Goal: Information Seeking & Learning: Compare options

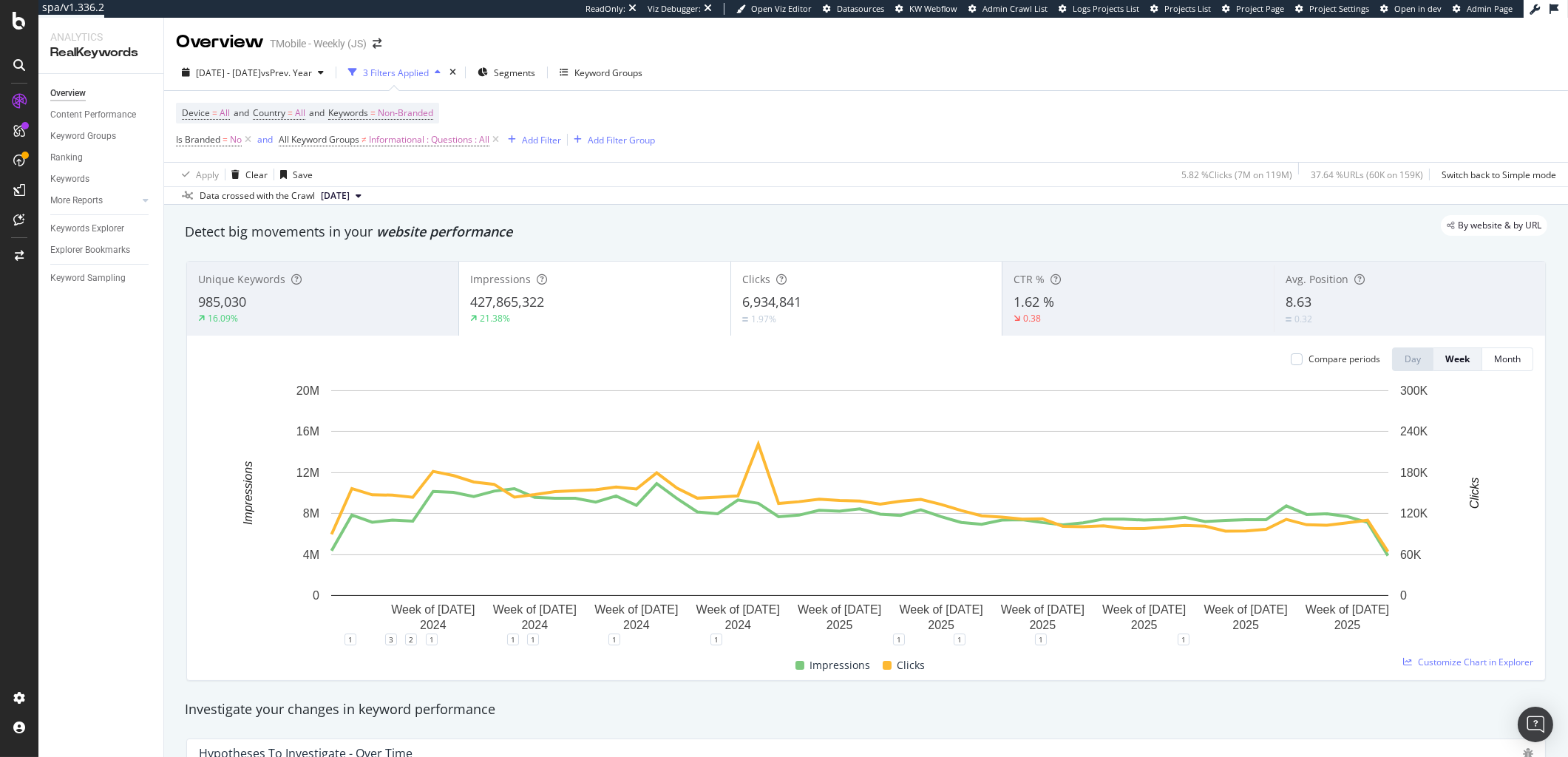
click at [594, 271] on div "Impressions 427,865,322 21.38%" at bounding box center [595, 299] width 271 height 66
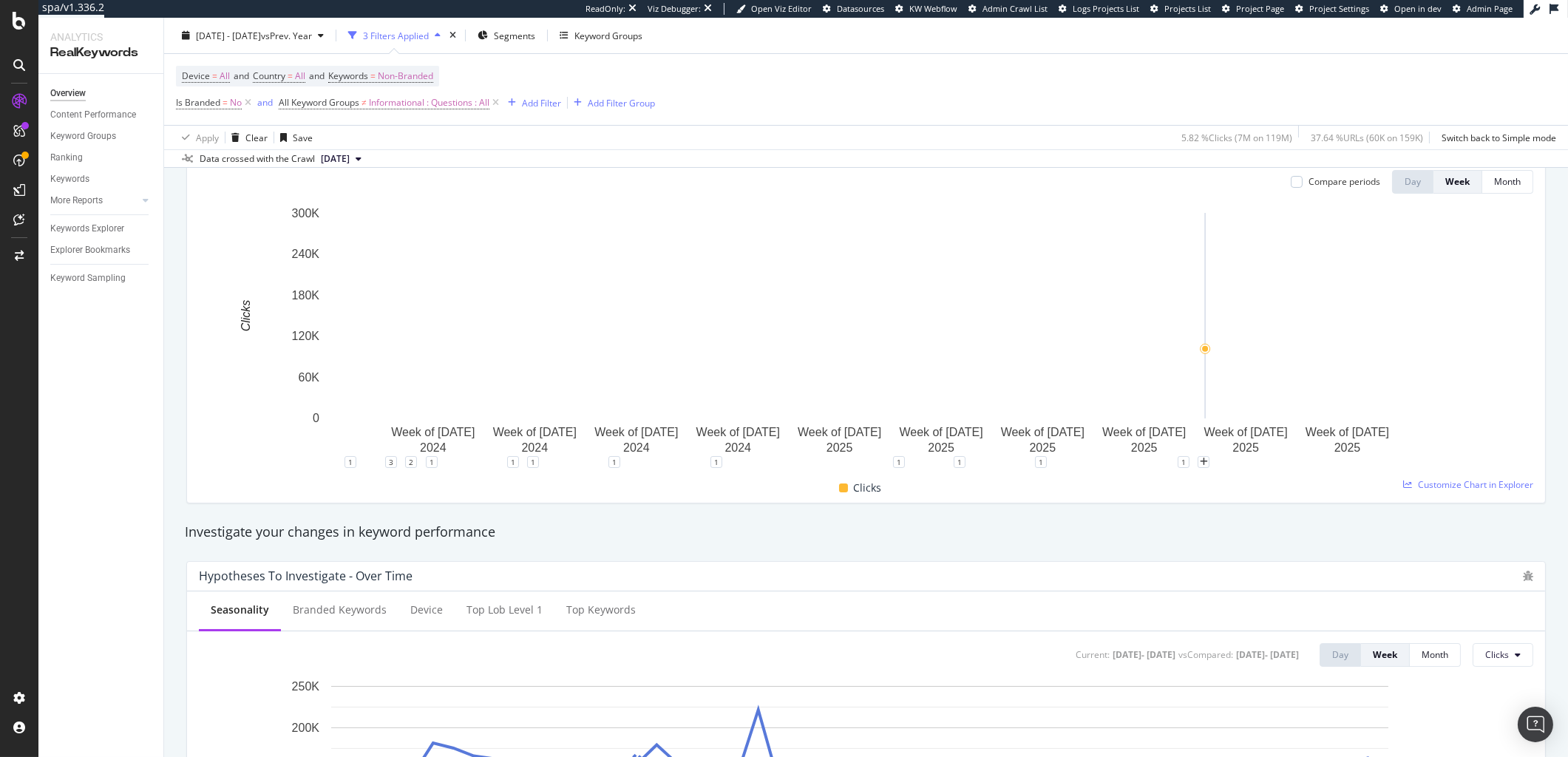
scroll to position [179, 0]
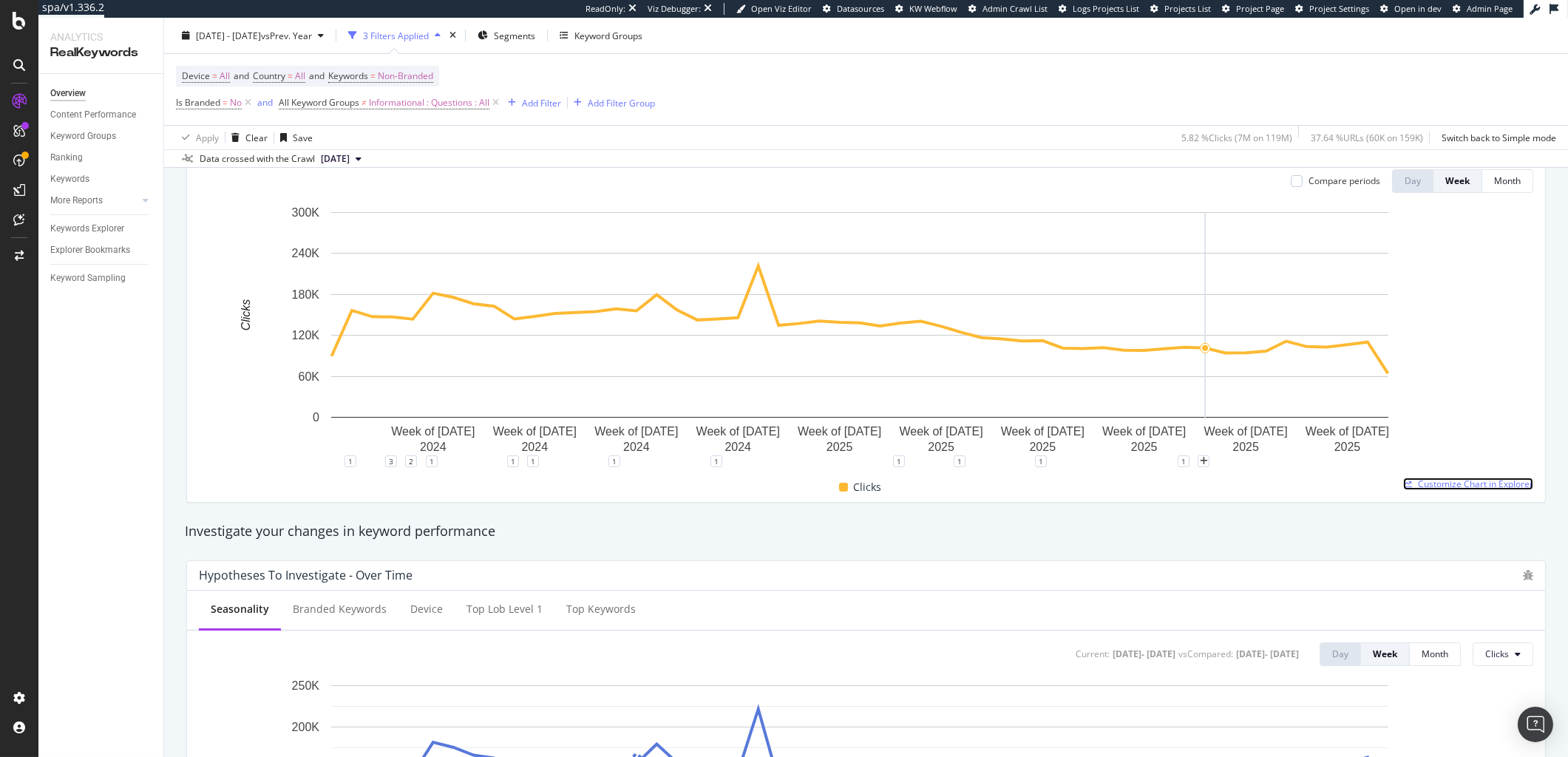
click at [1460, 483] on span "Customize Chart in Explorer" at bounding box center [1476, 484] width 115 height 12
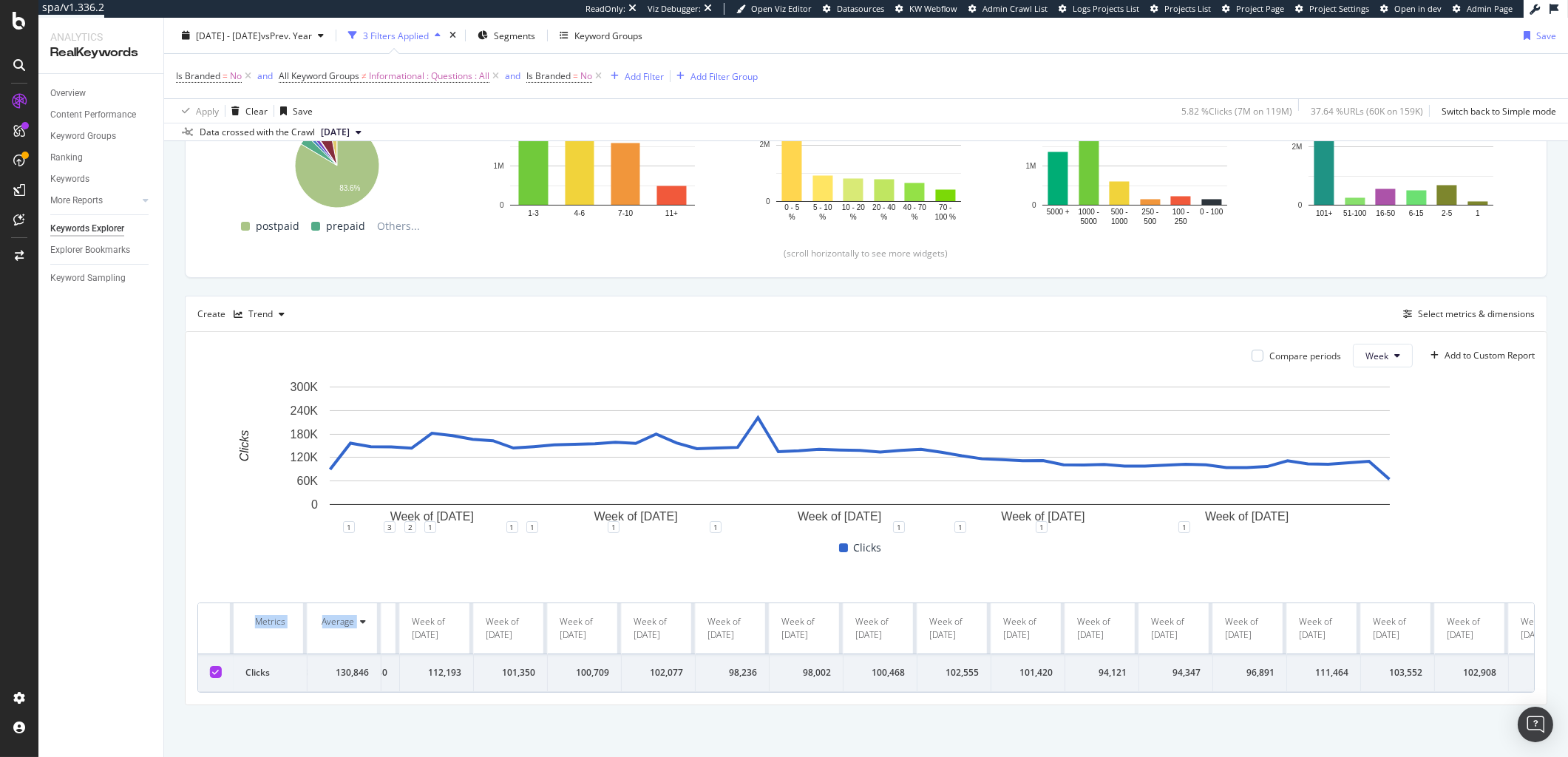
scroll to position [0, 2778]
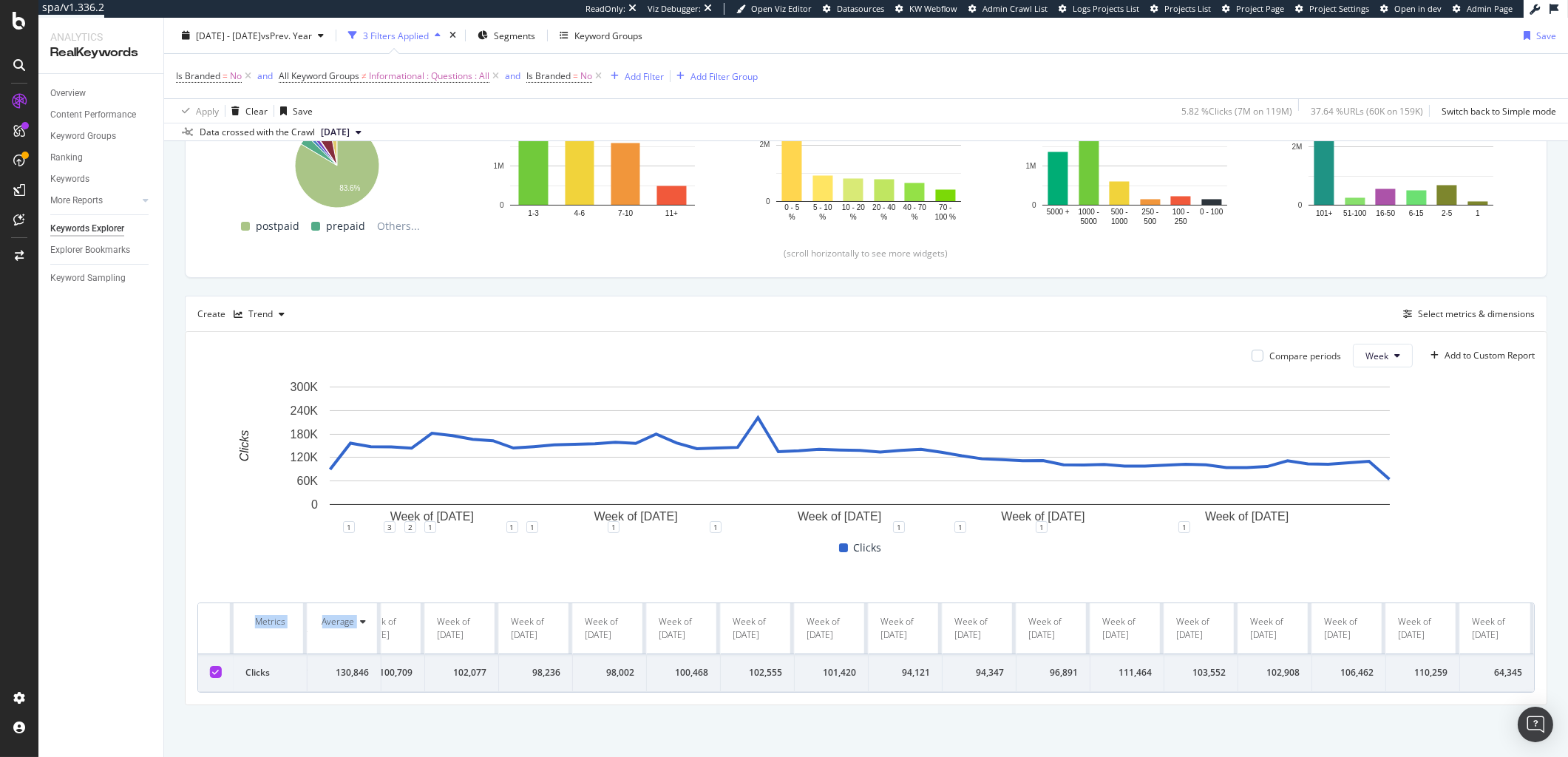
drag, startPoint x: 396, startPoint y: 610, endPoint x: 1503, endPoint y: 633, distance: 1107.2
copy tr "Week of 5 Aug. 2024 Week of 12 Aug. 2024 Week of 19 Aug. 2024 Week of 26 Aug. 2…"
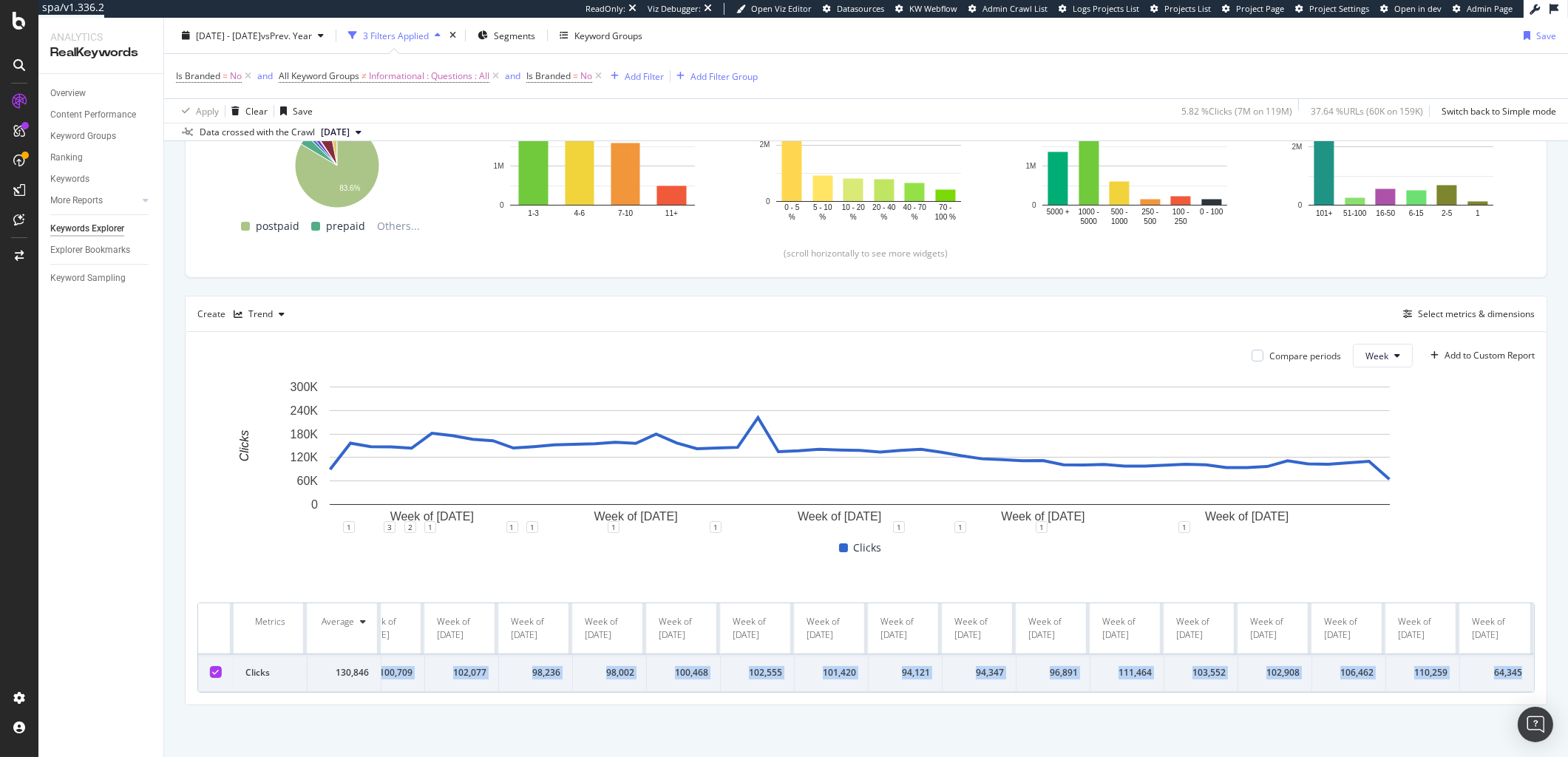
drag, startPoint x: 413, startPoint y: 660, endPoint x: 1513, endPoint y: 656, distance: 1100.0
copy tr "89,602 156,518 147,442 146,979 143,744 181,821 175,665 166,290 162,773 144,096 …"
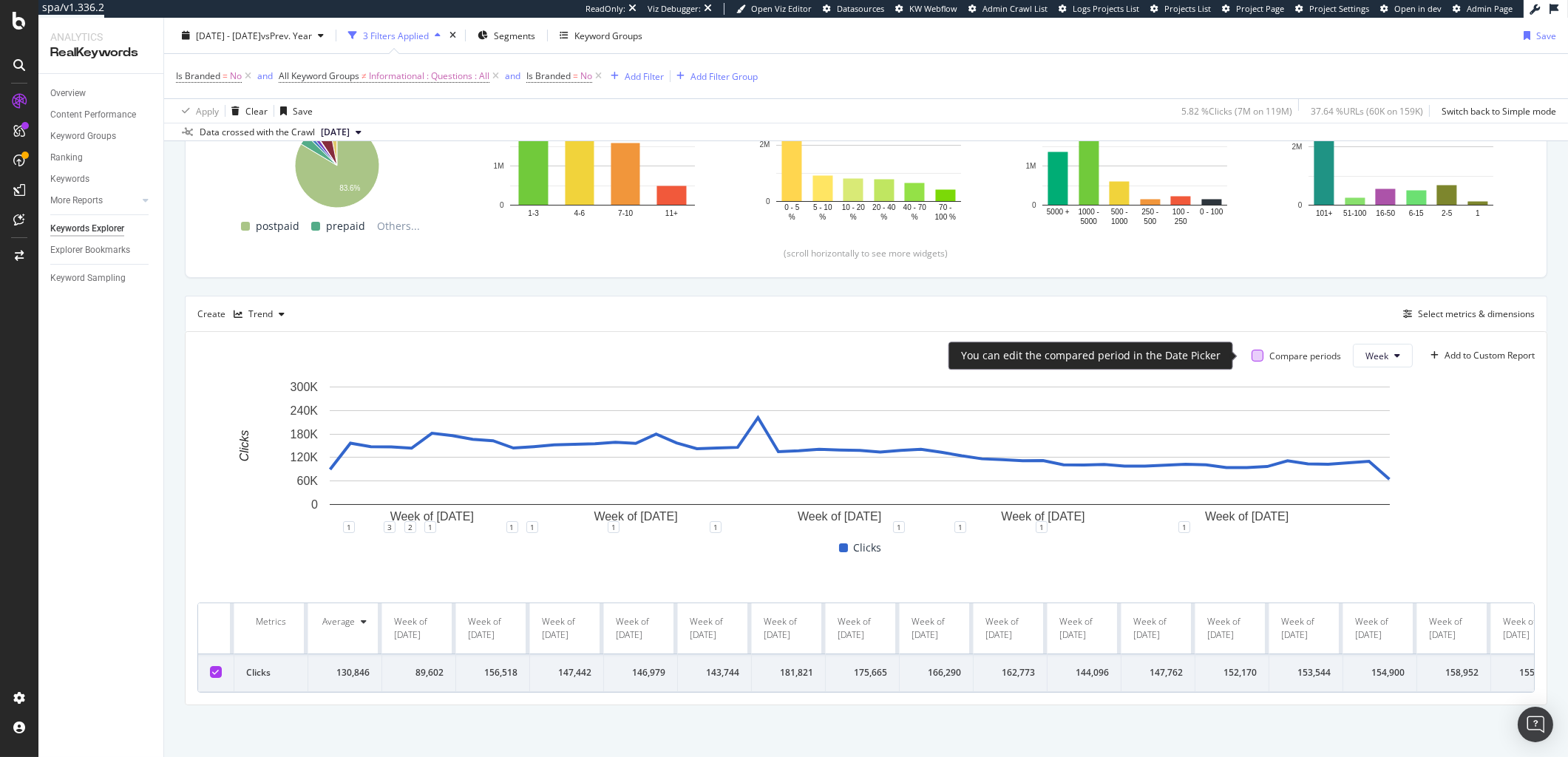
click at [1252, 353] on div at bounding box center [1257, 356] width 12 height 12
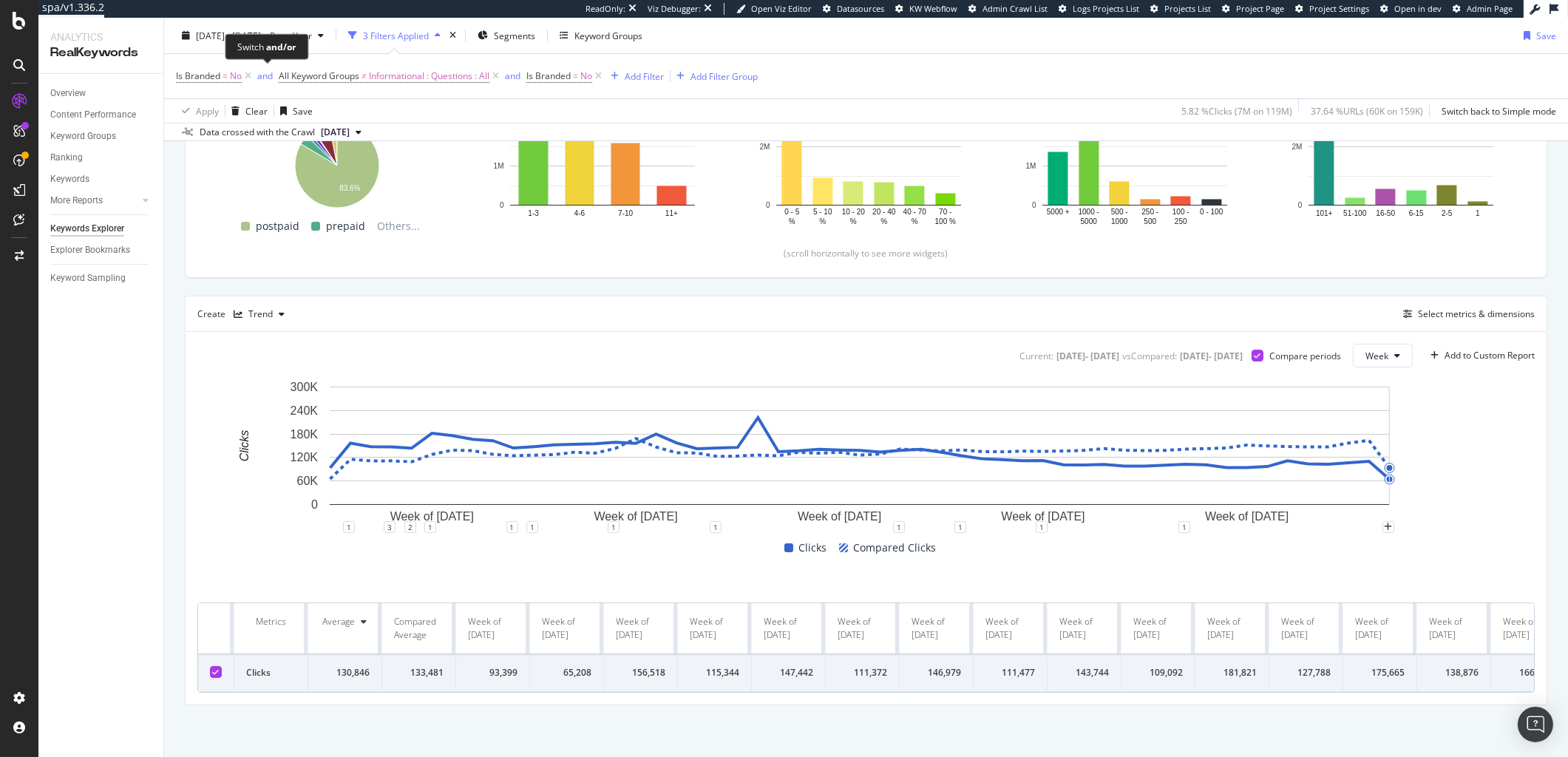
click at [234, 48] on div "Switch and/or" at bounding box center [266, 47] width 83 height 26
click at [214, 43] on div "[DATE] - [DATE] vs Prev. Year" at bounding box center [253, 35] width 154 height 22
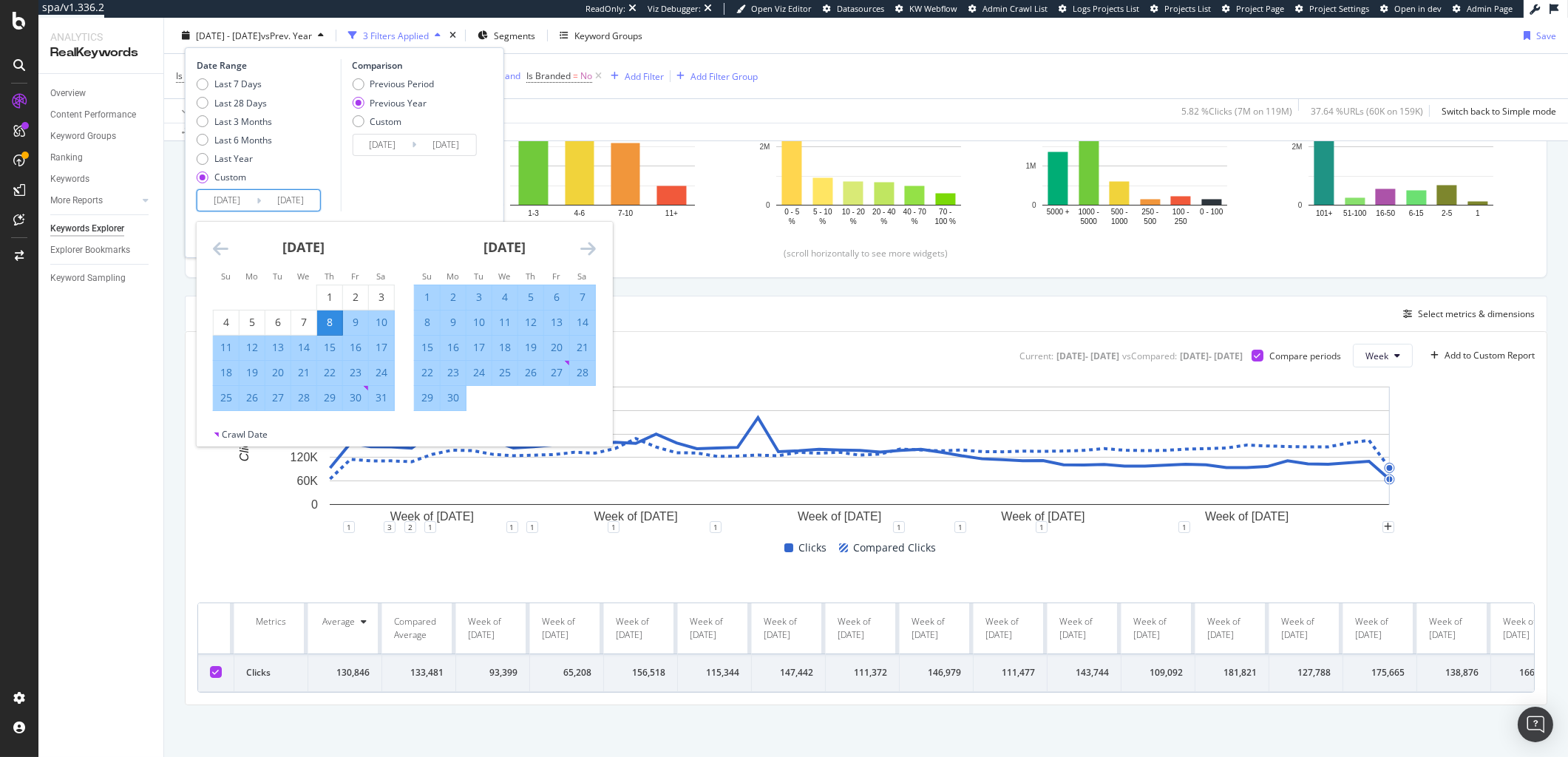
click at [245, 202] on input "2024/08/08" at bounding box center [227, 200] width 59 height 21
click at [591, 245] on icon "Move forward to switch to the next month." at bounding box center [588, 248] width 16 height 18
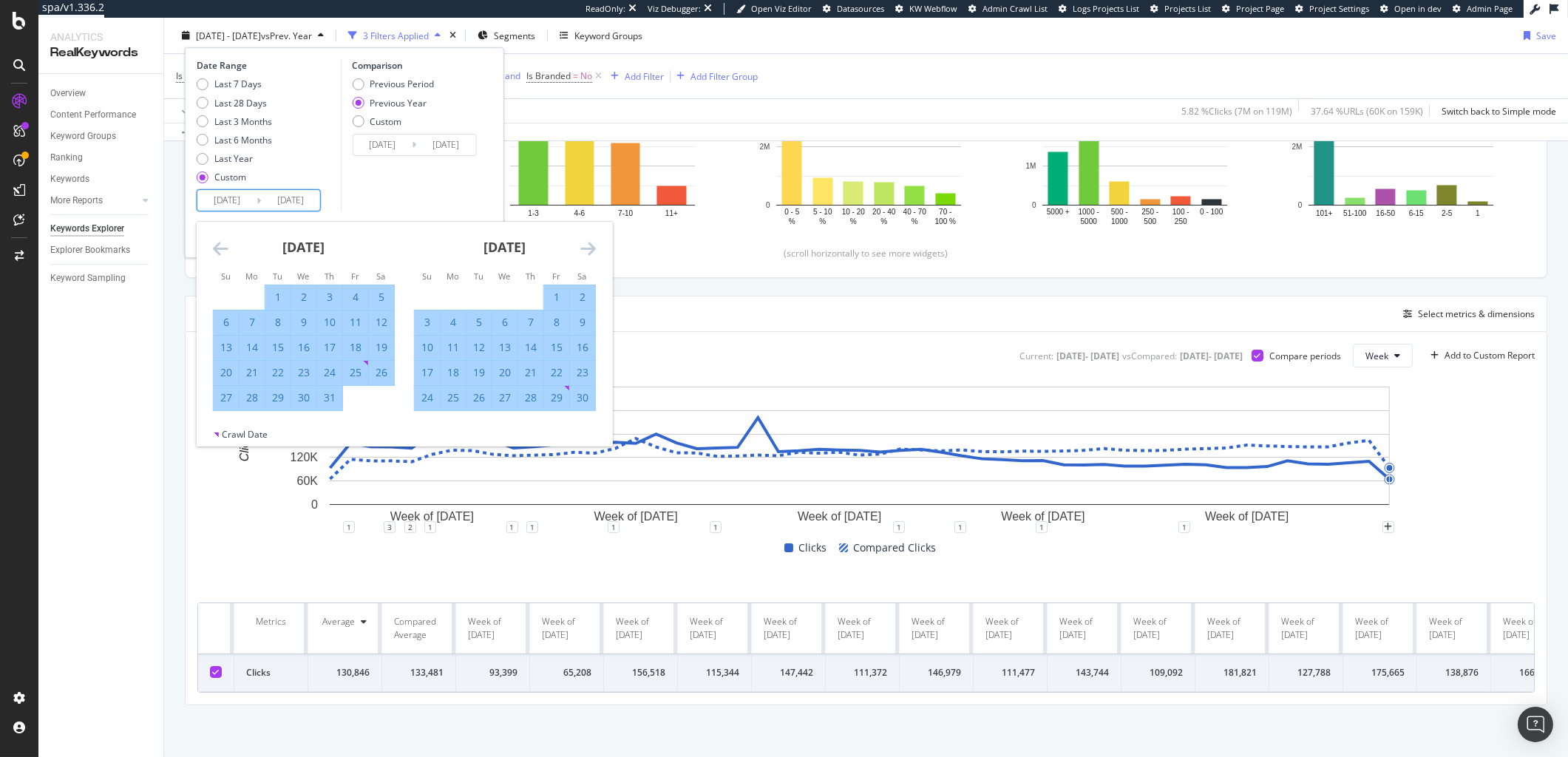
click at [591, 245] on icon "Move forward to switch to the next month." at bounding box center [588, 248] width 16 height 18
click at [223, 246] on icon "Move backward to switch to the previous month." at bounding box center [221, 248] width 16 height 18
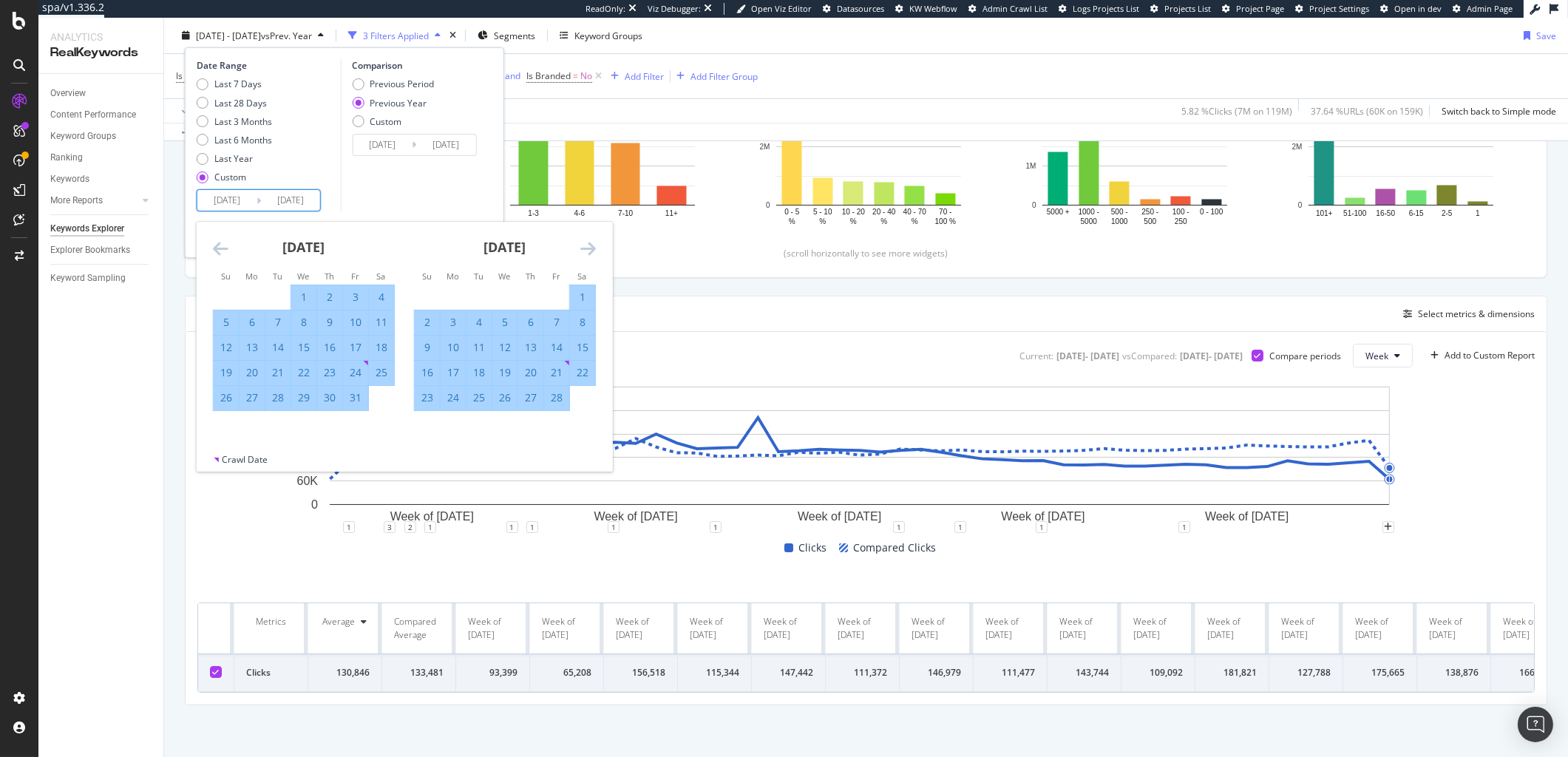
click at [228, 249] on div "[DATE]" at bounding box center [303, 253] width 182 height 63
click at [218, 247] on icon "Move backward to switch to the previous month." at bounding box center [221, 248] width 16 height 18
click at [249, 405] on div "30" at bounding box center [252, 398] width 25 height 24
type input "[DATE]"
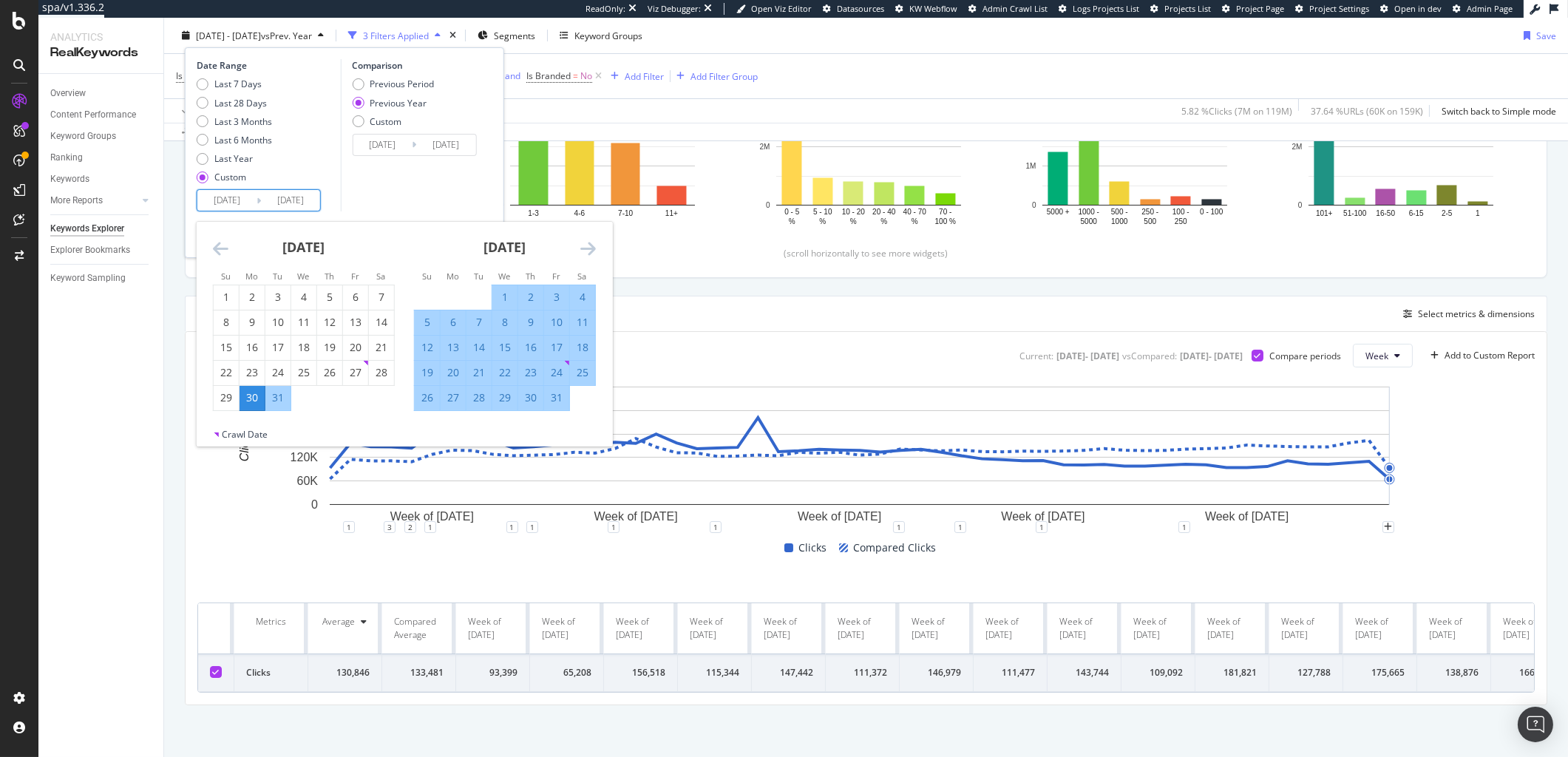
click at [595, 249] on icon "Move forward to switch to the next month." at bounding box center [588, 248] width 16 height 18
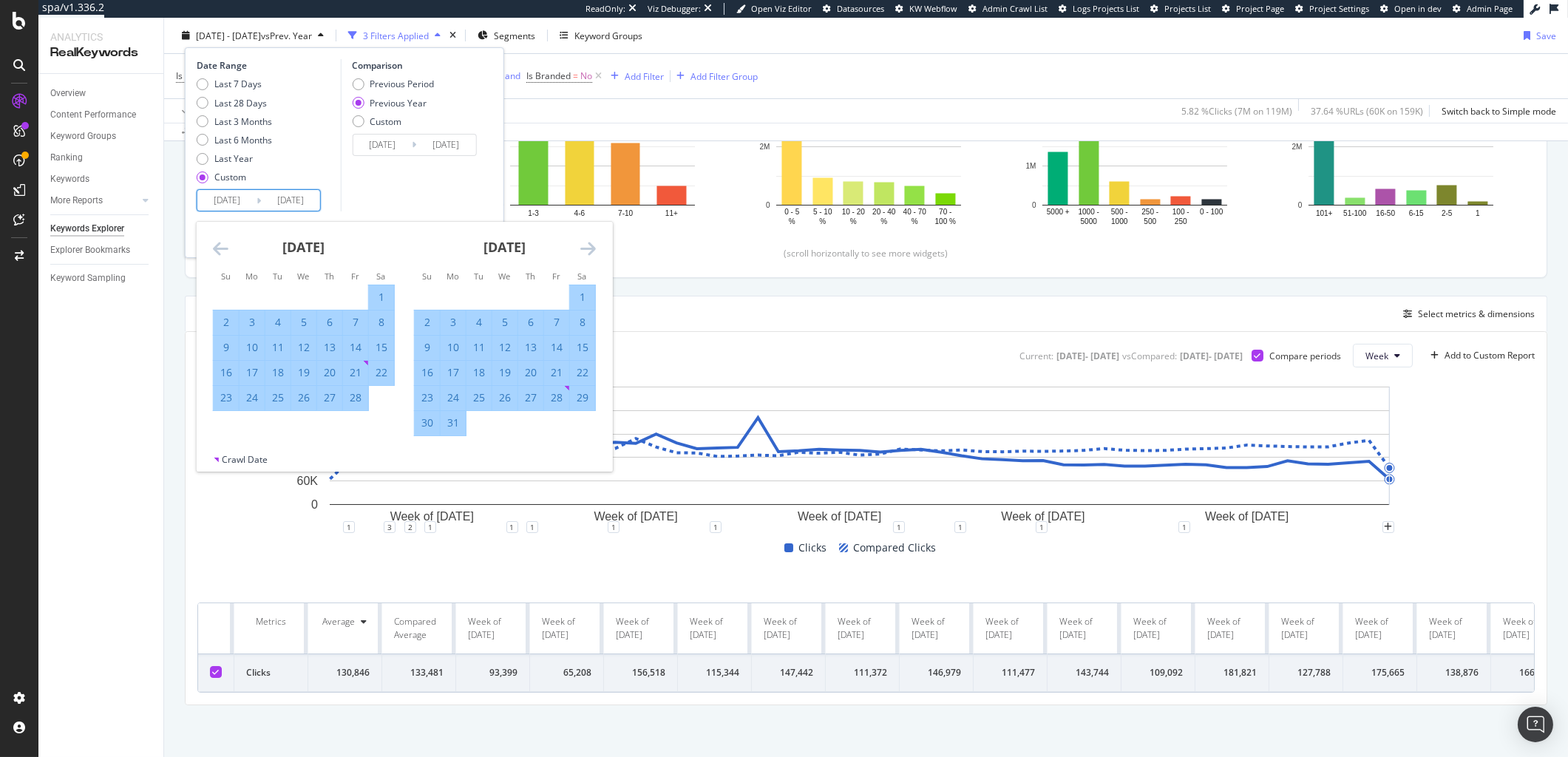
click at [595, 249] on icon "Move forward to switch to the next month." at bounding box center [588, 248] width 16 height 18
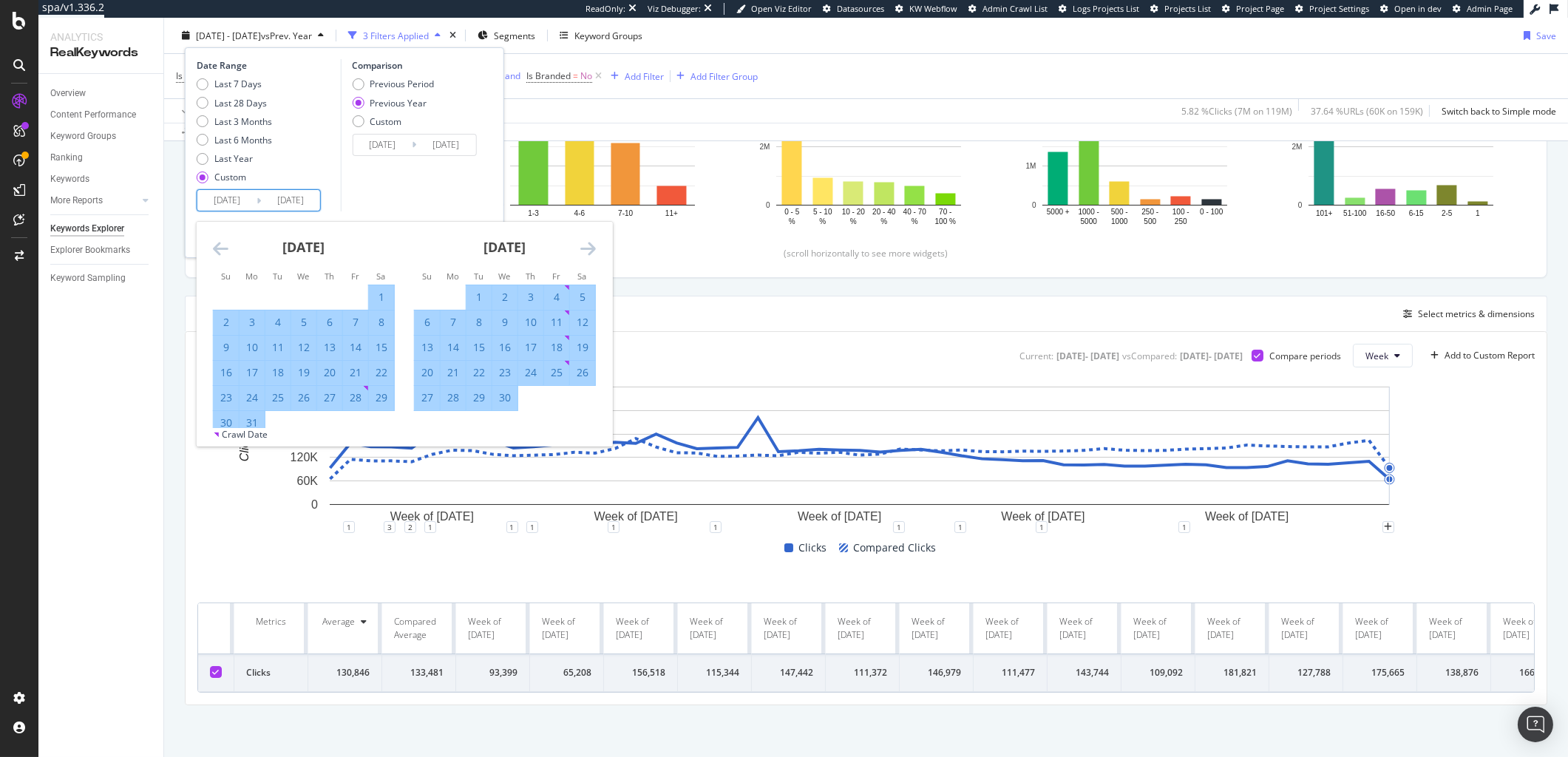
click at [595, 249] on icon "Move forward to switch to the next month." at bounding box center [588, 248] width 16 height 18
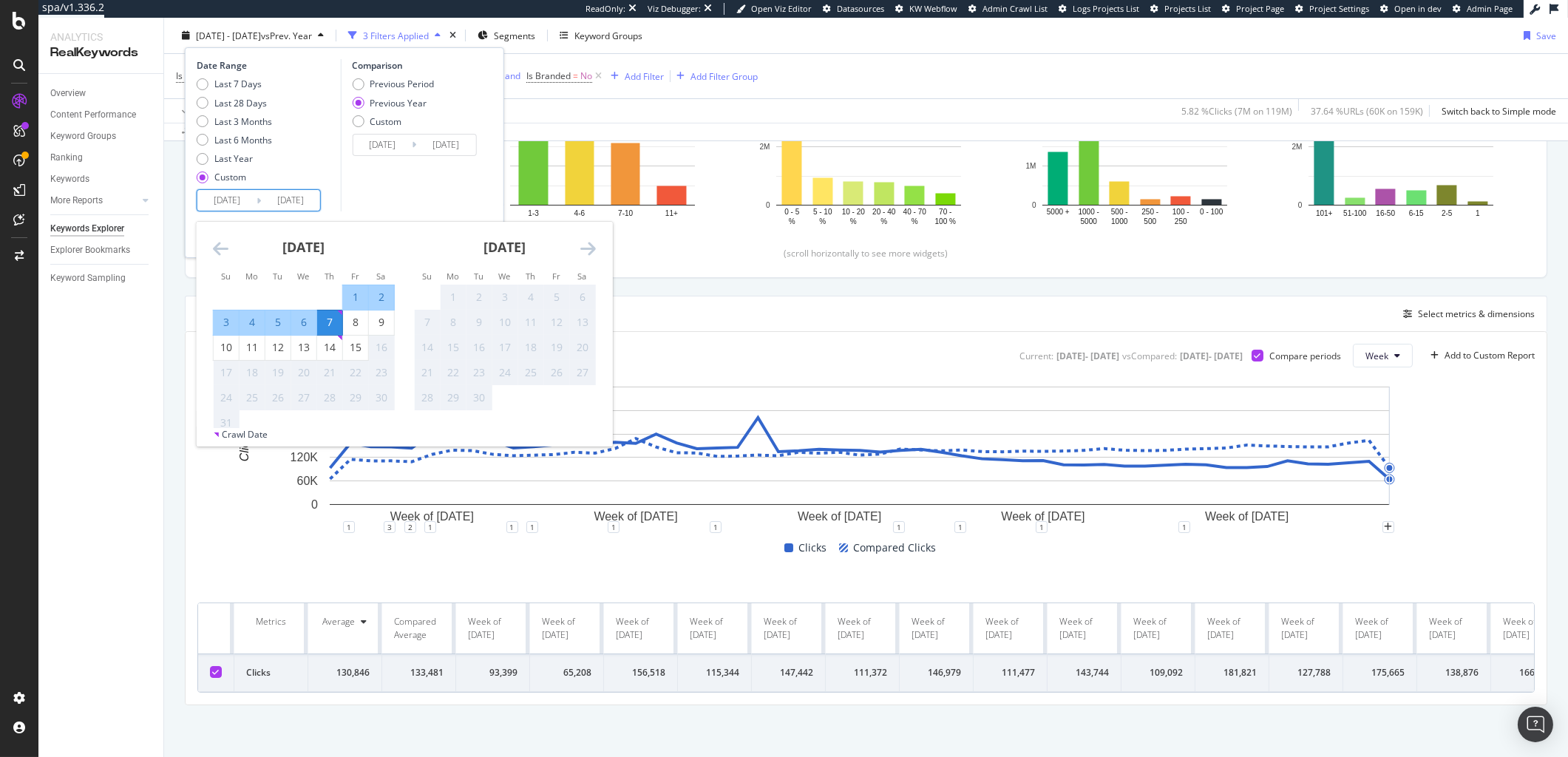
click at [595, 249] on icon "Move forward to switch to the next month." at bounding box center [588, 248] width 16 height 18
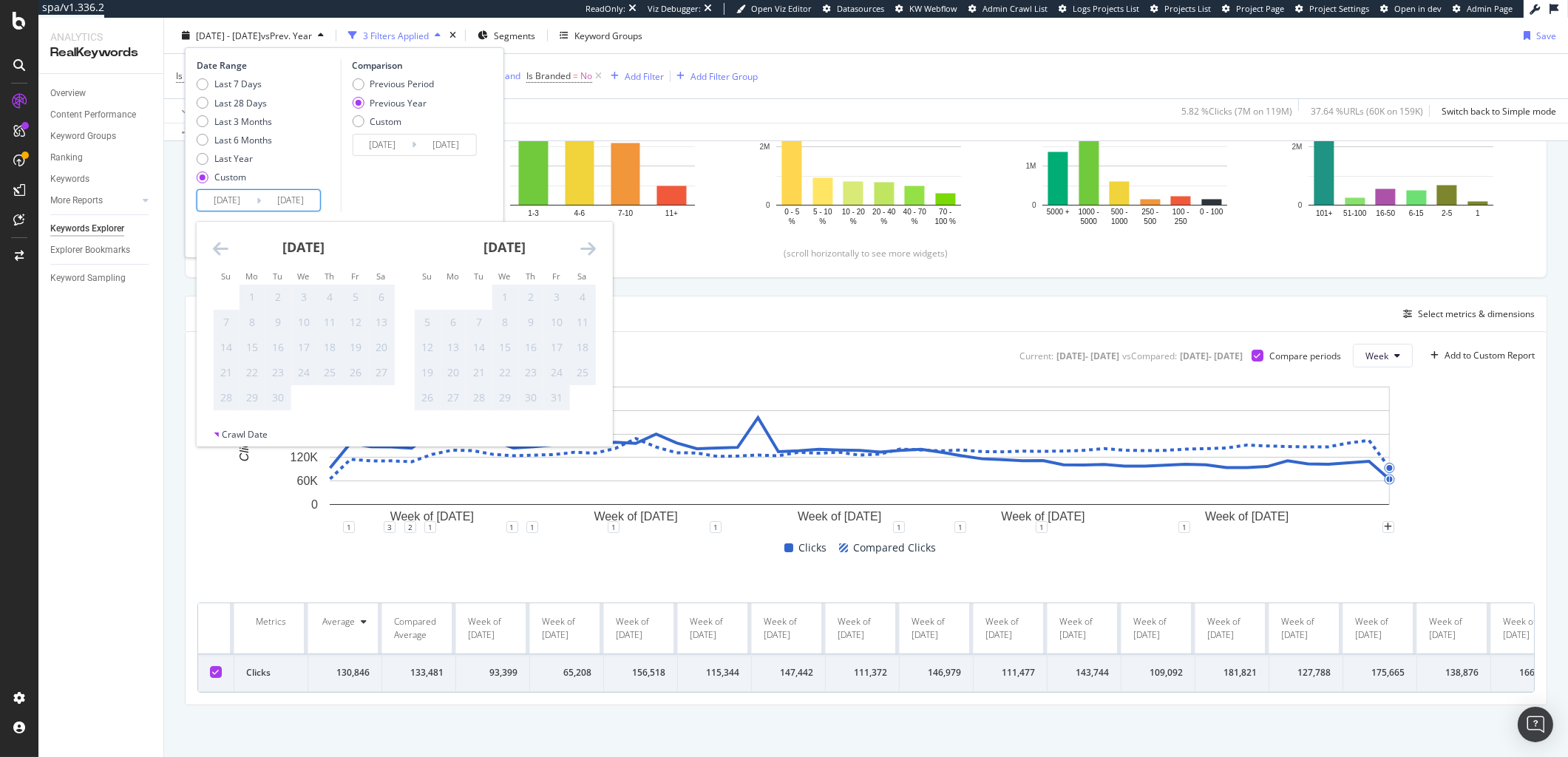
click at [219, 248] on icon "Move backward to switch to the previous month." at bounding box center [221, 248] width 16 height 18
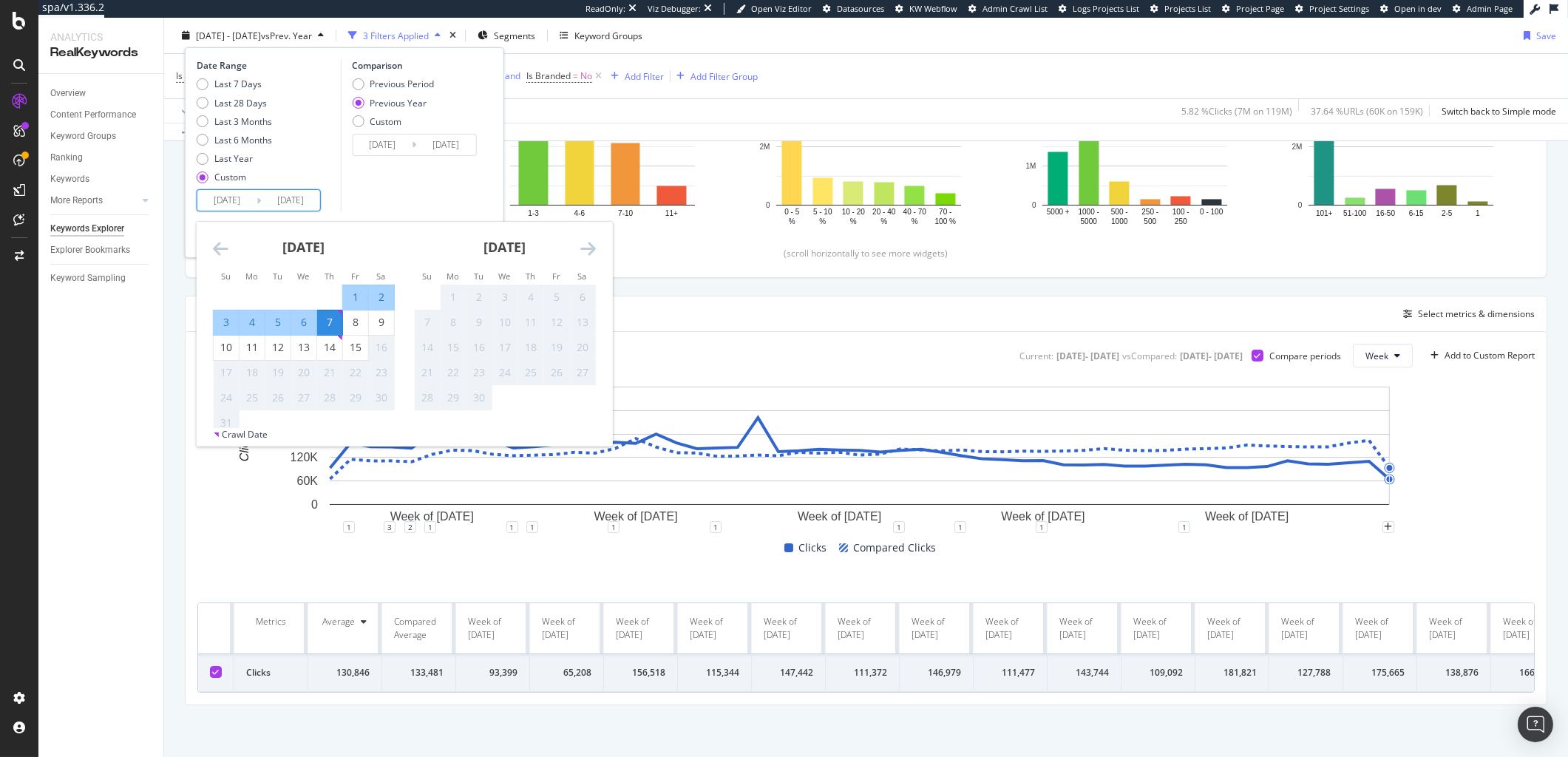
click at [334, 326] on div "7" at bounding box center [330, 322] width 25 height 15
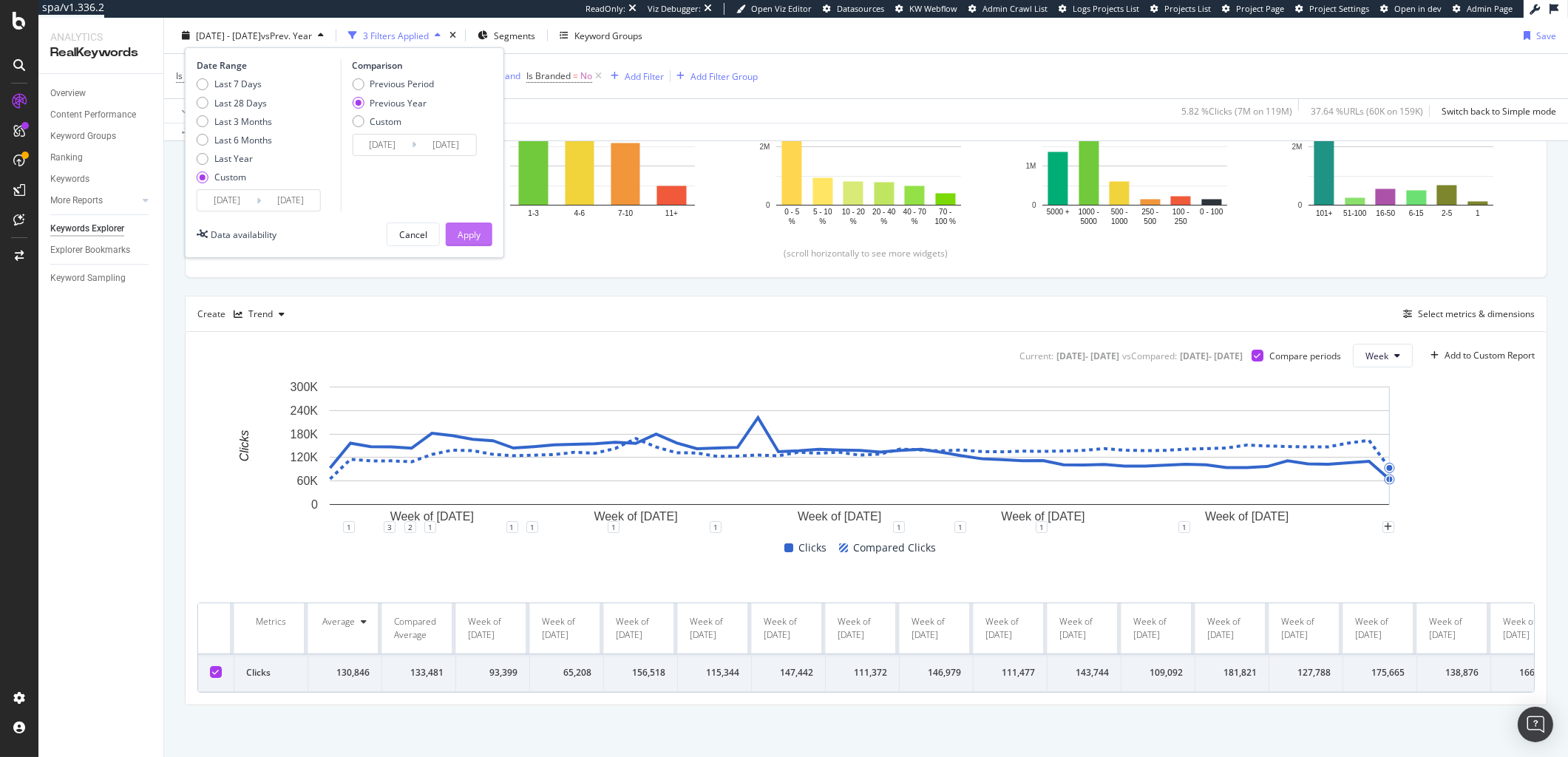
click at [468, 224] on div "Apply" at bounding box center [468, 235] width 23 height 22
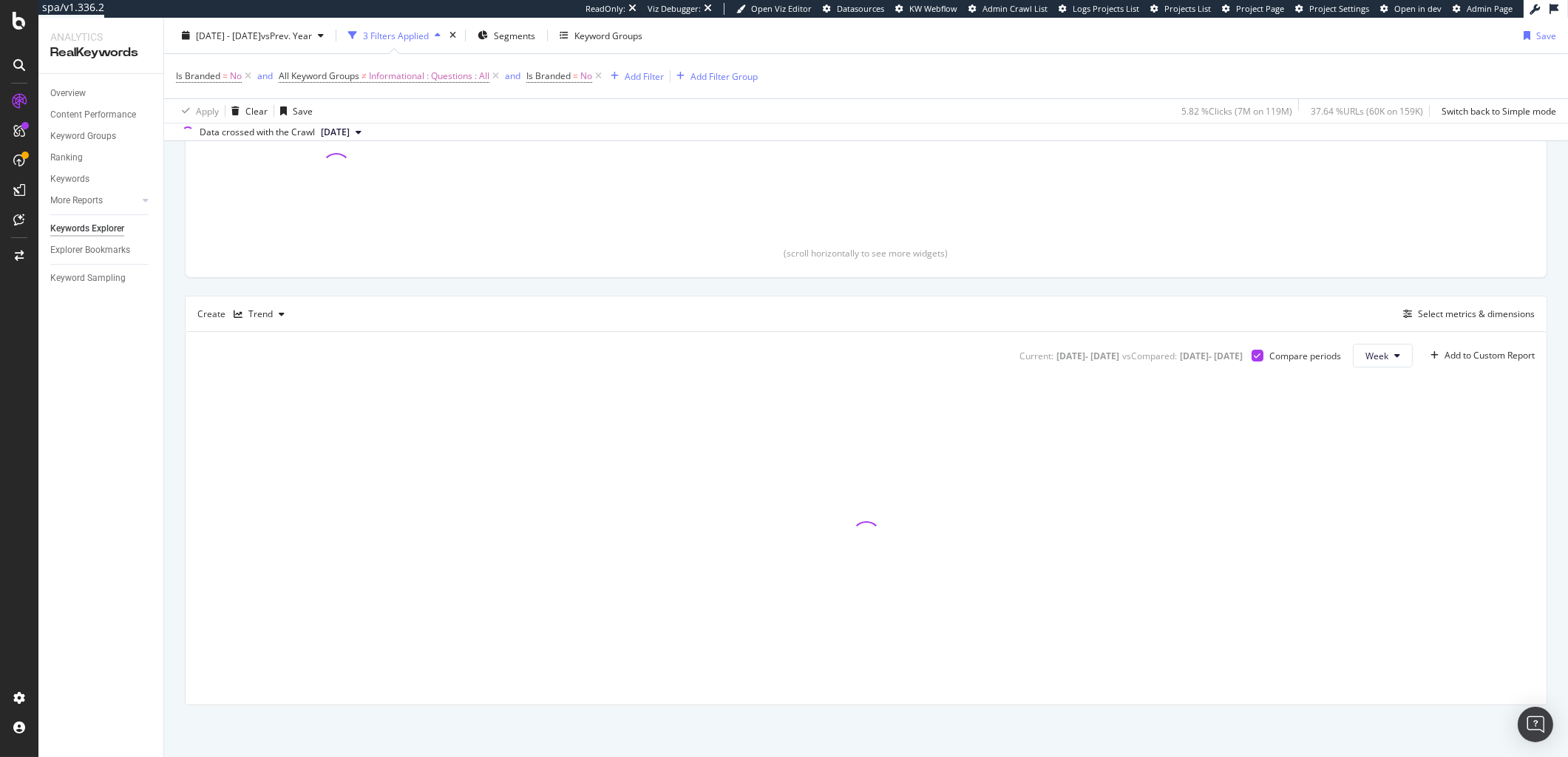
click at [79, 81] on div "Overview Content Performance Keyword Groups Ranking Keywords More Reports Count…" at bounding box center [101, 416] width 125 height 684
click at [76, 90] on div "Overview" at bounding box center [69, 94] width 36 height 16
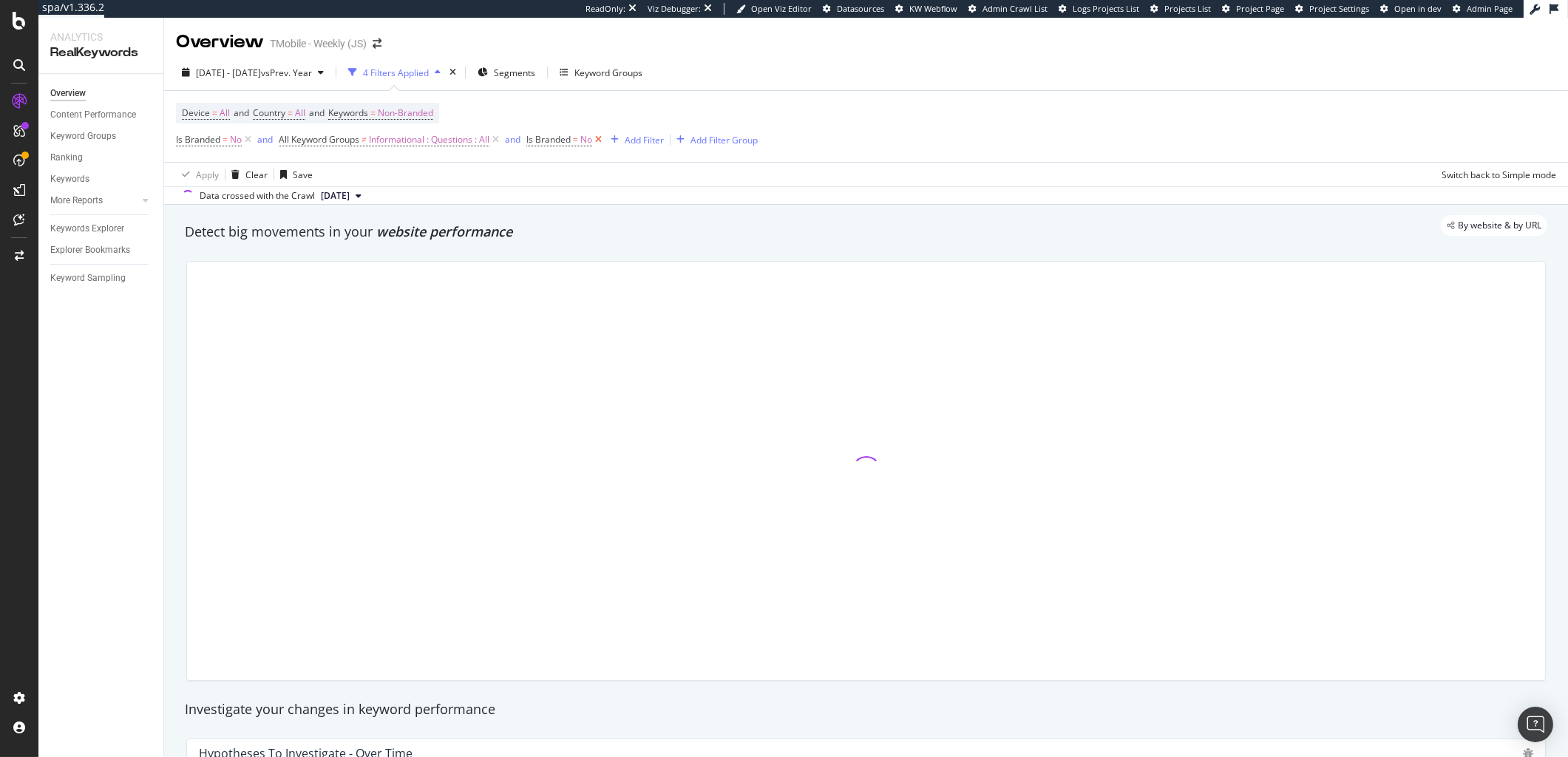
click at [601, 141] on icon at bounding box center [599, 140] width 12 height 15
click at [911, 143] on div "Device = All and Country = All and Keywords = Non-Branded Is Branded = No and A…" at bounding box center [866, 126] width 1380 height 71
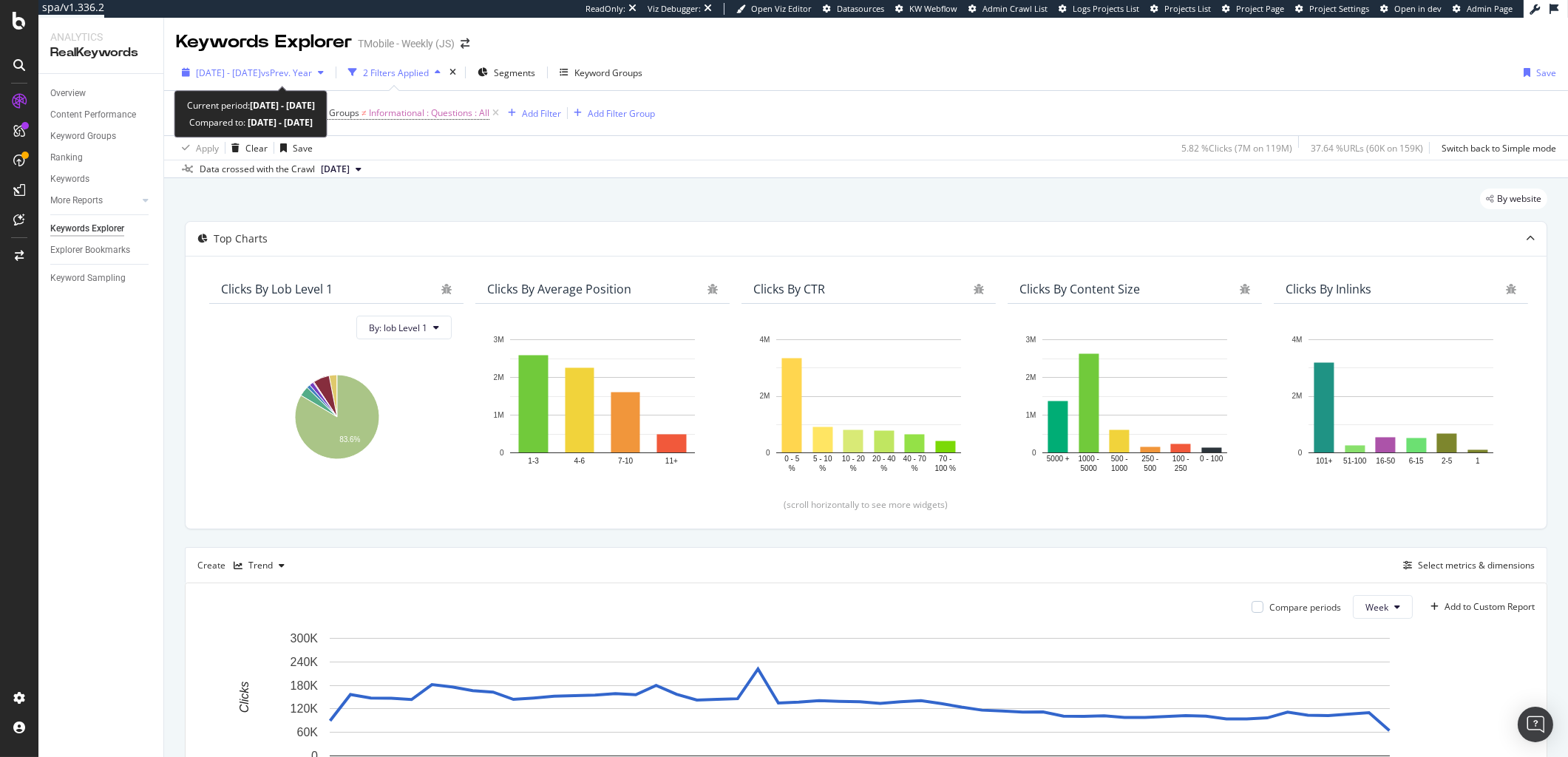
click at [253, 77] on span "[DATE] - [DATE]" at bounding box center [228, 73] width 65 height 12
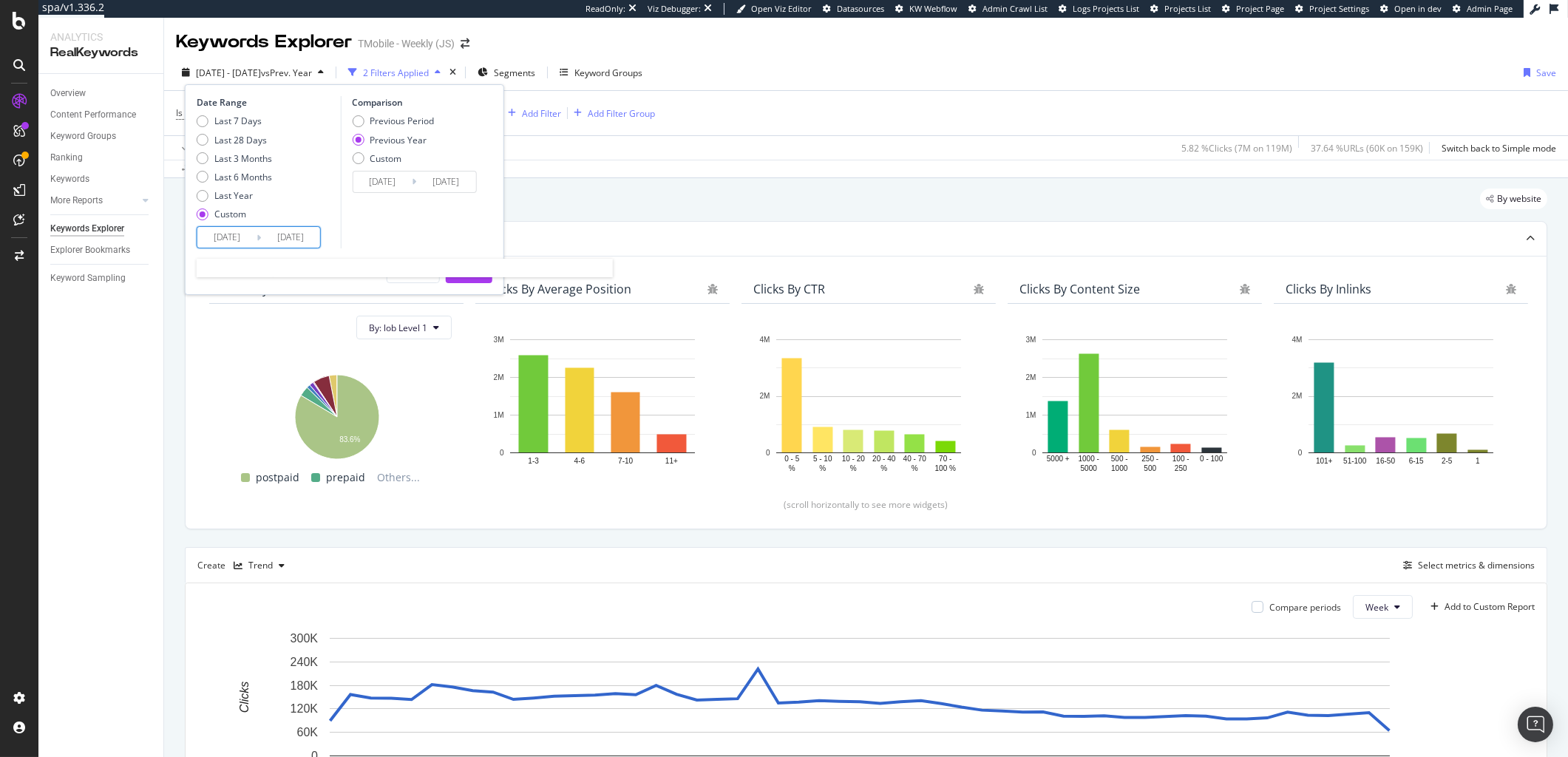
click at [223, 236] on input "[DATE]" at bounding box center [227, 237] width 59 height 21
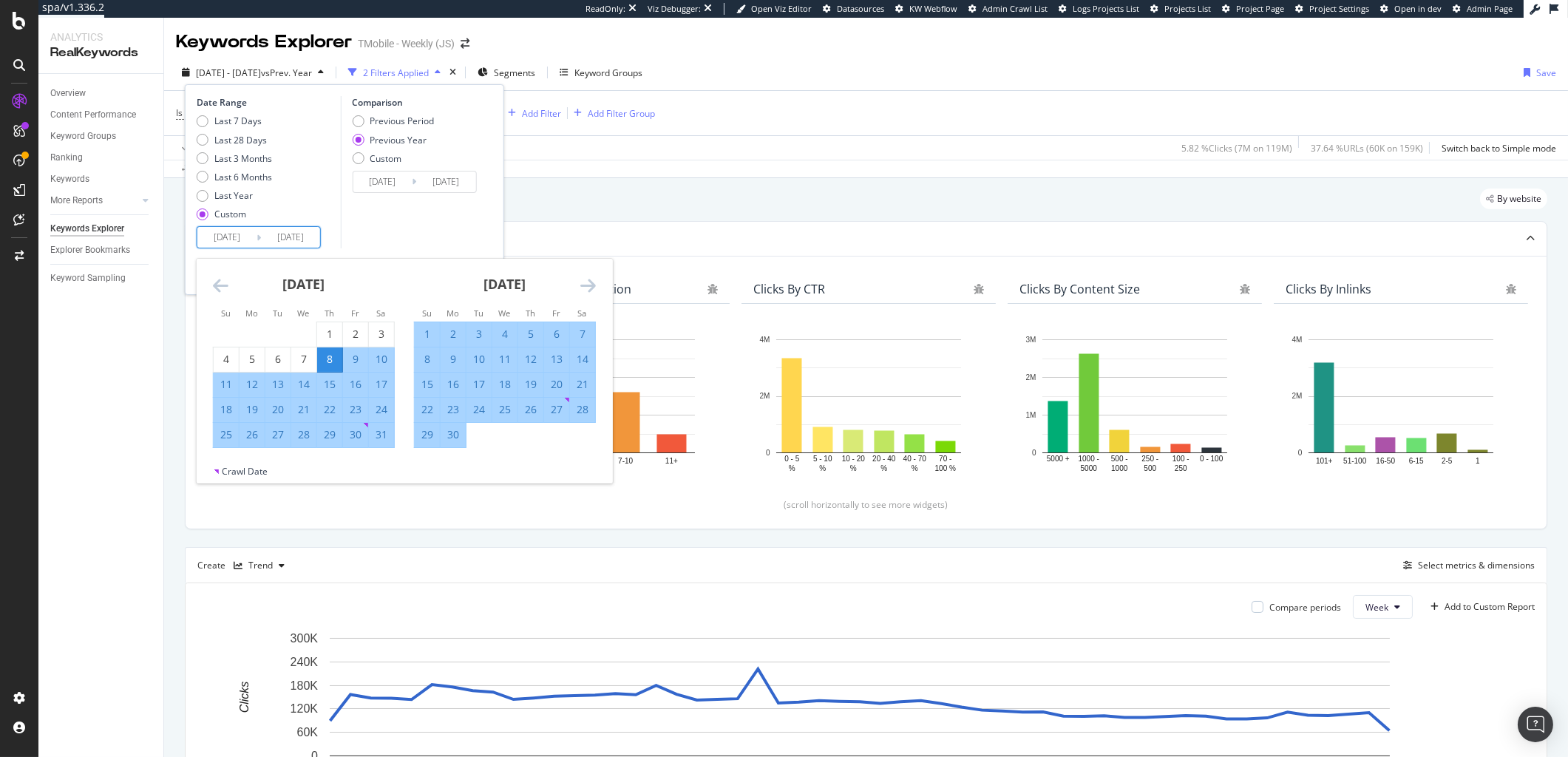
click at [217, 288] on icon "Move backward to switch to the previous month." at bounding box center [221, 285] width 16 height 18
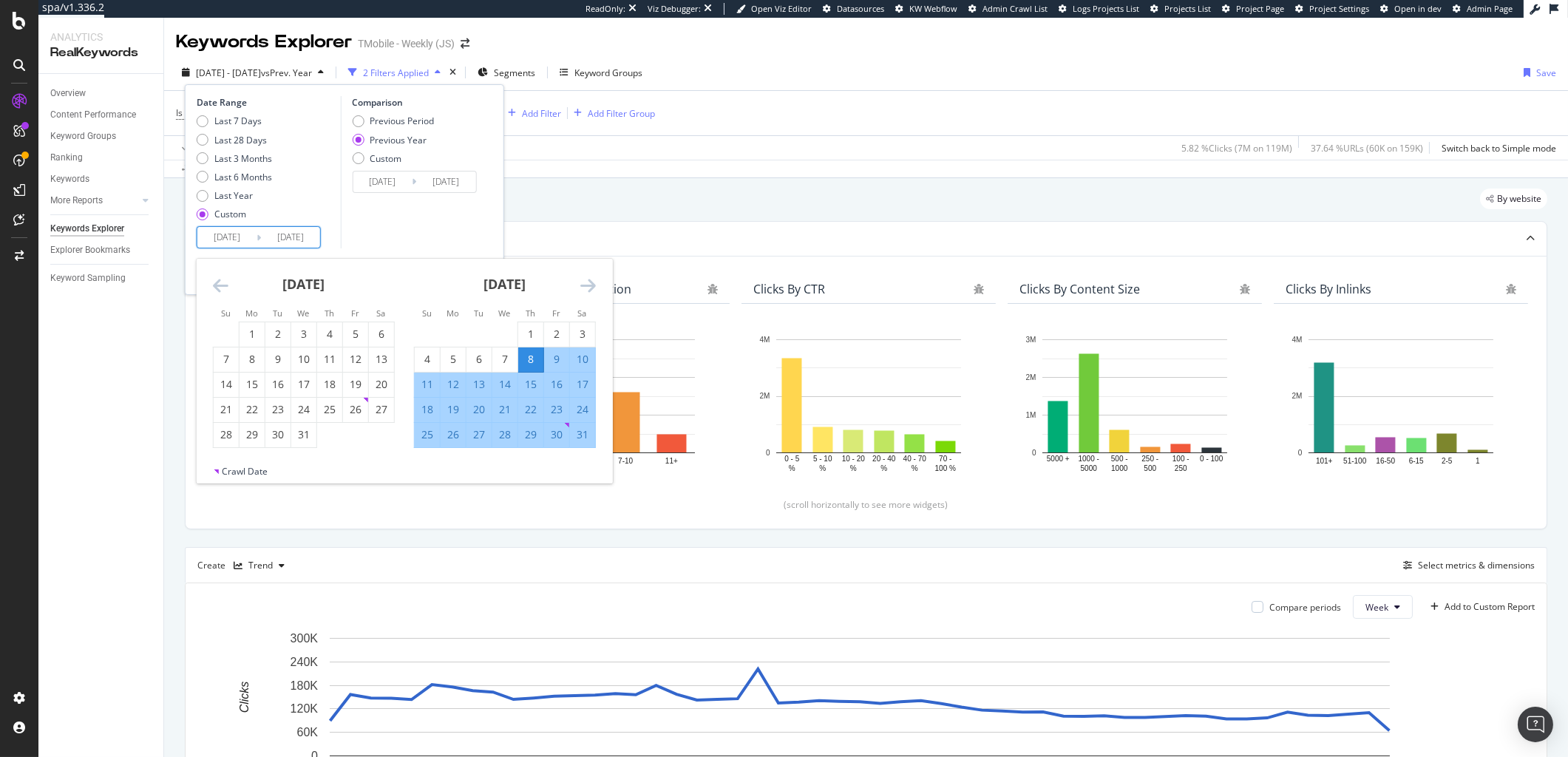
click at [217, 288] on icon "Move backward to switch to the previous month." at bounding box center [221, 285] width 16 height 18
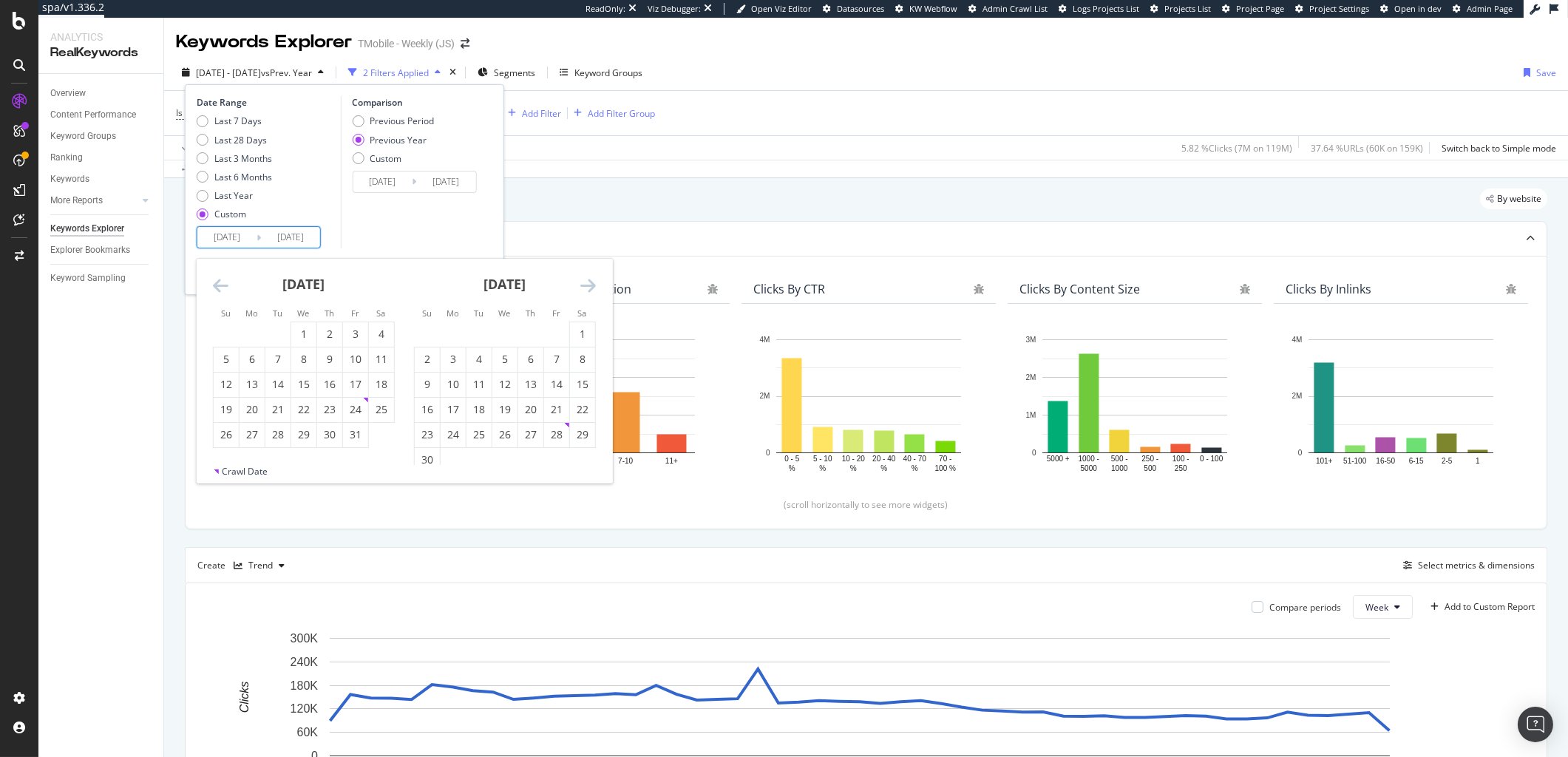
click at [217, 288] on icon "Move backward to switch to the previous month." at bounding box center [221, 285] width 16 height 18
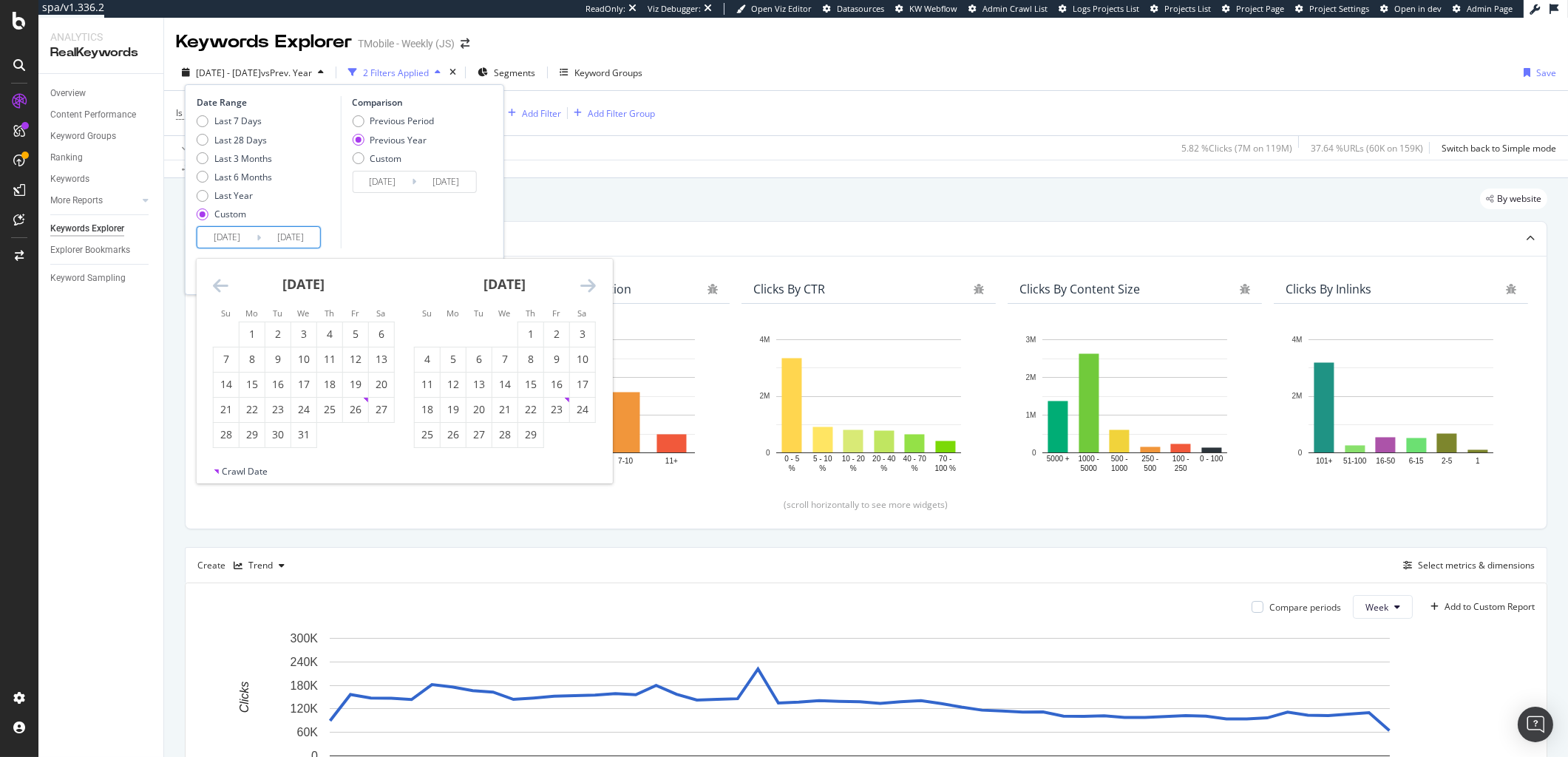
click at [217, 288] on icon "Move backward to switch to the previous month." at bounding box center [221, 285] width 16 height 18
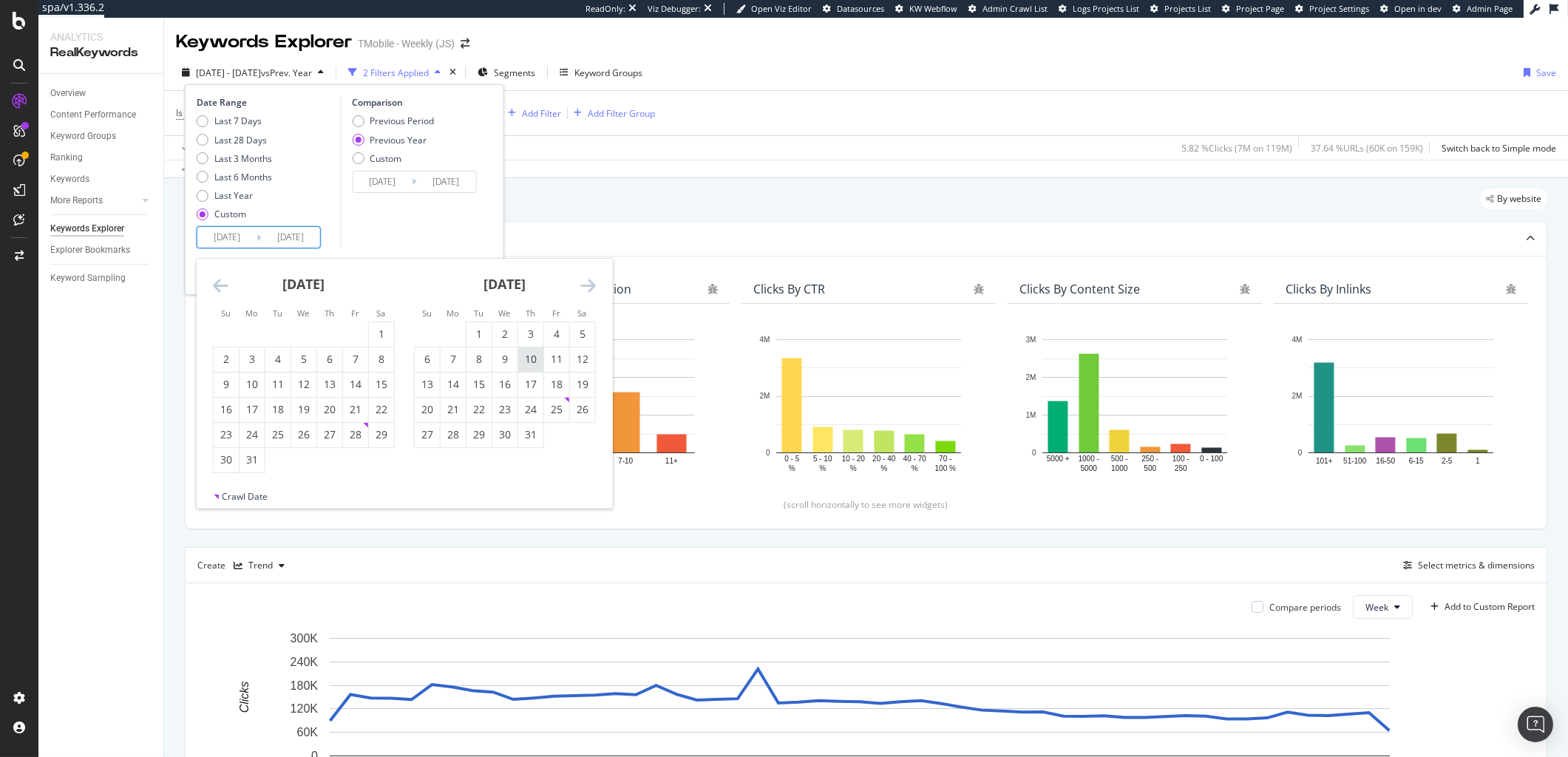
click at [529, 360] on div "10" at bounding box center [531, 359] width 25 height 15
type input "[DATE]"
type input "2022/08/11"
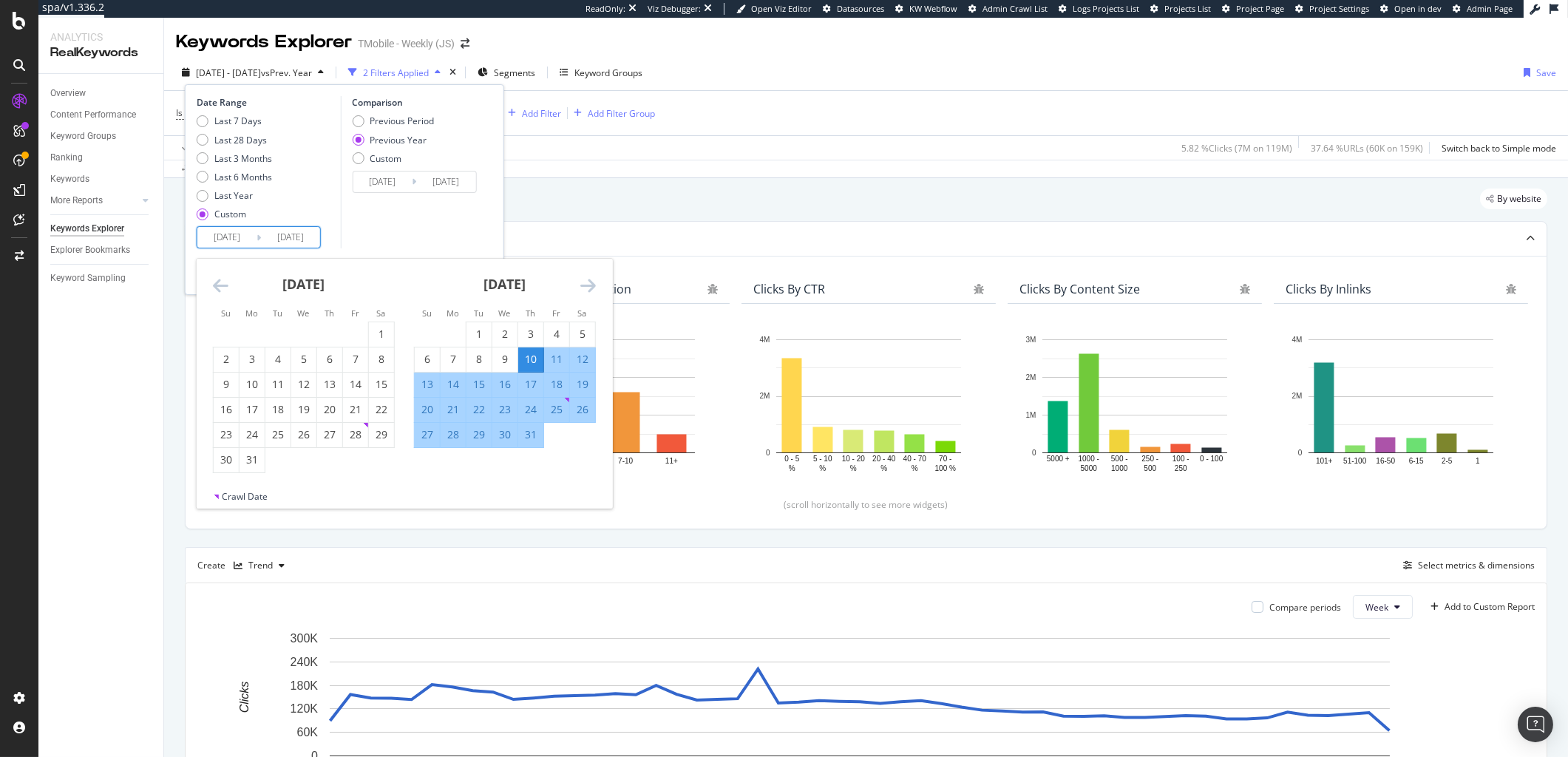
click at [315, 236] on input "[DATE]" at bounding box center [291, 237] width 59 height 21
click at [591, 282] on icon "Move forward to switch to the next month." at bounding box center [588, 285] width 16 height 18
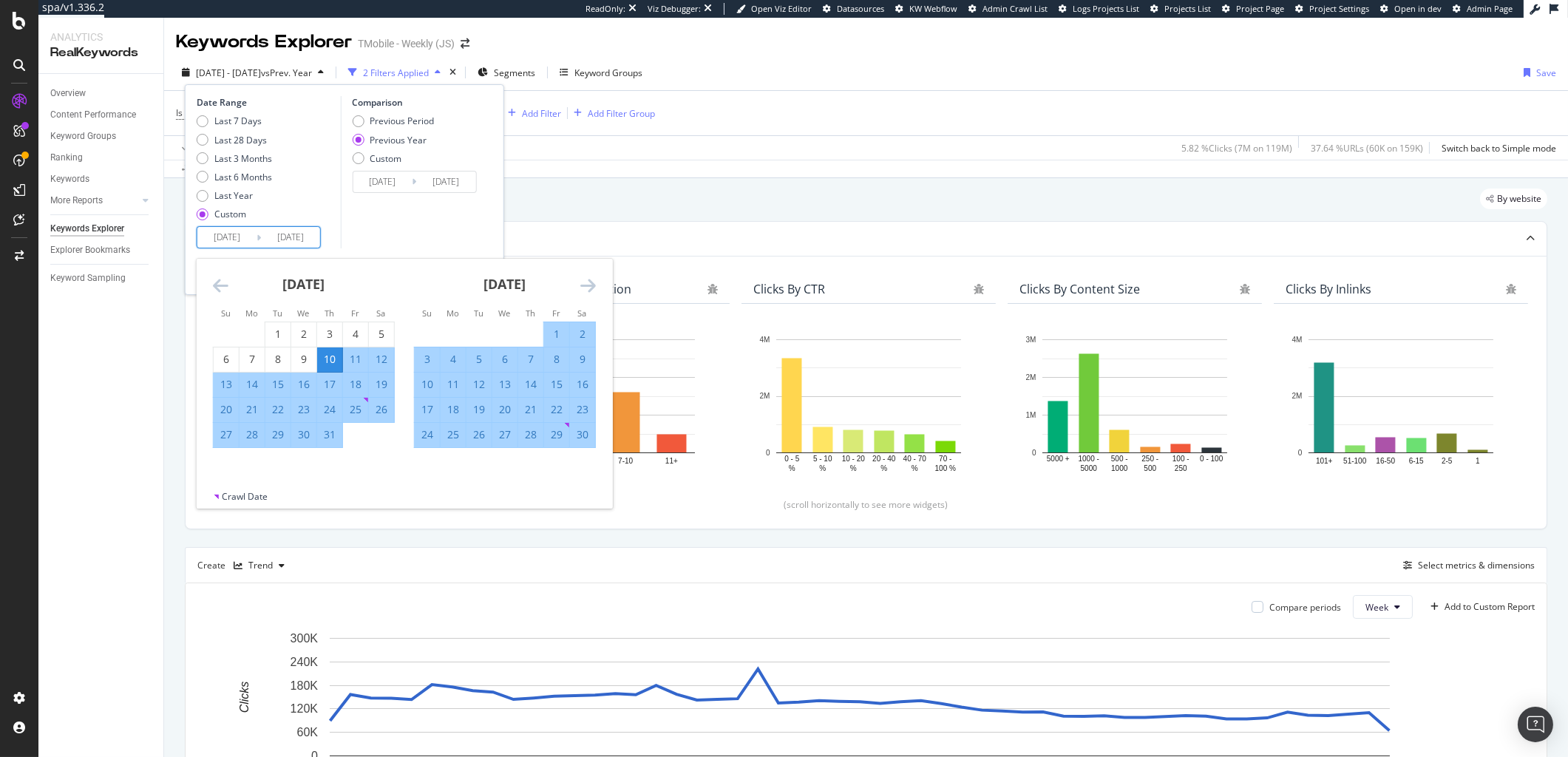
click at [591, 282] on icon "Move forward to switch to the next month." at bounding box center [588, 285] width 16 height 18
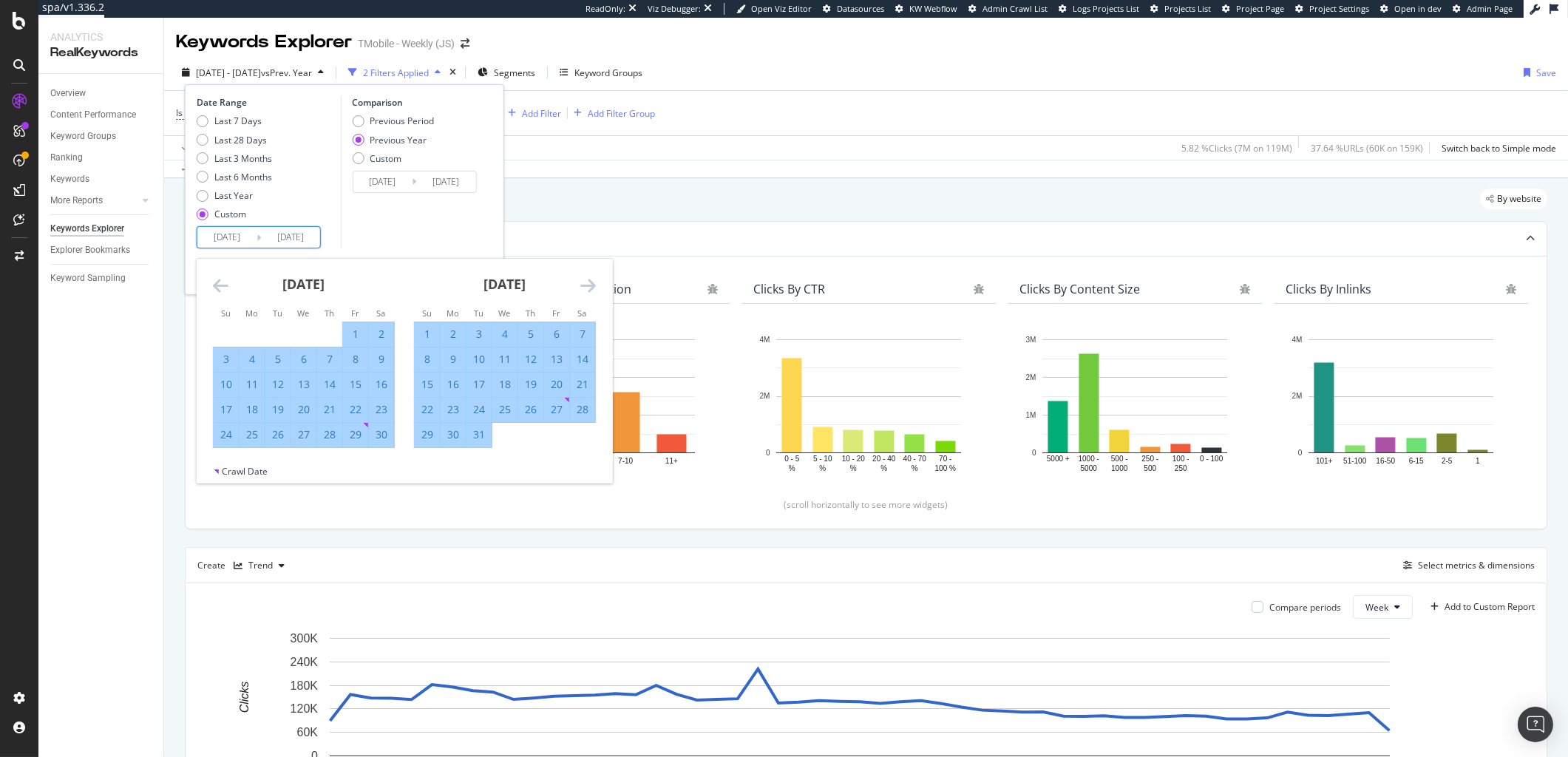
click at [591, 282] on icon "Move forward to switch to the next month." at bounding box center [588, 285] width 16 height 18
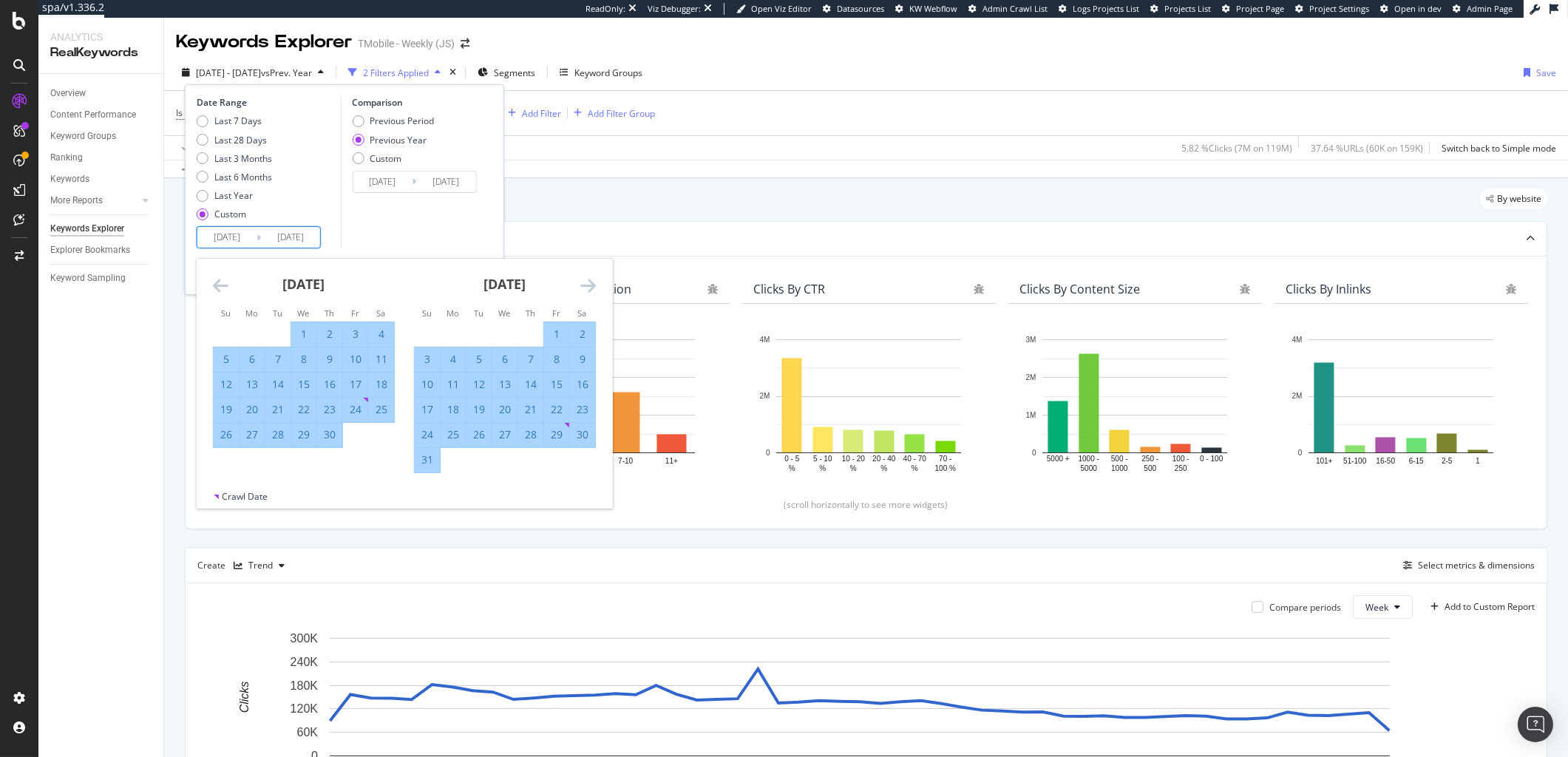
click at [591, 282] on icon "Move forward to switch to the next month." at bounding box center [588, 285] width 16 height 18
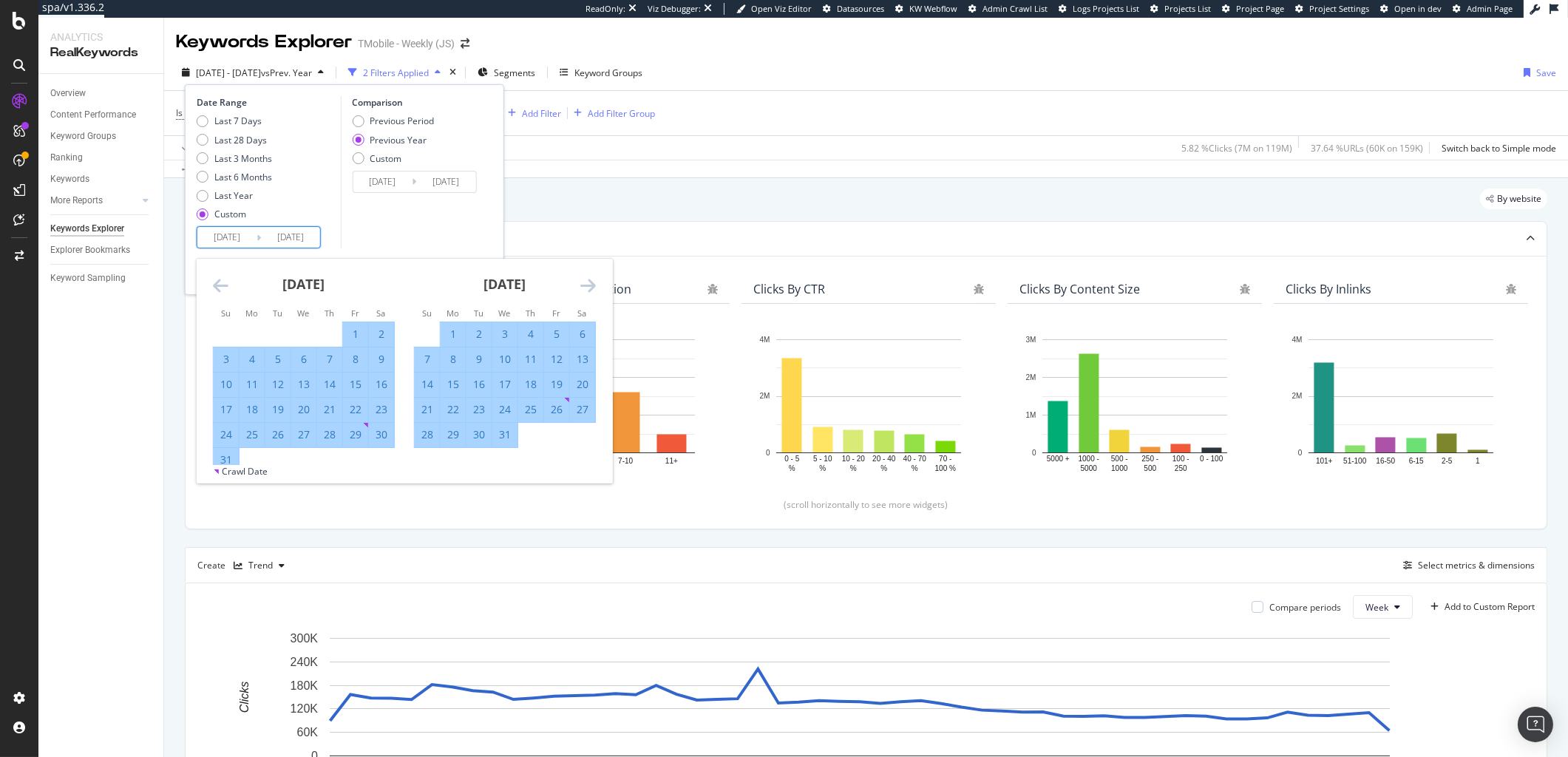
click at [591, 282] on icon "Move forward to switch to the next month." at bounding box center [588, 285] width 16 height 18
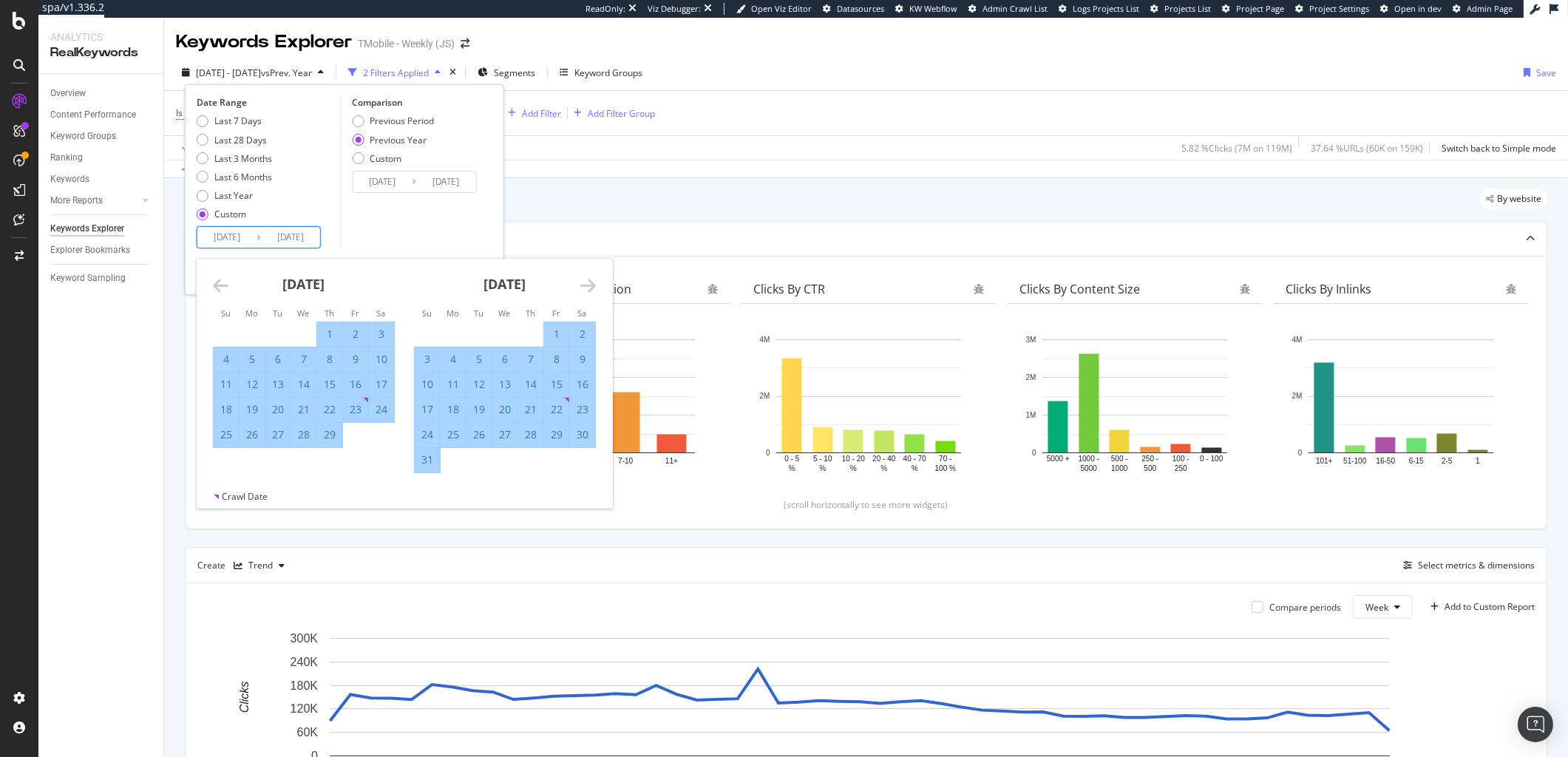
click at [591, 282] on icon "Move forward to switch to the next month." at bounding box center [588, 285] width 16 height 18
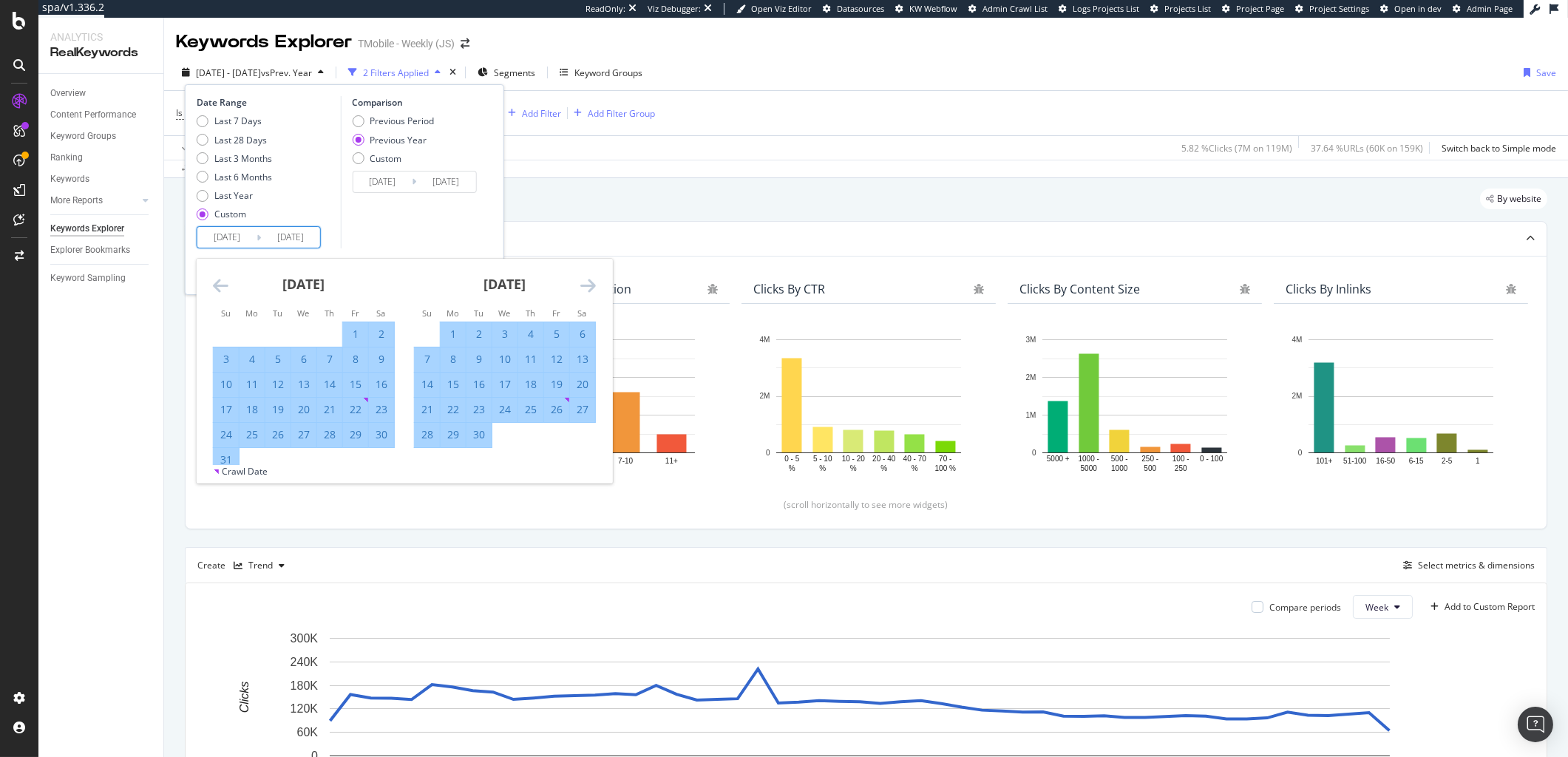
click at [591, 282] on icon "Move forward to switch to the next month." at bounding box center [588, 285] width 16 height 18
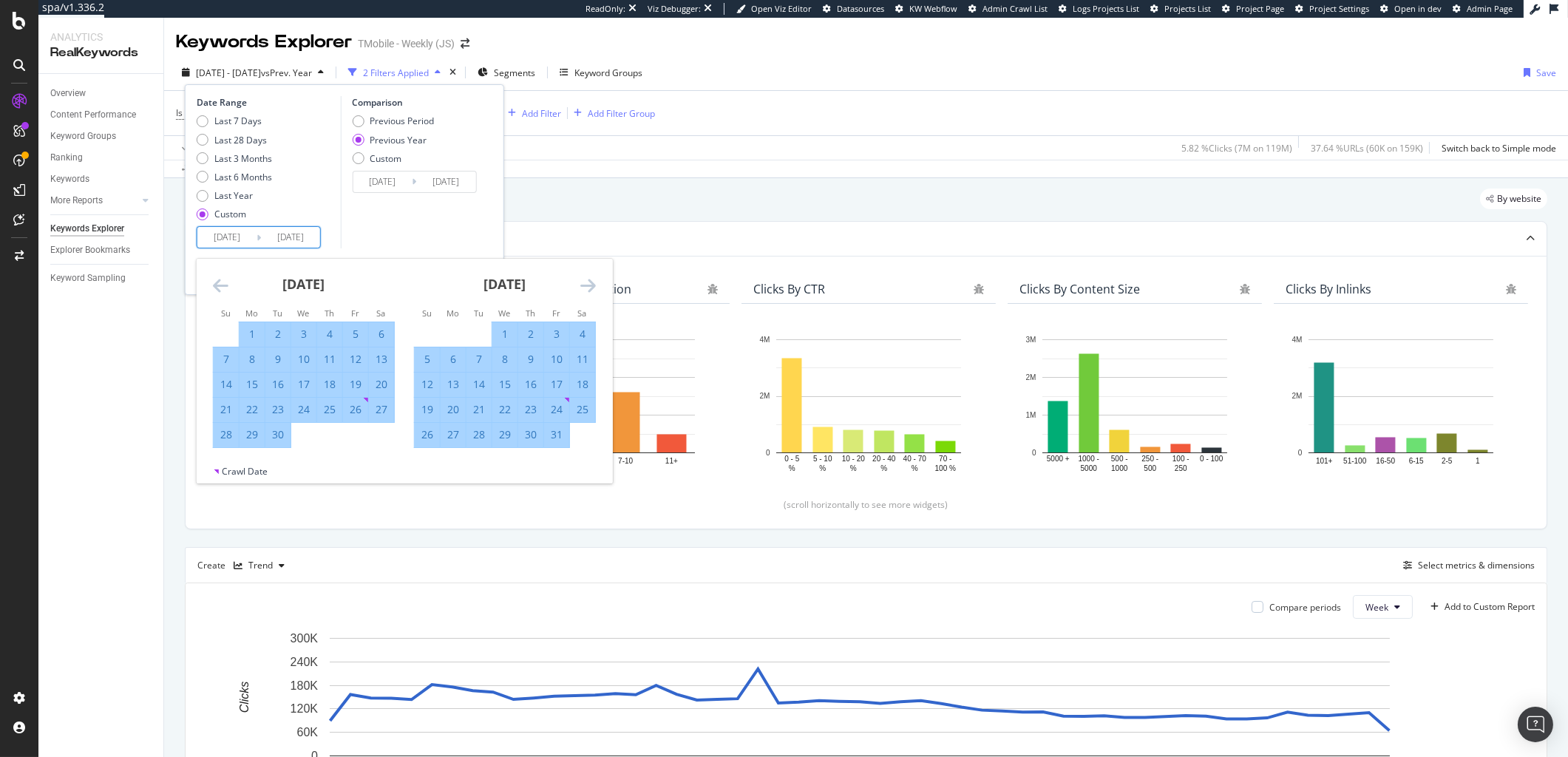
click at [591, 282] on icon "Move forward to switch to the next month." at bounding box center [588, 285] width 16 height 18
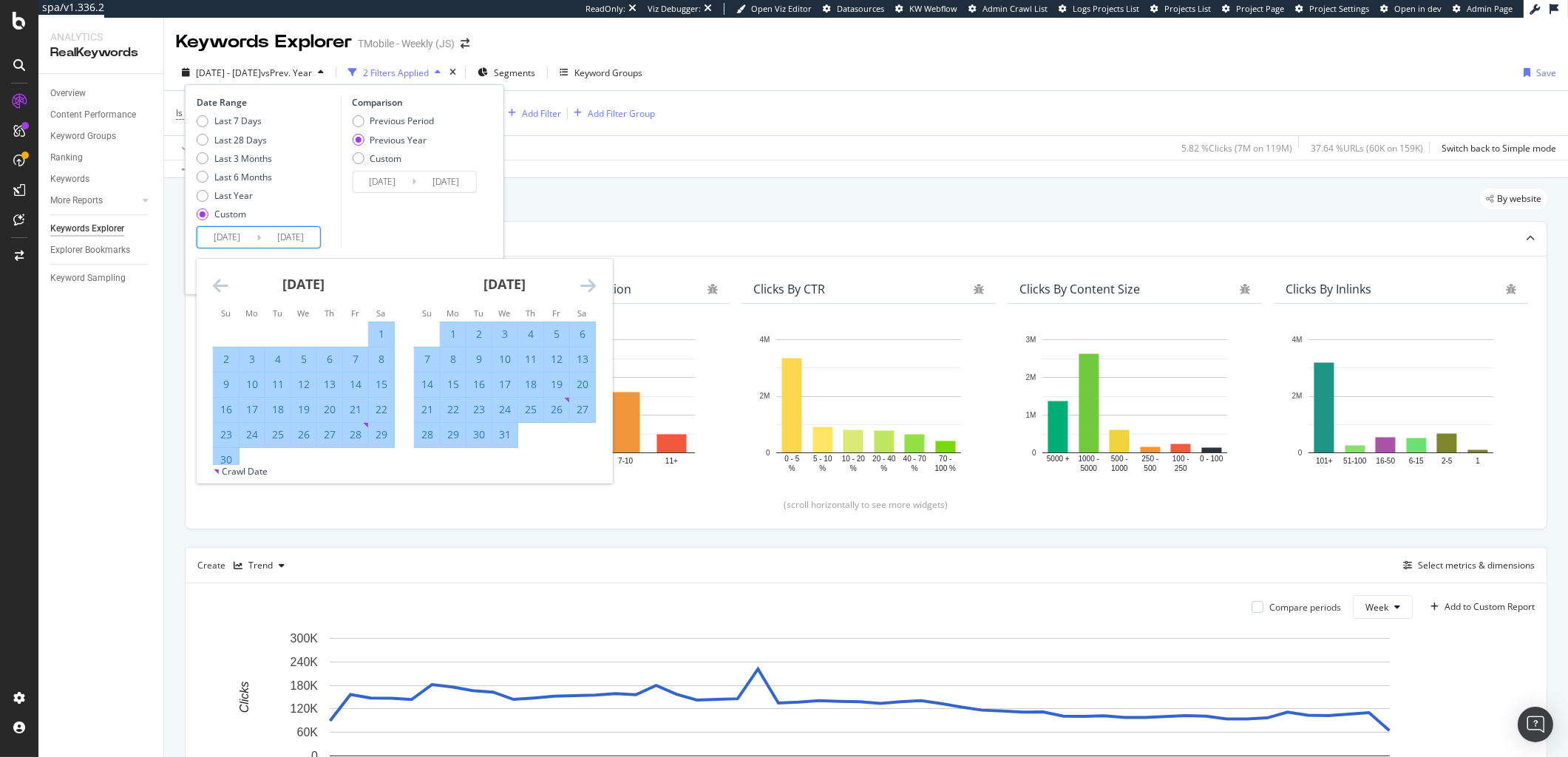
click at [591, 282] on icon "Move forward to switch to the next month." at bounding box center [588, 285] width 16 height 18
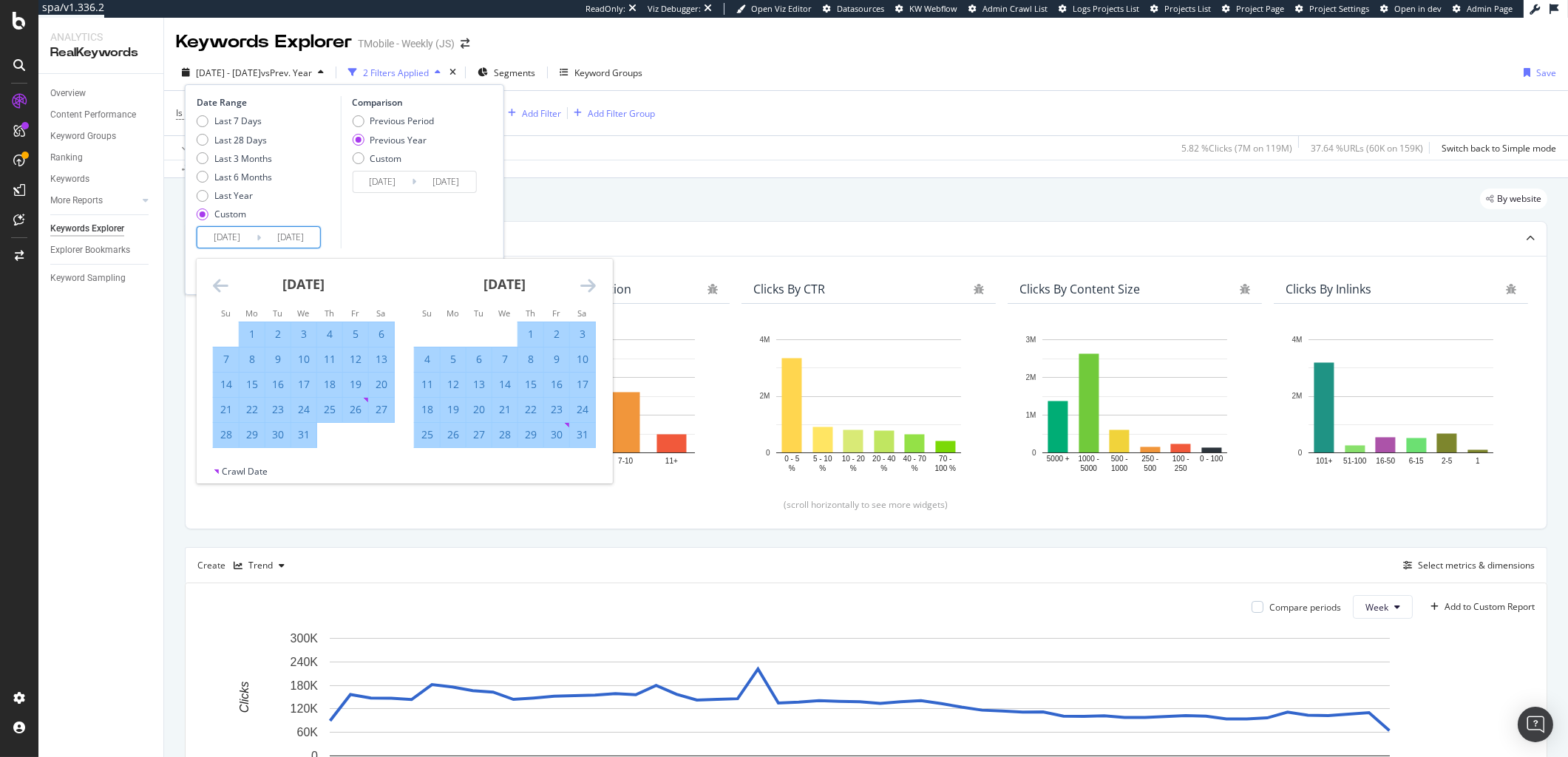
click at [524, 364] on div "8" at bounding box center [531, 359] width 25 height 15
type input "[DATE]"
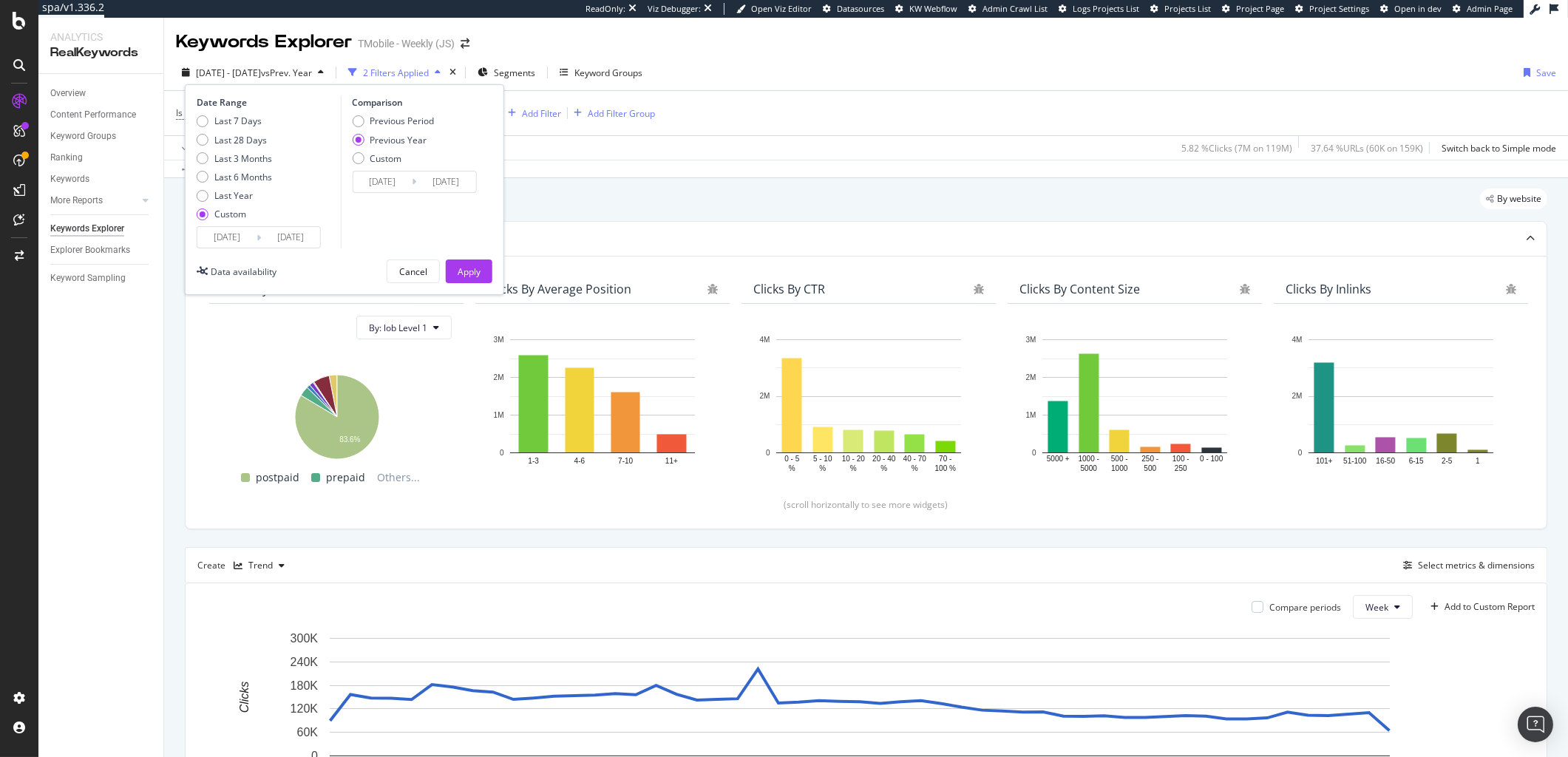
click at [419, 212] on div "Comparison Previous Period Previous Year Custom 2022/08/11 Navigate forward to …" at bounding box center [410, 172] width 140 height 152
click at [472, 266] on div "Apply" at bounding box center [468, 272] width 23 height 12
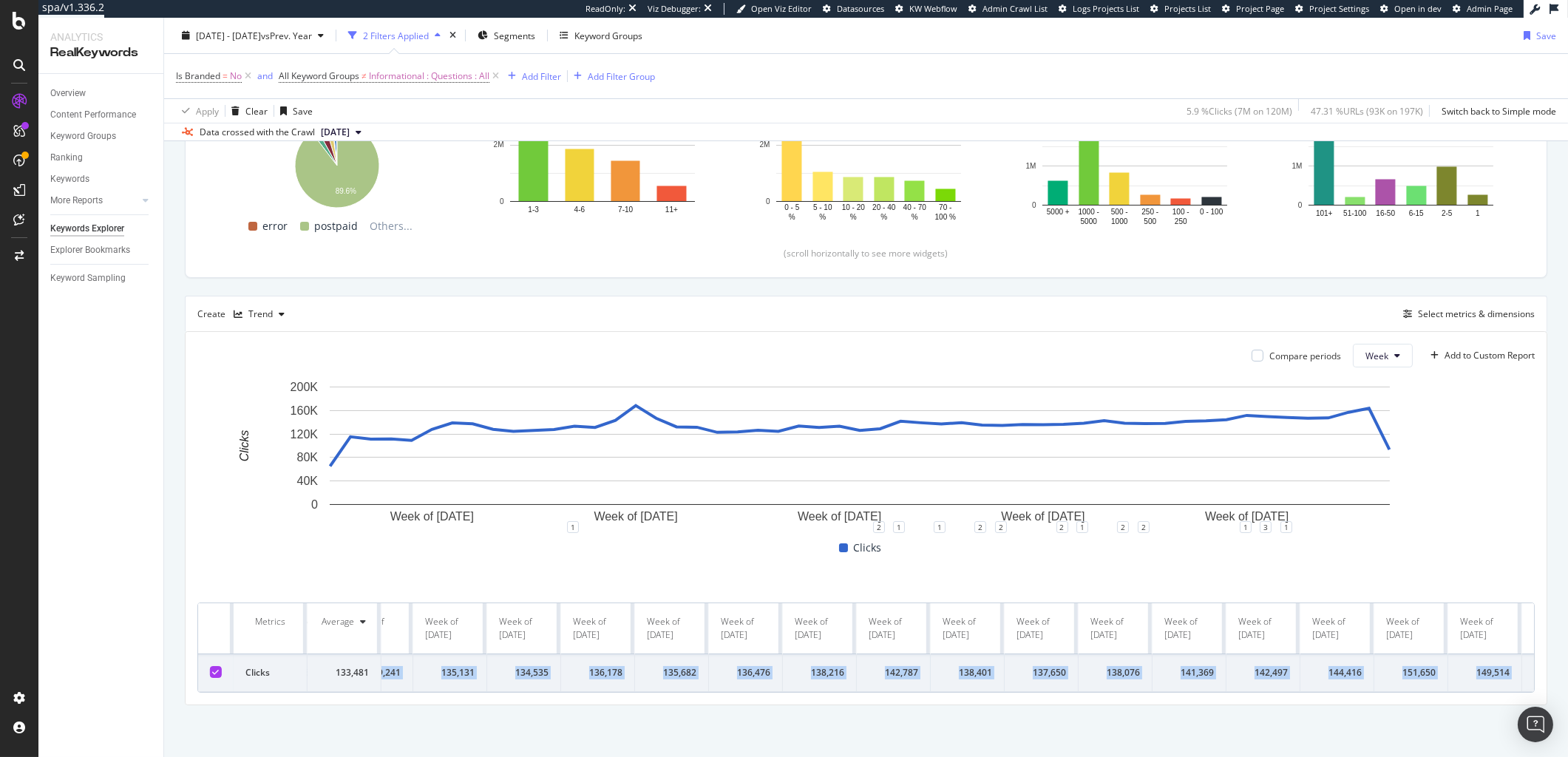
scroll to position [0, 2778]
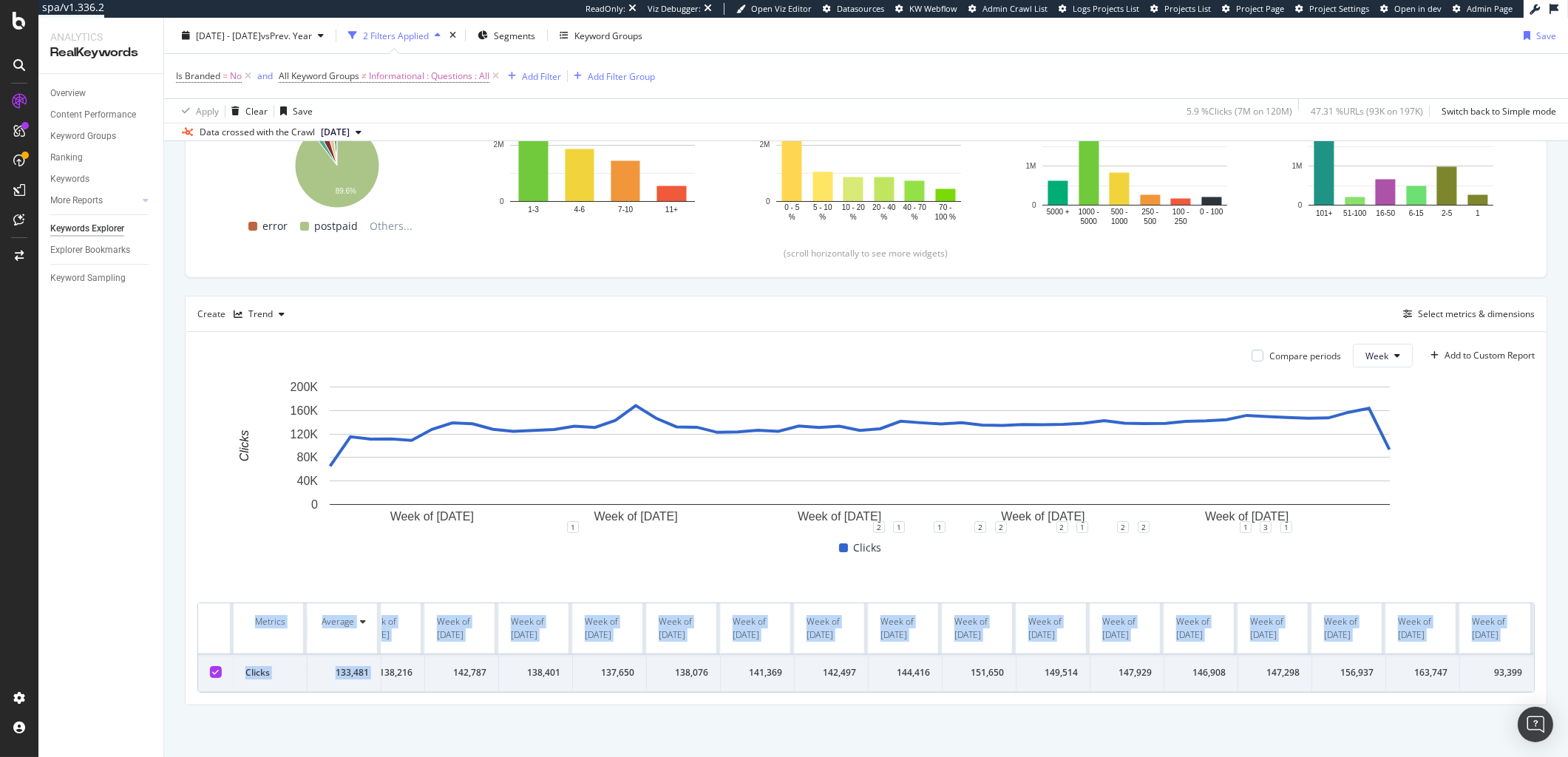
drag, startPoint x: 417, startPoint y: 662, endPoint x: 1556, endPoint y: 651, distance: 1139.1
click at [1556, 651] on div "Keywords Explorer TMobile - Weekly (JS) 2023 Aug. 10th - 2024 Aug. 8th vs Prev.…" at bounding box center [867, 387] width 1404 height 740
copy table "Metrics Average Week of 7 Aug. 2023 Week of 14 Aug. 2023 Week of 21 Aug. 2023 W…"
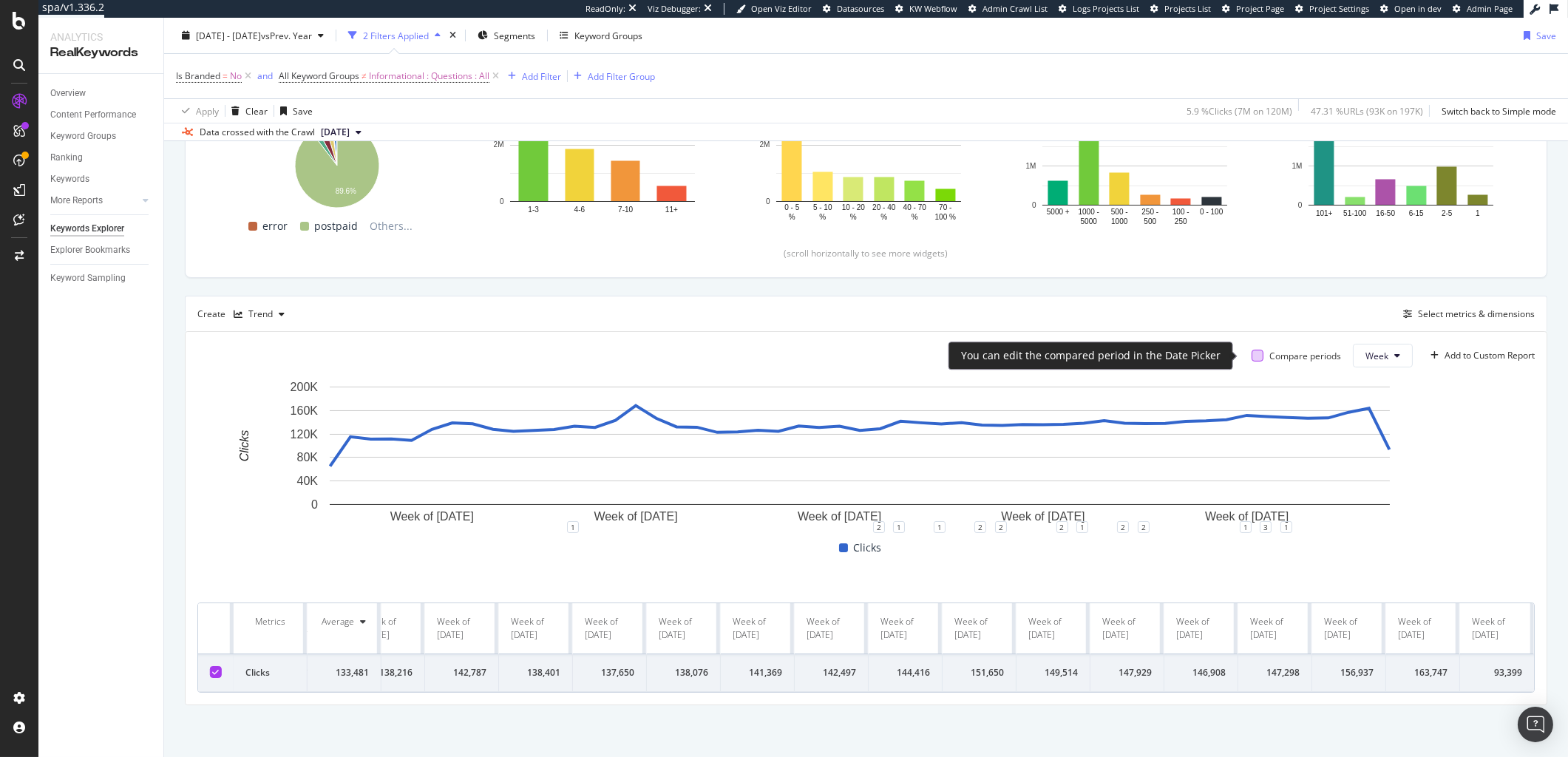
click at [1252, 353] on div at bounding box center [1257, 356] width 12 height 12
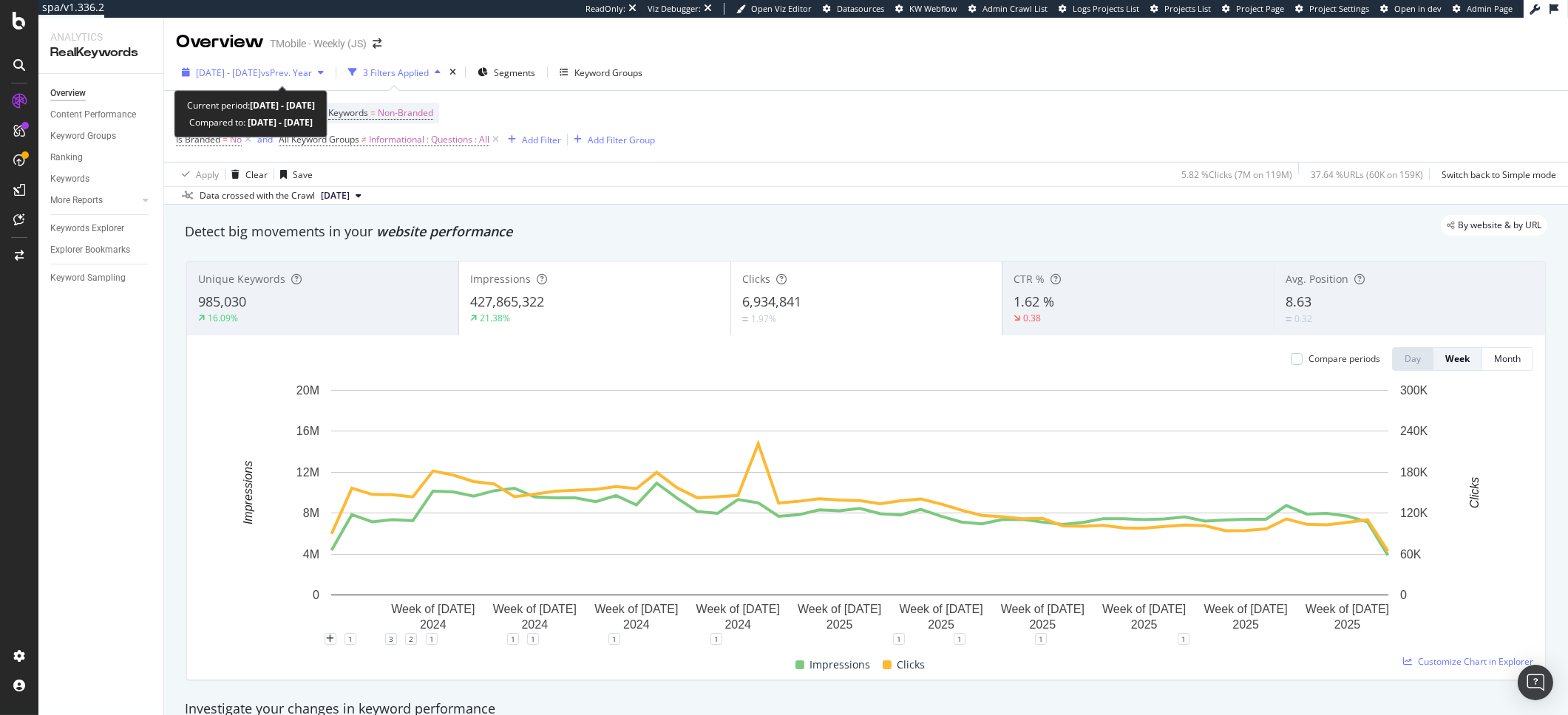
click at [224, 72] on span "[DATE] - [DATE]" at bounding box center [228, 72] width 65 height 12
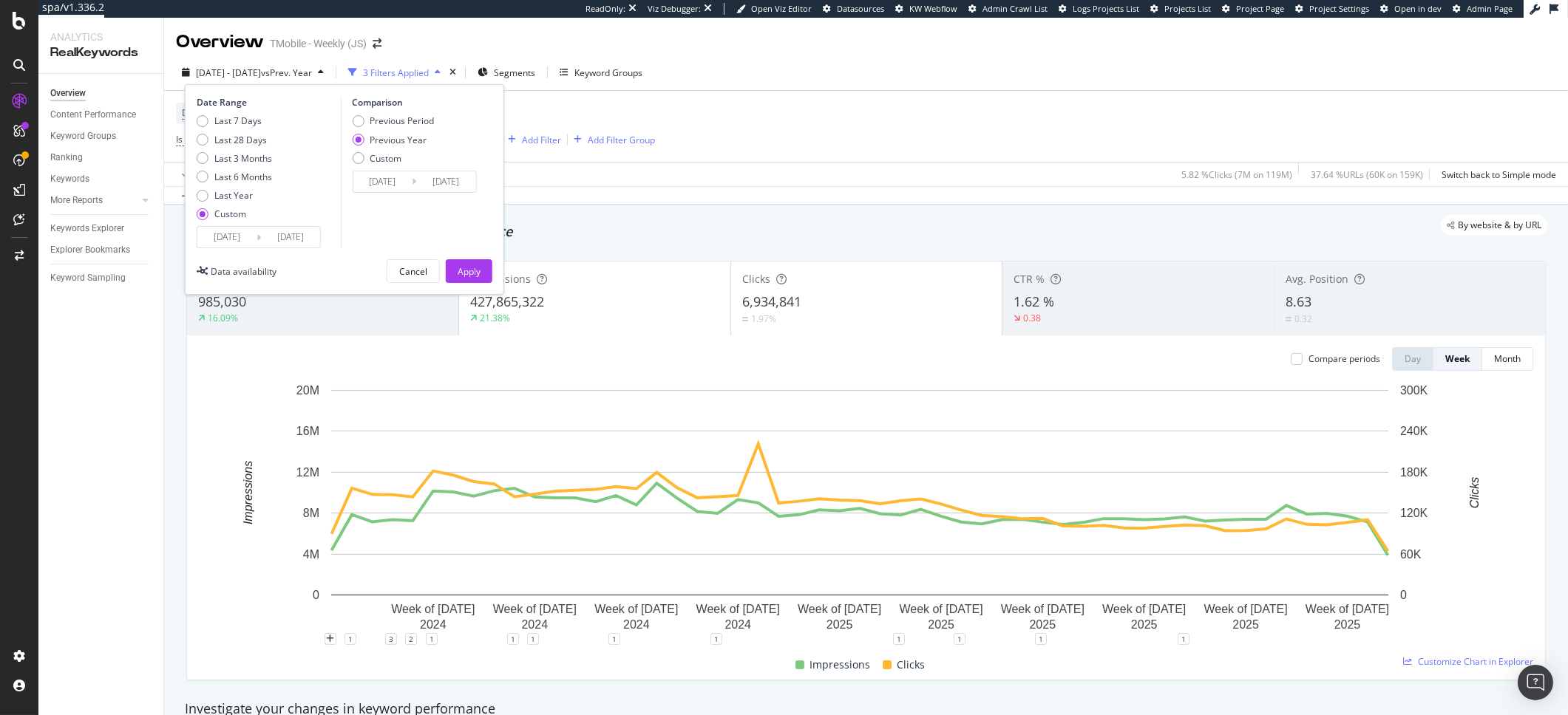
click at [234, 243] on input "[DATE]" at bounding box center [227, 237] width 59 height 21
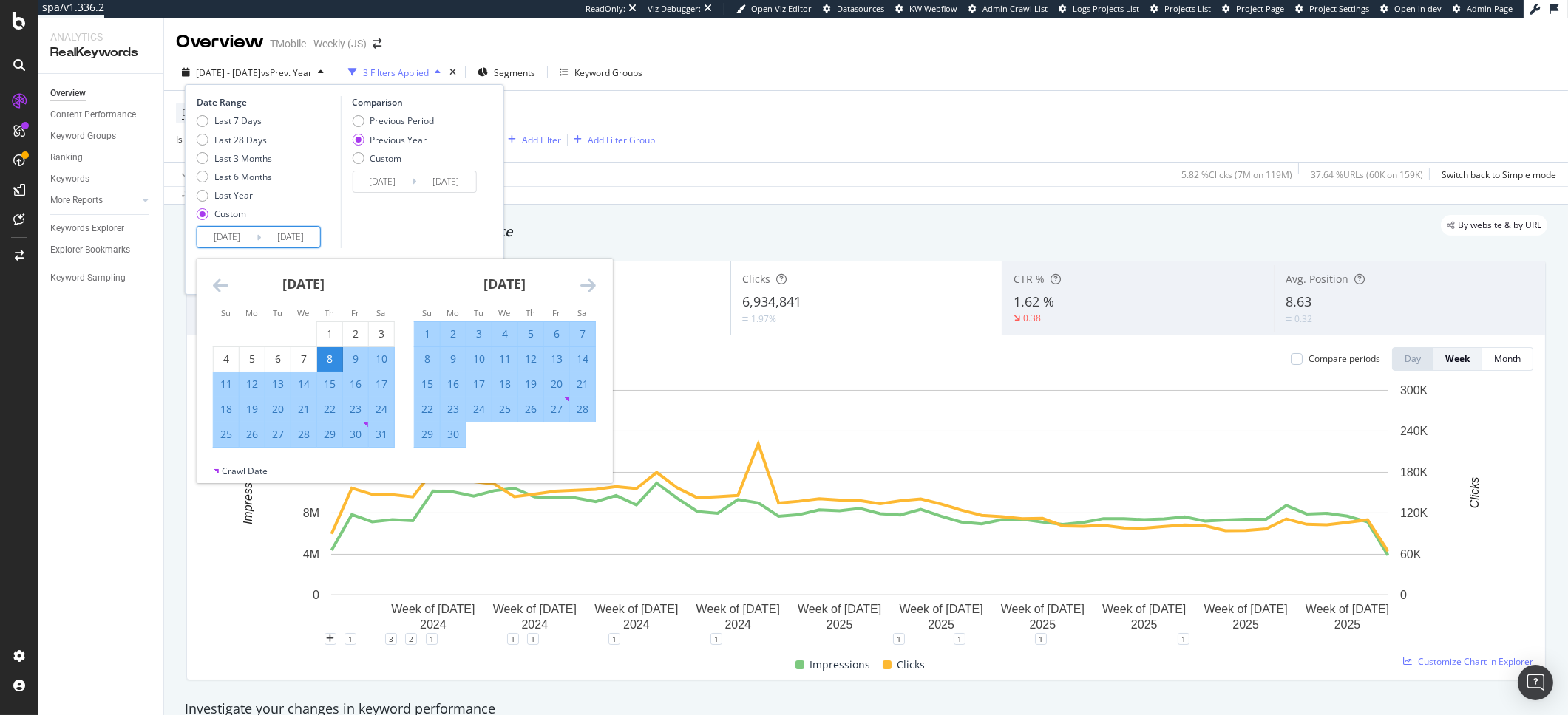
click at [581, 284] on icon "Move forward to switch to the next month." at bounding box center [588, 285] width 16 height 18
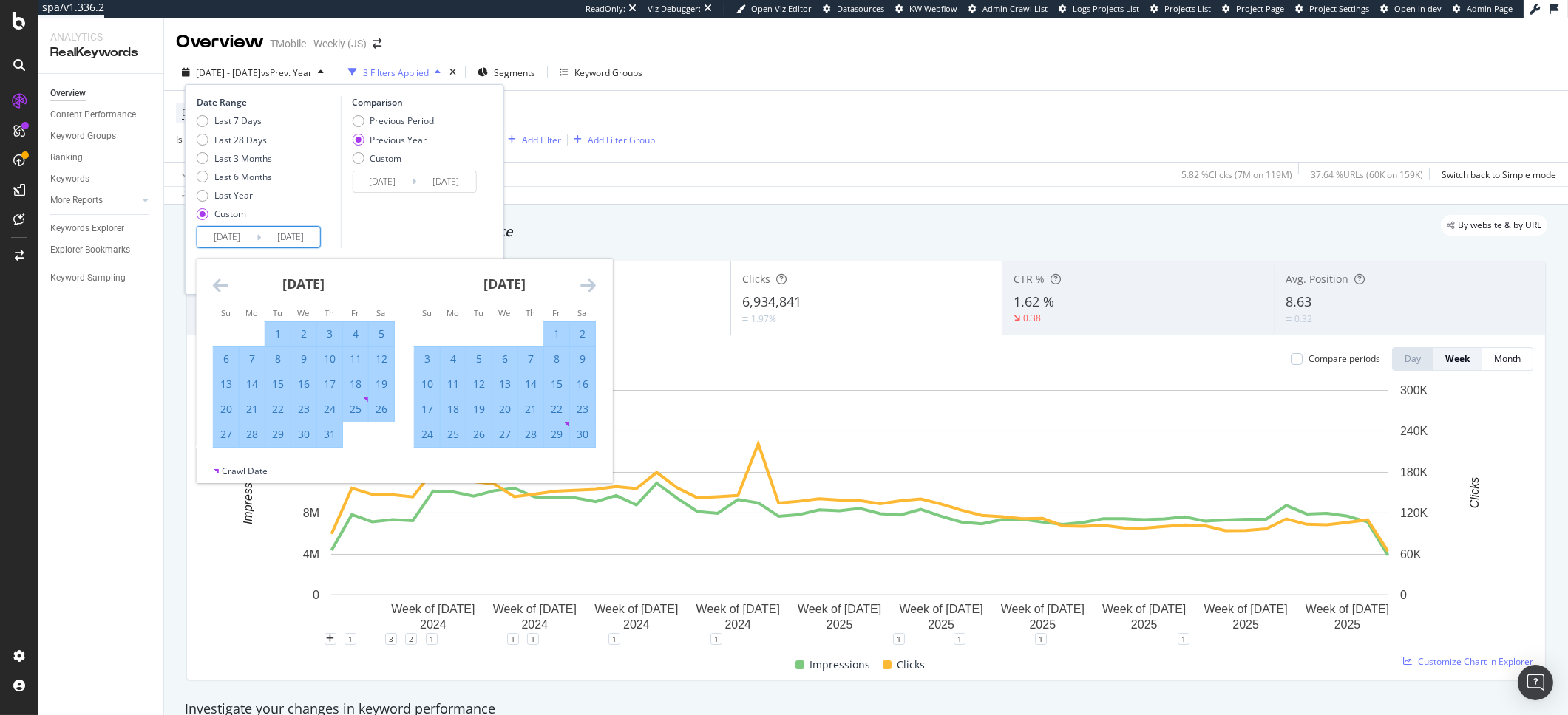
click at [581, 284] on icon "Move forward to switch to the next month." at bounding box center [588, 285] width 16 height 18
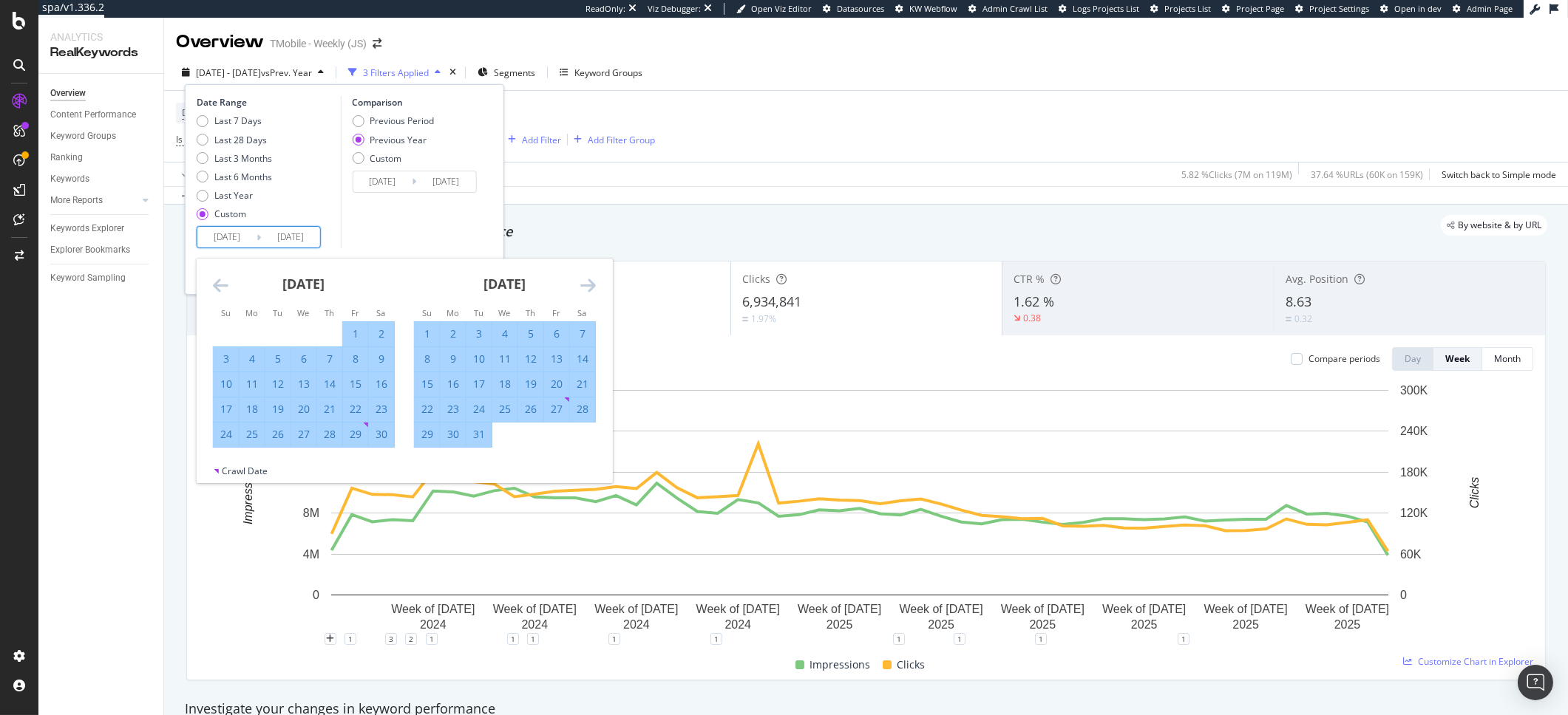
click at [581, 284] on icon "Move forward to switch to the next month." at bounding box center [588, 285] width 16 height 18
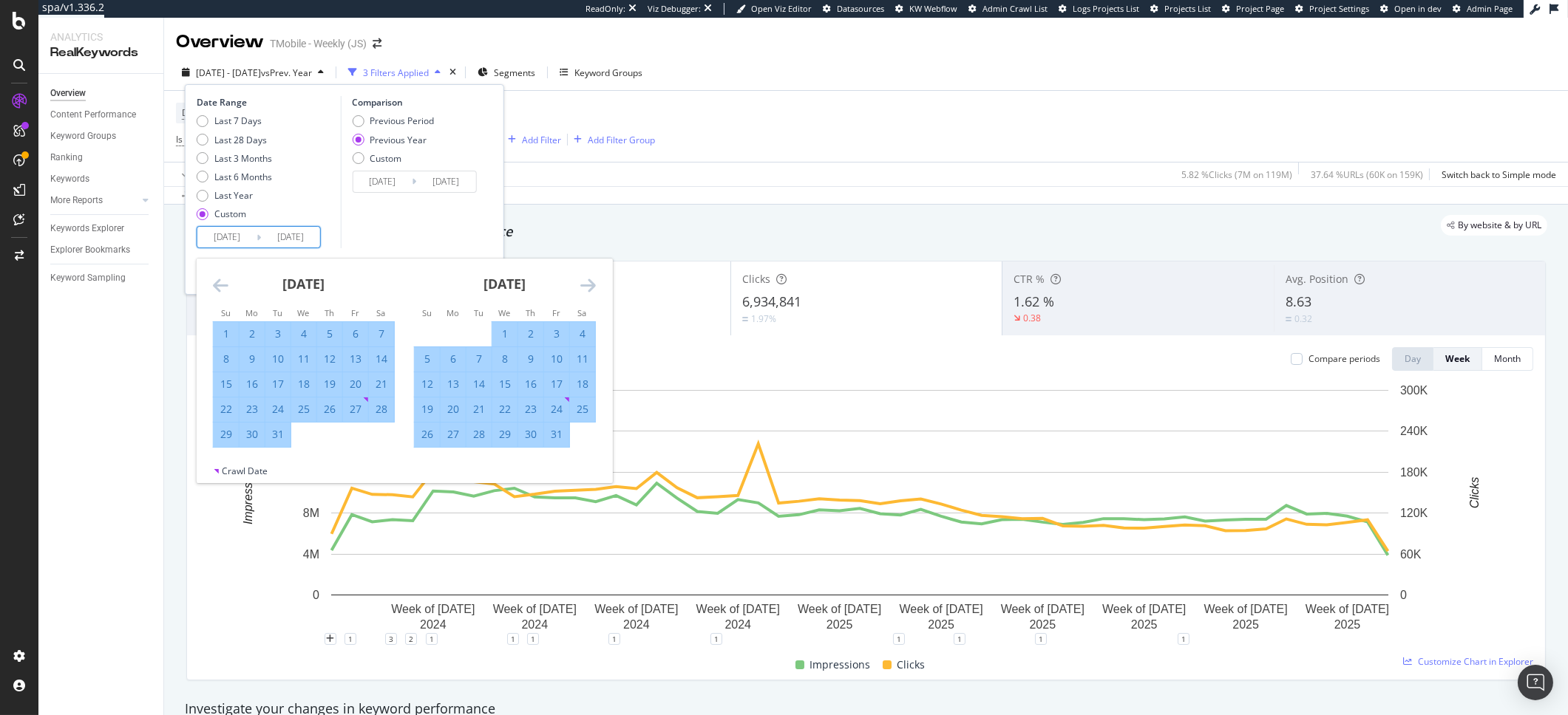
click at [581, 284] on icon "Move forward to switch to the next month." at bounding box center [588, 285] width 16 height 18
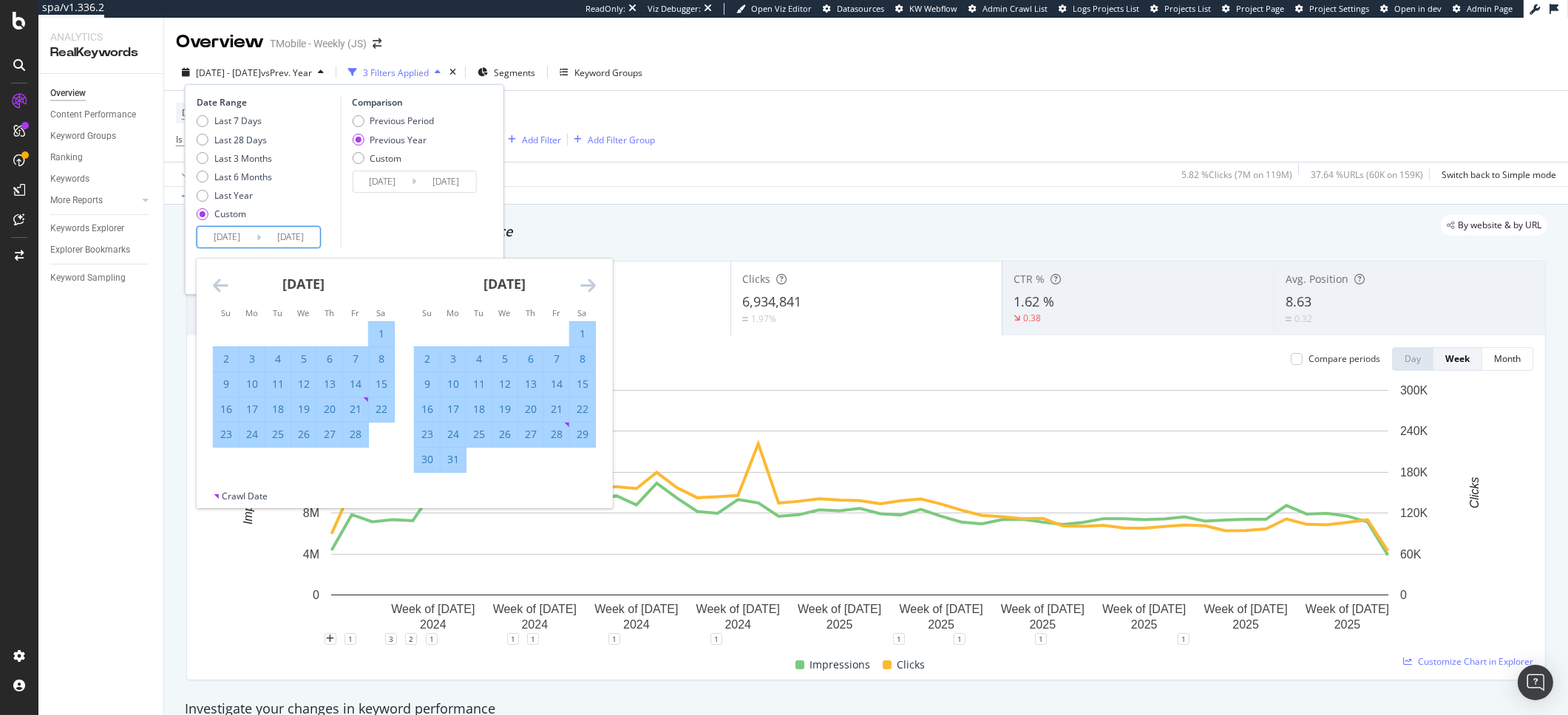
click at [213, 284] on icon "Move backward to switch to the previous month." at bounding box center [221, 285] width 16 height 18
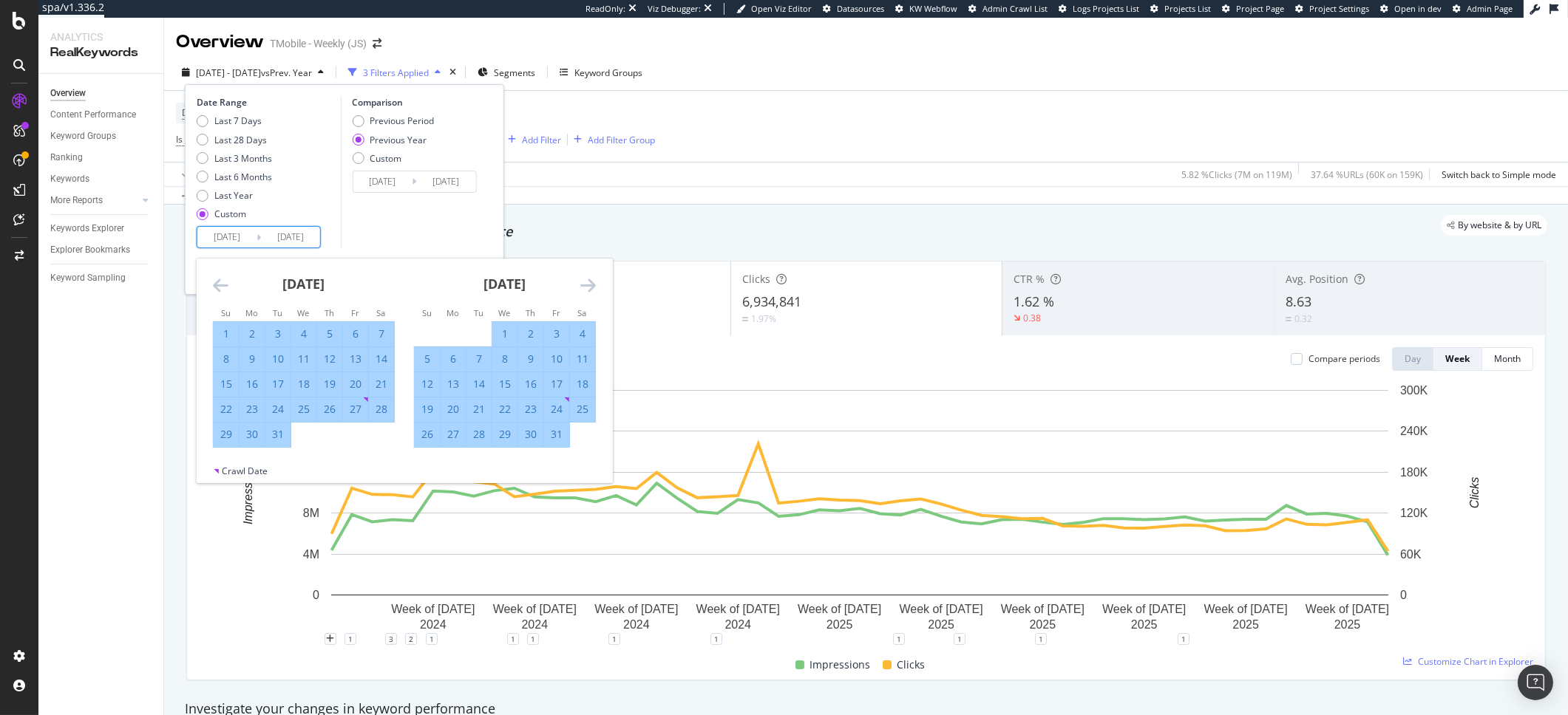
click at [249, 439] on div "30" at bounding box center [252, 434] width 25 height 15
type input "[DATE]"
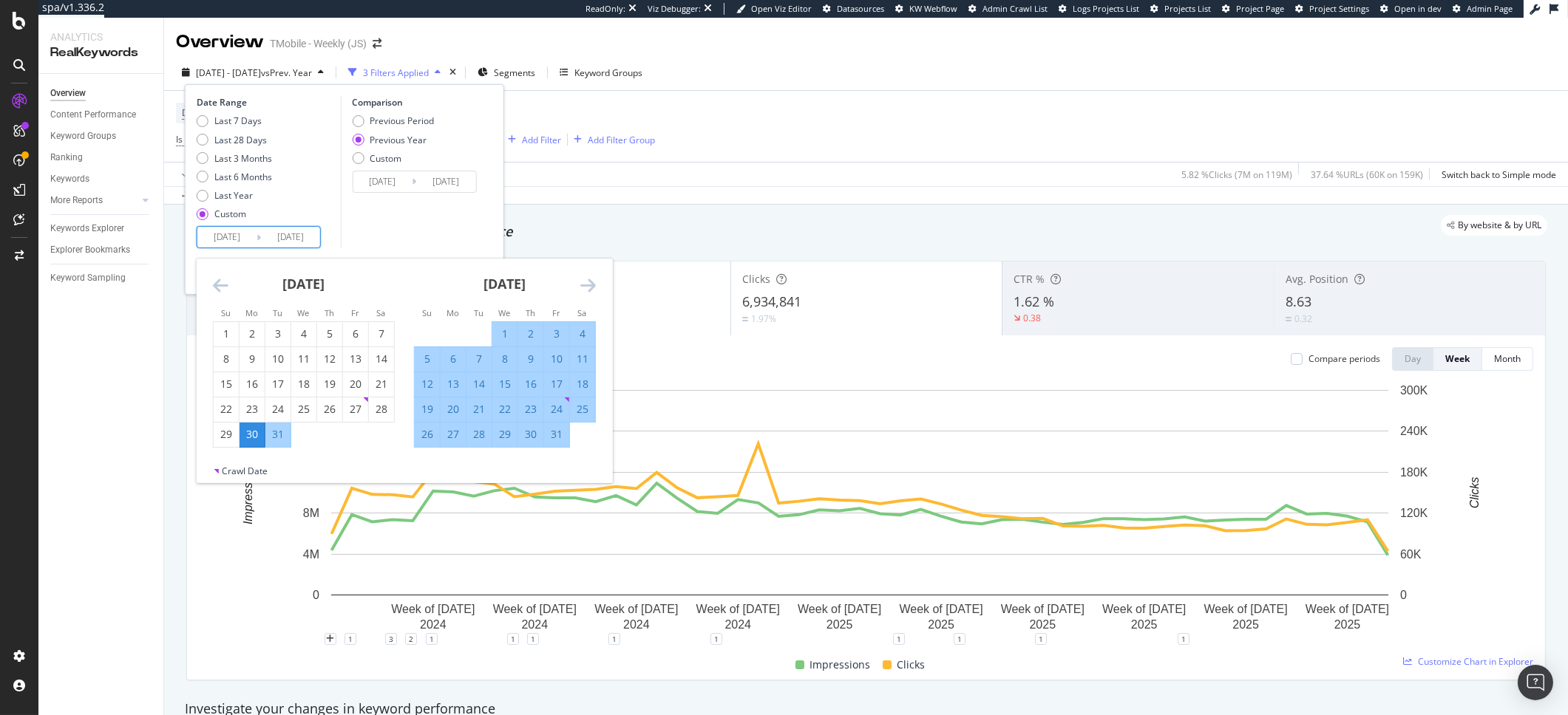
click at [585, 276] on icon "Move forward to switch to the next month." at bounding box center [588, 285] width 16 height 18
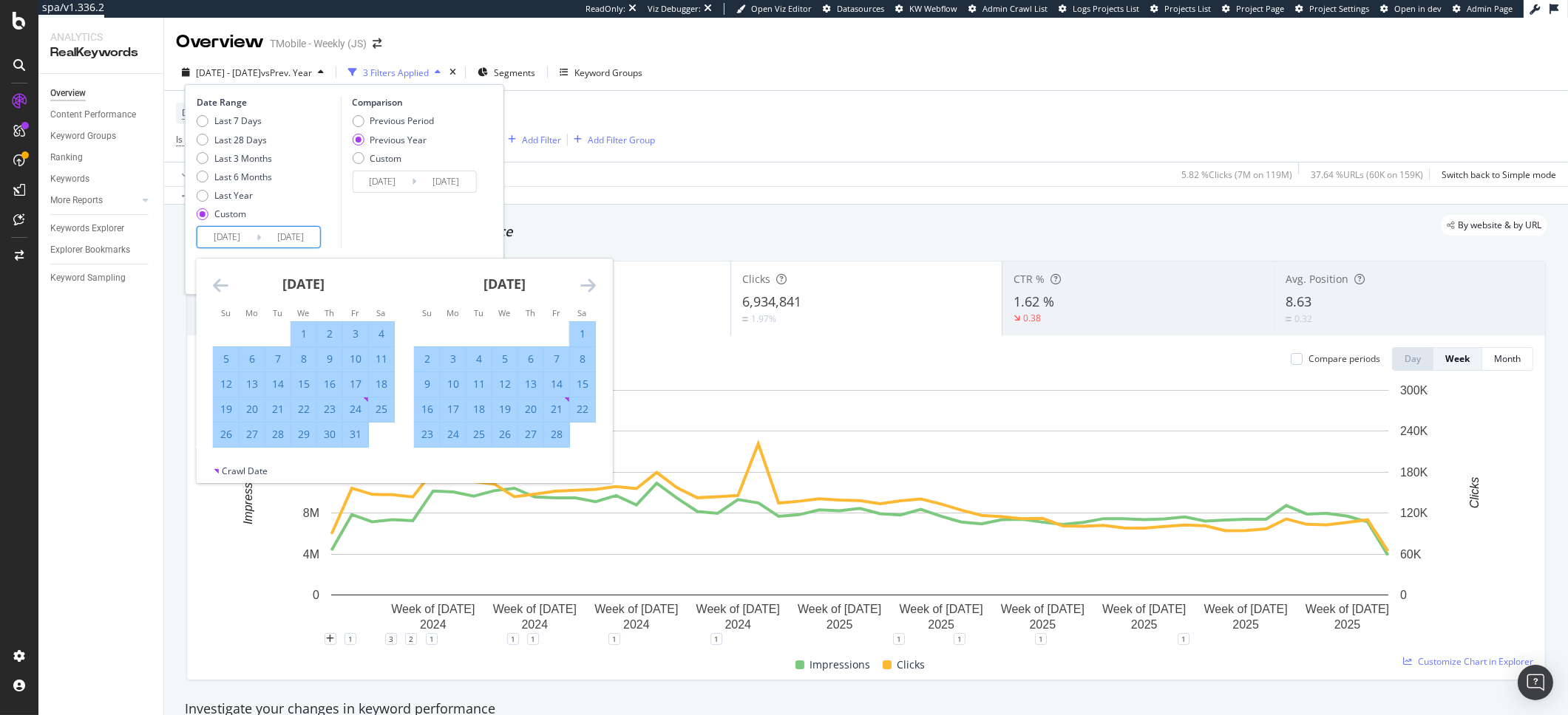
click at [585, 276] on icon "Move forward to switch to the next month." at bounding box center [588, 285] width 16 height 18
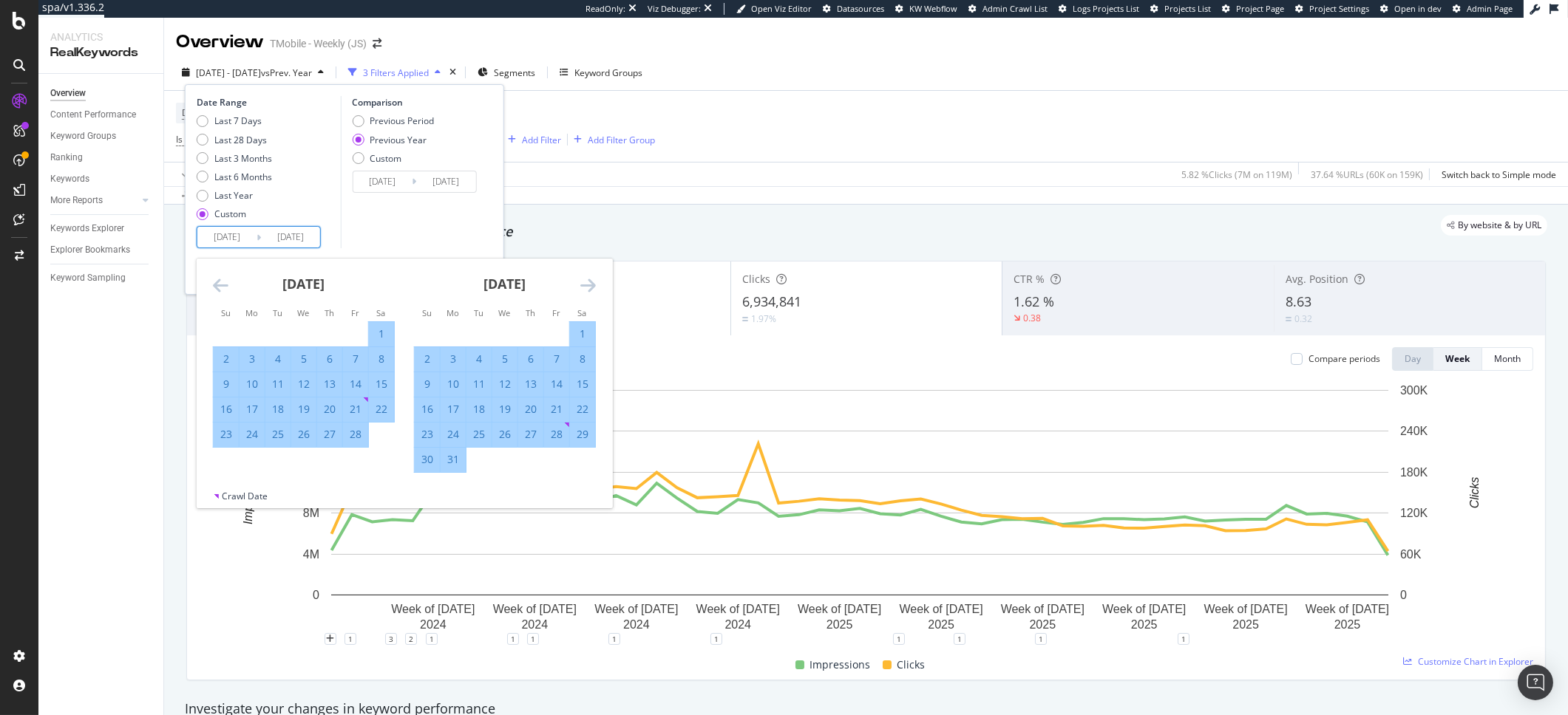
click at [585, 276] on icon "Move forward to switch to the next month." at bounding box center [588, 285] width 16 height 18
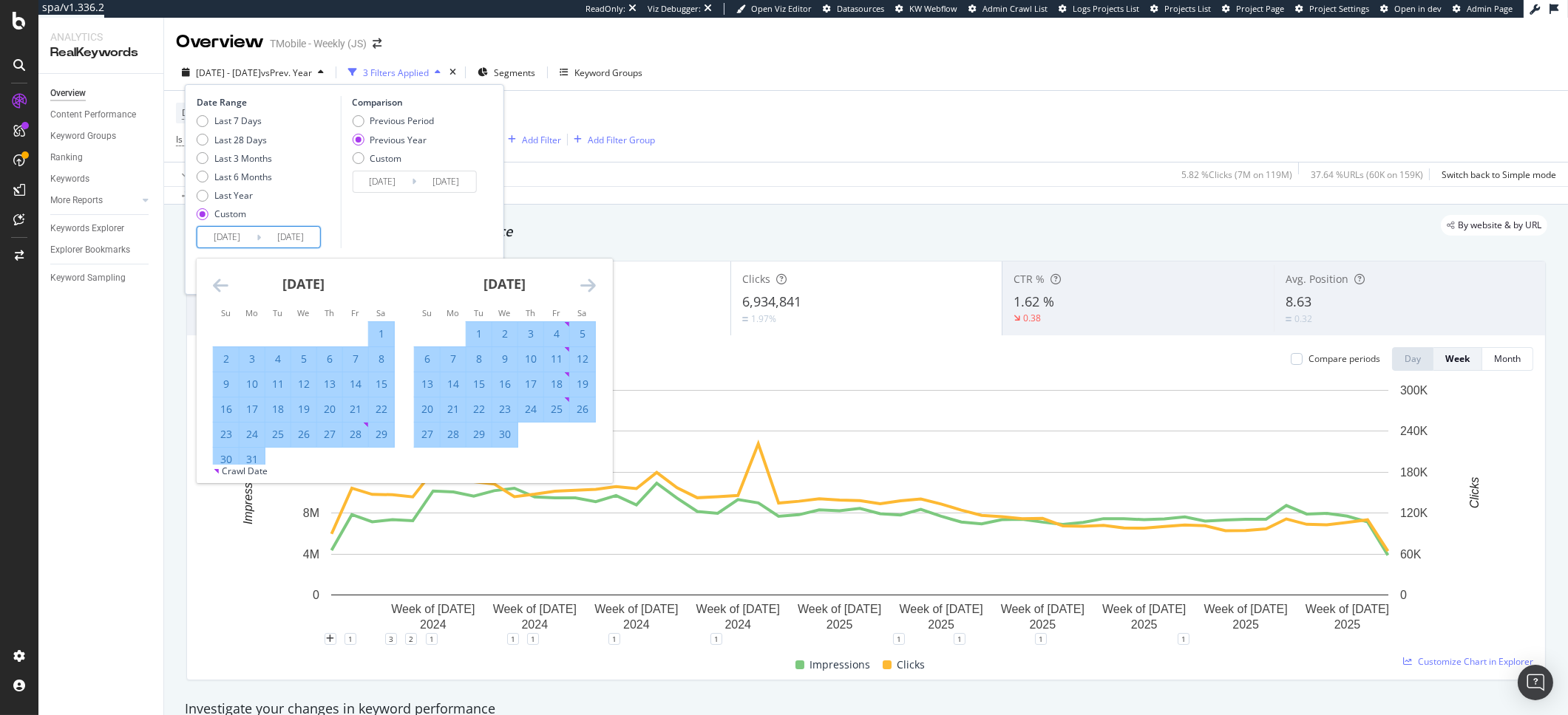
click at [585, 276] on icon "Move forward to switch to the next month." at bounding box center [588, 285] width 16 height 18
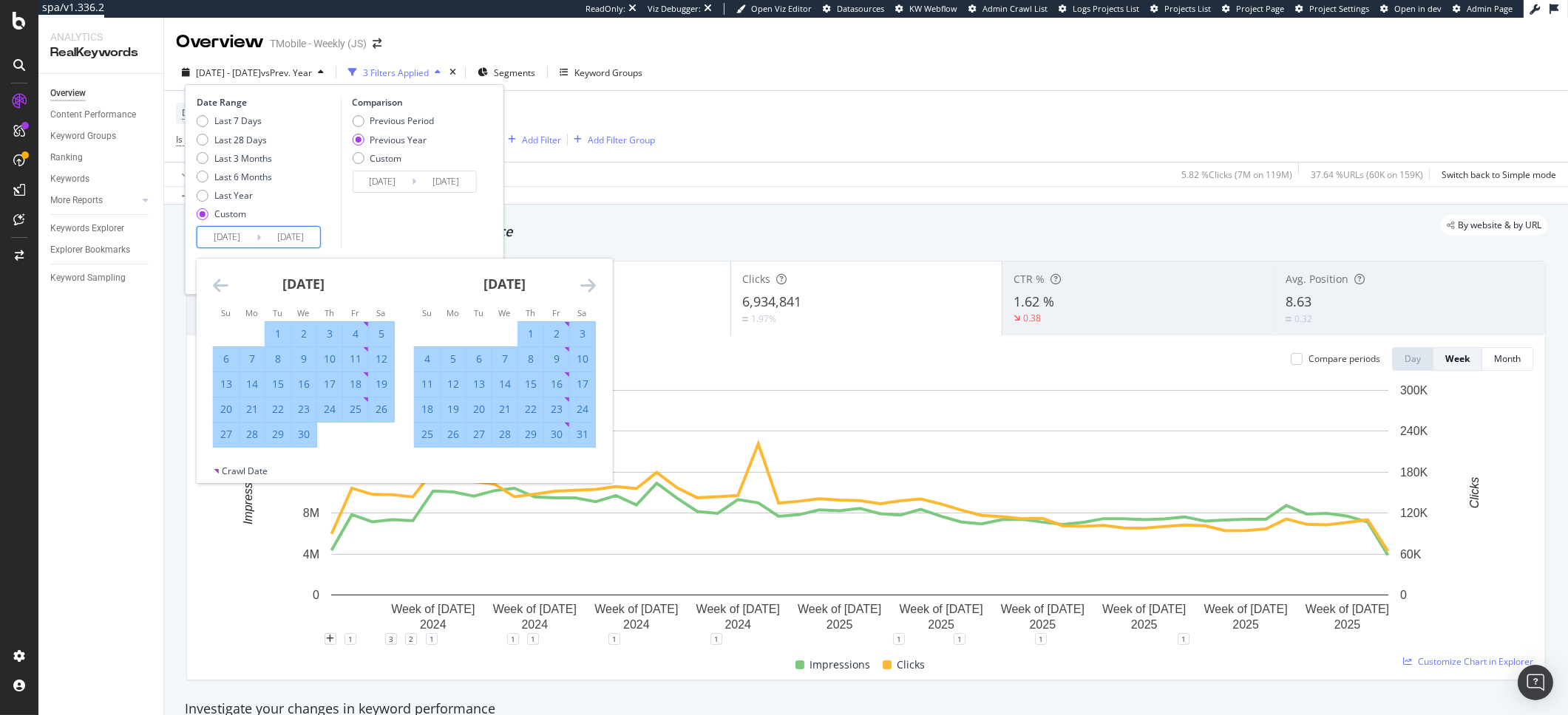
click at [585, 276] on icon "Move forward to switch to the next month." at bounding box center [588, 285] width 16 height 18
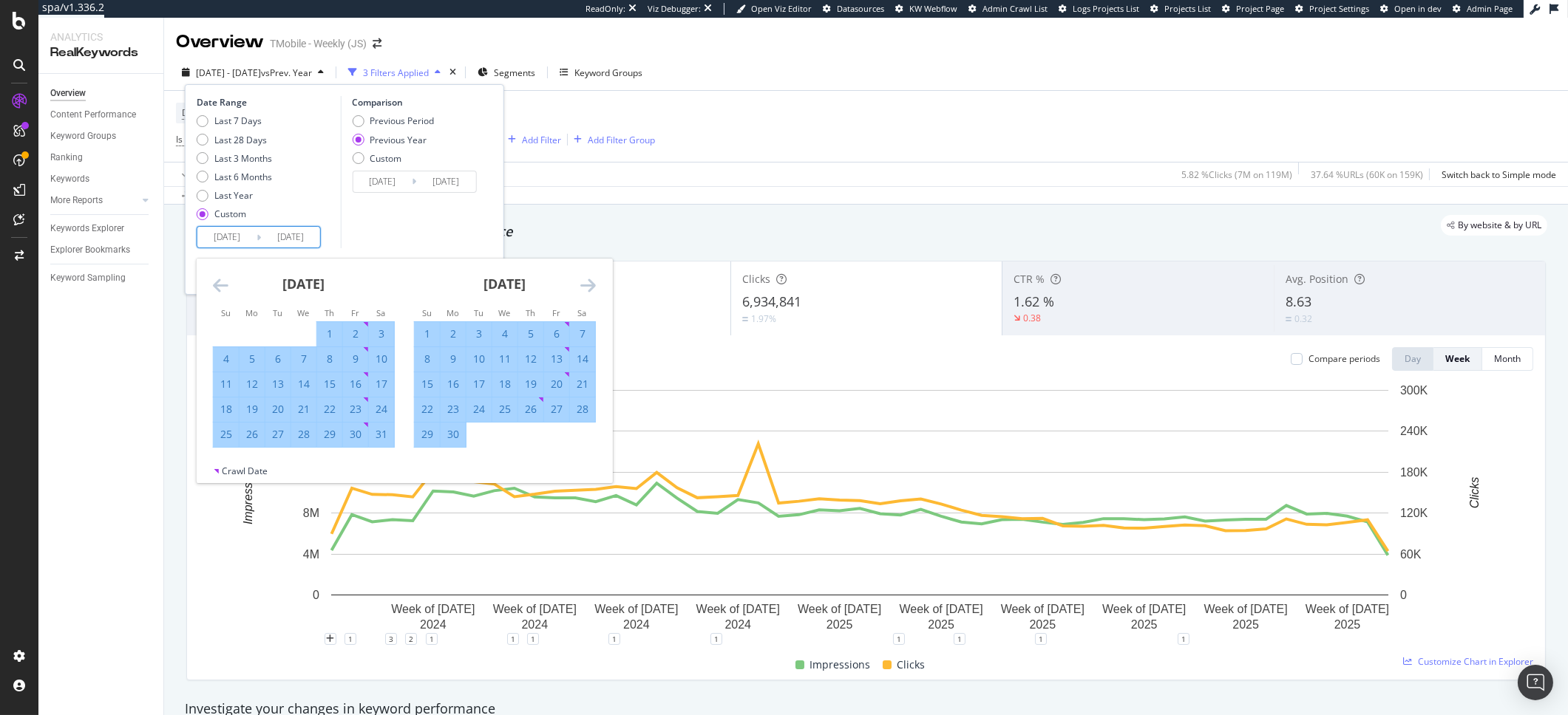
click at [585, 276] on icon "Move forward to switch to the next month." at bounding box center [588, 285] width 16 height 18
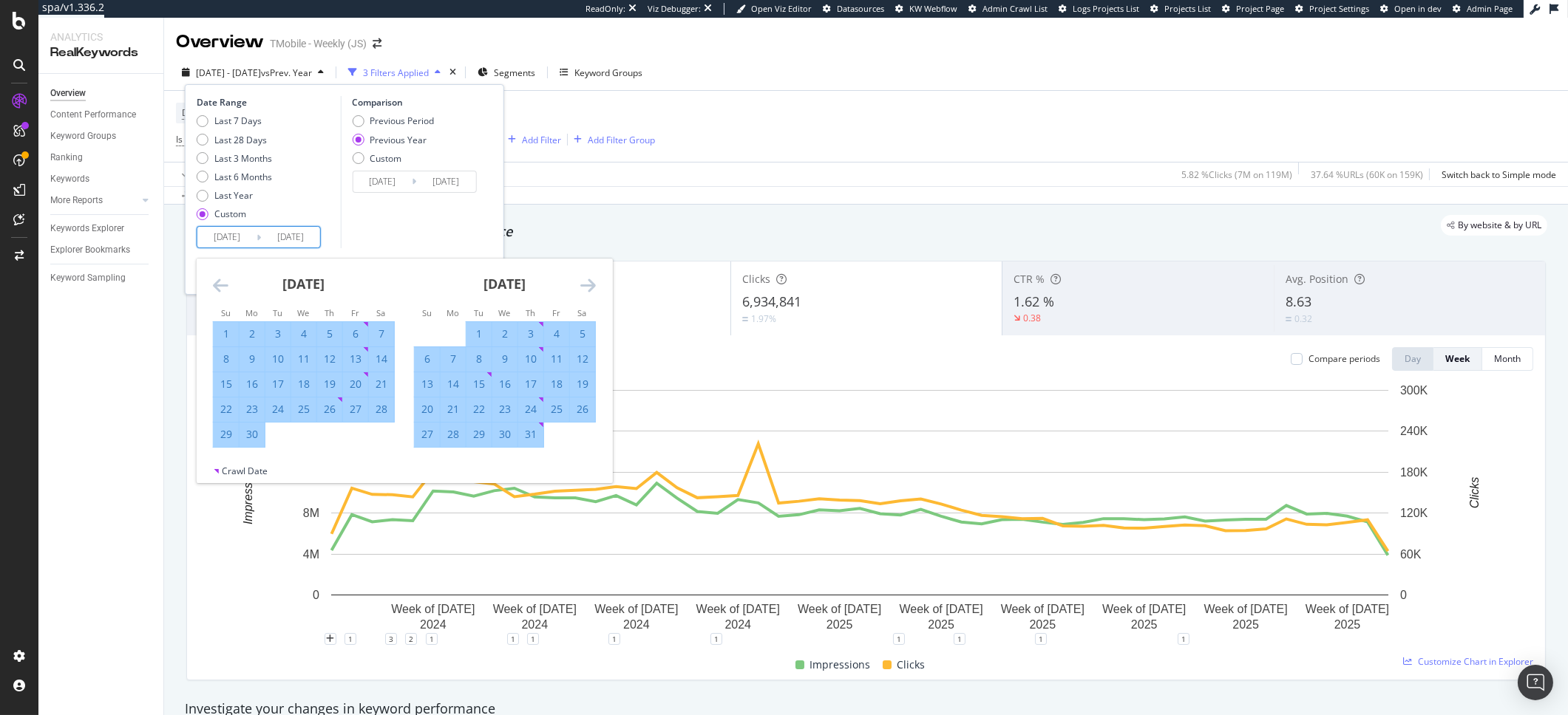
click at [585, 276] on icon "Move forward to switch to the next month." at bounding box center [588, 285] width 16 height 18
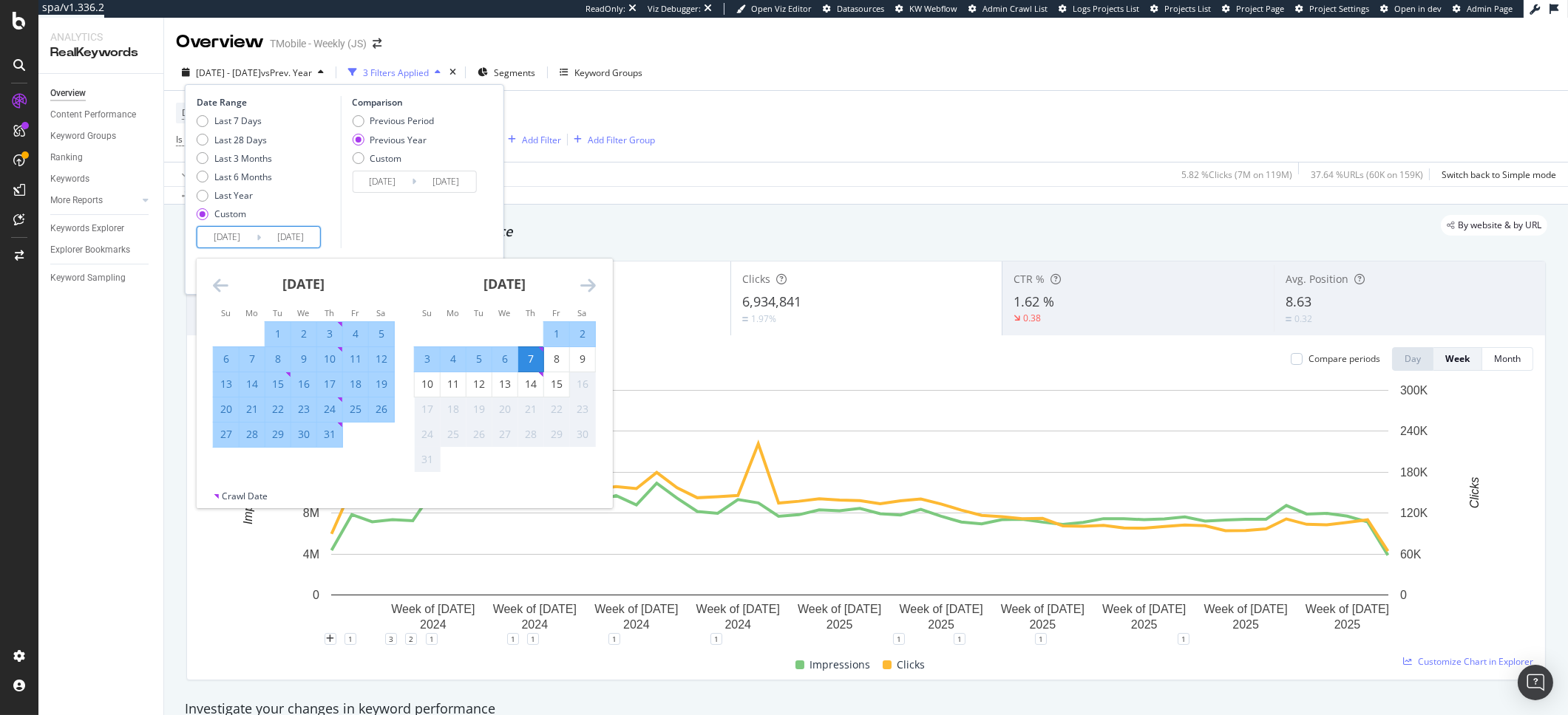
click at [585, 276] on icon "Move forward to switch to the next month." at bounding box center [588, 285] width 16 height 18
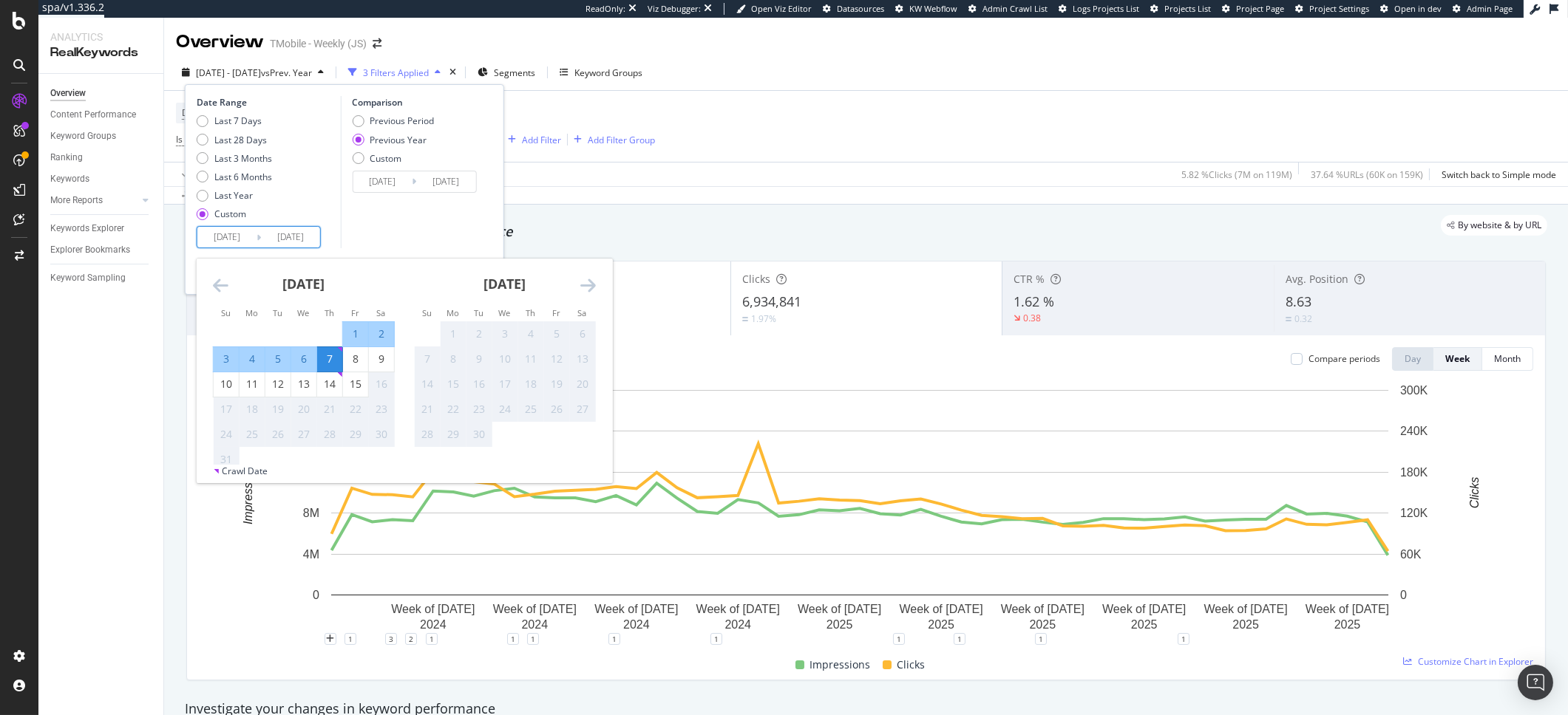
click at [334, 362] on div "7" at bounding box center [330, 359] width 25 height 15
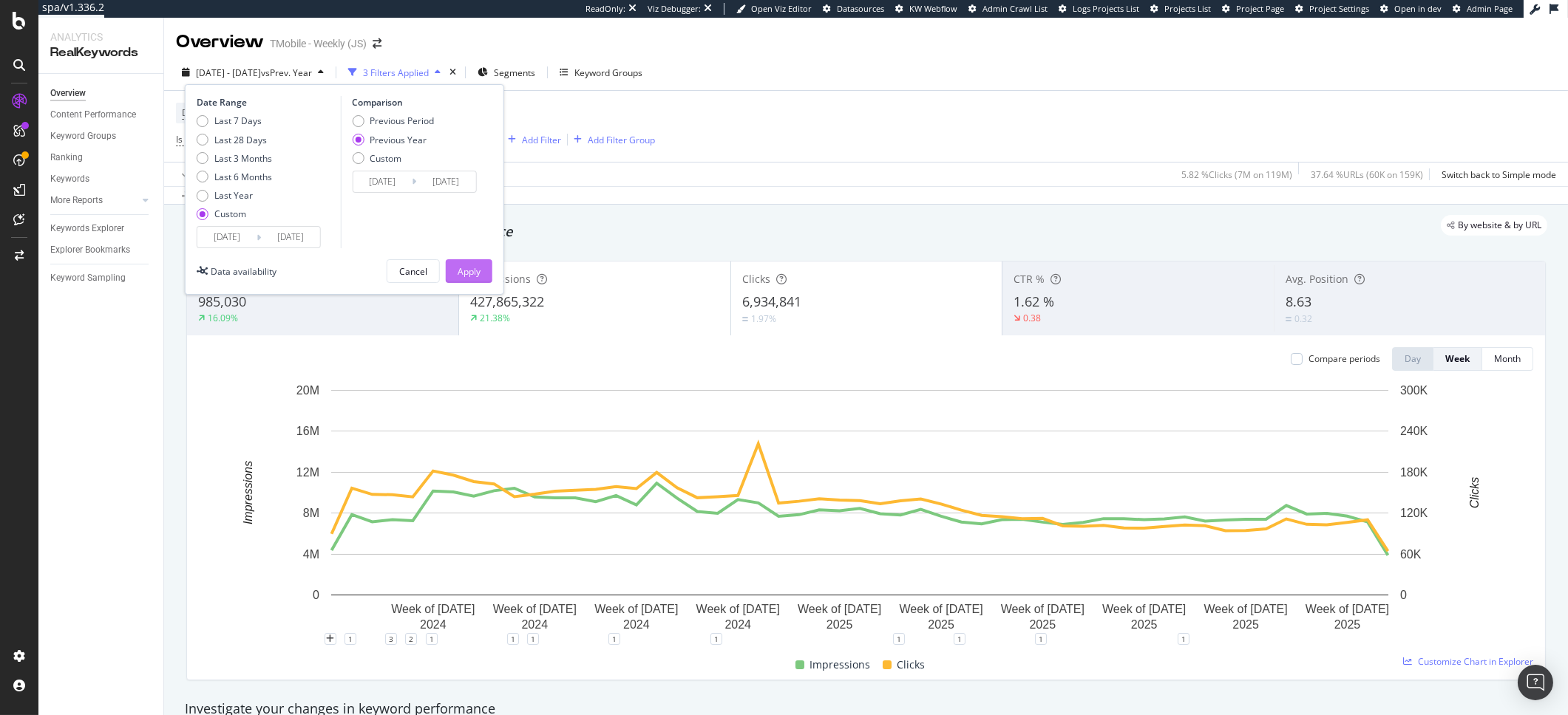
click at [475, 278] on div "Apply" at bounding box center [468, 271] width 23 height 22
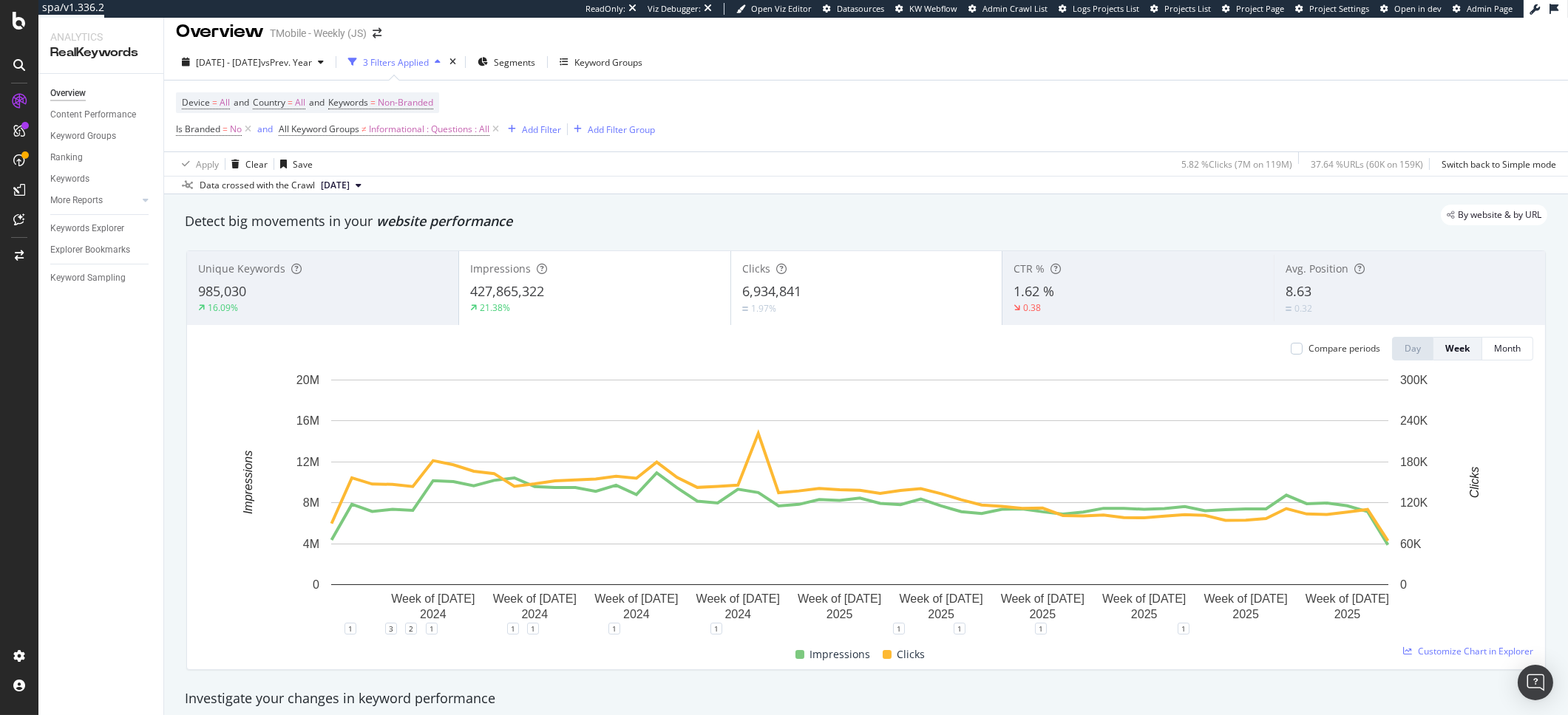
scroll to position [24, 0]
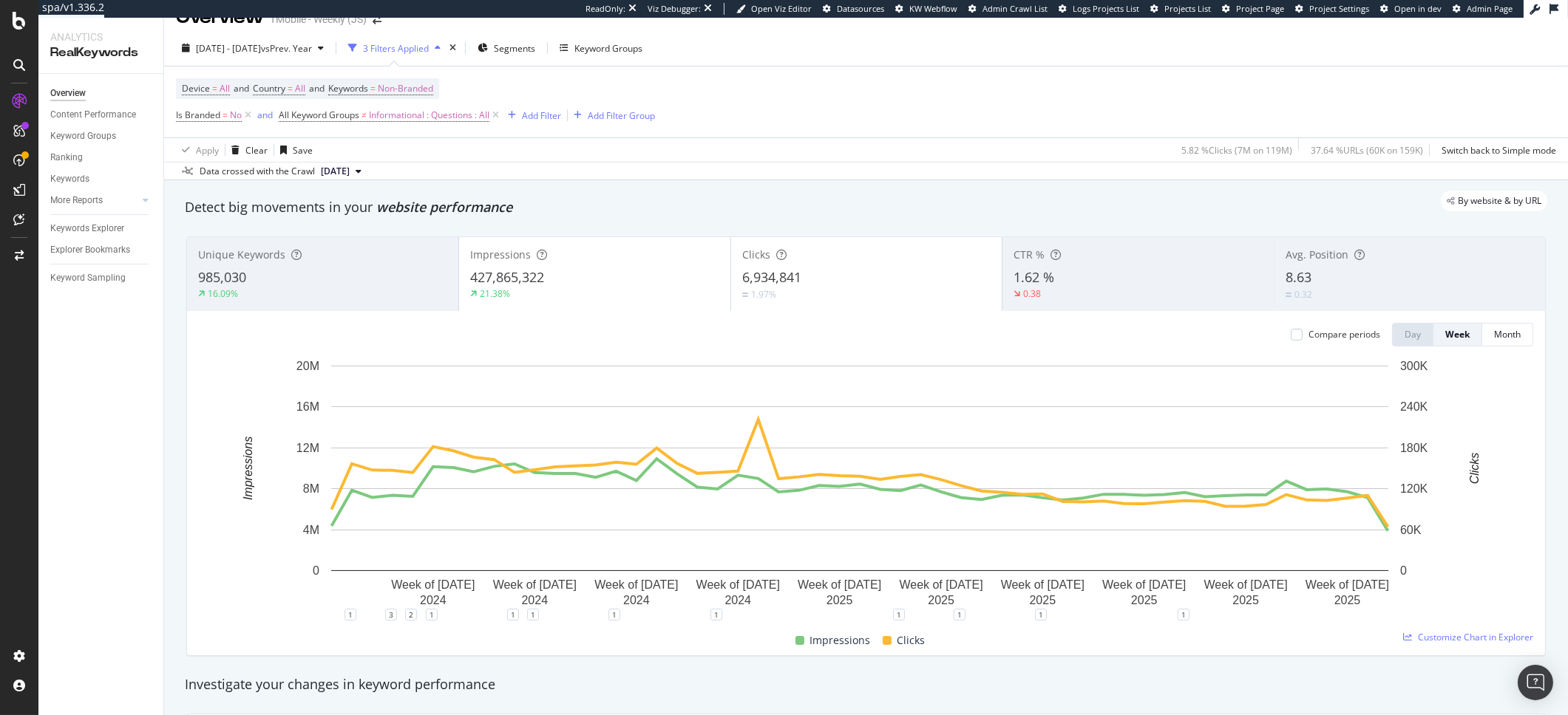
click at [835, 116] on div "Device = All and Country = All and Keywords = Non-Branded Is Branded = No and A…" at bounding box center [866, 101] width 1380 height 71
click at [253, 115] on icon at bounding box center [248, 115] width 12 height 15
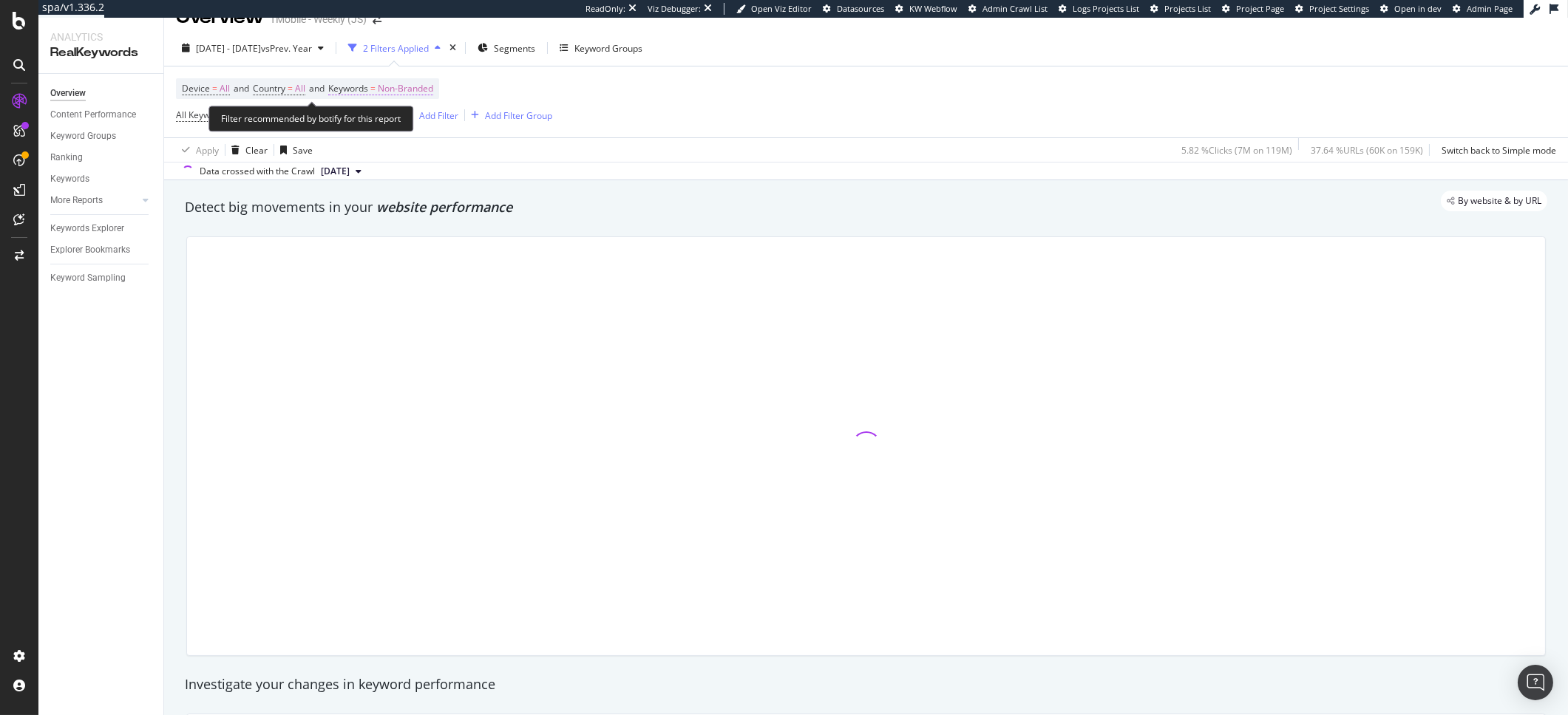
click at [411, 94] on span "Non-Branded" at bounding box center [405, 89] width 55 height 21
click at [375, 128] on span "Non-Branded" at bounding box center [381, 123] width 62 height 12
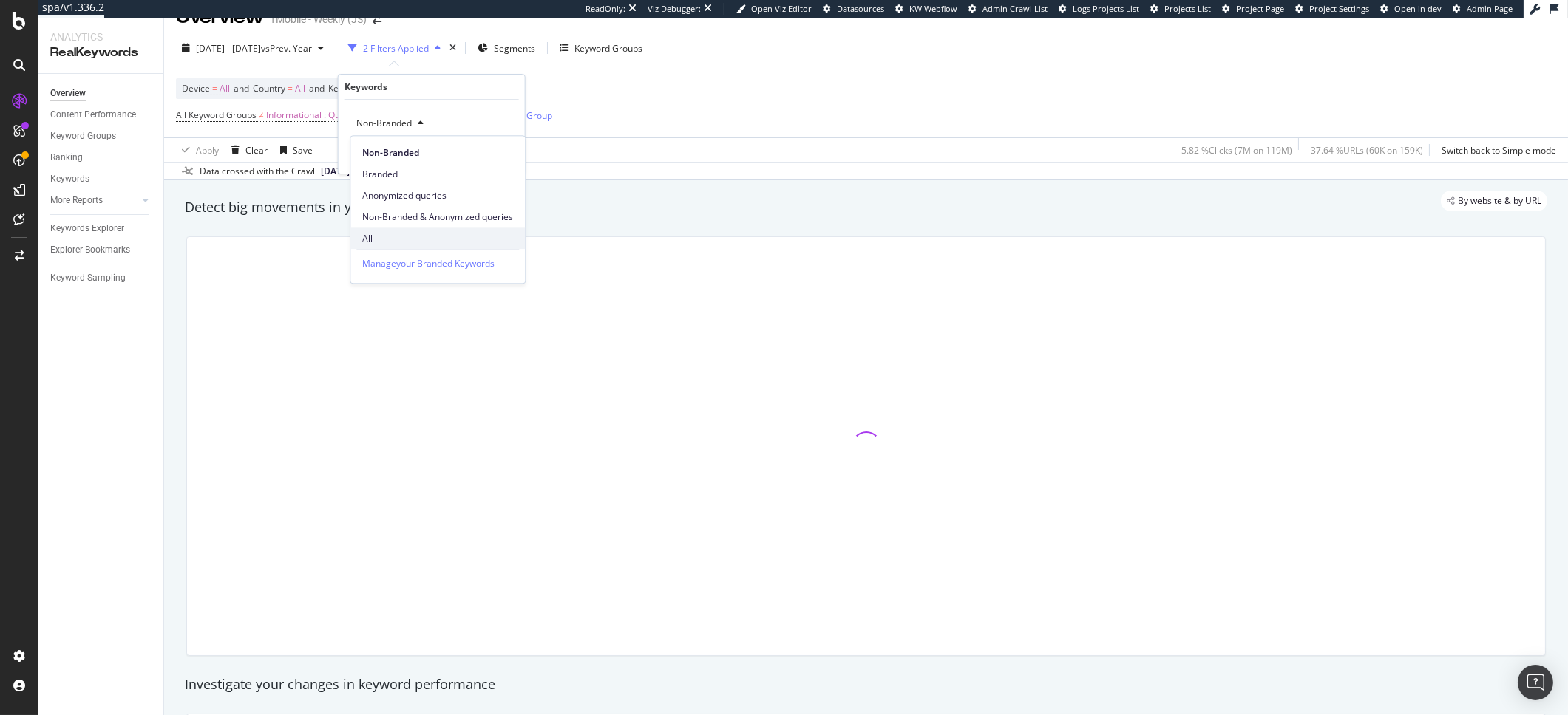
click at [367, 248] on div "All" at bounding box center [438, 238] width 175 height 22
click at [493, 157] on div "Apply" at bounding box center [501, 155] width 23 height 12
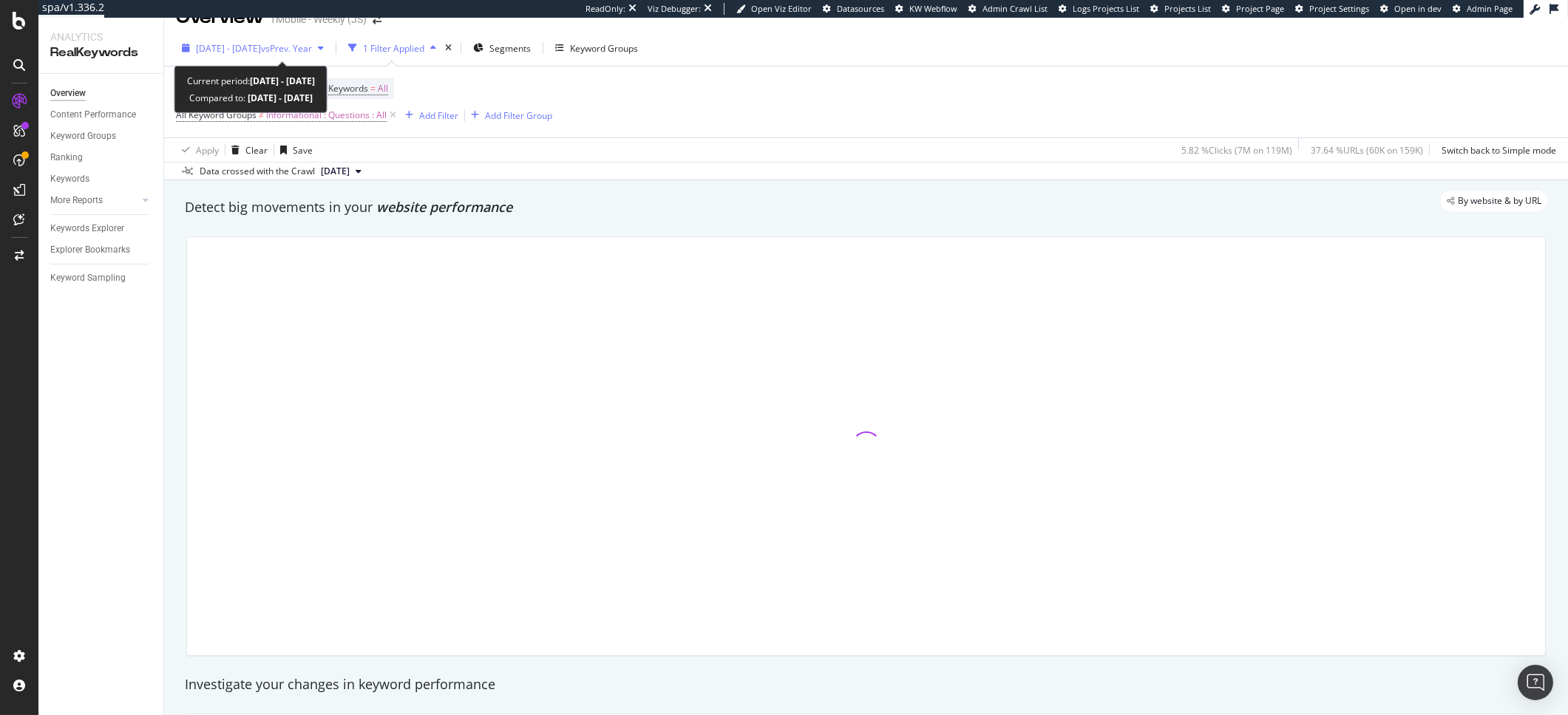
click at [258, 37] on div "[DATE] - [DATE] vs Prev. Year" at bounding box center [253, 48] width 154 height 22
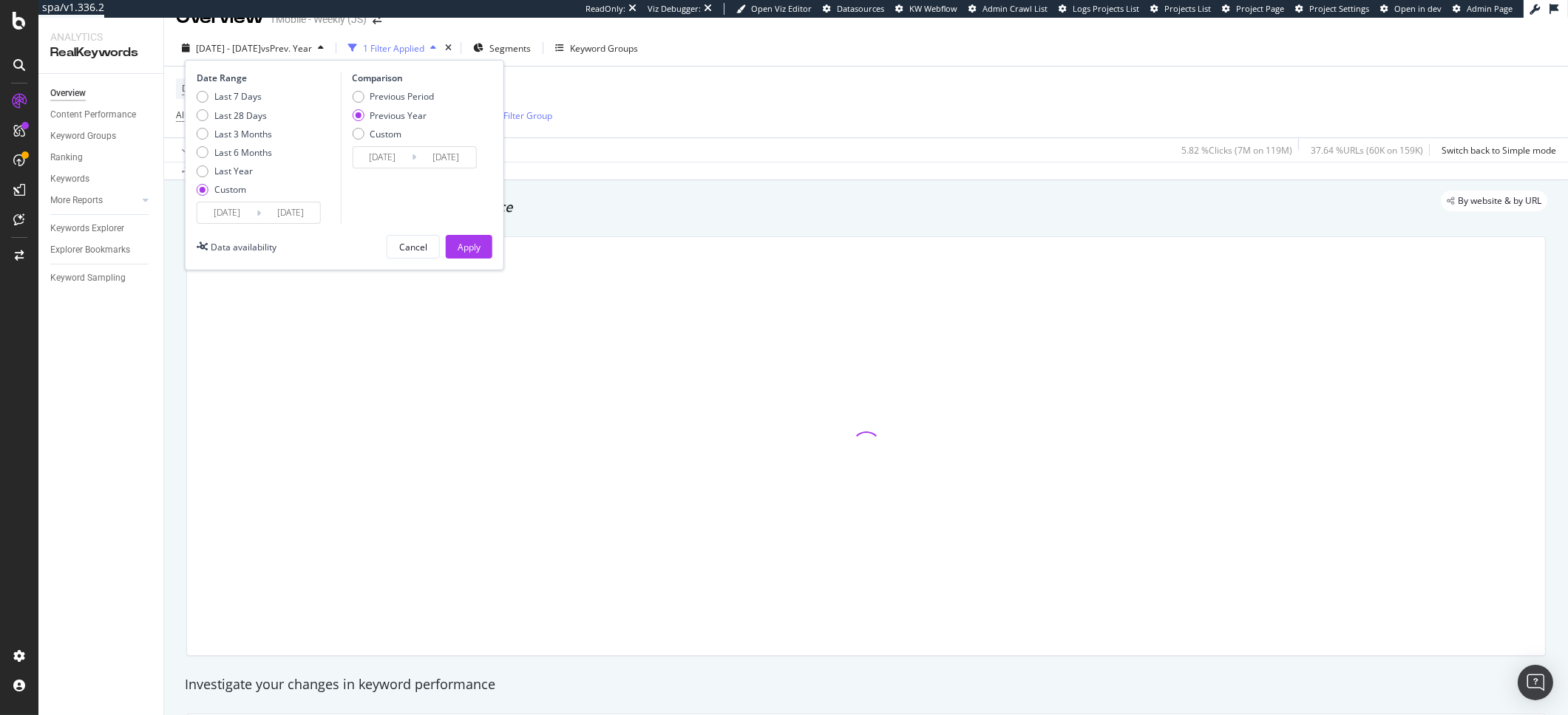
click at [236, 199] on div "Last 7 Days Last 28 Days Last 3 Months Last 6 Months Last Year Custom" at bounding box center [234, 146] width 76 height 111
click at [241, 212] on input "[DATE]" at bounding box center [227, 213] width 59 height 21
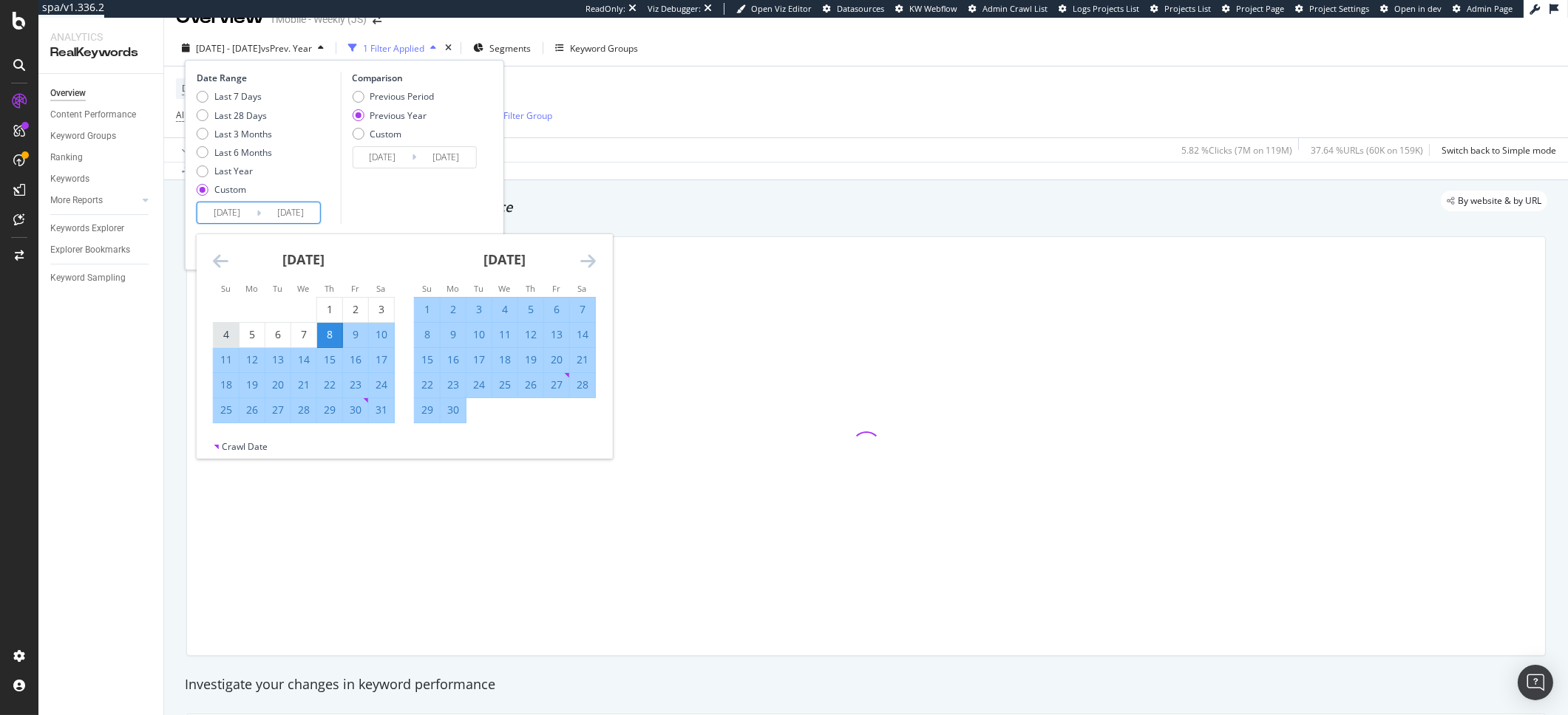
click at [220, 335] on div "4" at bounding box center [226, 334] width 25 height 15
type input "[DATE]"
click at [596, 263] on div "[DATE] 1 2 3 4 5 6 7 8 9 10 11 12 13 14 15 16 17 18 19 20 21 22 23 24 25 26 27 …" at bounding box center [505, 329] width 201 height 189
click at [588, 263] on icon "Move forward to switch to the next month." at bounding box center [588, 261] width 16 height 18
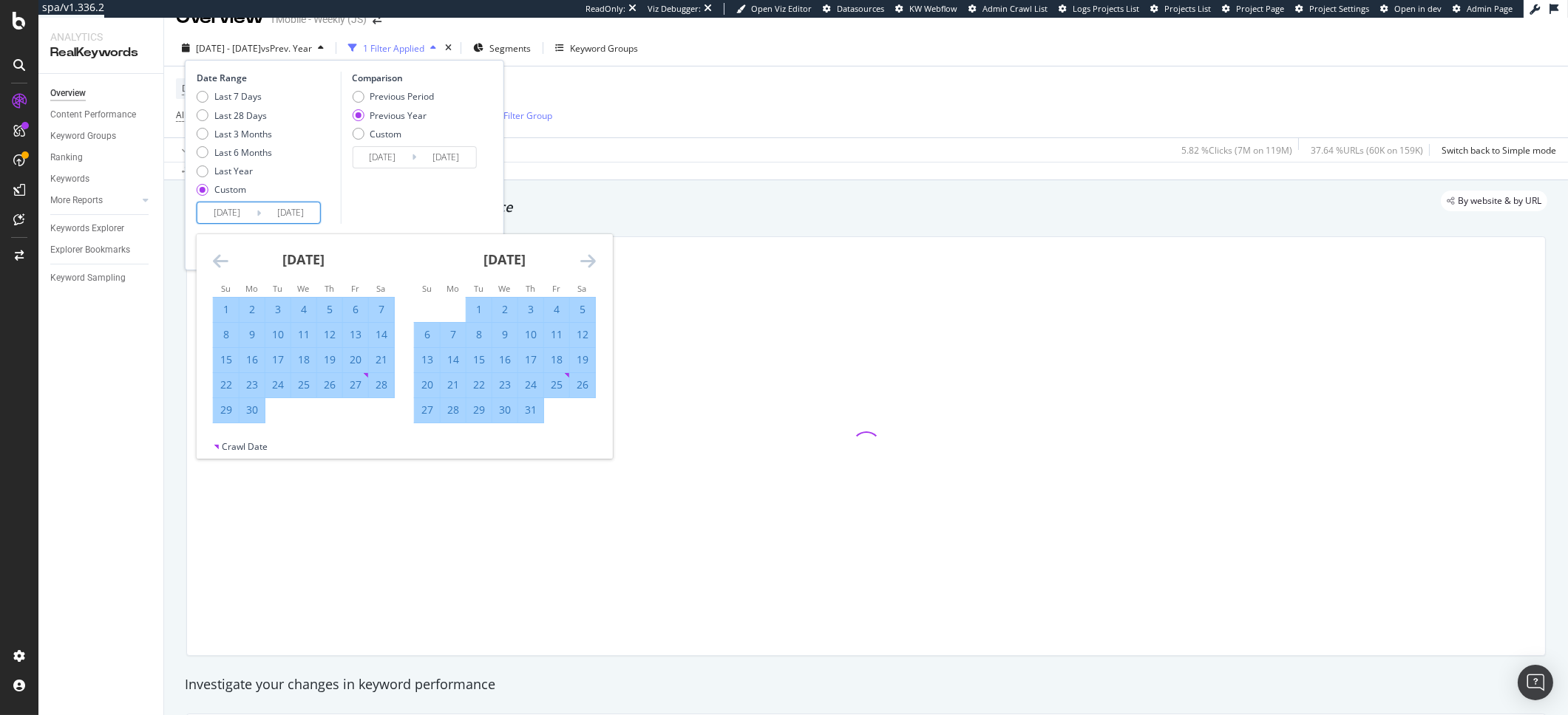
click at [588, 263] on icon "Move forward to switch to the next month." at bounding box center [588, 261] width 16 height 18
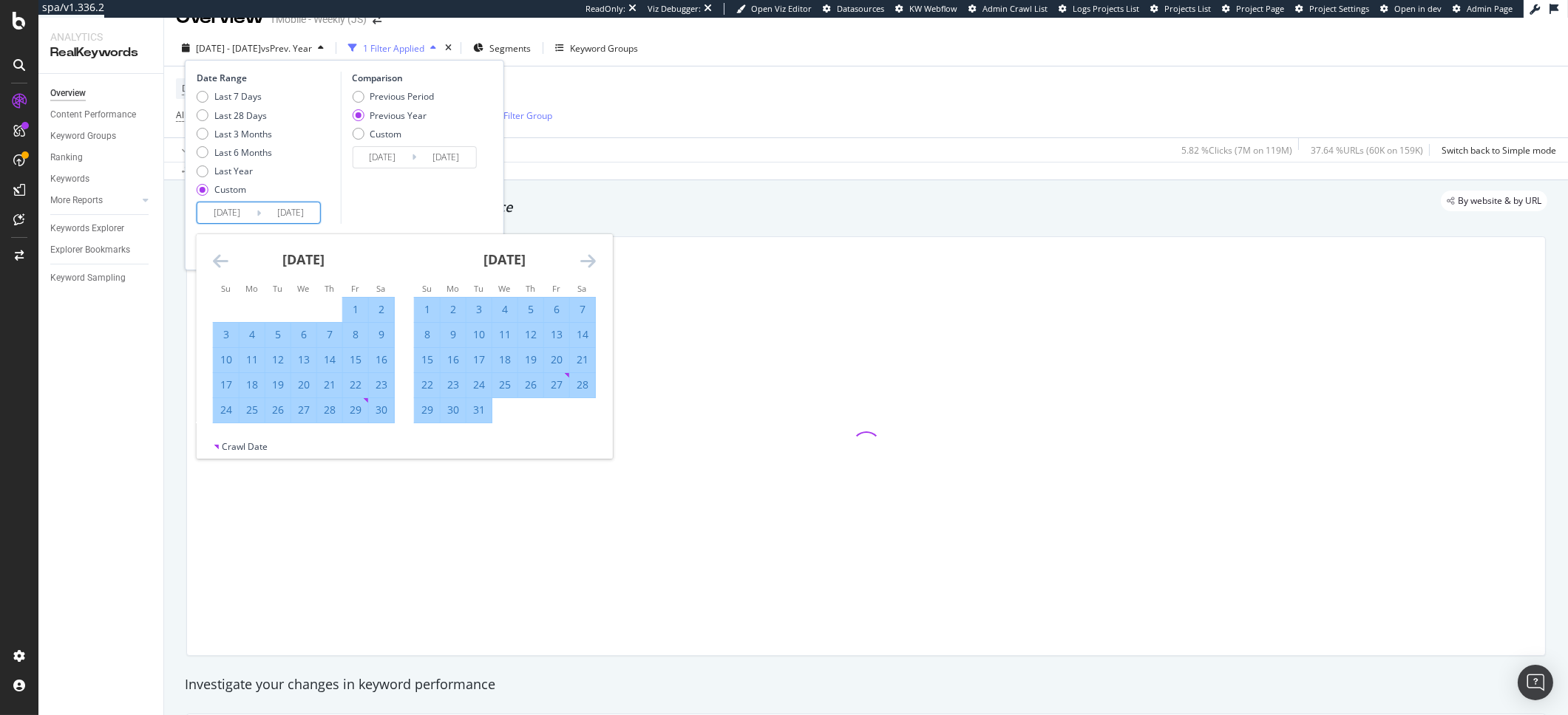
click at [588, 263] on icon "Move forward to switch to the next month." at bounding box center [588, 261] width 16 height 18
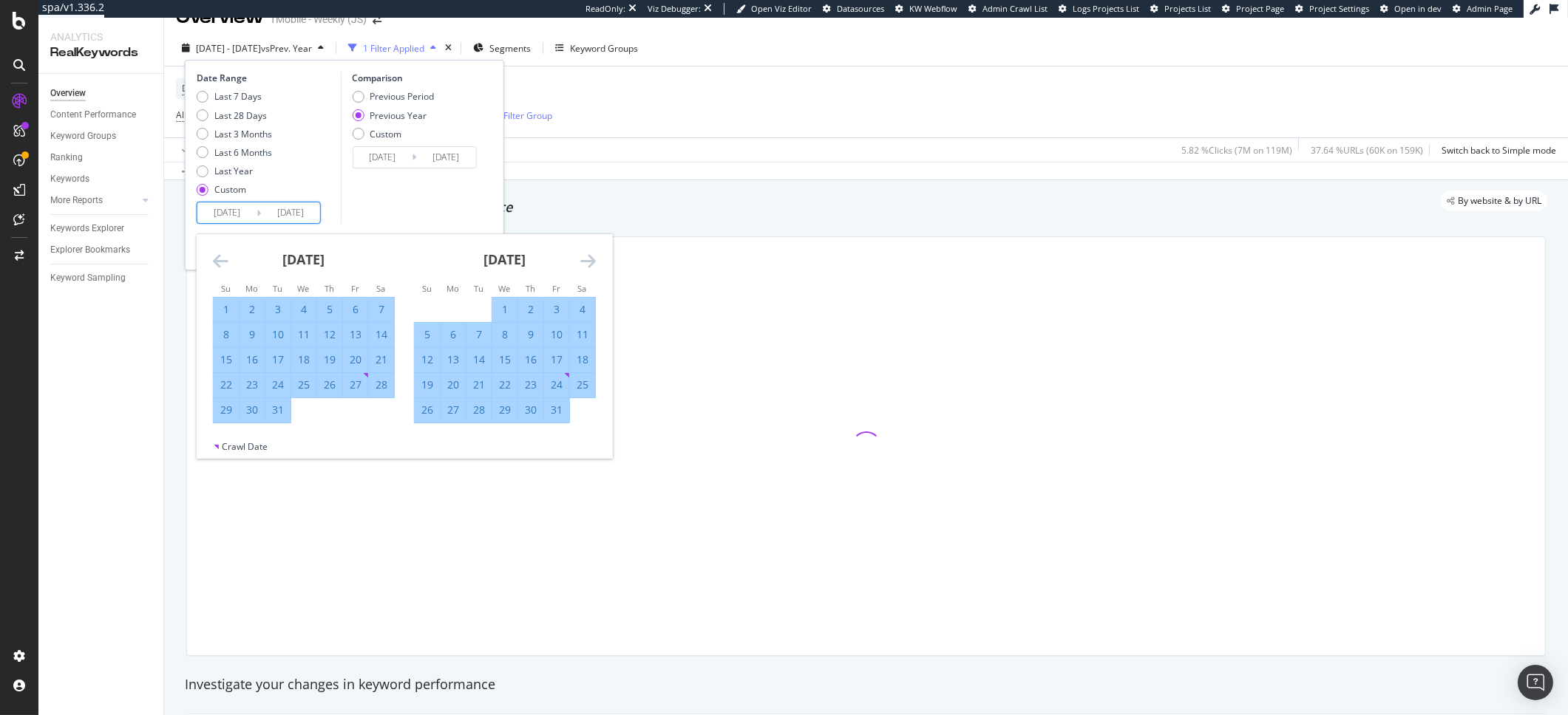
click at [588, 263] on icon "Move forward to switch to the next month." at bounding box center [588, 261] width 16 height 18
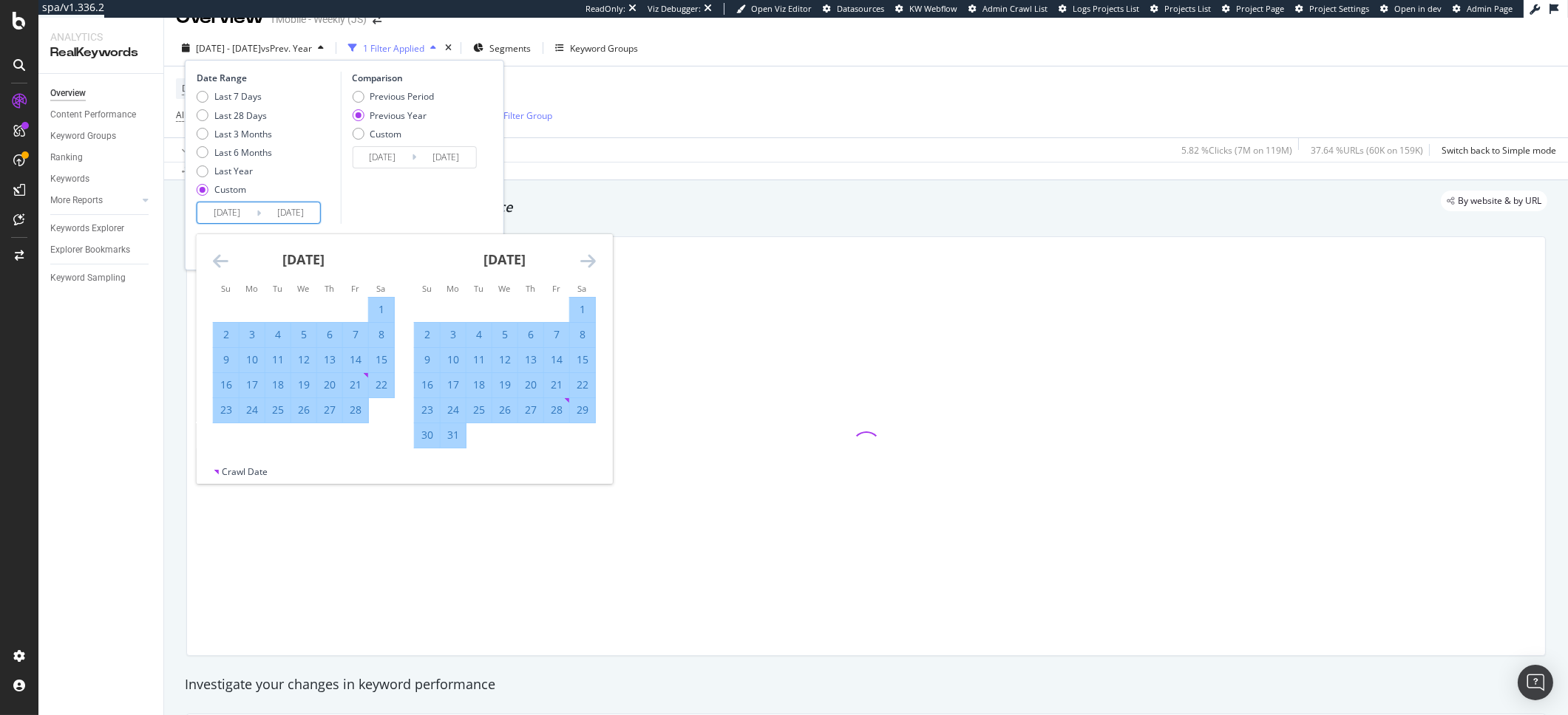
click at [588, 263] on icon "Move forward to switch to the next month." at bounding box center [588, 261] width 16 height 18
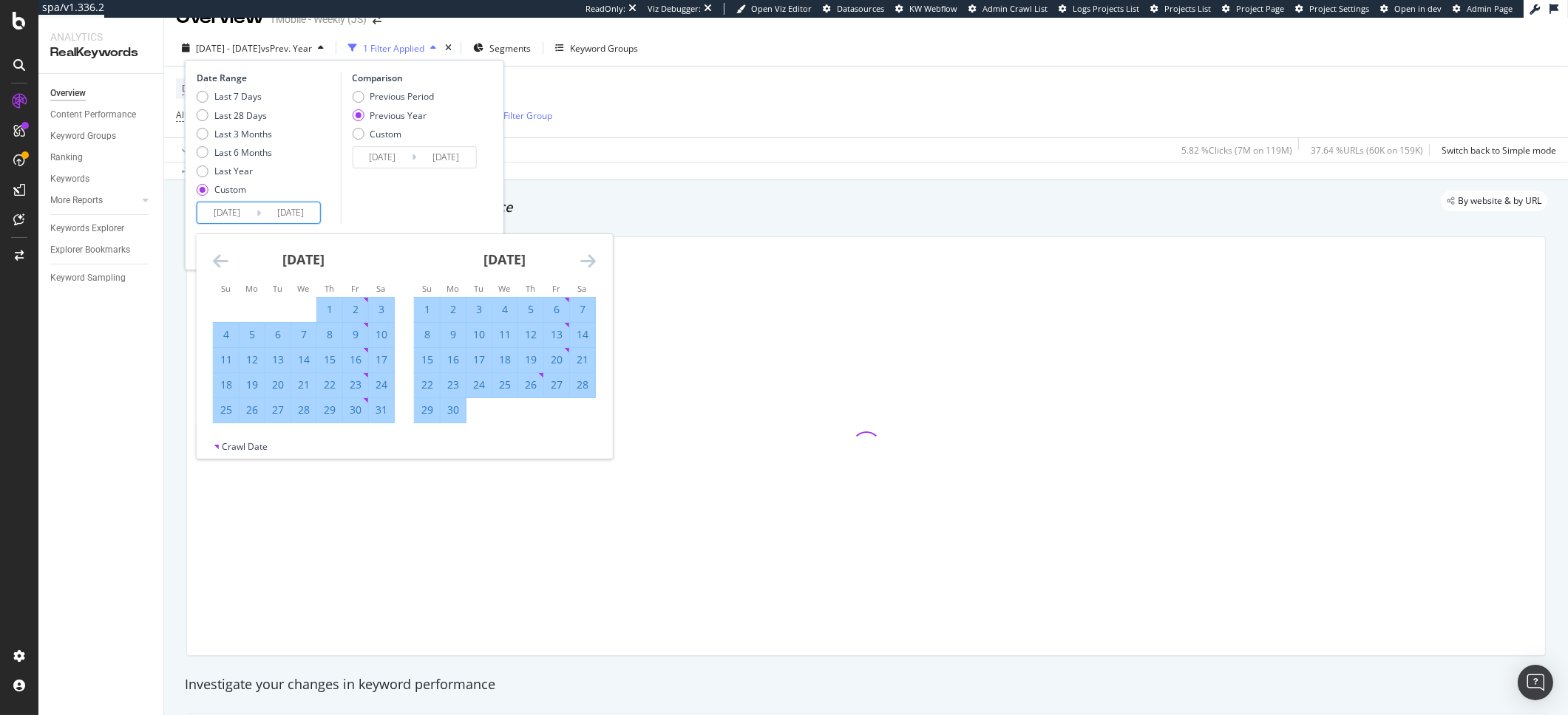
click at [588, 263] on icon "Move forward to switch to the next month." at bounding box center [588, 261] width 16 height 18
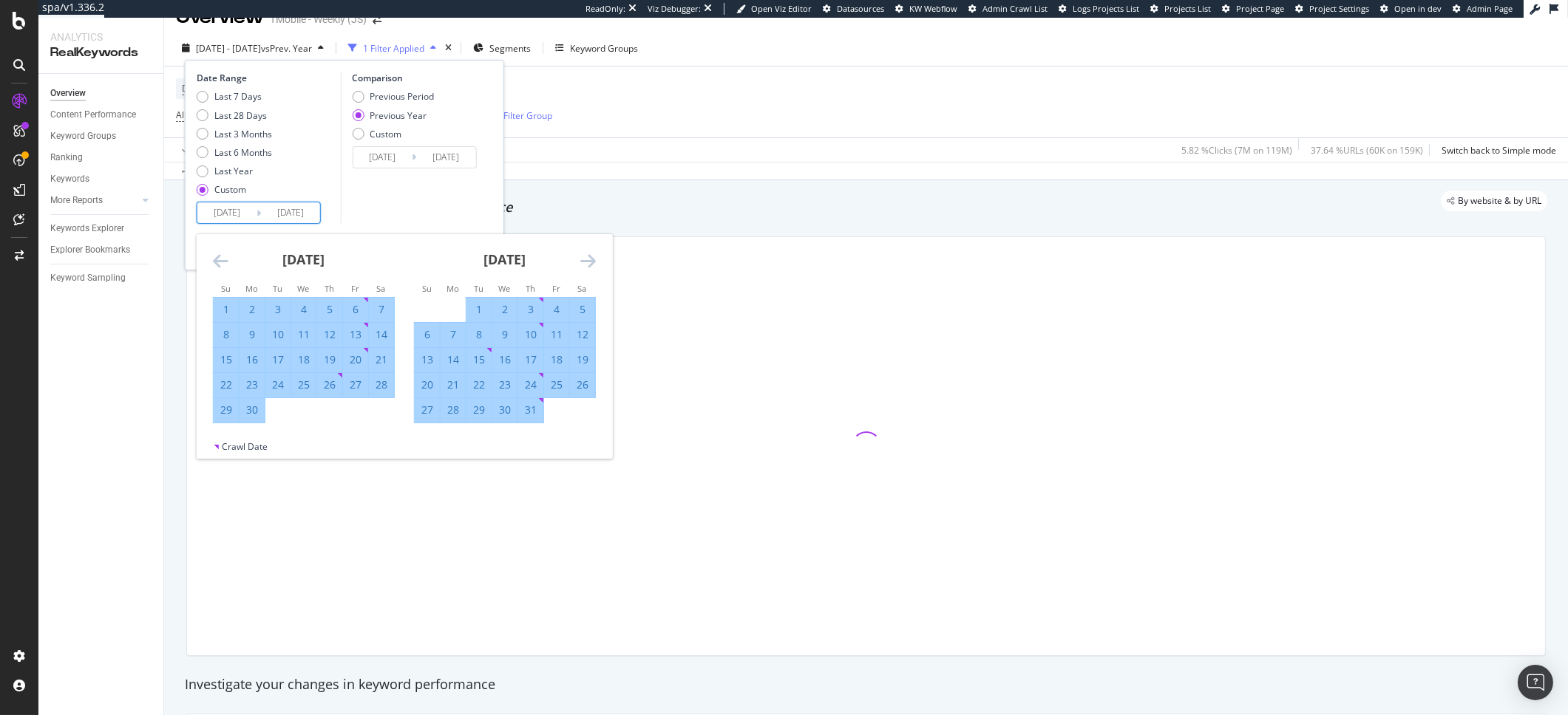
click at [588, 263] on icon "Move forward to switch to the next month." at bounding box center [588, 261] width 16 height 18
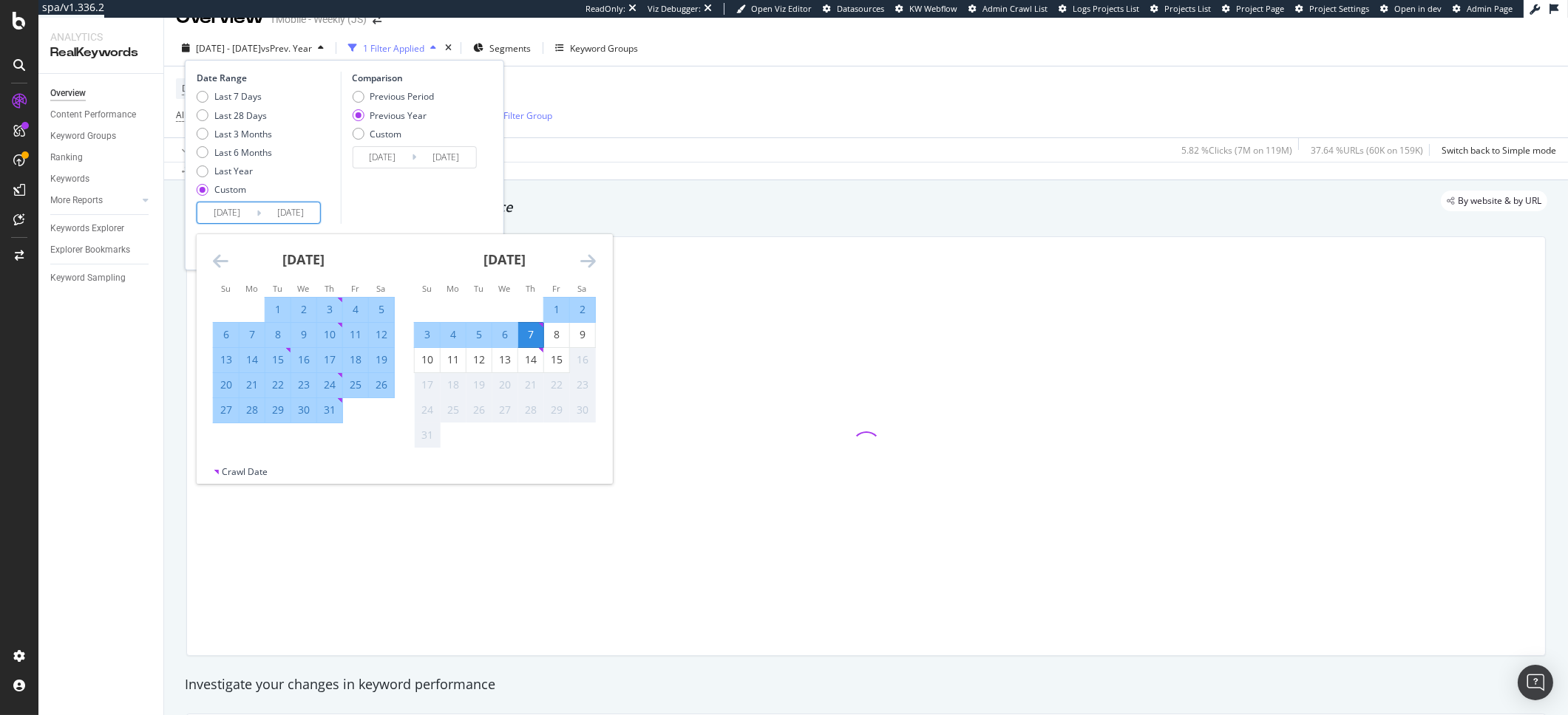
click at [588, 263] on icon "Move forward to switch to the next month." at bounding box center [588, 261] width 16 height 18
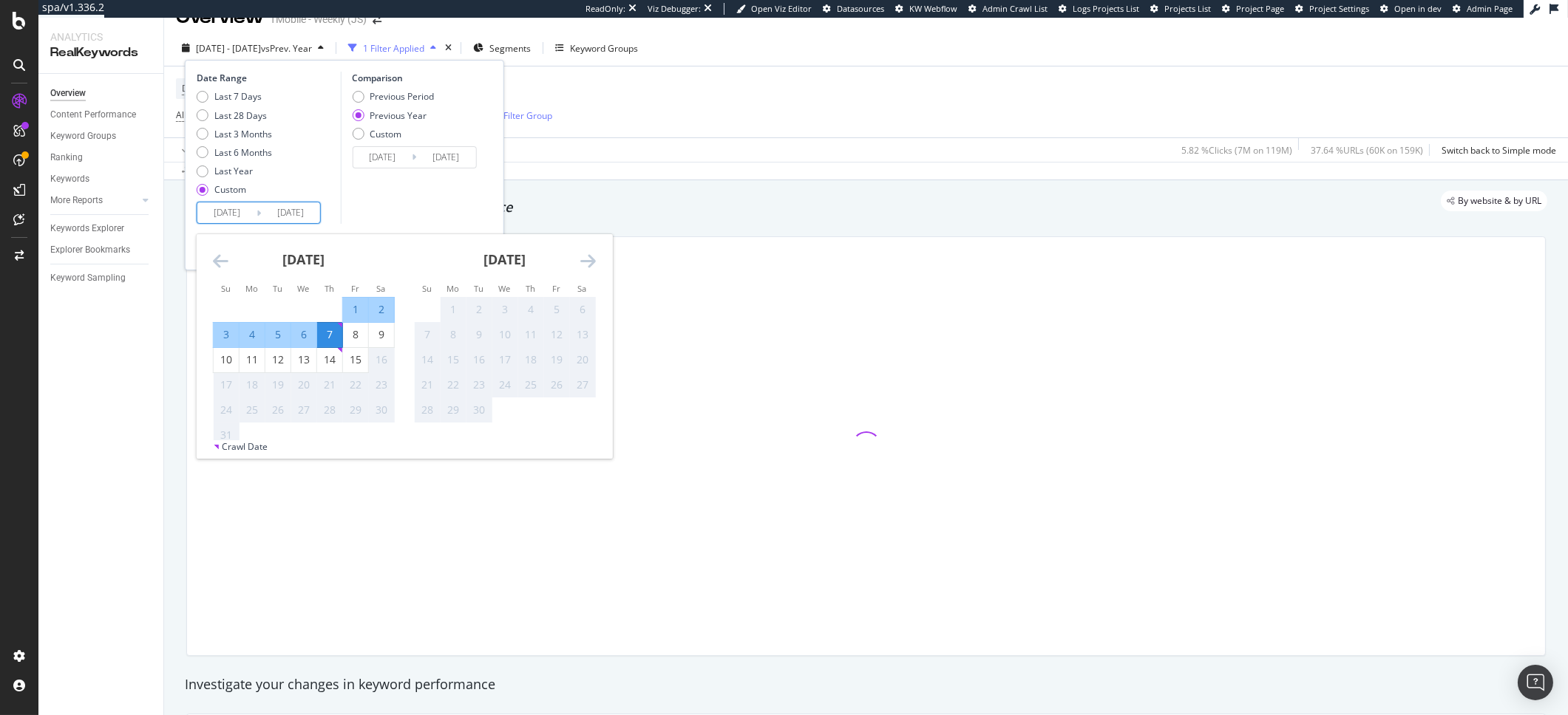
click at [224, 333] on div "3" at bounding box center [226, 334] width 25 height 15
type input "[DATE]"
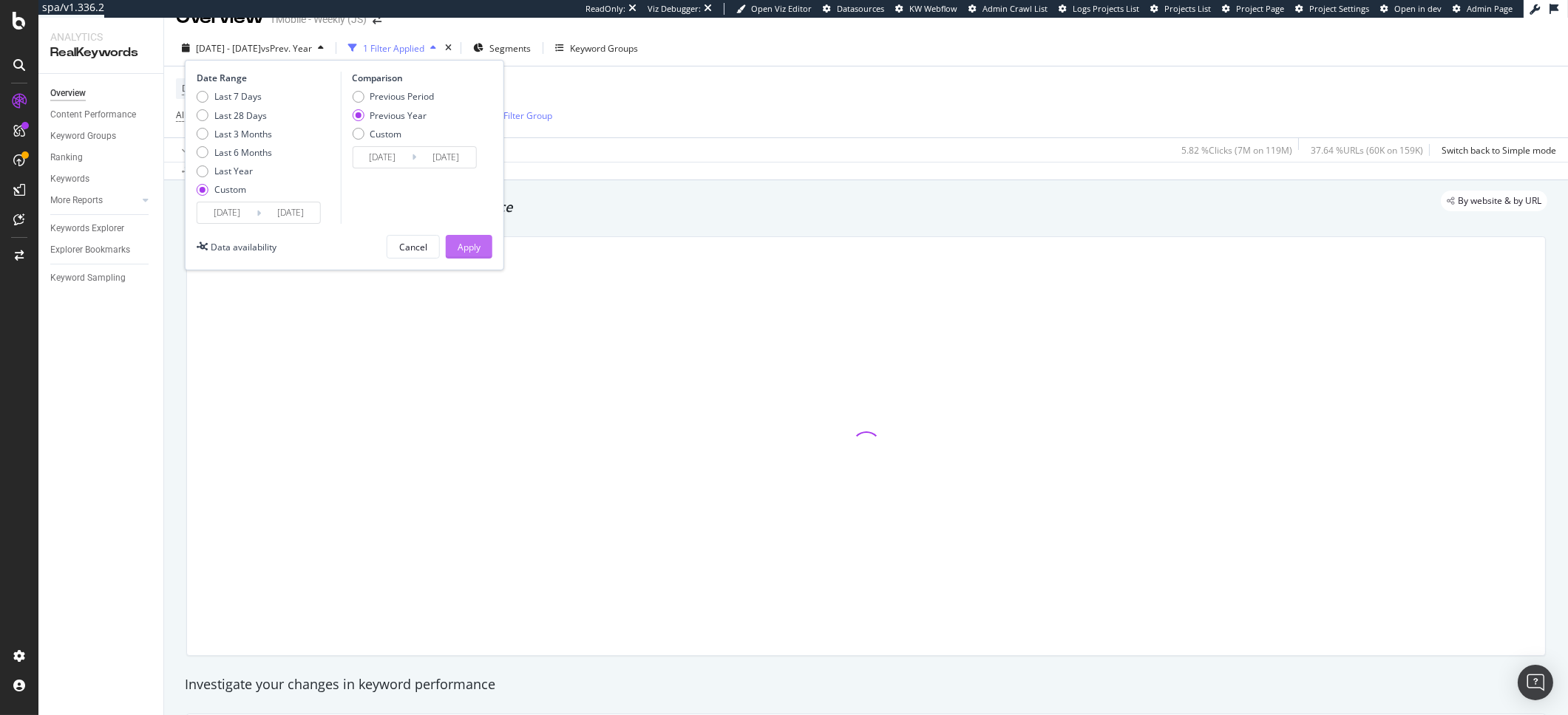
click at [464, 245] on div "Apply" at bounding box center [468, 247] width 23 height 12
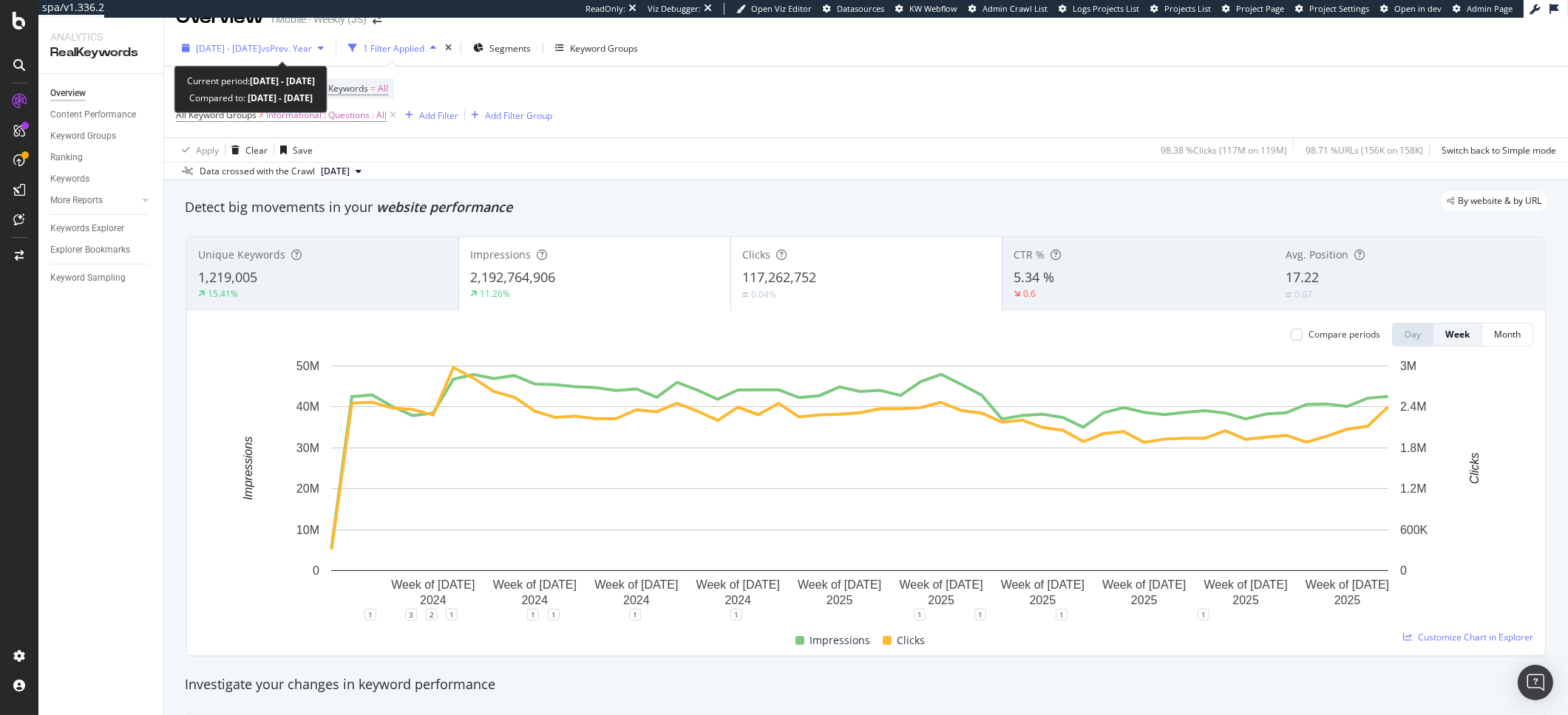
click at [264, 38] on div "[DATE] - [DATE] vs Prev. Year" at bounding box center [253, 48] width 154 height 22
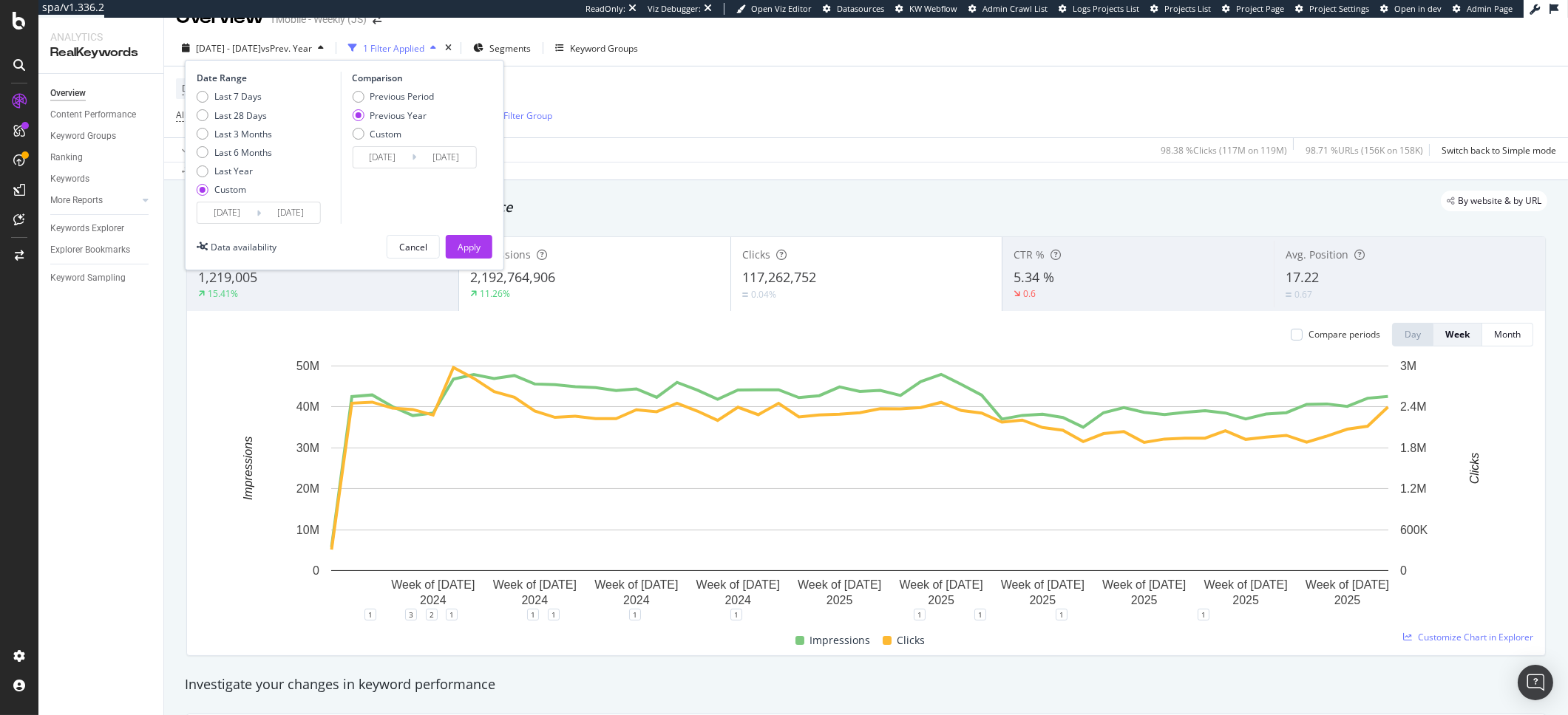
click at [239, 206] on input "[DATE]" at bounding box center [227, 213] width 59 height 21
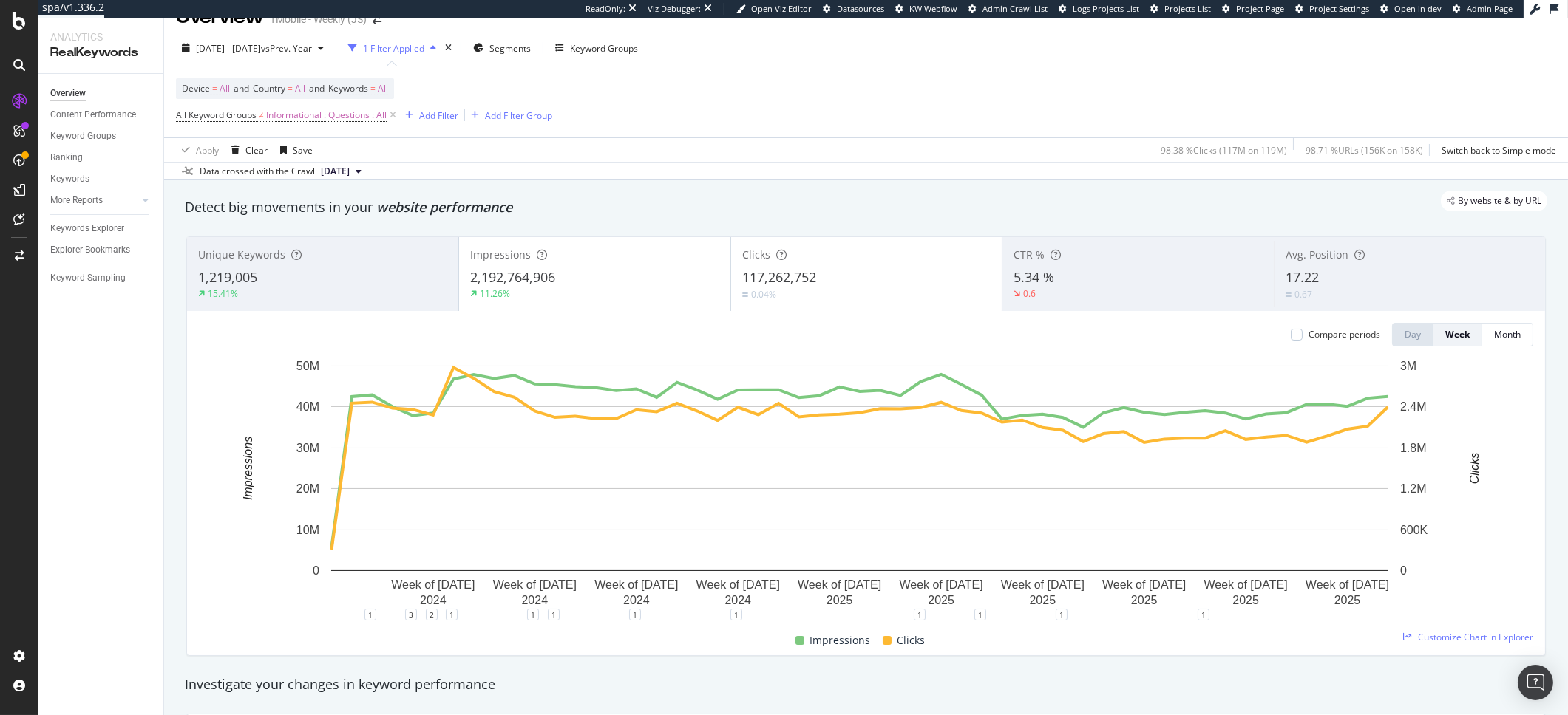
click at [867, 159] on div "Apply Clear Save 98.38 % Clicks ( 117M on 119M ) 98.71 % URLs ( 156K on 158K ) …" at bounding box center [867, 149] width 1404 height 24
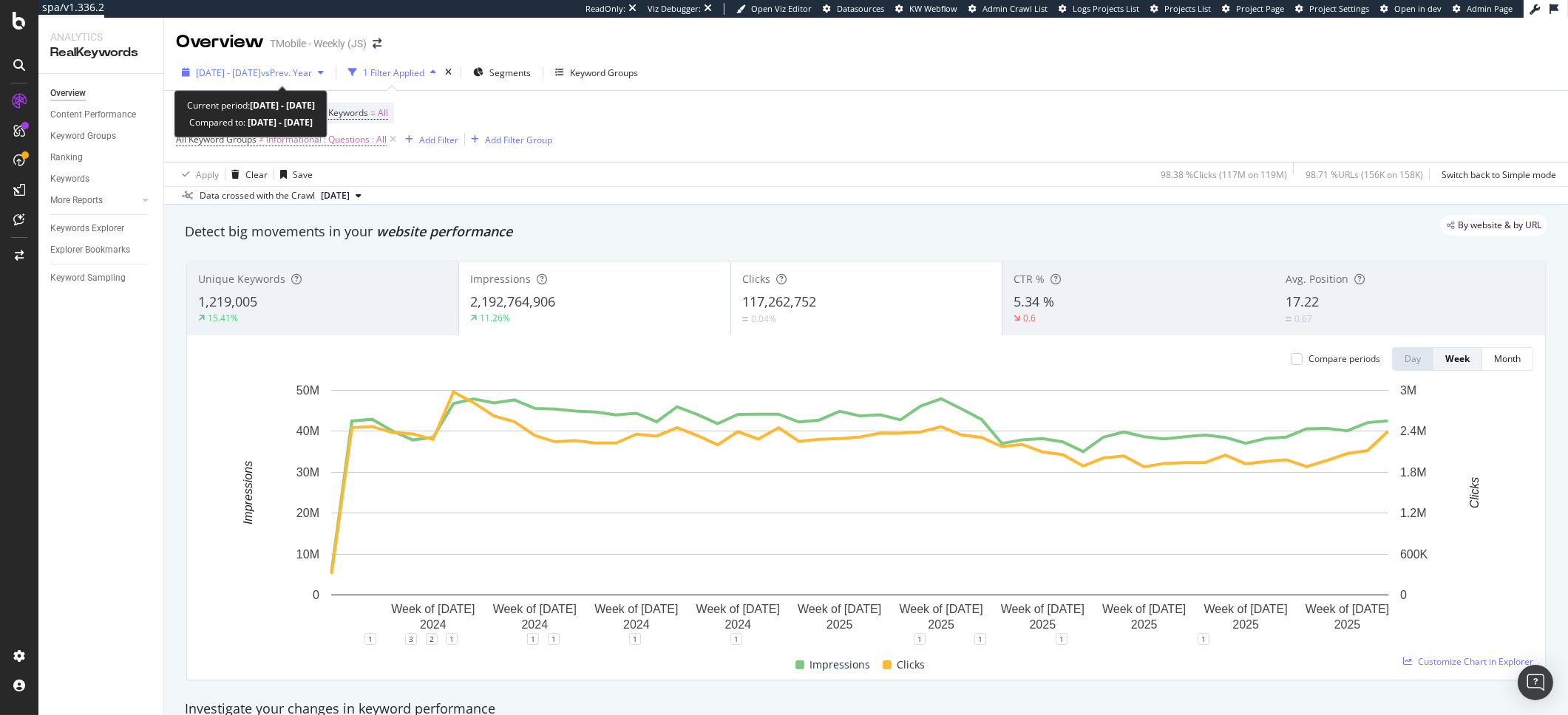
click at [261, 69] on span "[DATE] - [DATE]" at bounding box center [228, 72] width 65 height 12
click at [220, 76] on span "[DATE] - [DATE]" at bounding box center [228, 72] width 65 height 12
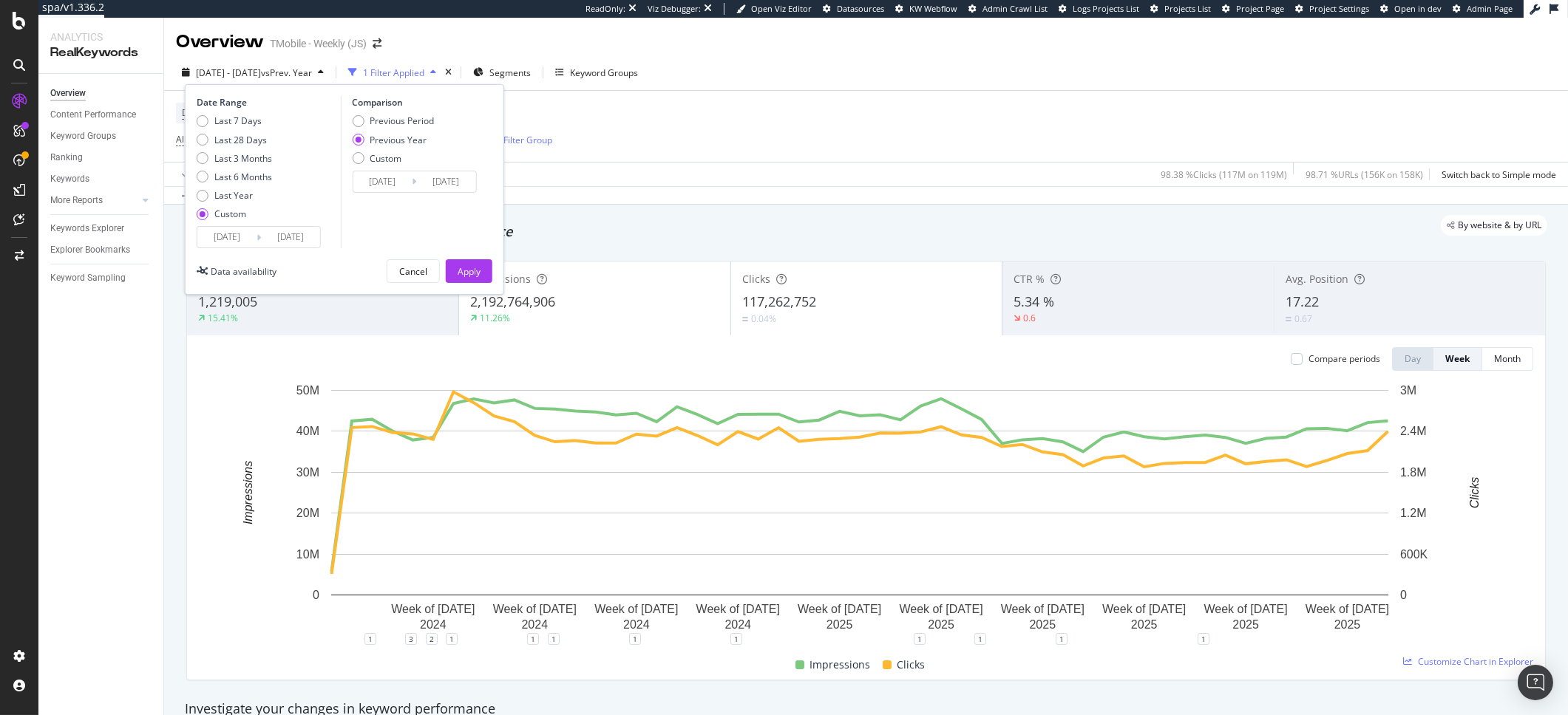
click at [223, 244] on input "[DATE]" at bounding box center [227, 237] width 59 height 21
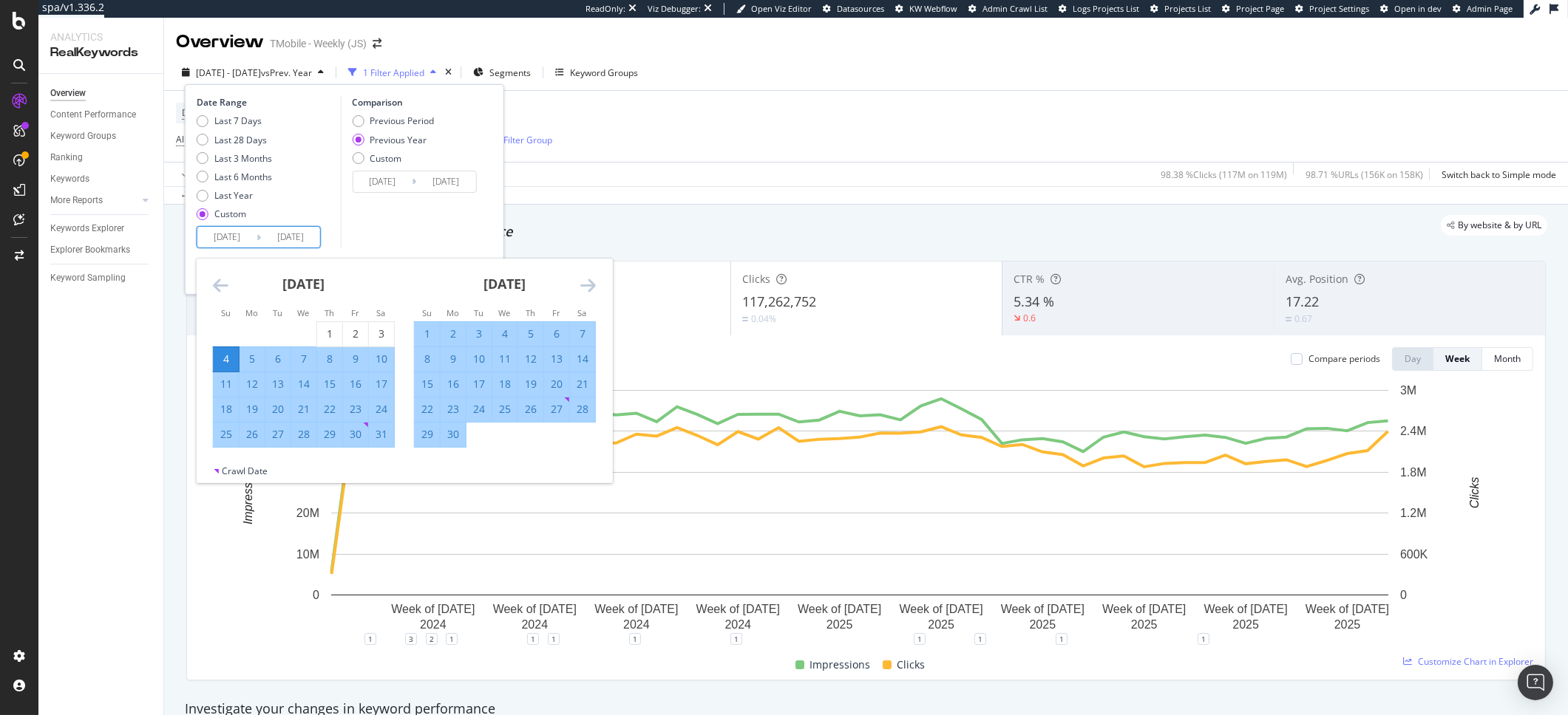
click at [581, 282] on icon "Move forward to switch to the next month." at bounding box center [588, 285] width 16 height 18
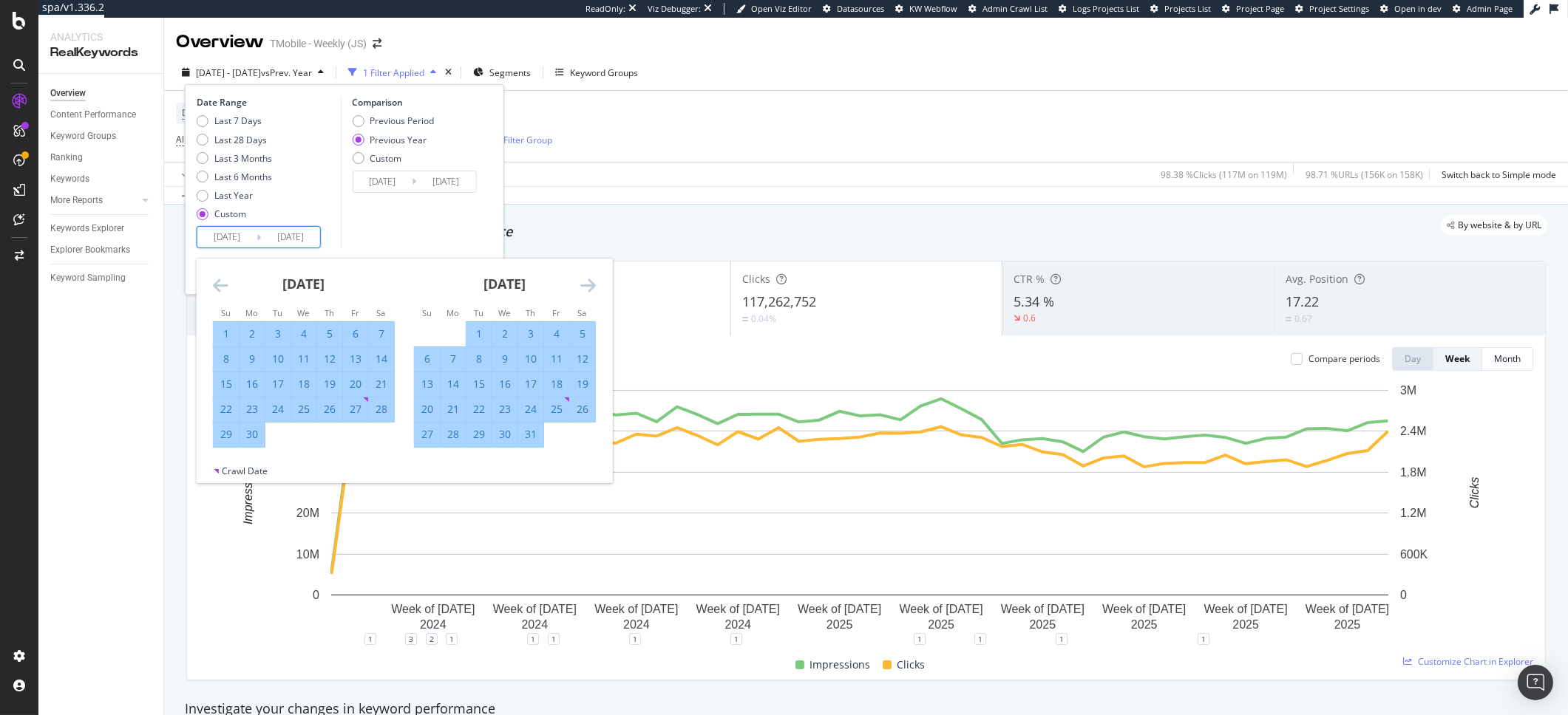
click at [581, 282] on icon "Move forward to switch to the next month." at bounding box center [588, 285] width 16 height 18
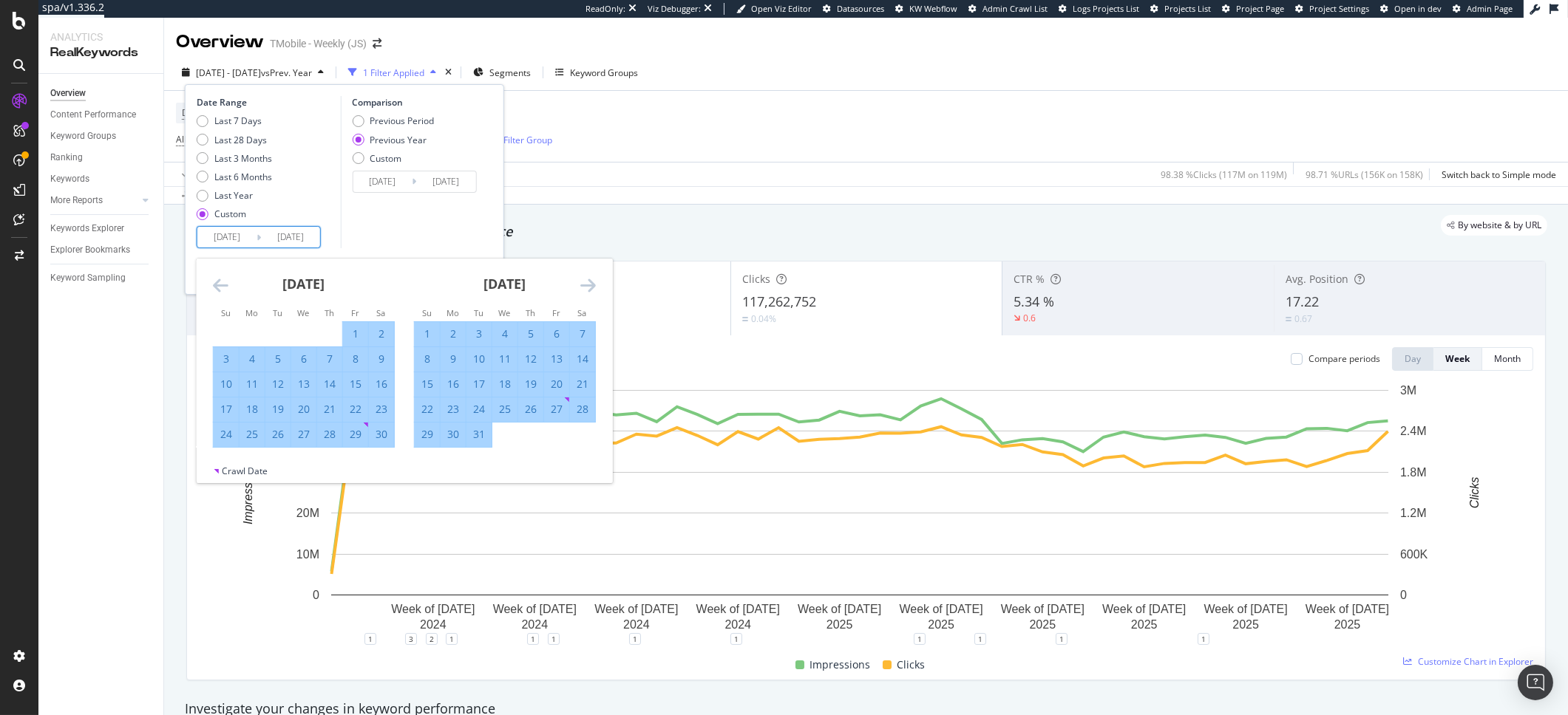
click at [581, 282] on icon "Move forward to switch to the next month." at bounding box center [588, 285] width 16 height 18
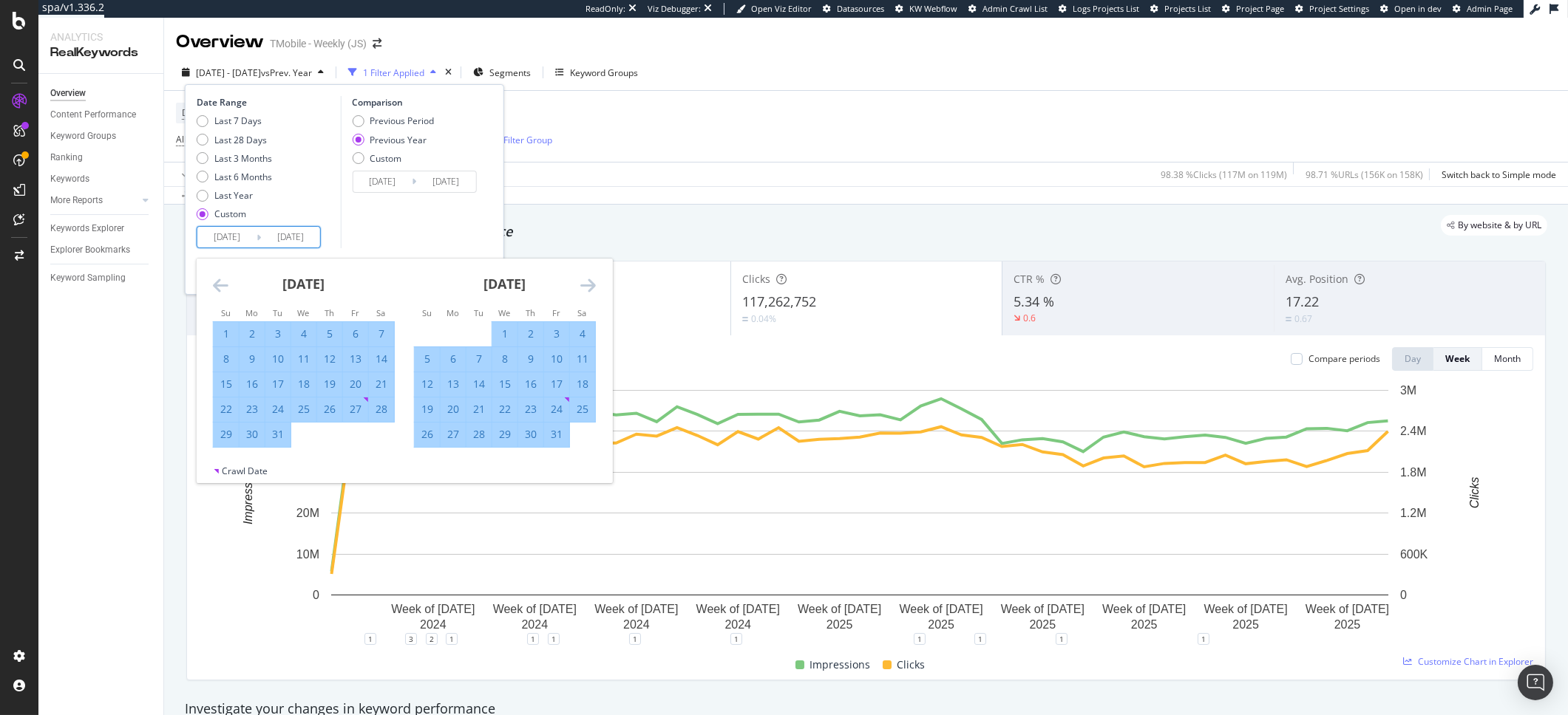
click at [581, 282] on icon "Move forward to switch to the next month." at bounding box center [588, 285] width 16 height 18
click at [221, 276] on icon "Move backward to switch to the previous month." at bounding box center [221, 285] width 16 height 18
click at [248, 439] on div "30" at bounding box center [252, 434] width 25 height 15
type input "[DATE]"
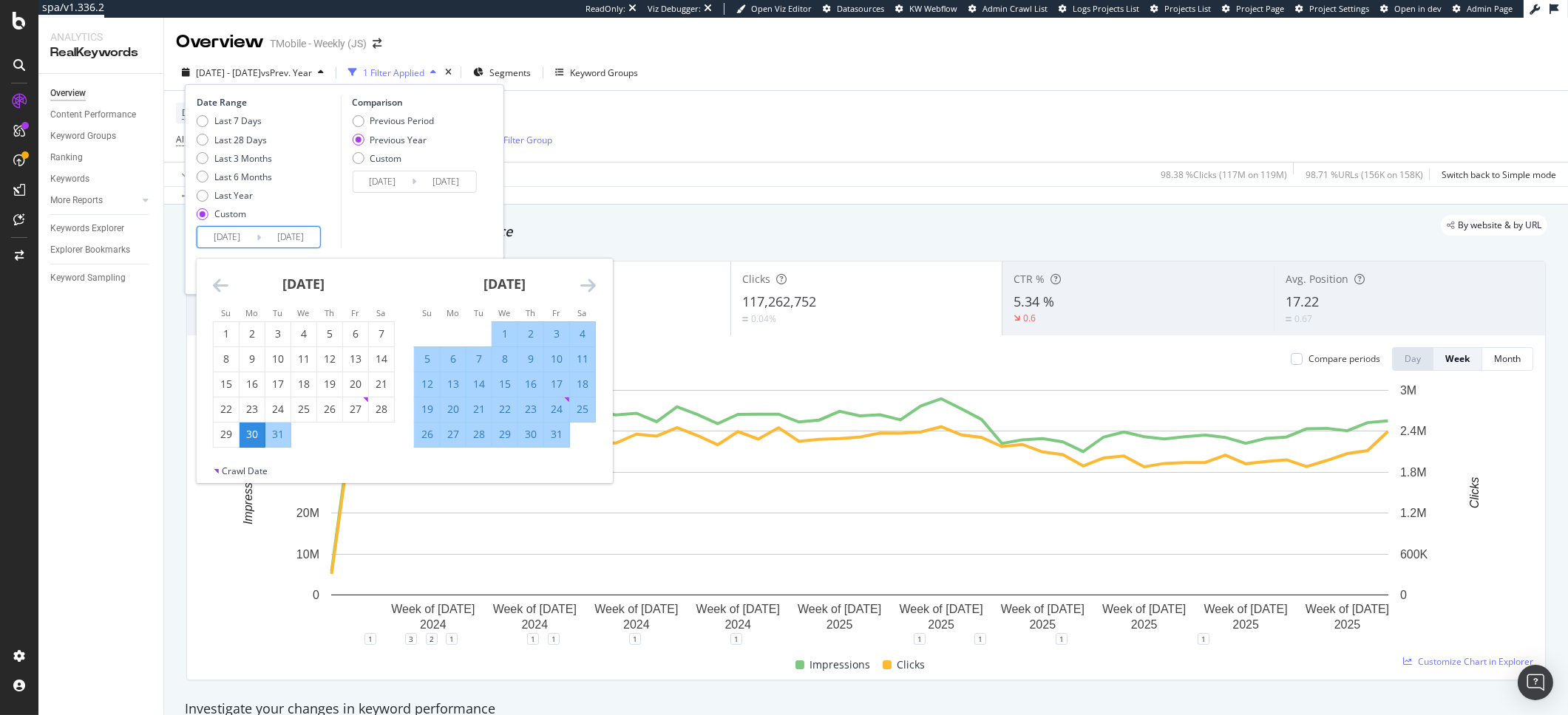
click at [398, 239] on div "Comparison Previous Period Previous Year Custom [DATE] Navigate forward to inte…" at bounding box center [410, 171] width 140 height 152
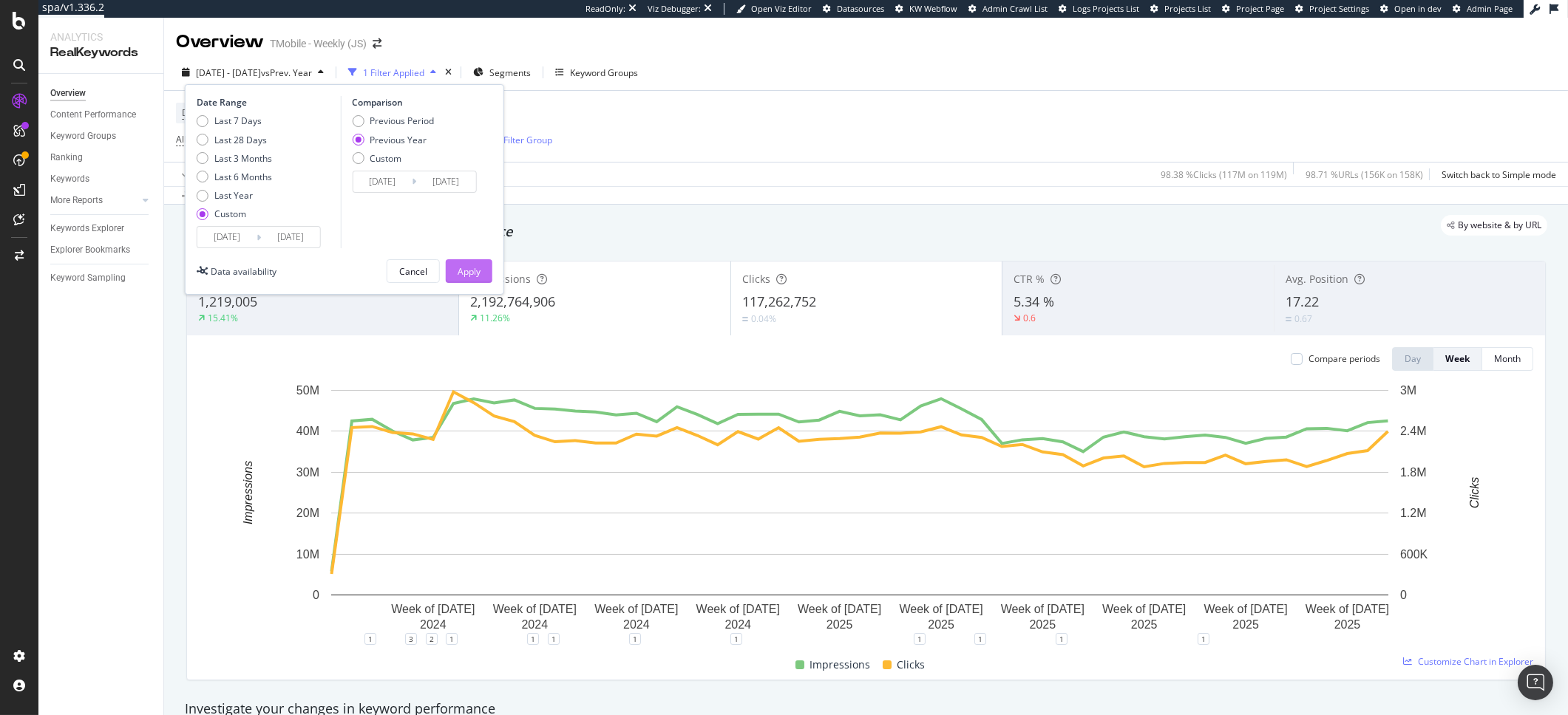
click at [485, 283] on button "Apply" at bounding box center [469, 271] width 47 height 23
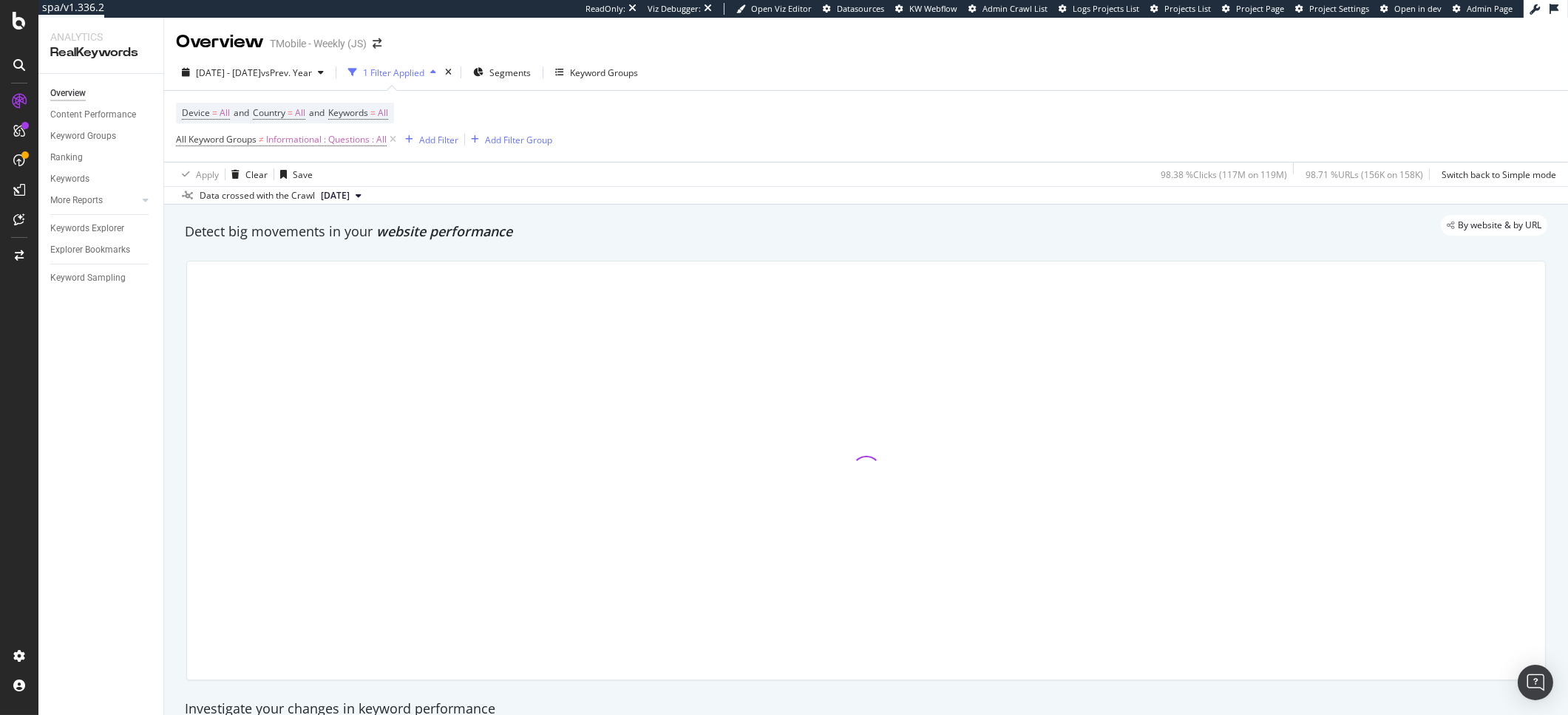
click at [482, 275] on div at bounding box center [866, 470] width 1358 height 418
click at [690, 153] on div "Device = All and Country = All and Keywords = All All Keyword Groups ≠ Informat…" at bounding box center [866, 126] width 1380 height 71
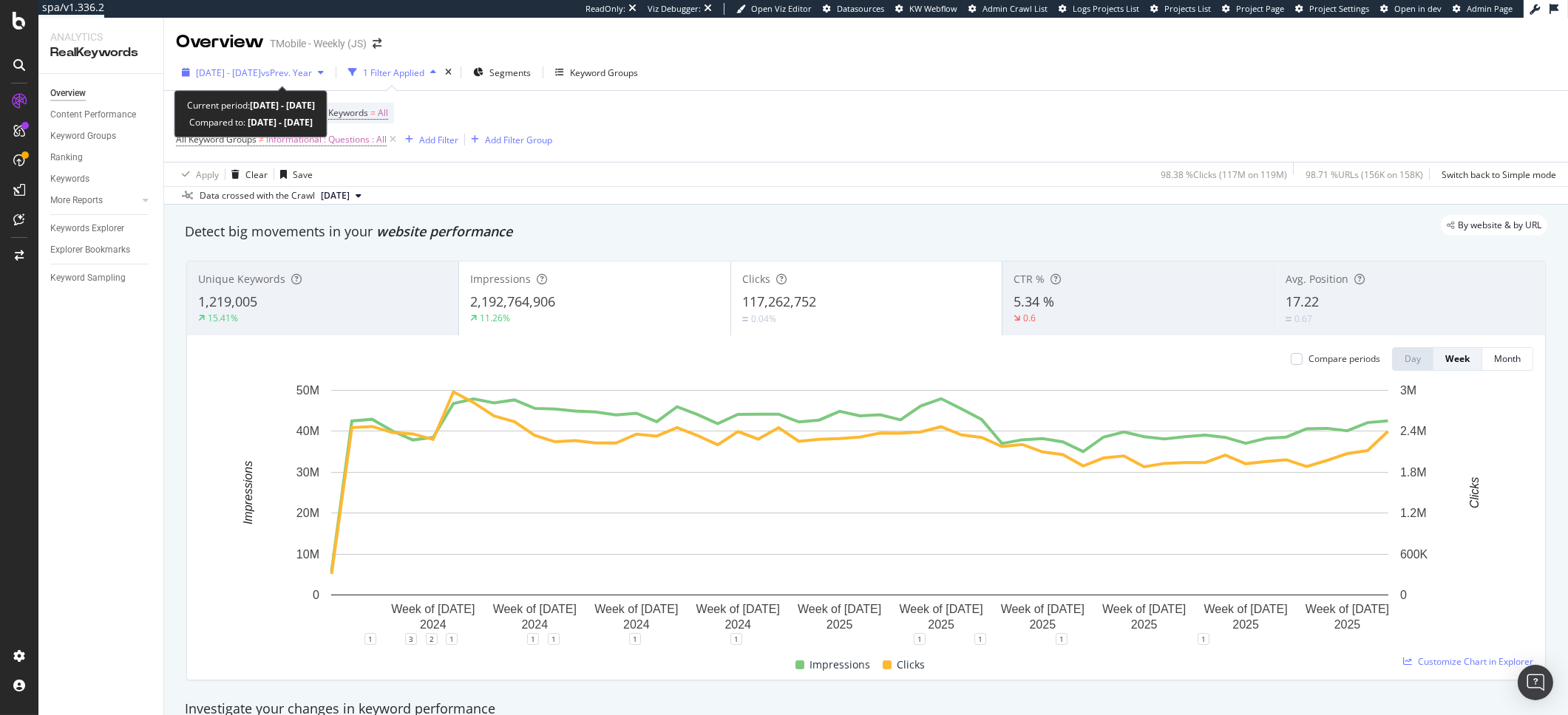
click at [238, 74] on span "[DATE] - [DATE]" at bounding box center [228, 72] width 65 height 12
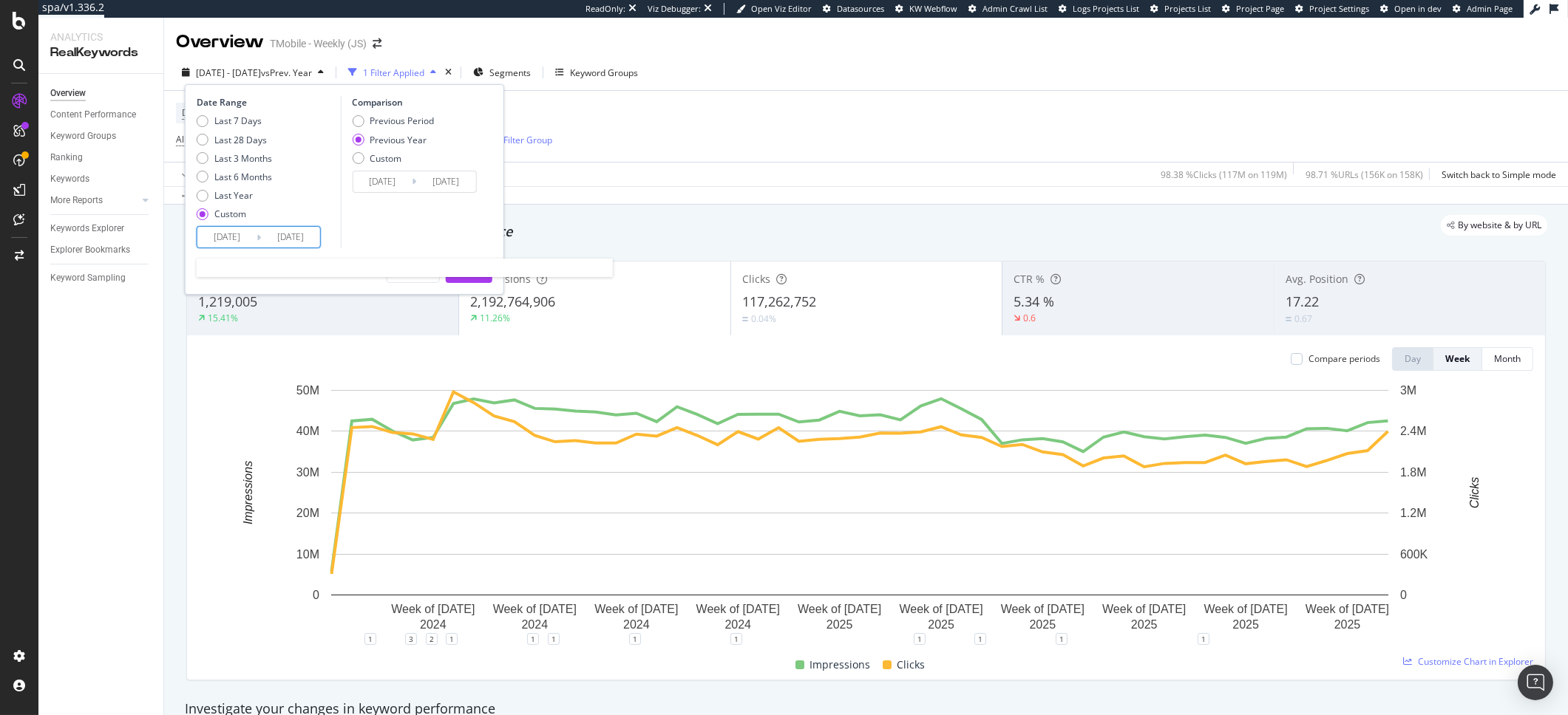
click at [241, 246] on input "[DATE]" at bounding box center [227, 237] width 59 height 21
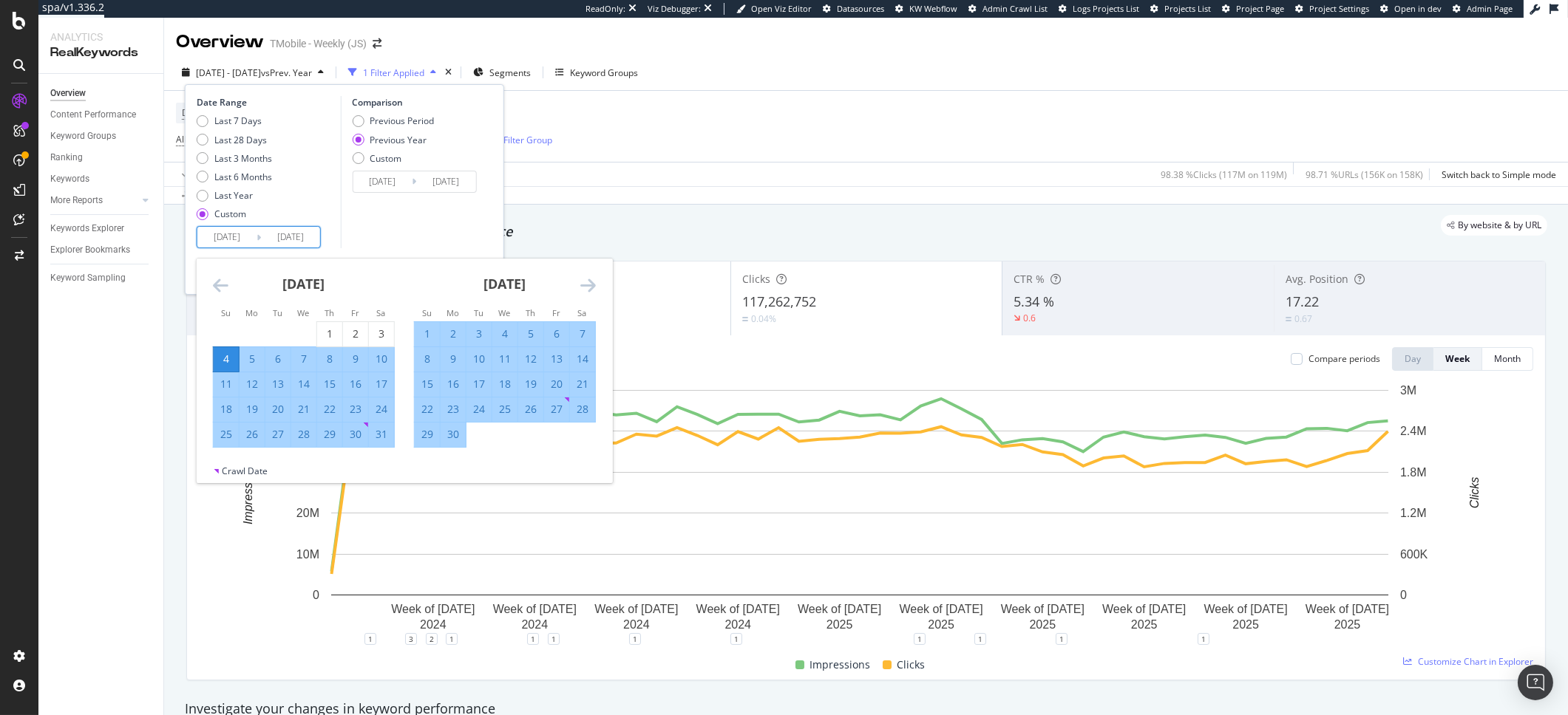
click at [592, 295] on div "[DATE]" at bounding box center [504, 290] width 182 height 63
click at [589, 287] on icon "Move forward to switch to the next month." at bounding box center [588, 285] width 16 height 18
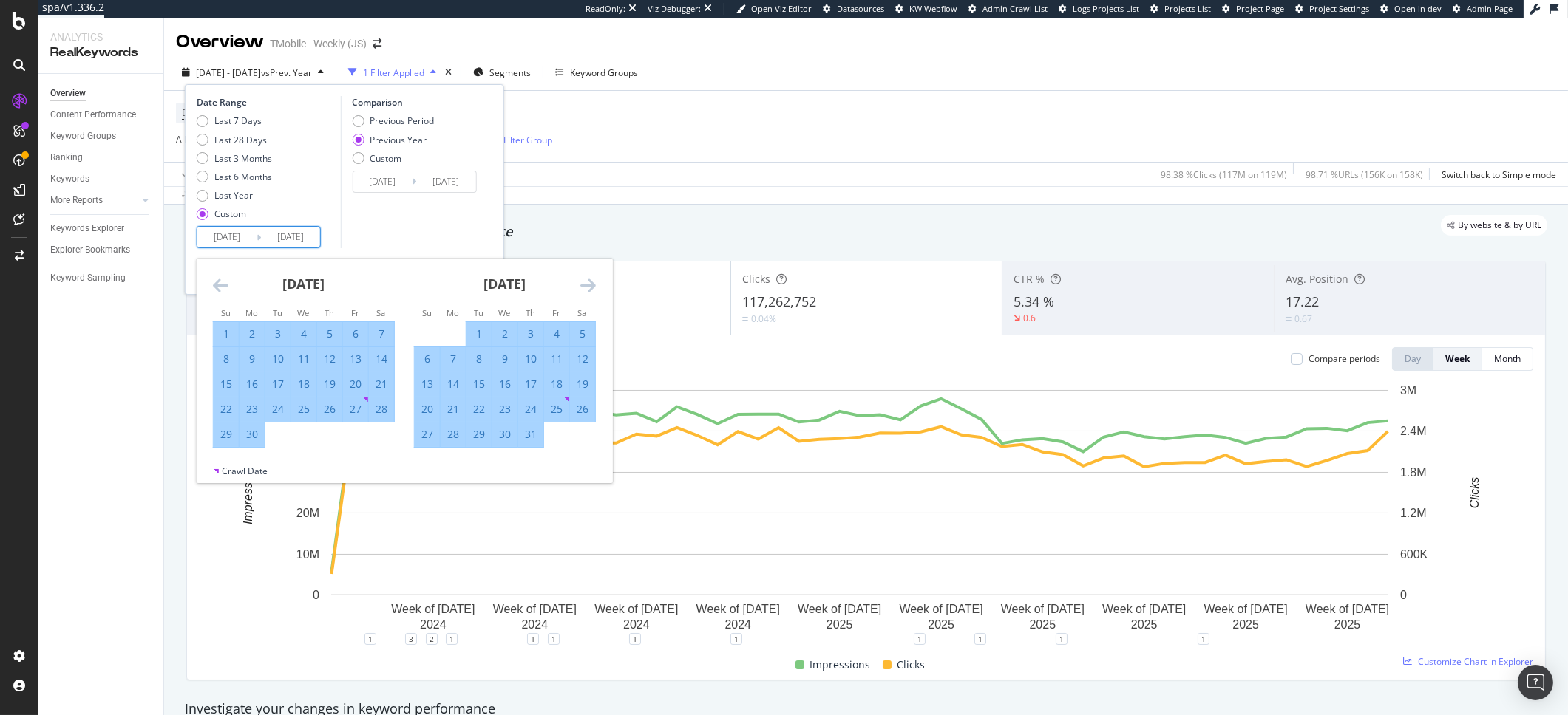
click at [589, 287] on icon "Move forward to switch to the next month." at bounding box center [588, 285] width 16 height 18
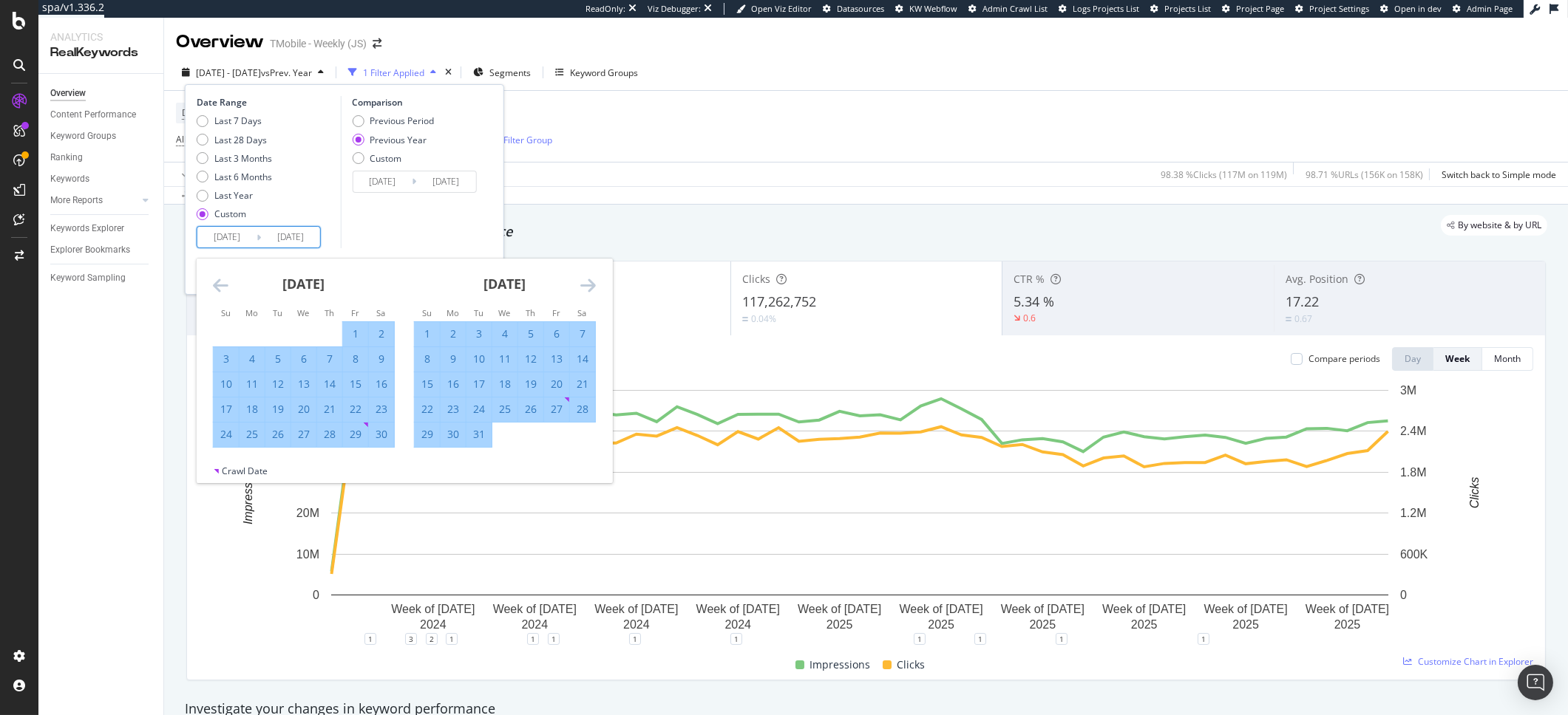
click at [589, 287] on icon "Move forward to switch to the next month." at bounding box center [588, 285] width 16 height 18
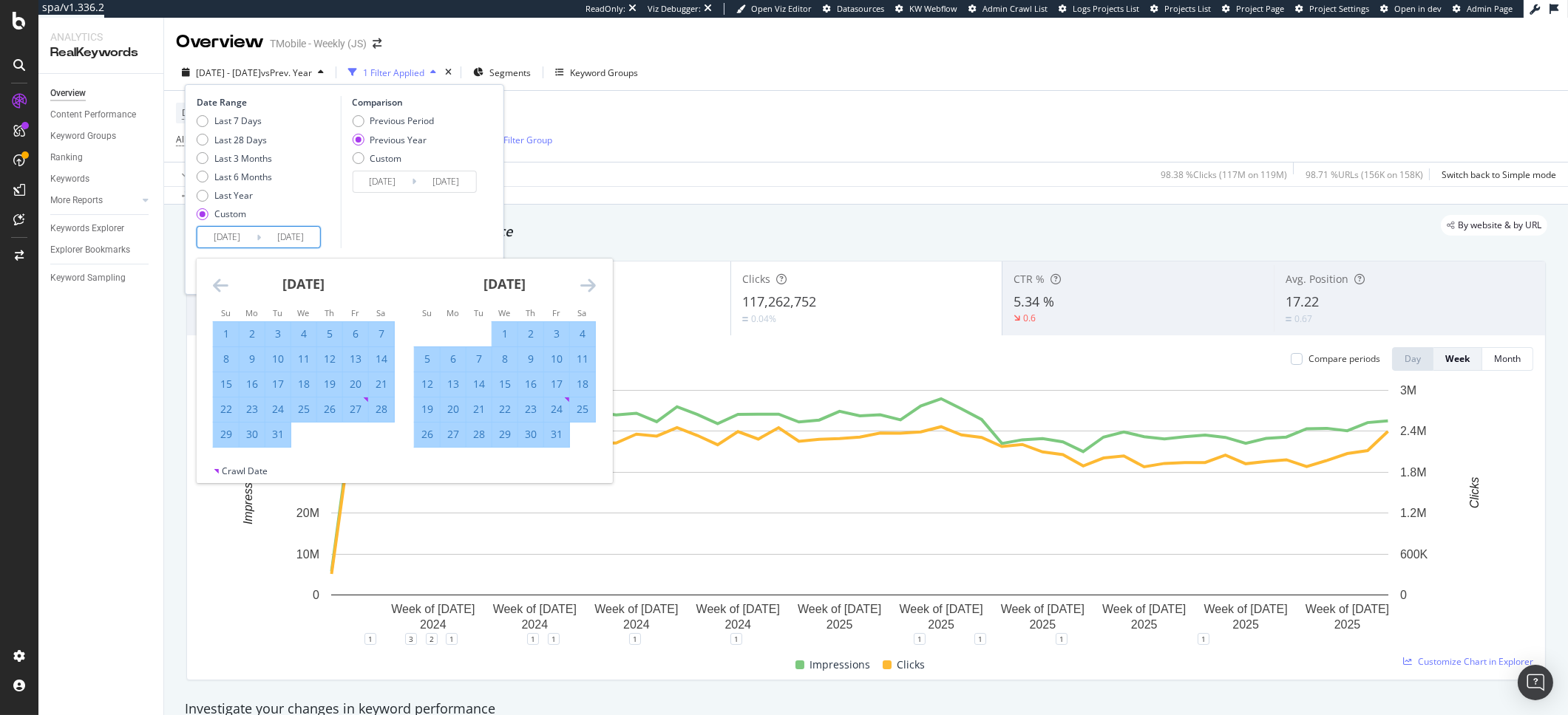
click at [257, 442] on div "30" at bounding box center [252, 435] width 25 height 24
type input "[DATE]"
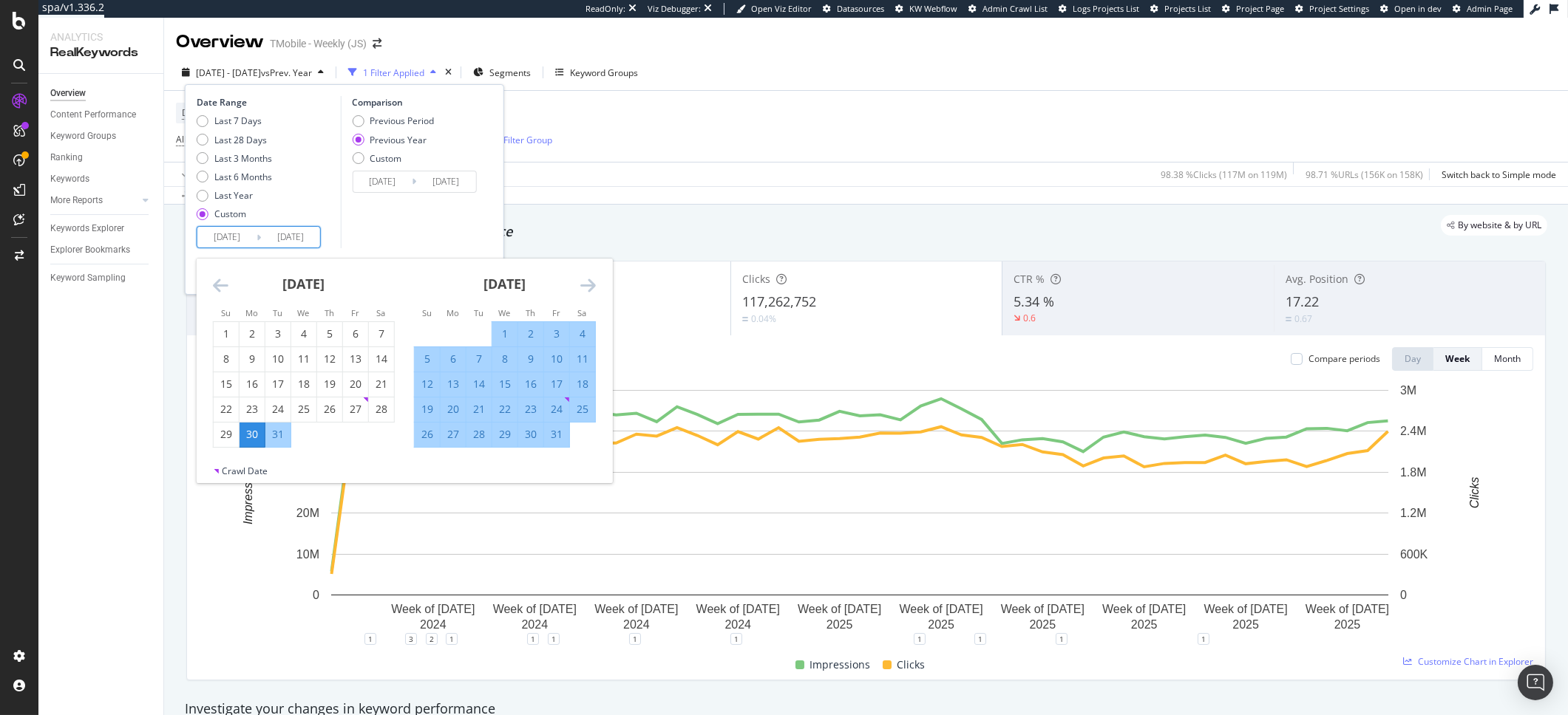
click at [590, 276] on icon "Move forward to switch to the next month." at bounding box center [588, 285] width 16 height 18
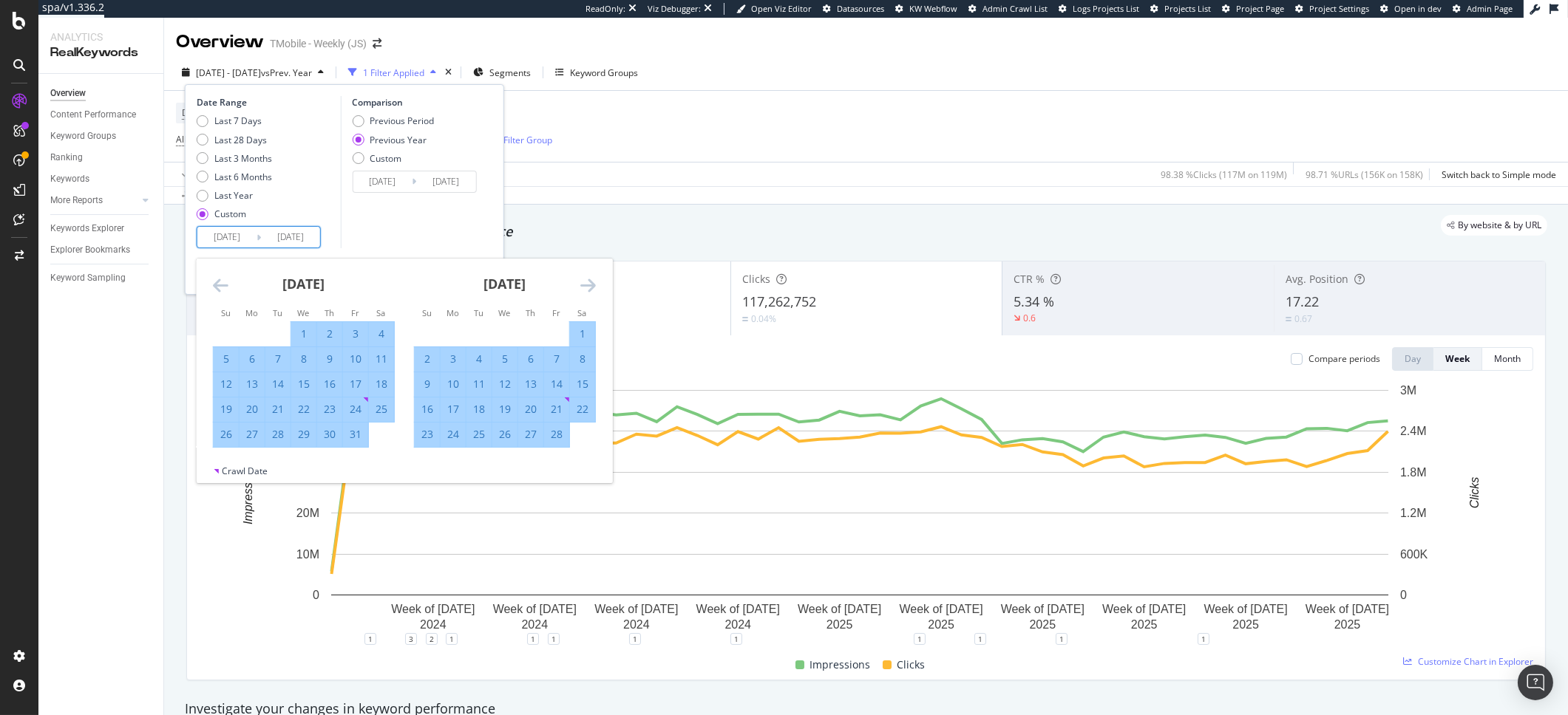
click at [590, 276] on icon "Move forward to switch to the next month." at bounding box center [588, 285] width 16 height 18
click at [476, 231] on div "Comparison Previous Period Previous Year Custom [DATE] Navigate forward to inte…" at bounding box center [410, 171] width 140 height 152
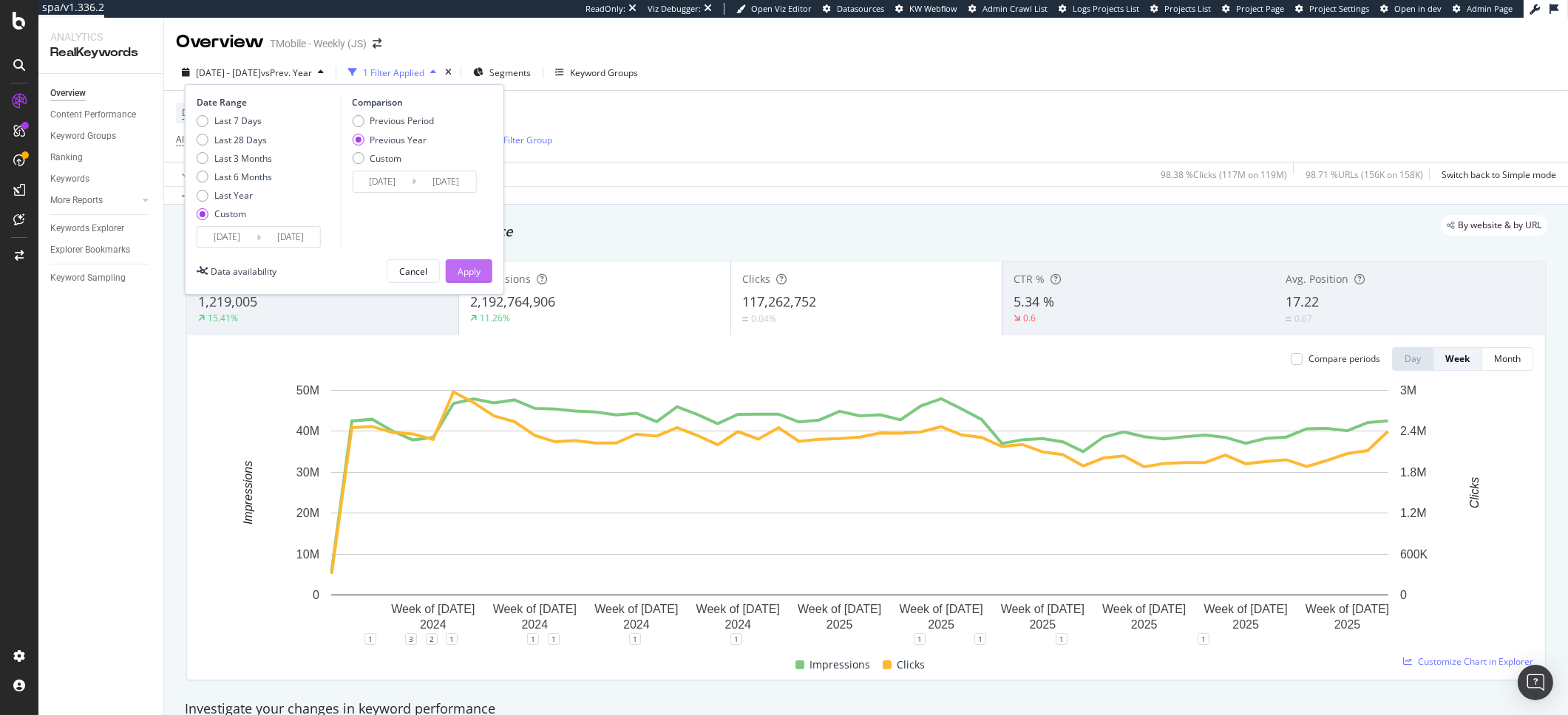
click at [484, 276] on button "Apply" at bounding box center [469, 271] width 47 height 23
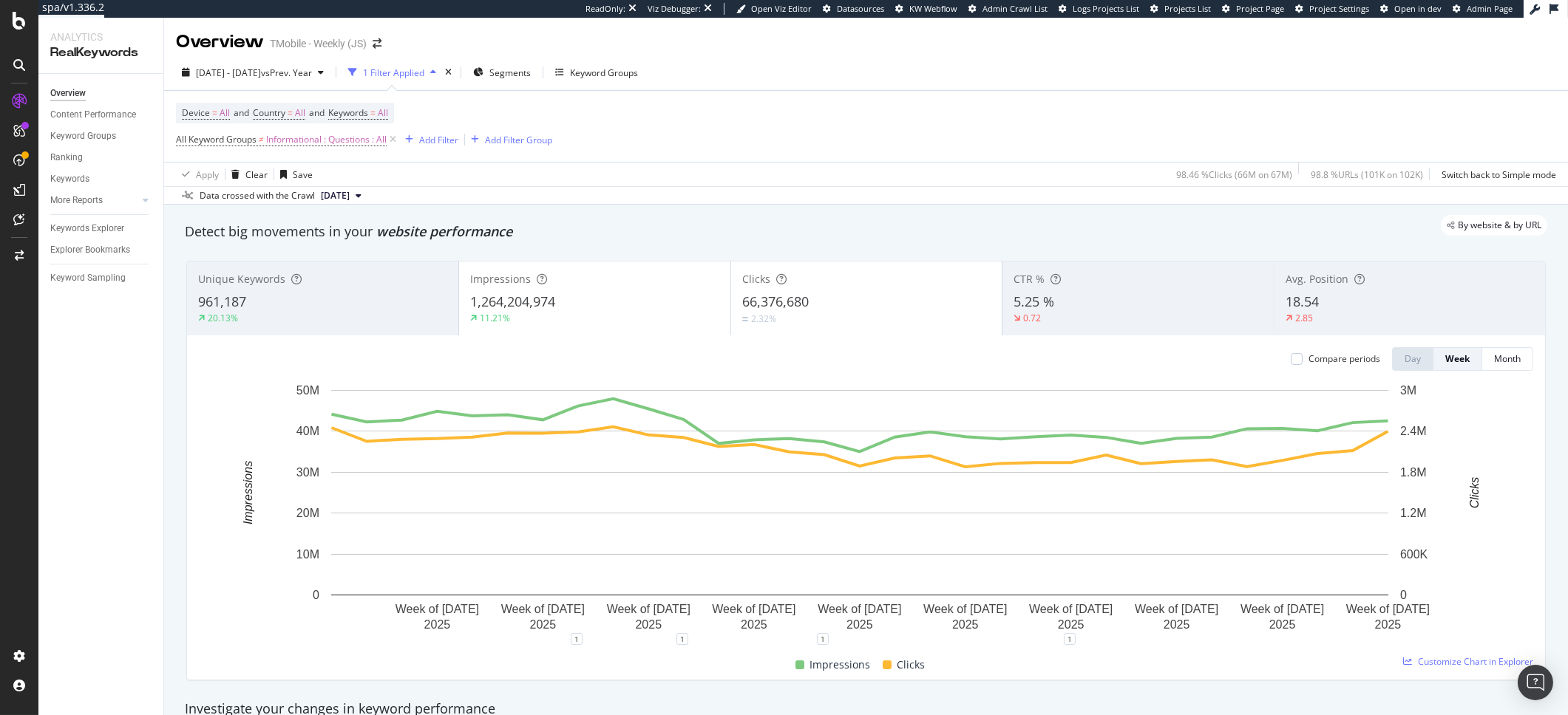
click at [643, 293] on div "Impressions 1,264,204,974 11.21%" at bounding box center [595, 298] width 271 height 66
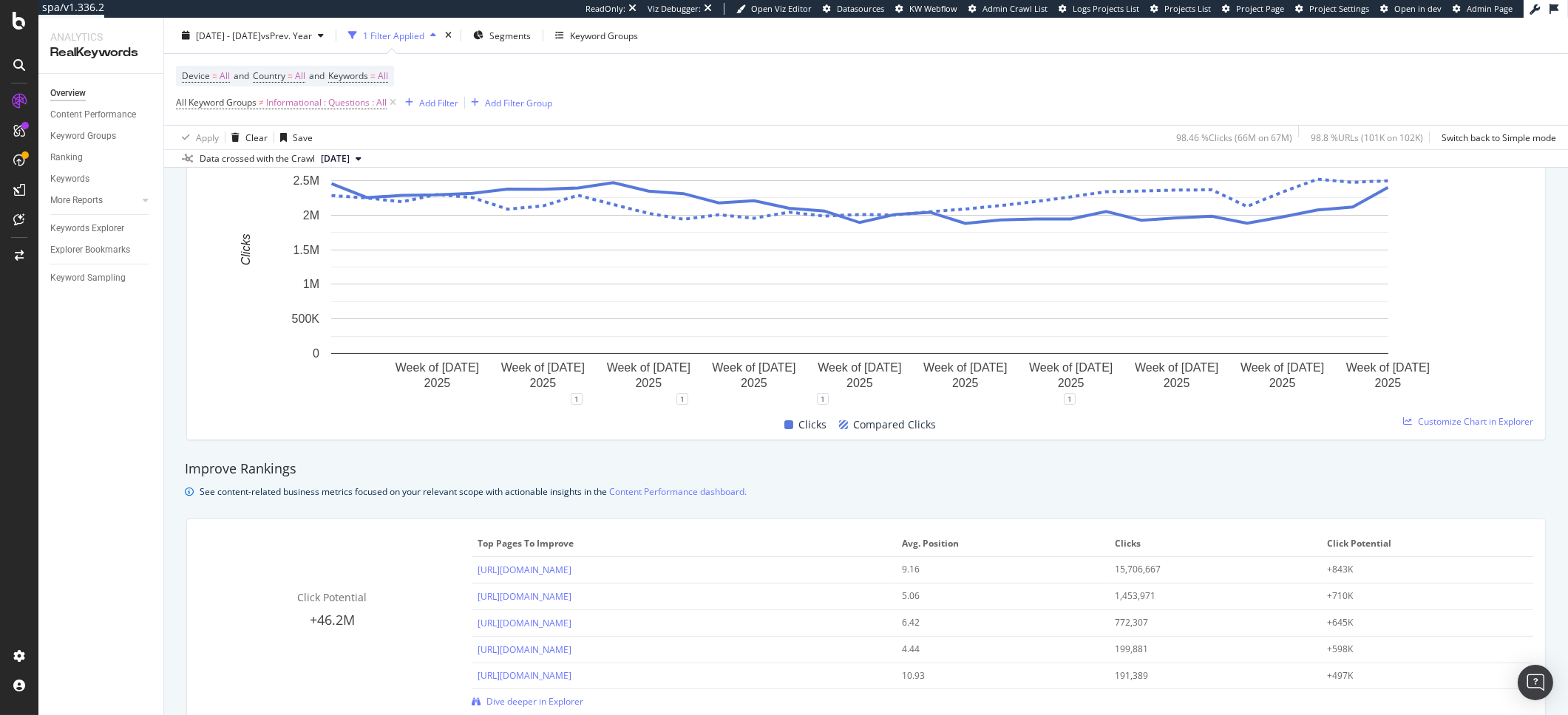
scroll to position [640, 0]
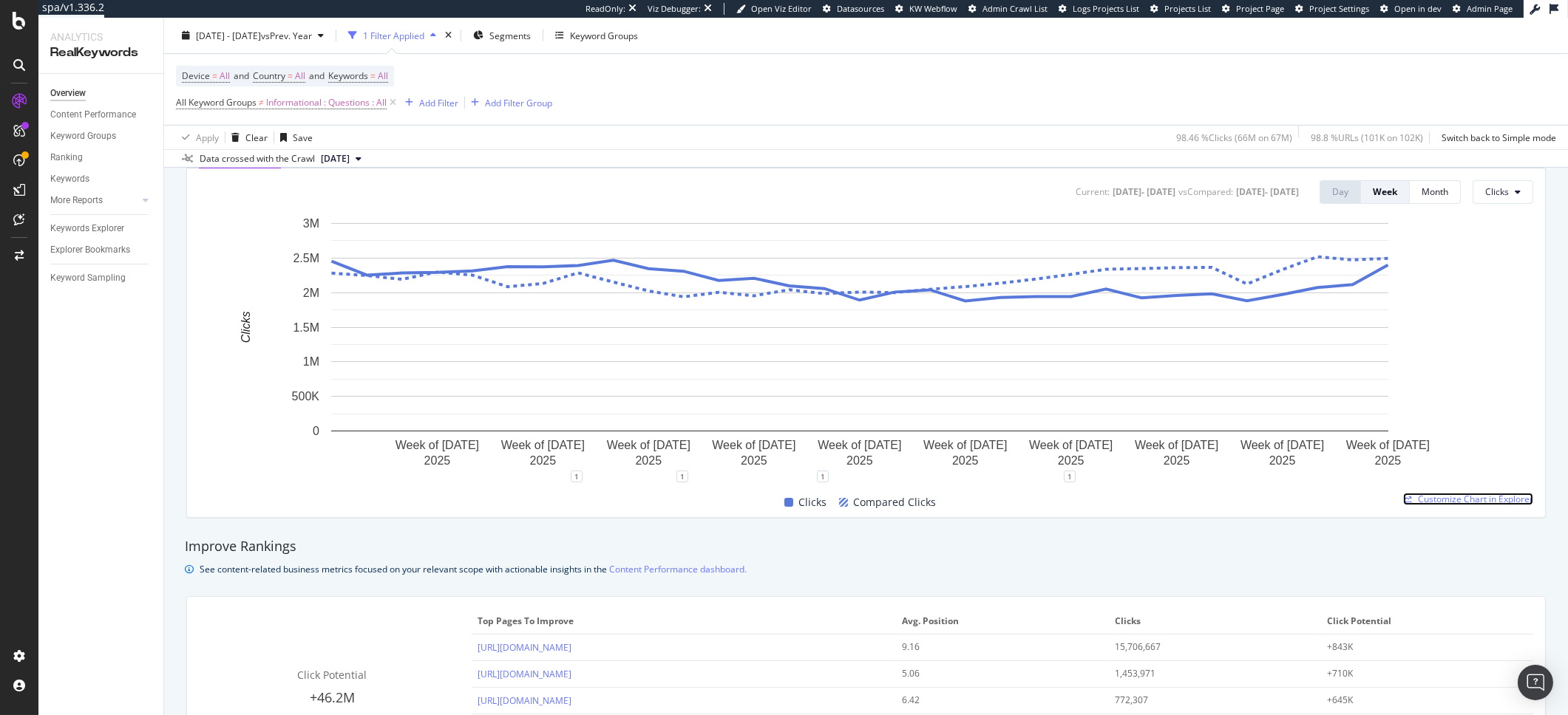
drag, startPoint x: 1457, startPoint y: 495, endPoint x: 143, endPoint y: 448, distance: 1314.8
click at [1457, 495] on span "Customize Chart in Explorer" at bounding box center [1476, 499] width 115 height 12
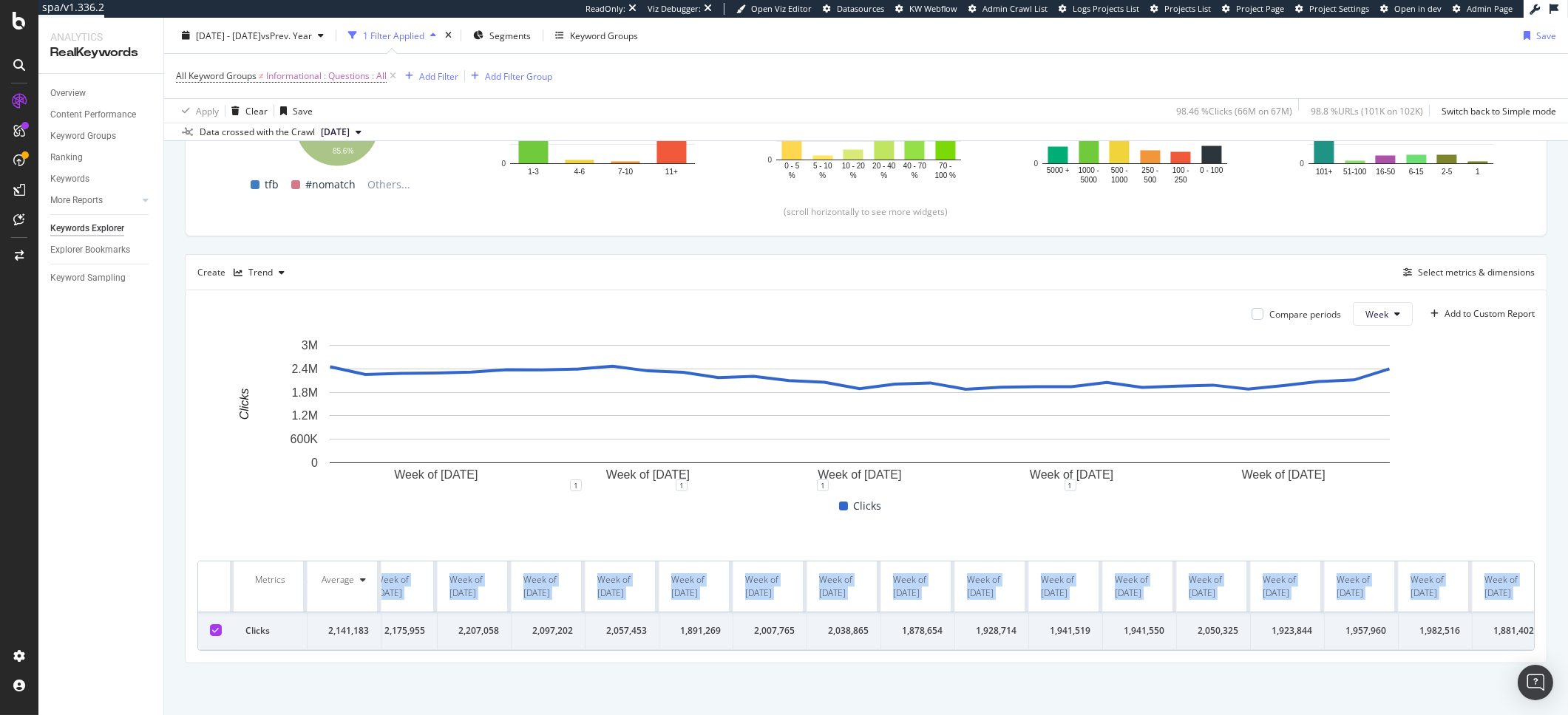
scroll to position [0, 1152]
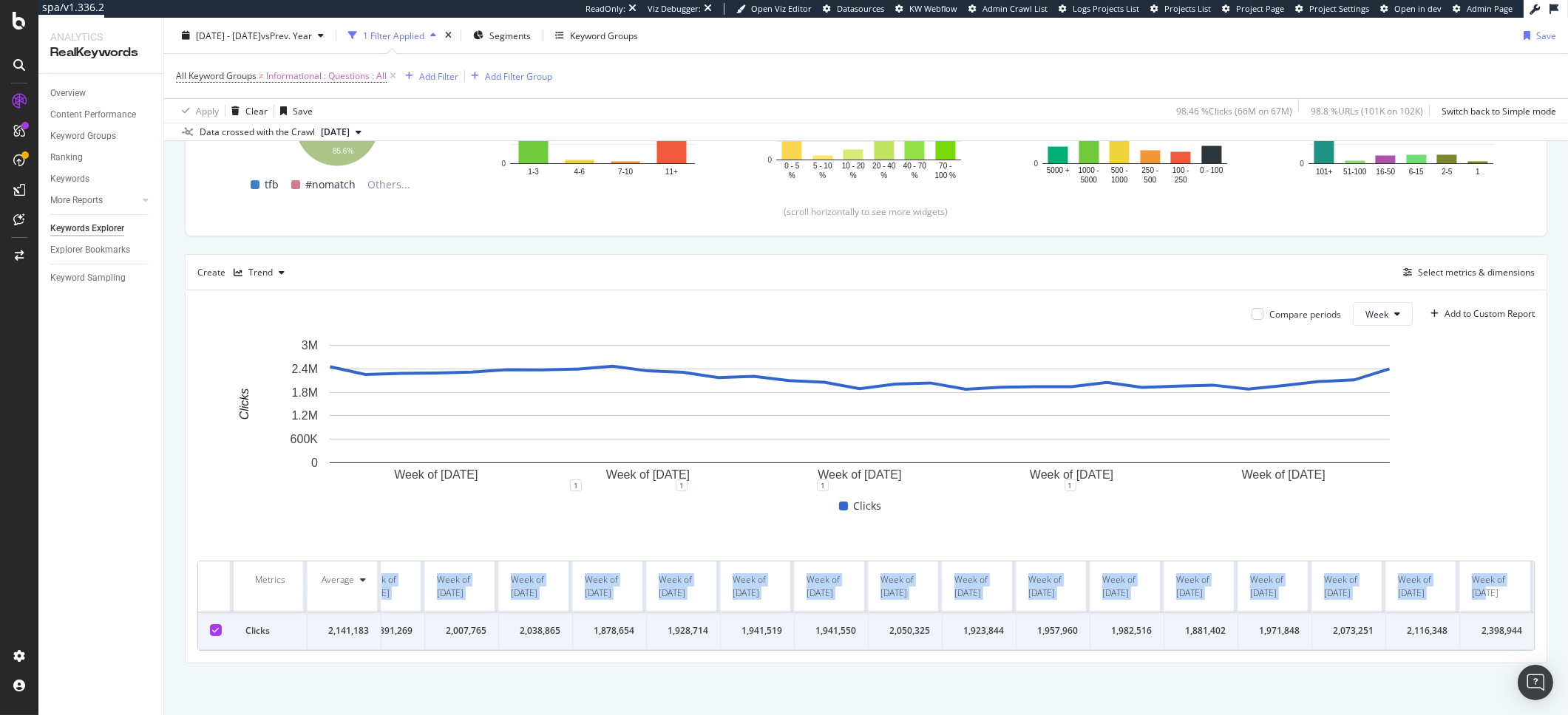
drag, startPoint x: 397, startPoint y: 565, endPoint x: 1508, endPoint y: 583, distance: 1111.1
click at [1508, 583] on tr "Metrics Average Week of [DATE] Week of [DATE] Week of [DATE] Week of [DATE] Wee…" at bounding box center [295, 586] width 2476 height 51
copy tr "Week of [DATE] Week of [DATE] Week of [DATE] Week of [DATE] Week of [DATE] Week…"
drag, startPoint x: 401, startPoint y: 622, endPoint x: 1571, endPoint y: 626, distance: 1170.0
click at [1567, 626] on html "spa/v1.336.2 ReadOnly: Viz Debugger: Open Viz Editor Datasources KW Webflow Adm…" at bounding box center [784, 358] width 1568 height 715
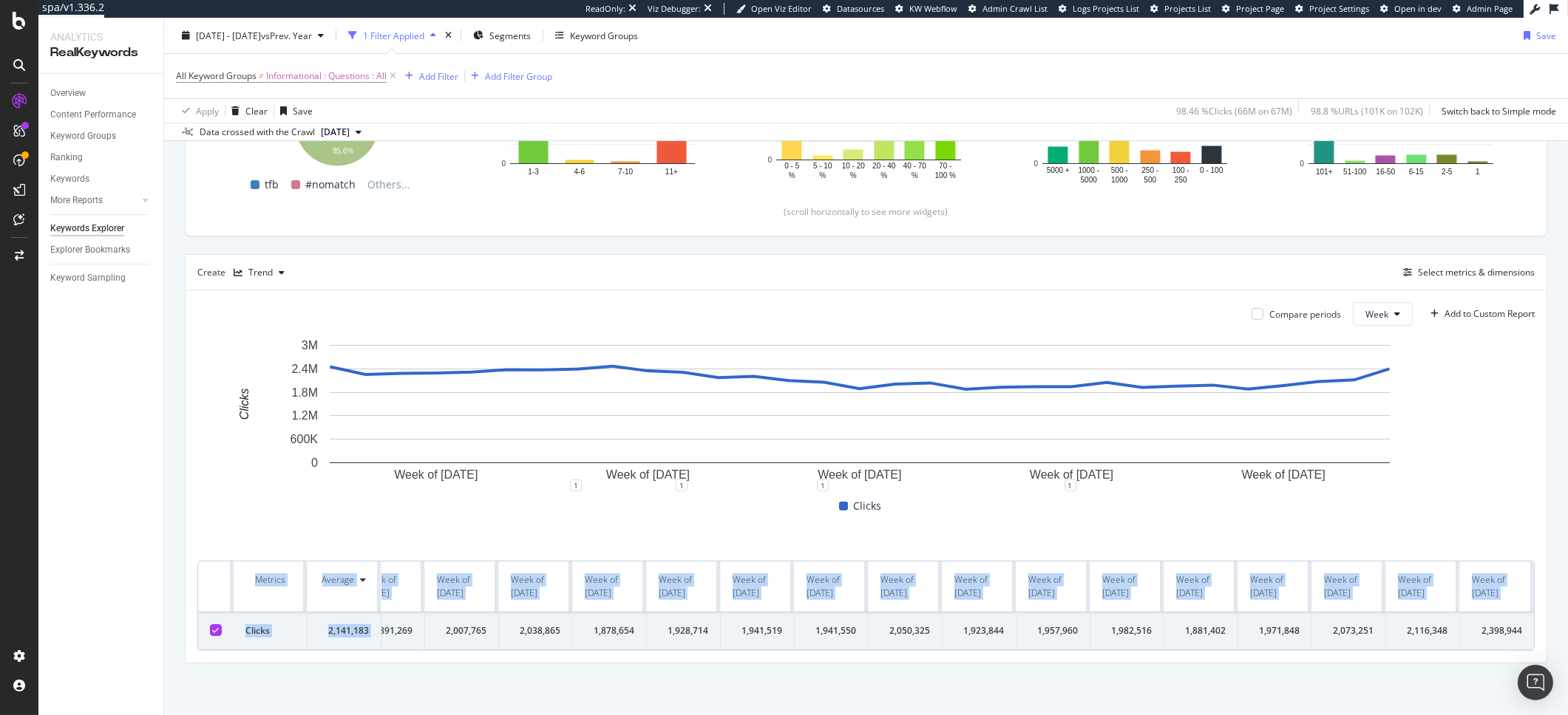
copy table "Metrics Average Week of [DATE] Week of [DATE] Week of [DATE] Week of [DATE] Wee…"
click at [238, 35] on span "[DATE] - [DATE]" at bounding box center [228, 35] width 65 height 12
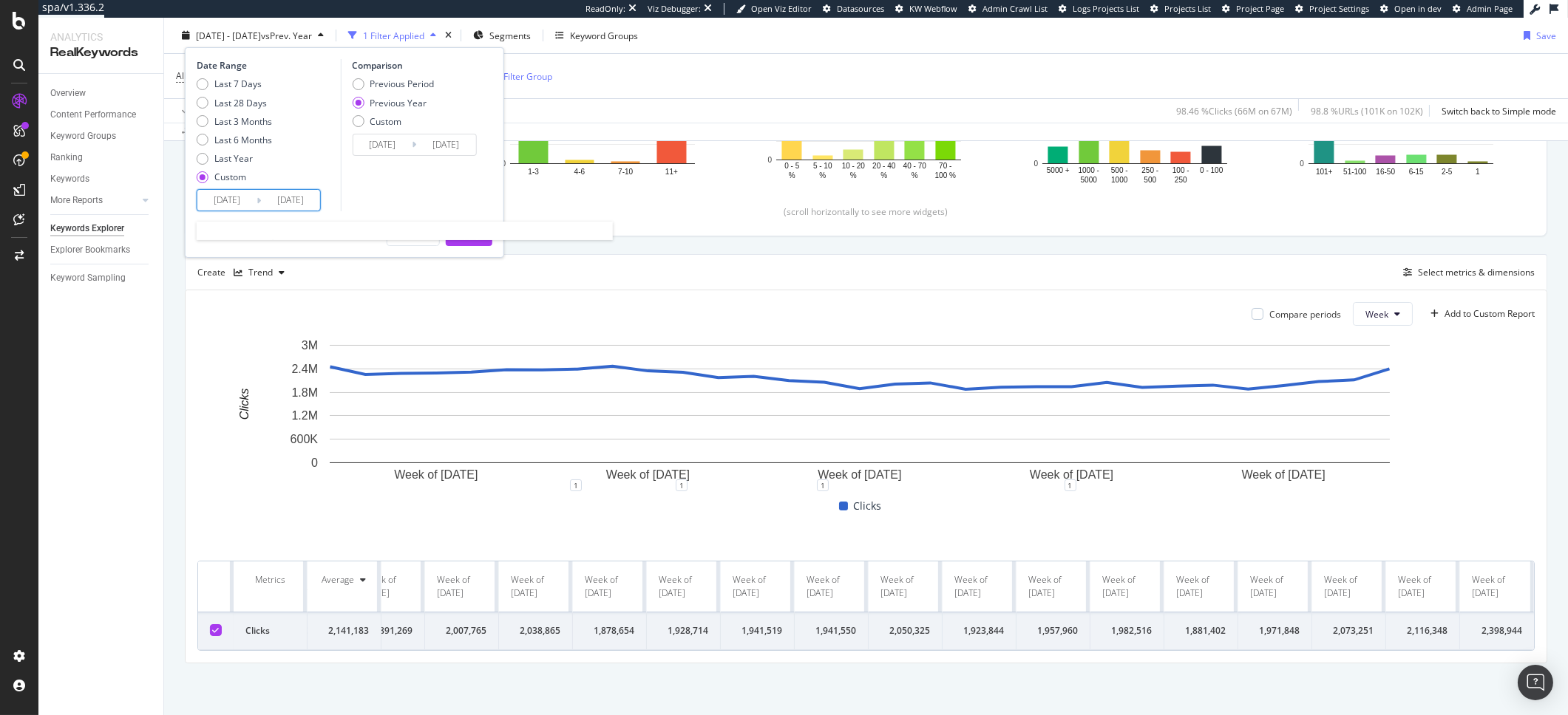
click at [226, 200] on input "[DATE]" at bounding box center [227, 200] width 59 height 21
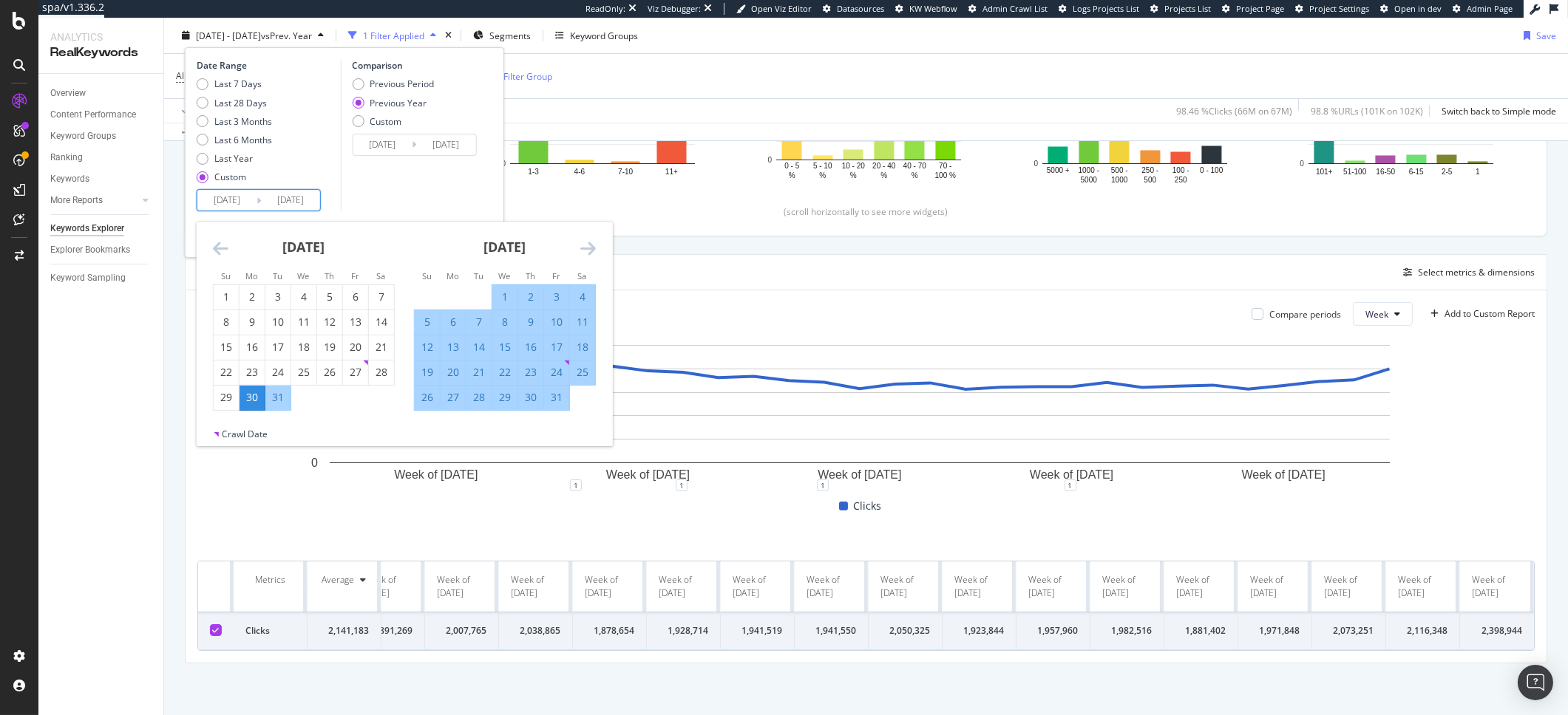
click at [214, 246] on icon "Move backward to switch to the previous month." at bounding box center [221, 248] width 16 height 18
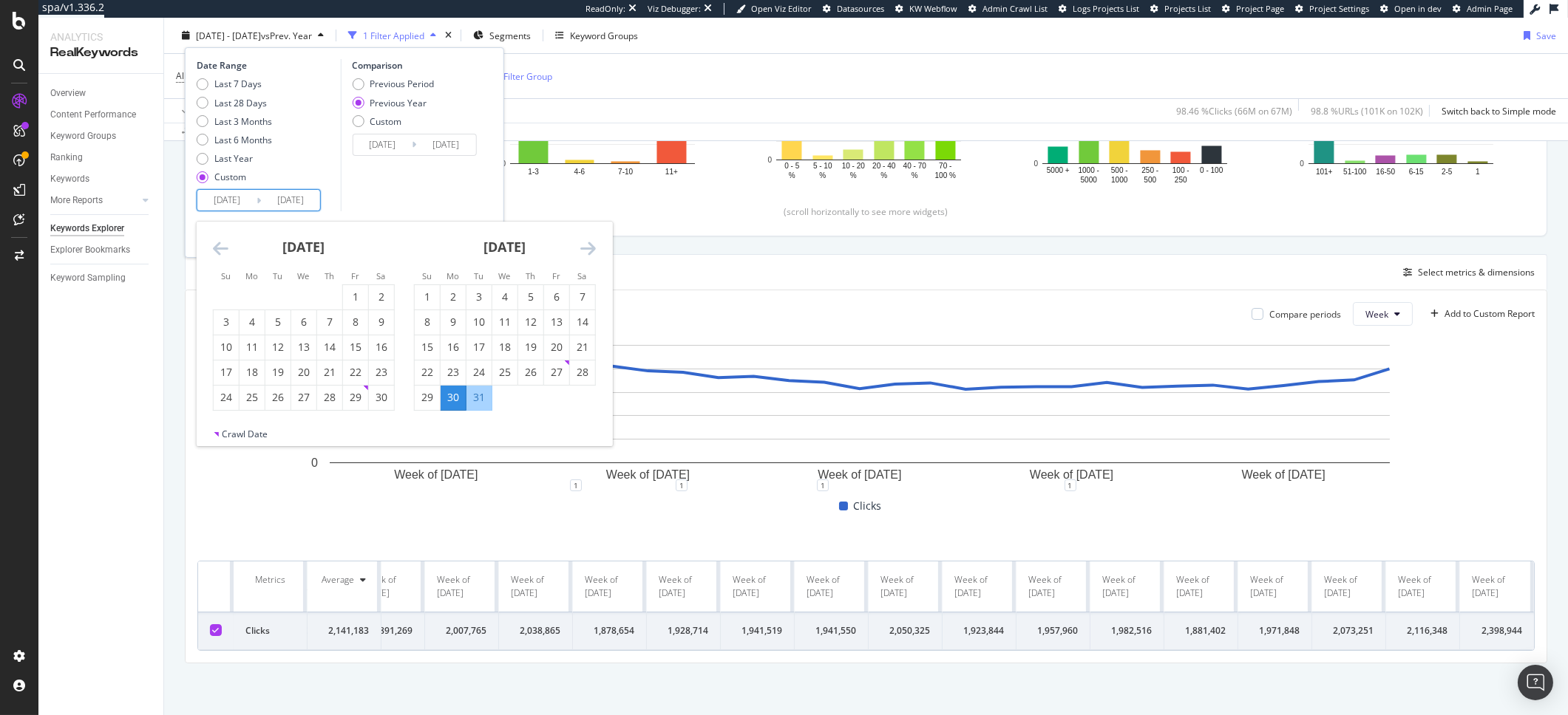
click at [214, 246] on icon "Move backward to switch to the previous month." at bounding box center [221, 248] width 16 height 18
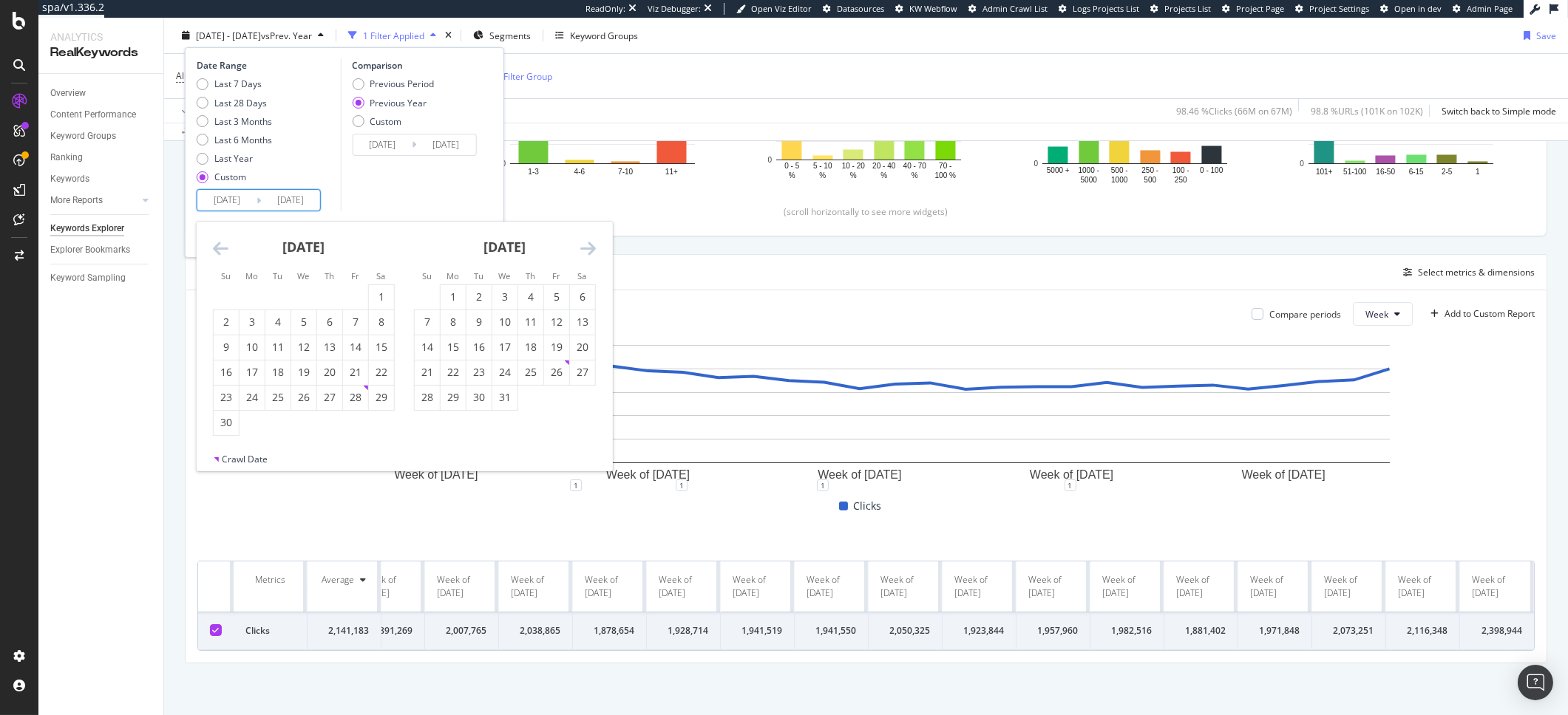
click at [213, 246] on icon "Move backward to switch to the previous month." at bounding box center [221, 248] width 16 height 18
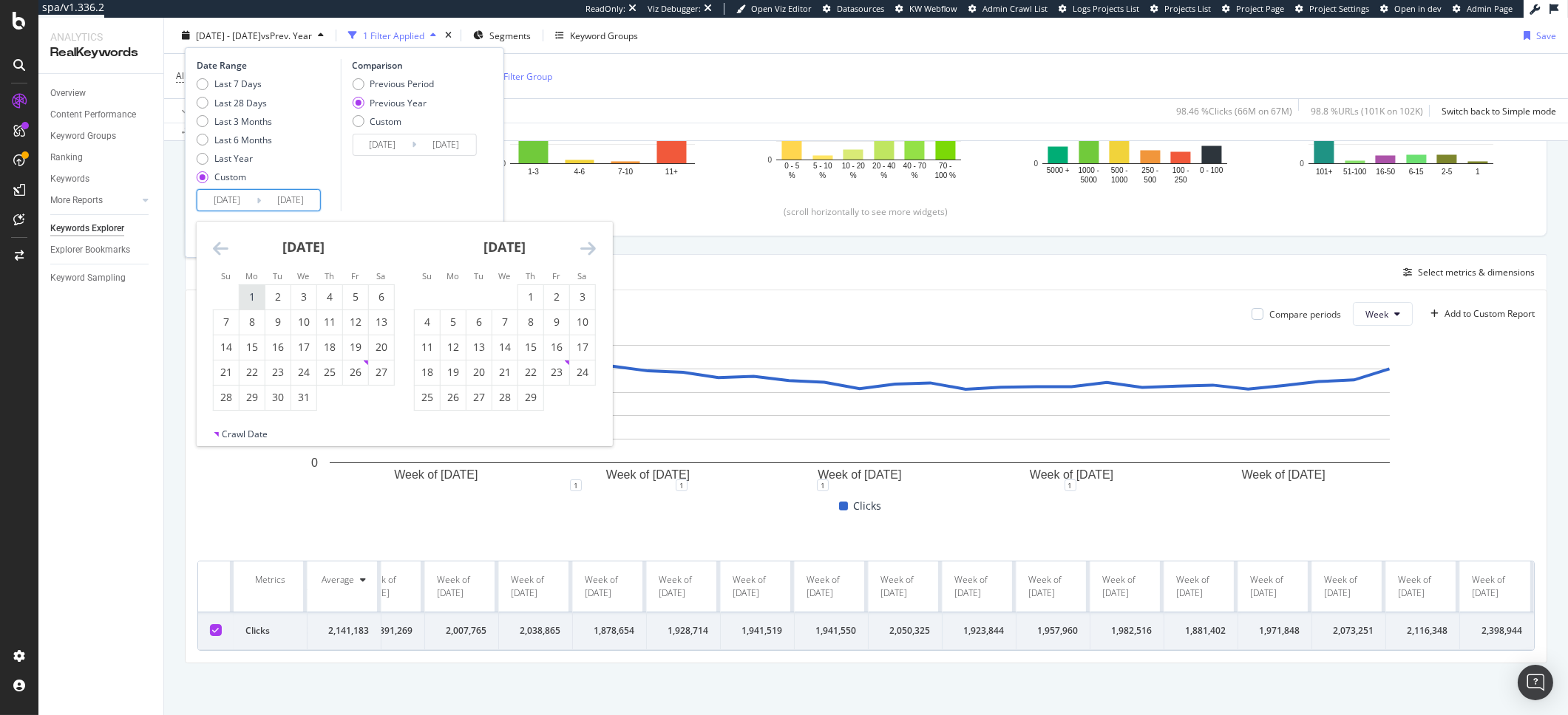
click at [253, 295] on div "1" at bounding box center [252, 297] width 25 height 15
type input "[DATE]"
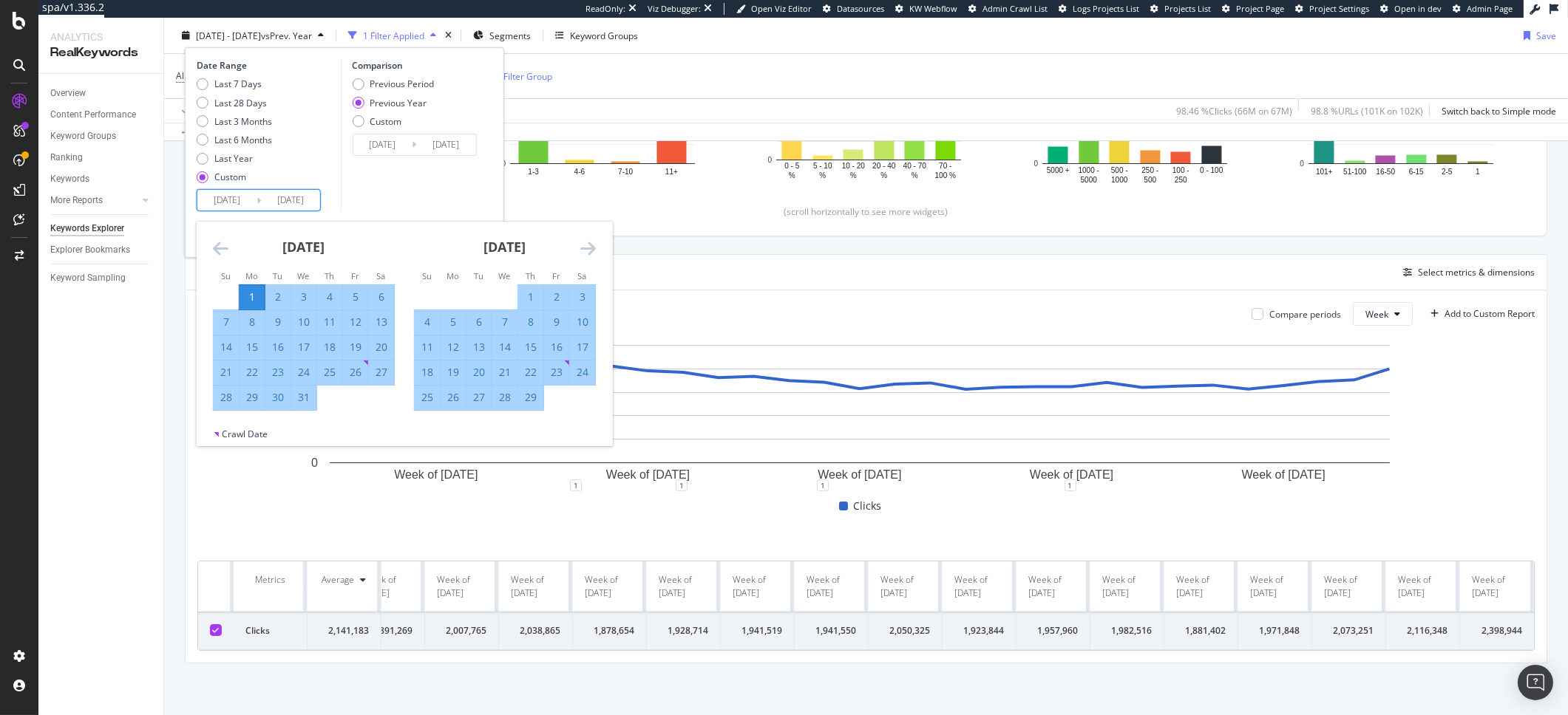
click at [595, 250] on div "[DATE]" at bounding box center [504, 253] width 182 height 63
click at [588, 252] on icon "Move forward to switch to the next month." at bounding box center [588, 248] width 16 height 18
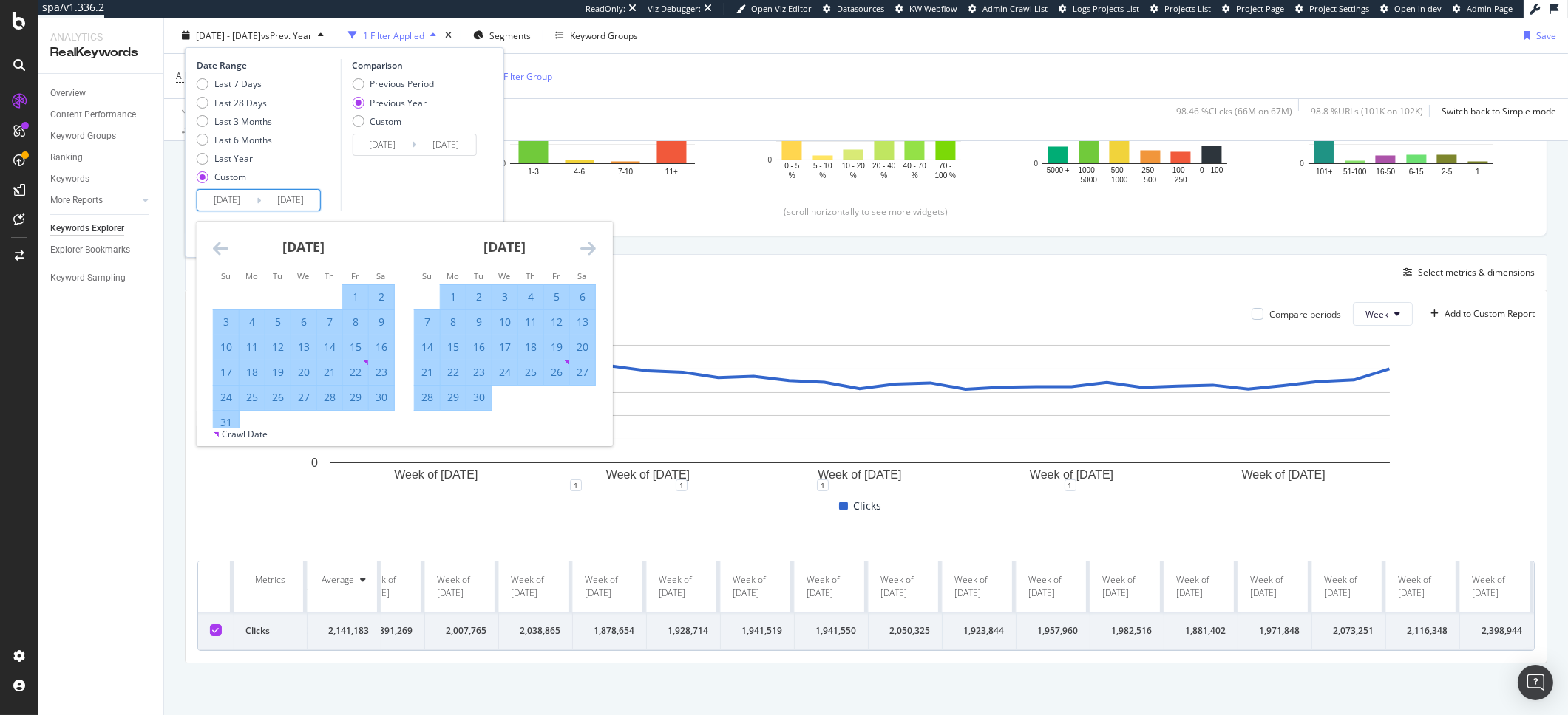
click at [588, 252] on icon "Move forward to switch to the next month." at bounding box center [588, 248] width 16 height 18
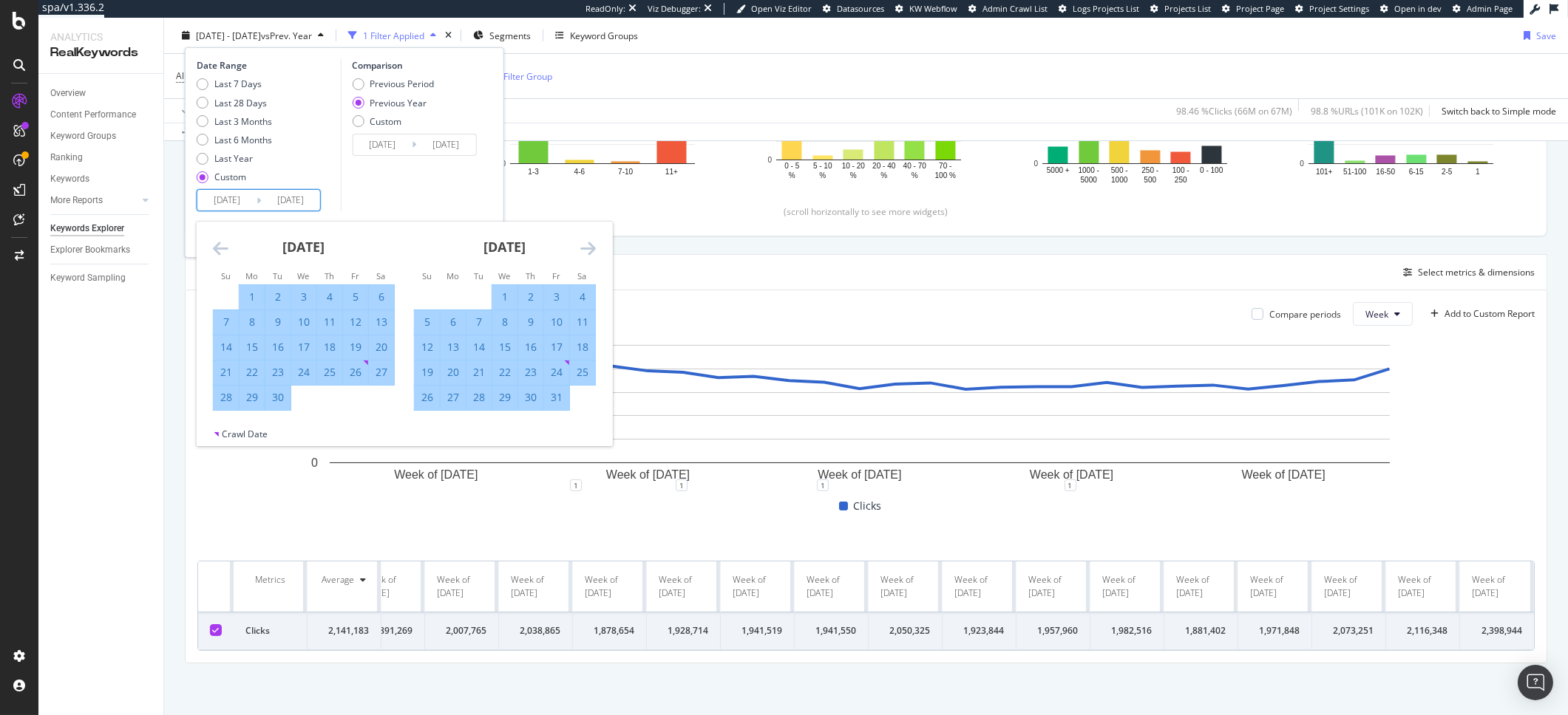
click at [588, 252] on icon "Move forward to switch to the next month." at bounding box center [588, 248] width 16 height 18
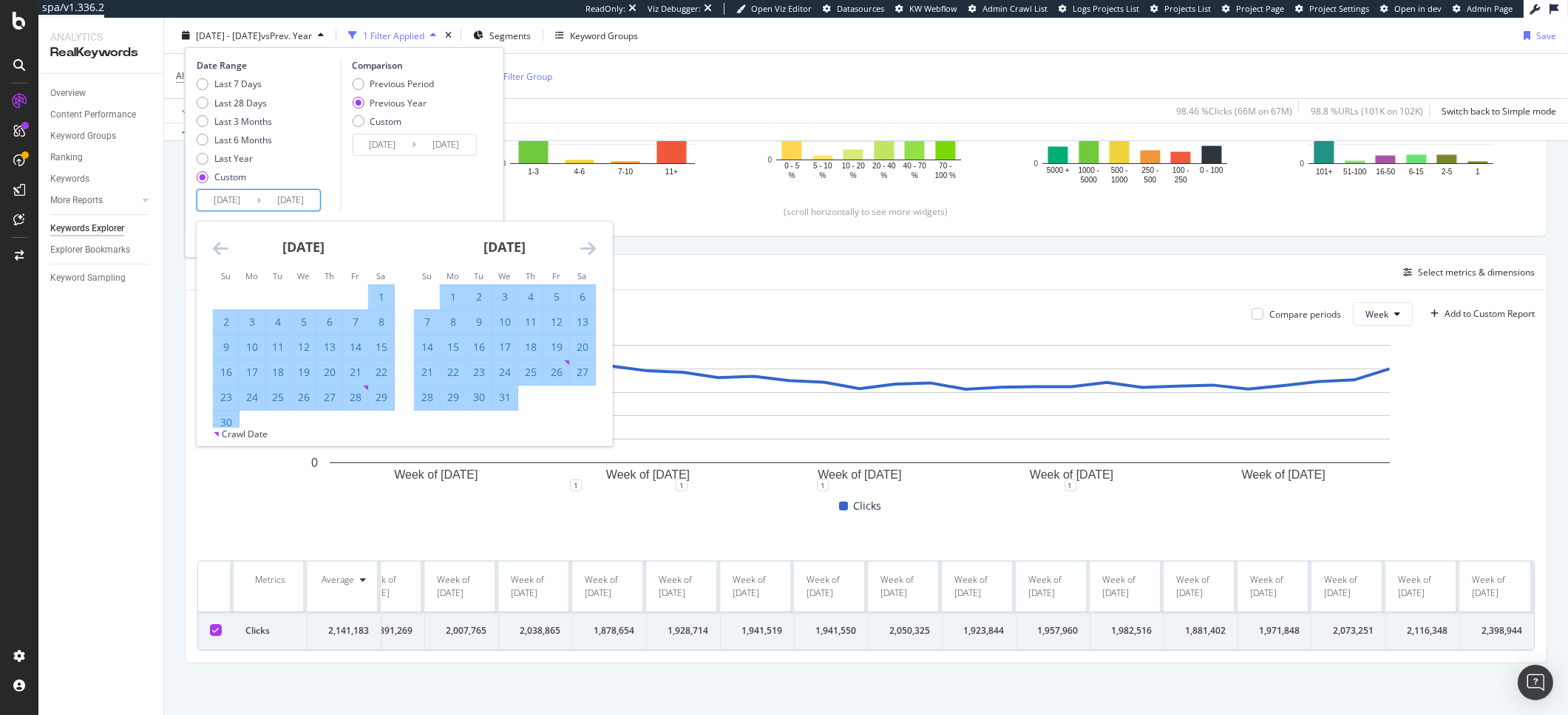
click at [588, 252] on icon "Move forward to switch to the next month." at bounding box center [588, 248] width 16 height 18
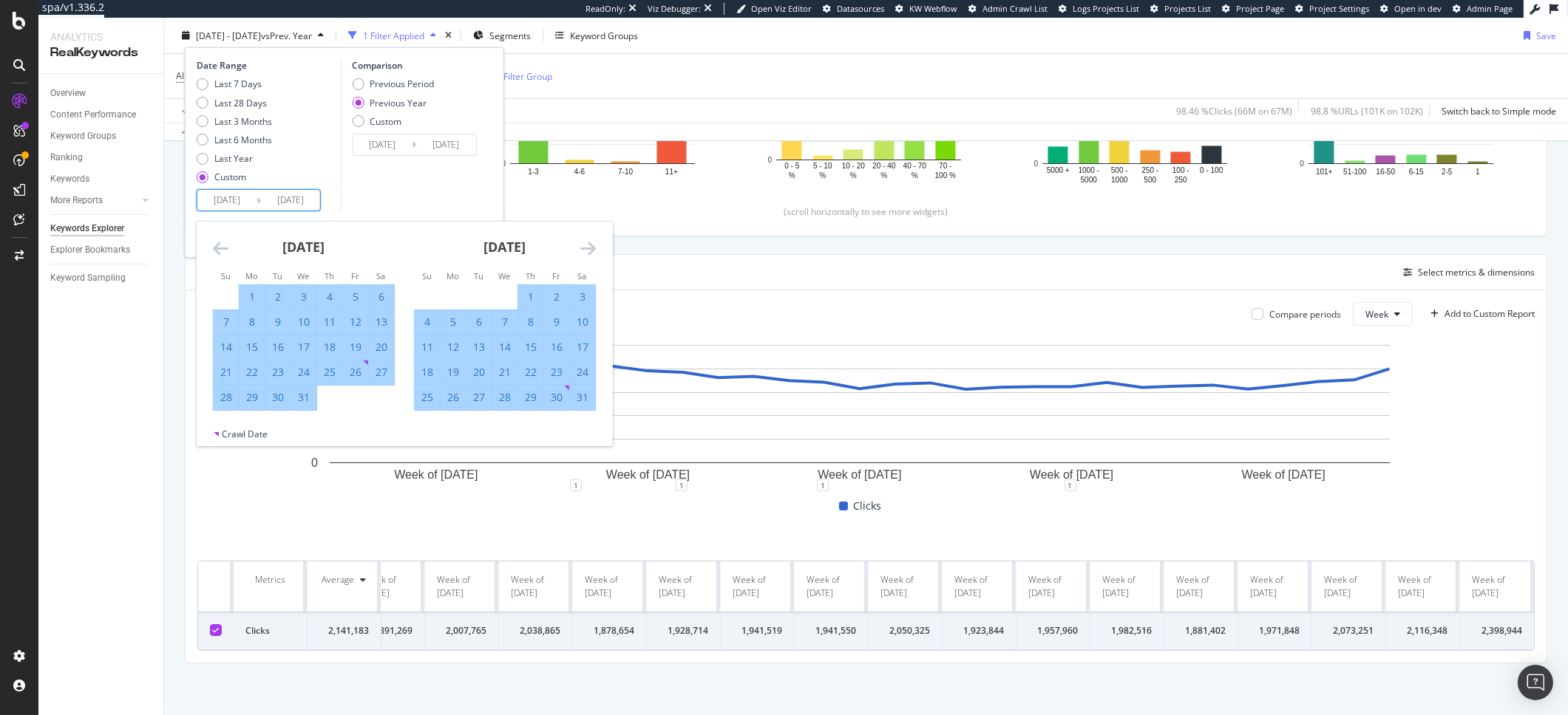
click at [588, 252] on icon "Move forward to switch to the next month." at bounding box center [588, 248] width 16 height 18
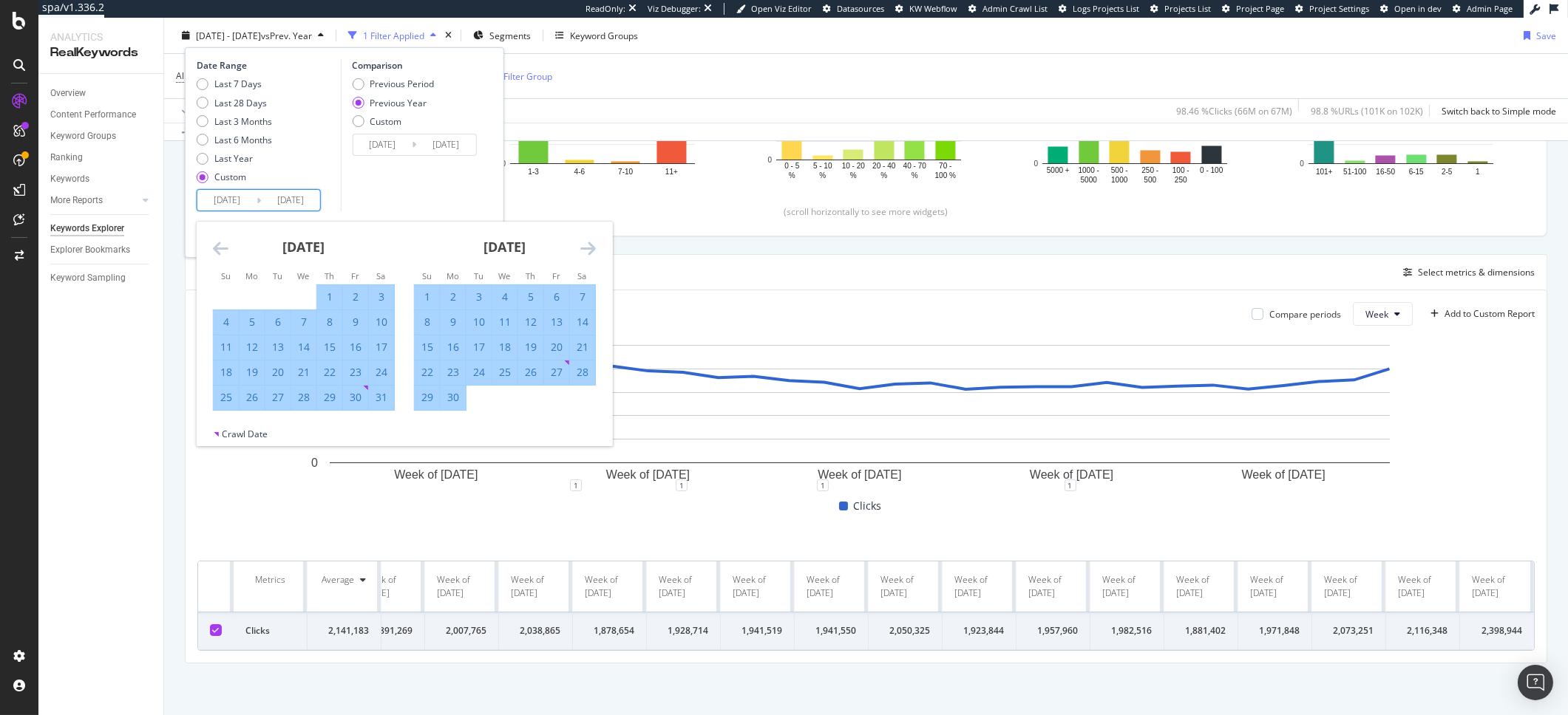
click at [228, 322] on div "4" at bounding box center [226, 322] width 25 height 15
type input "[DATE]"
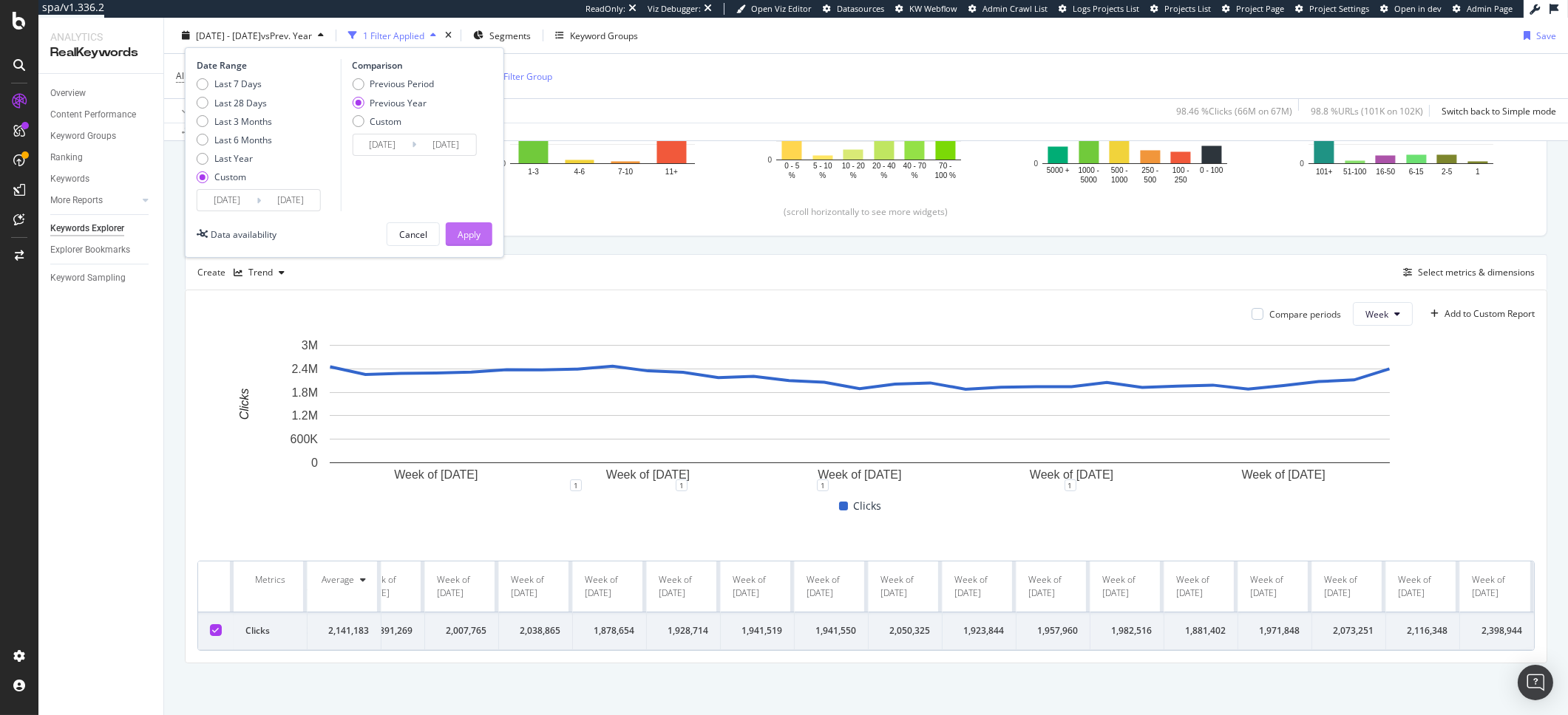
click at [466, 240] on div "Apply" at bounding box center [468, 234] width 23 height 12
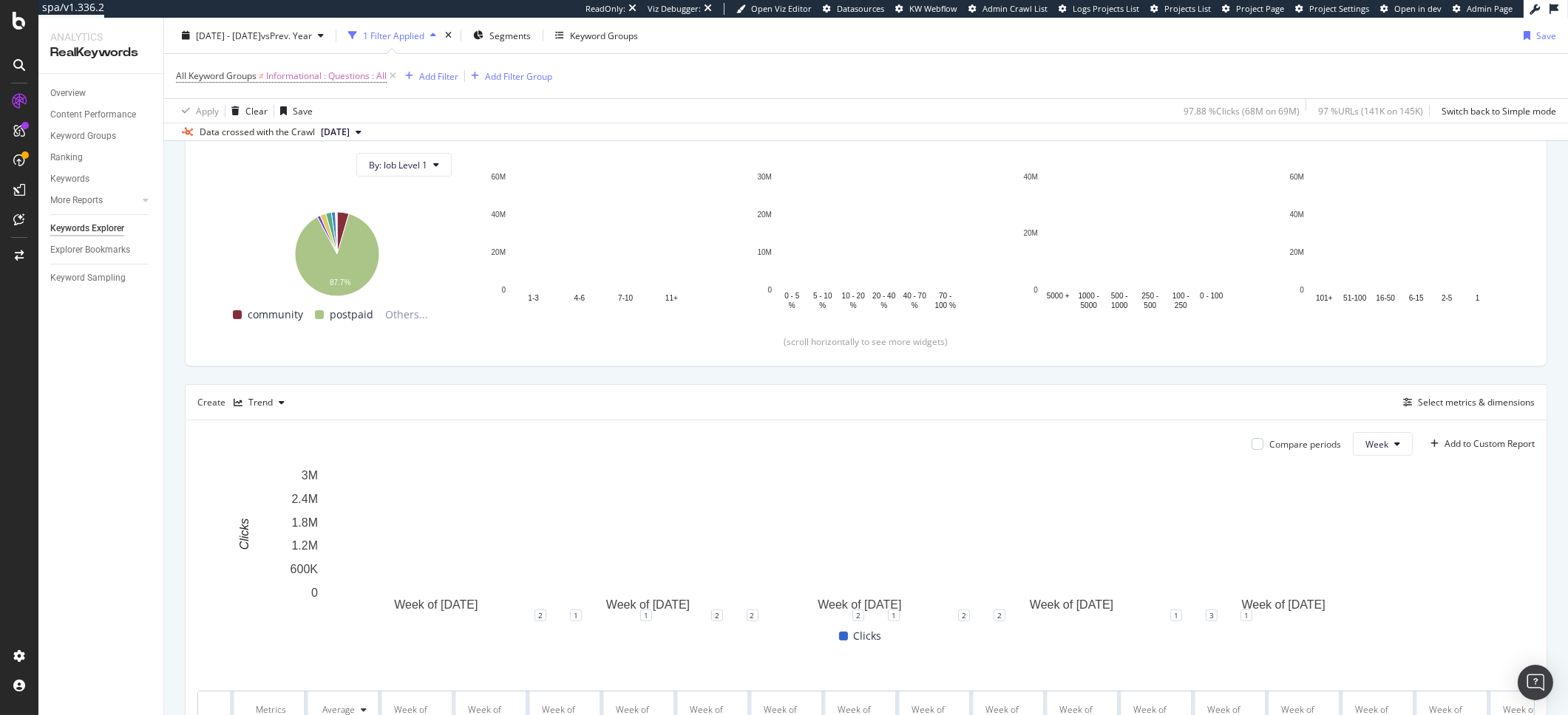
scroll to position [294, 0]
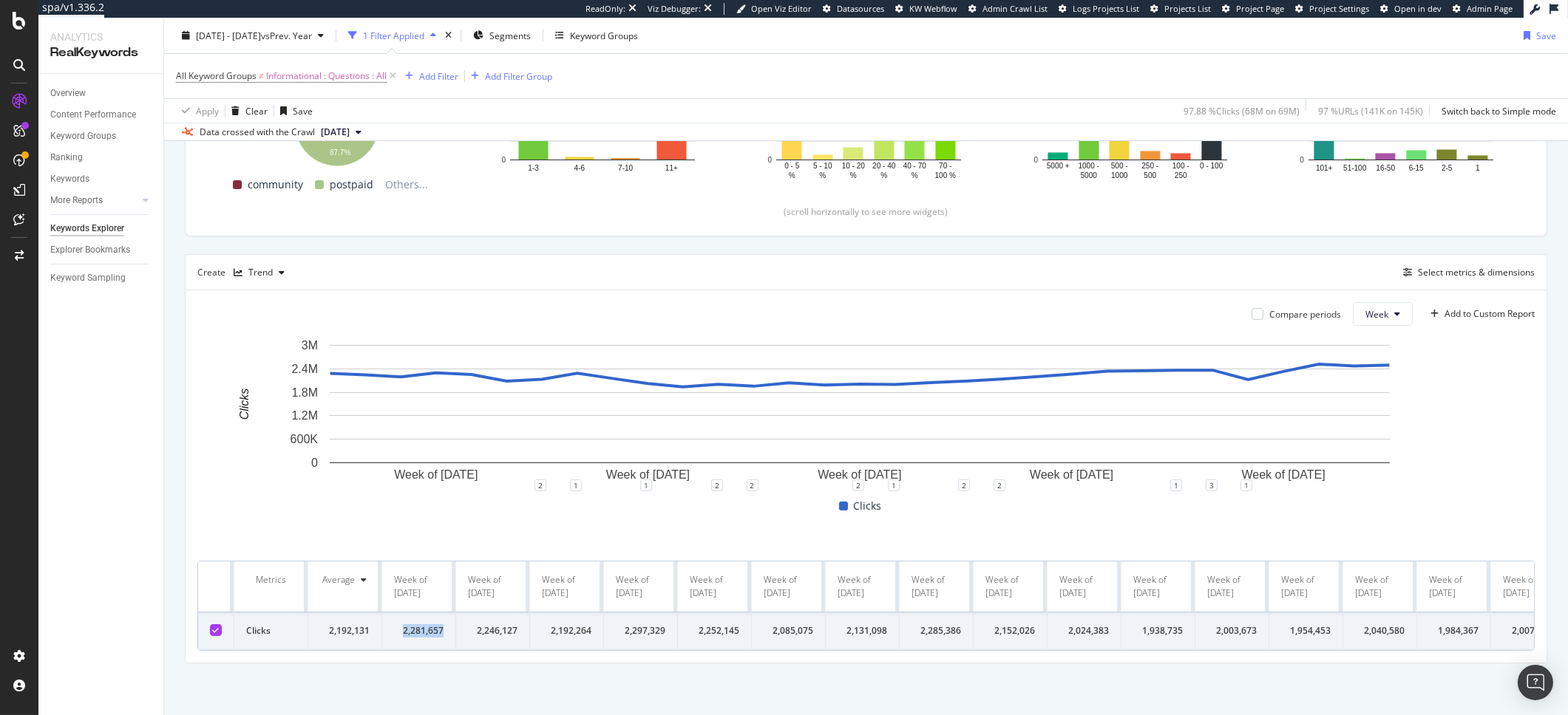
drag, startPoint x: 403, startPoint y: 635, endPoint x: 369, endPoint y: 637, distance: 34.1
click at [369, 637] on tr "Clicks 2,192,131 2,281,657 2,246,127 2,192,264 2,297,329 2,252,145 2,085,075 2,…" at bounding box center [1436, 631] width 2476 height 37
click at [432, 625] on div "2,281,657" at bounding box center [419, 631] width 50 height 13
click at [407, 625] on div "2,281,657" at bounding box center [419, 631] width 50 height 13
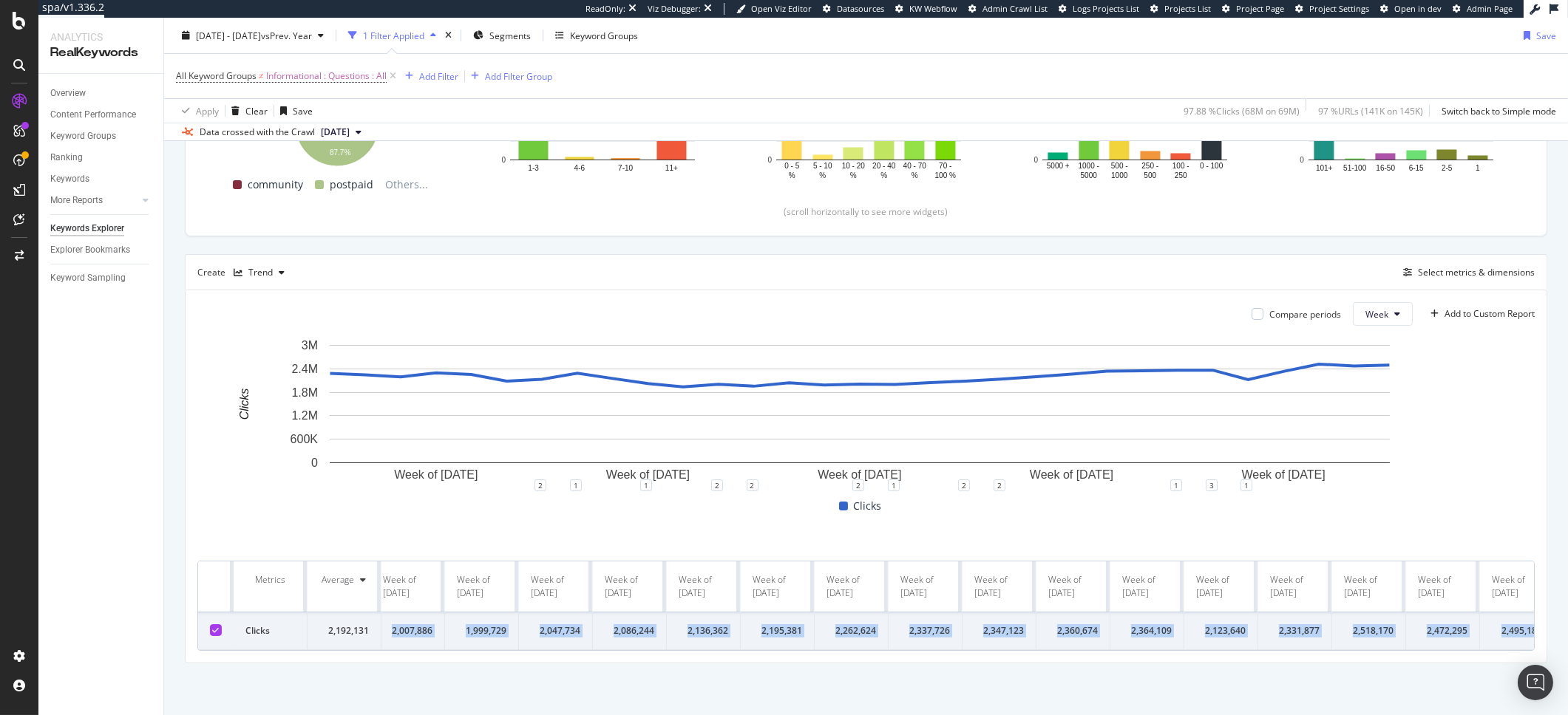
scroll to position [0, 1152]
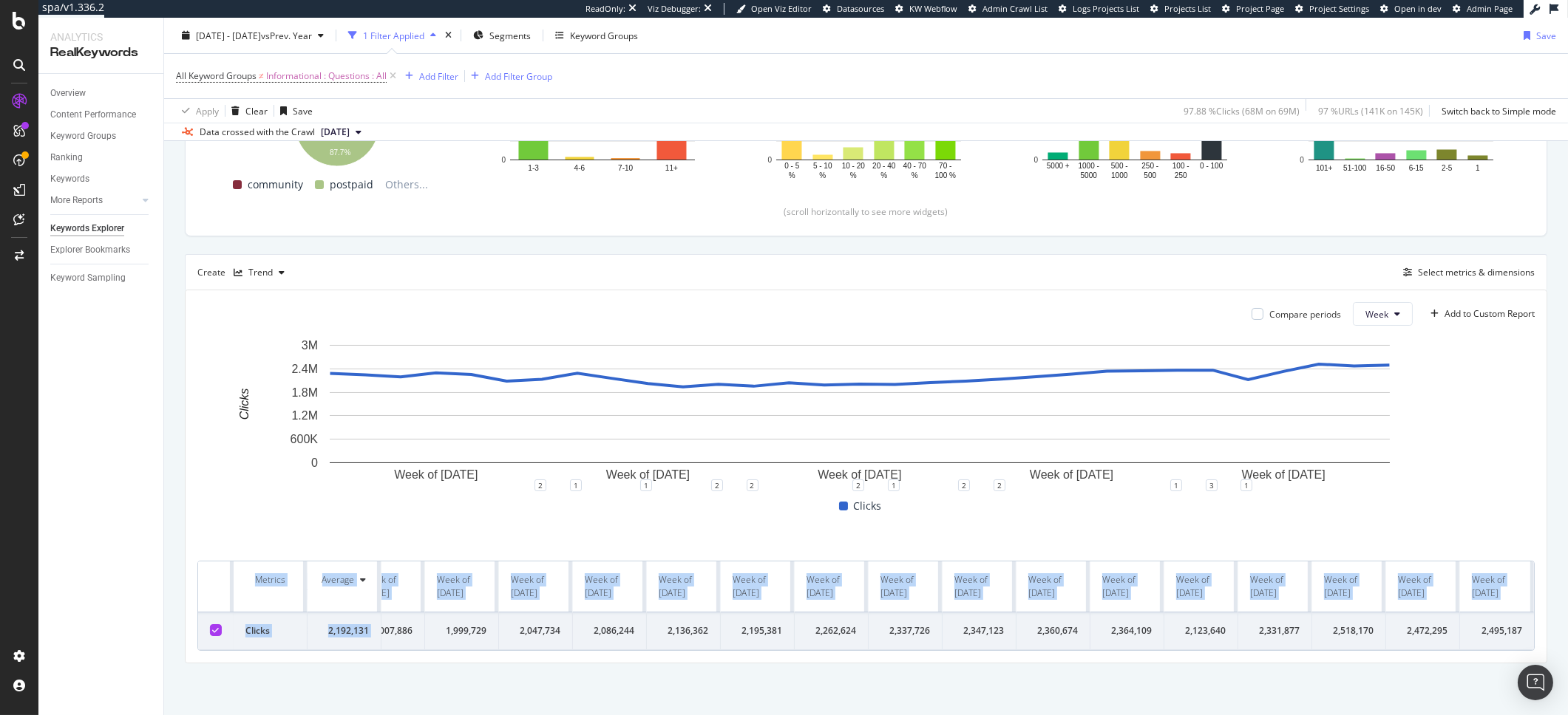
drag, startPoint x: 404, startPoint y: 621, endPoint x: 1531, endPoint y: 630, distance: 1127.0
click at [1531, 630] on div "Compare periods Week Add to Custom Report Week of [DATE] Week of [DATE] Week of…" at bounding box center [866, 477] width 1361 height 372
copy table "Metrics Average Week of [DATE] Week of [DATE] Week of [DATE] Week of [DATE] Wee…"
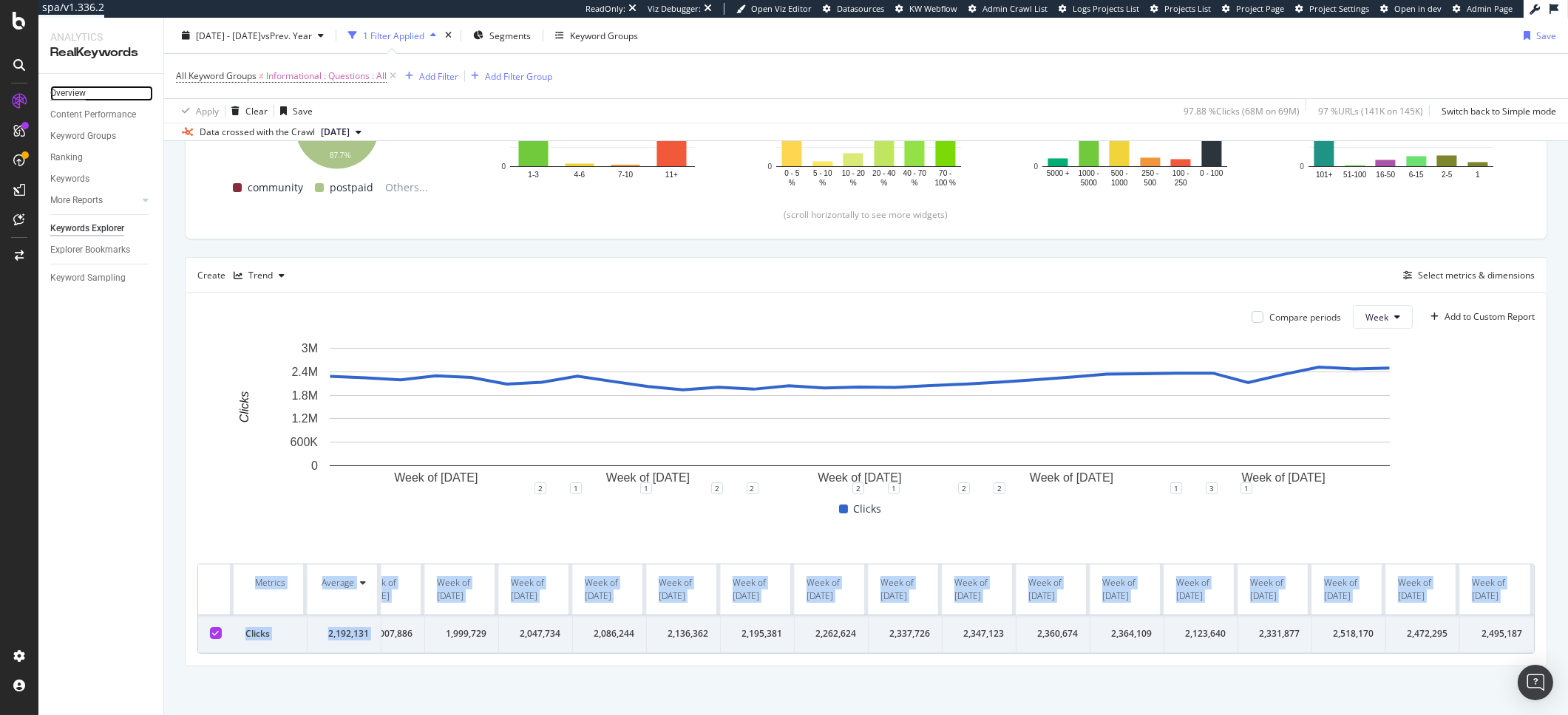
click at [68, 86] on div "Overview" at bounding box center [69, 93] width 36 height 16
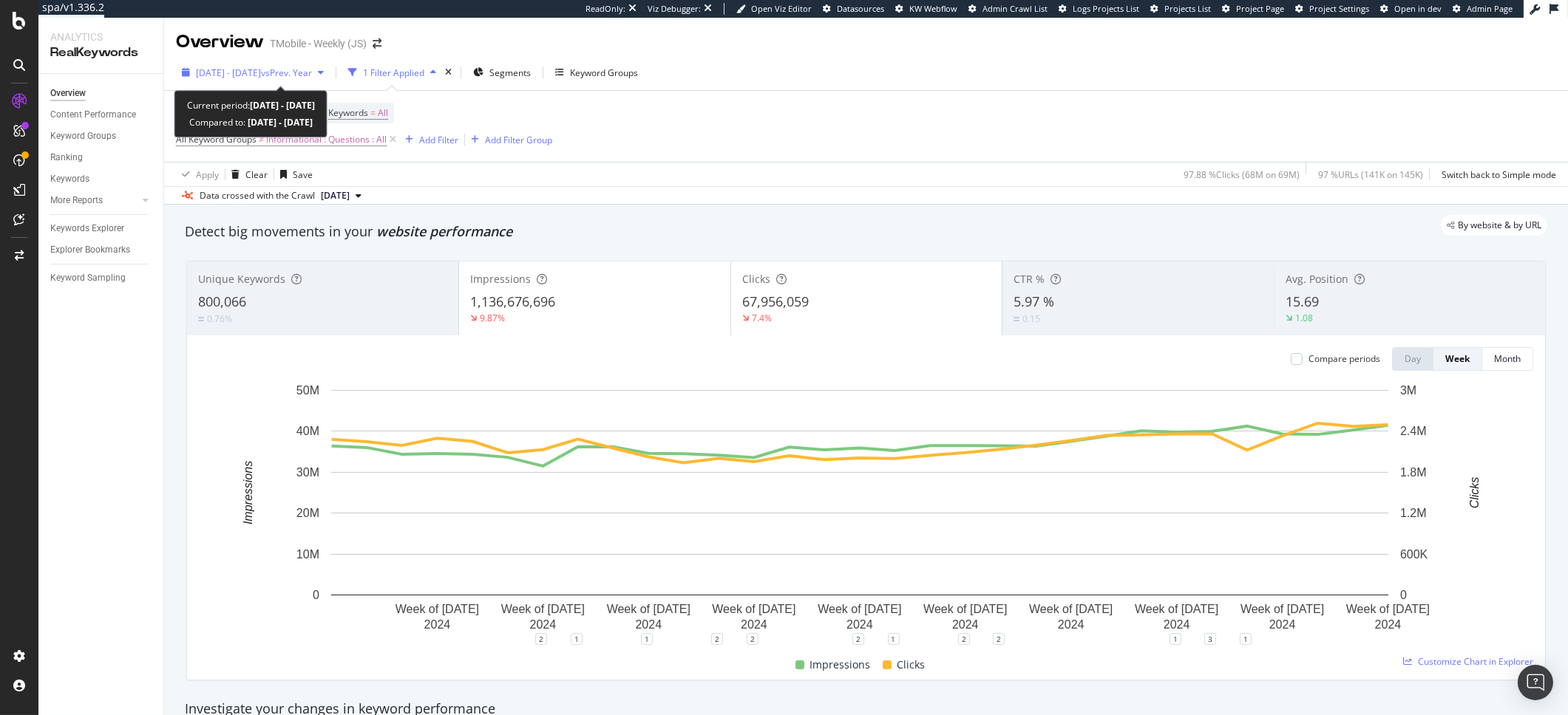
click at [261, 66] on span "[DATE] - [DATE]" at bounding box center [228, 72] width 65 height 12
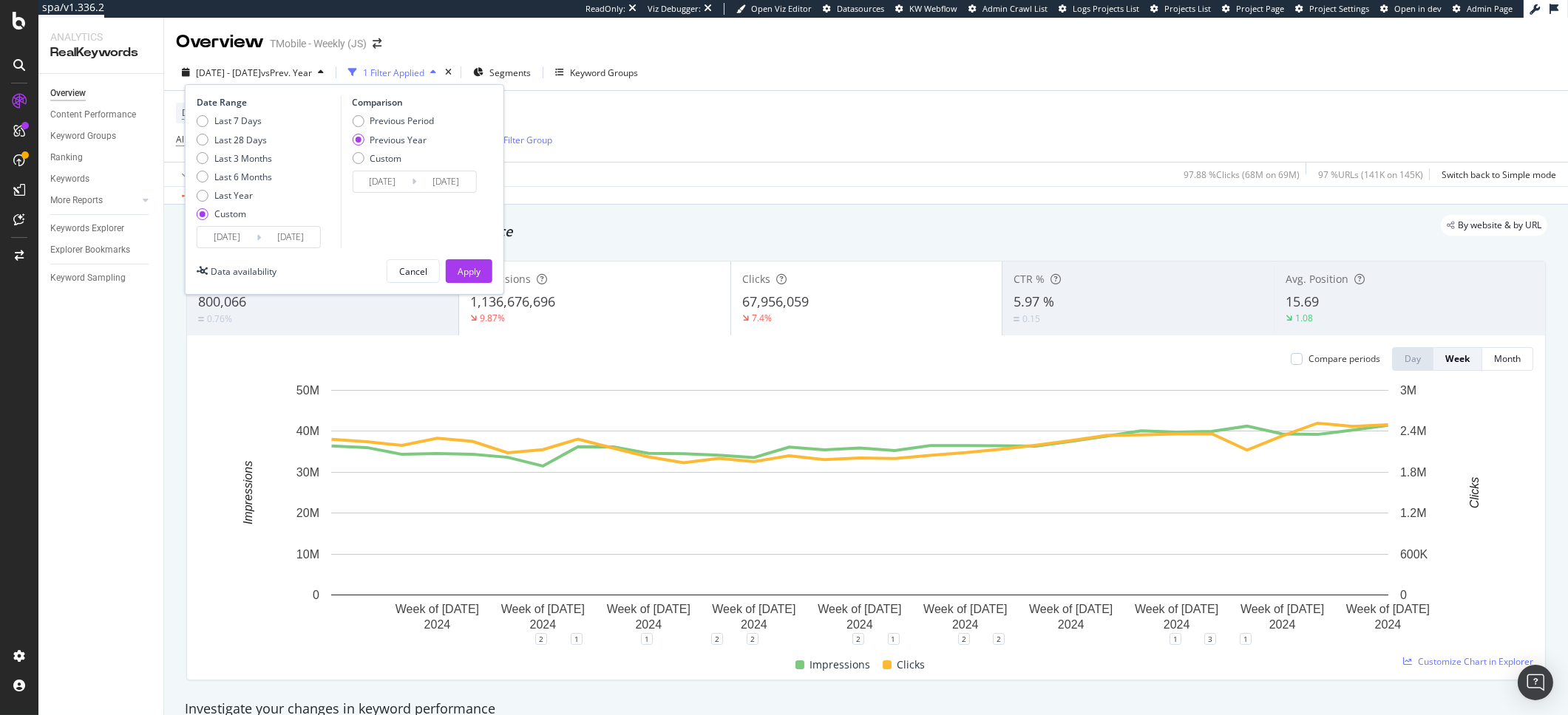
click at [293, 240] on input "[DATE]" at bounding box center [291, 237] width 59 height 21
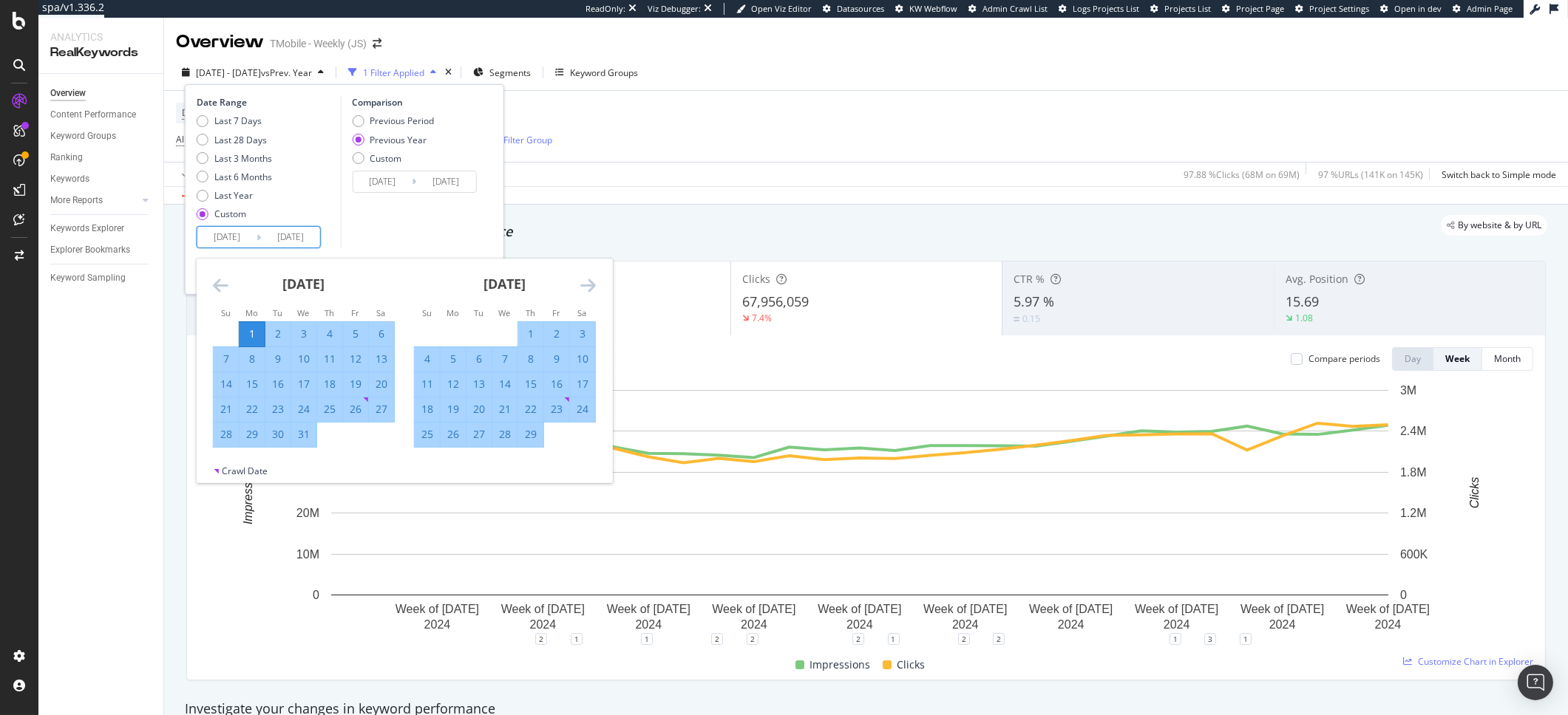
click at [584, 281] on icon "Move forward to switch to the next month." at bounding box center [588, 285] width 16 height 18
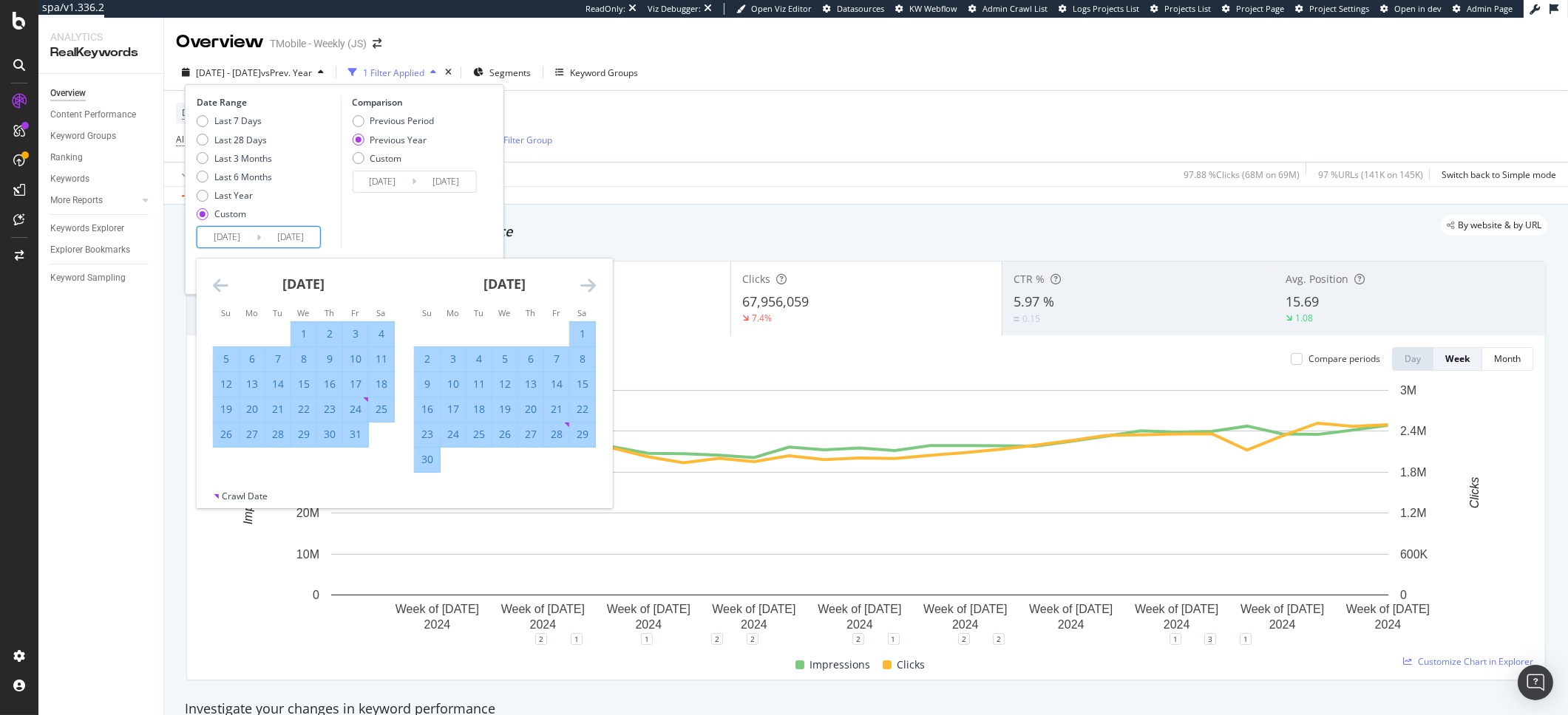
click at [584, 281] on icon "Move forward to switch to the next month." at bounding box center [588, 285] width 16 height 18
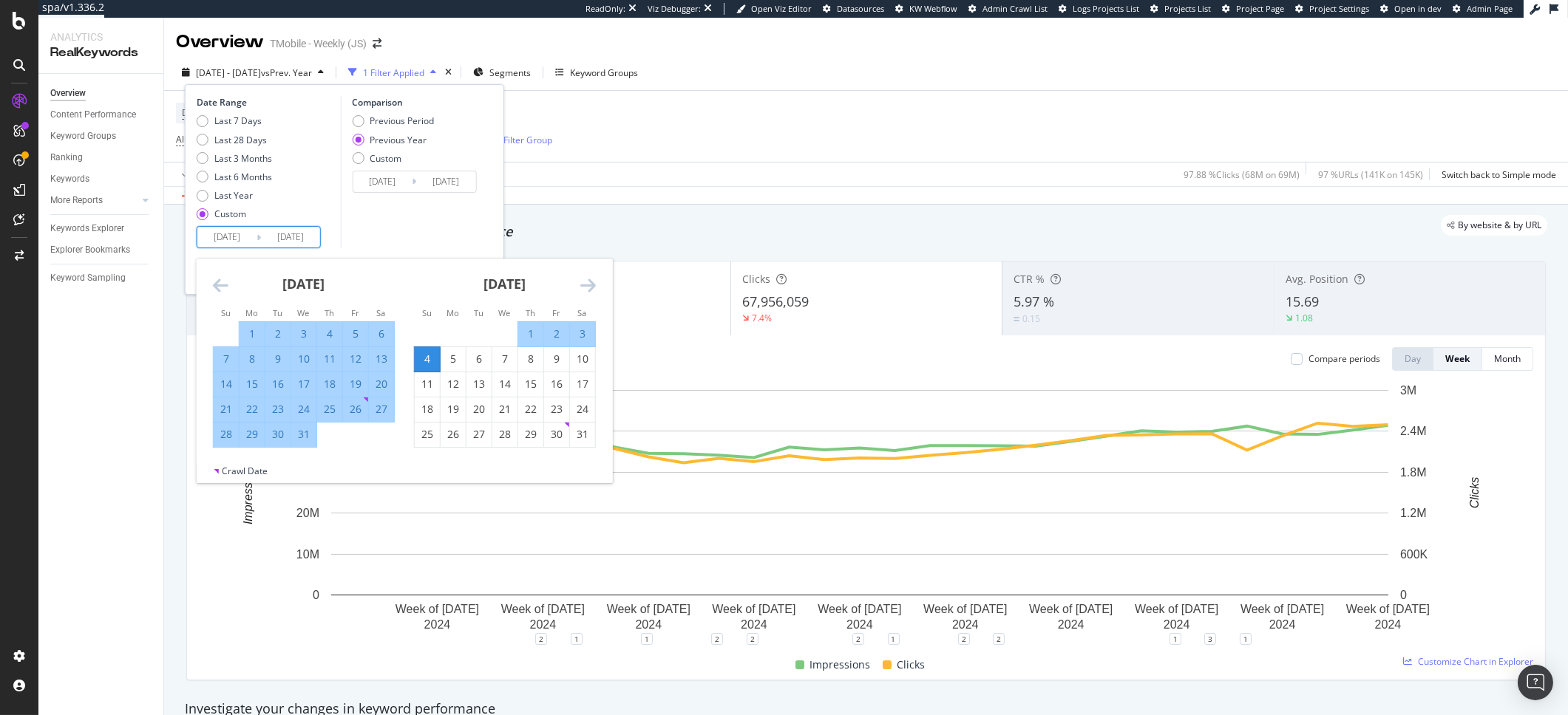
click at [584, 281] on icon "Move forward to switch to the next month." at bounding box center [588, 285] width 16 height 18
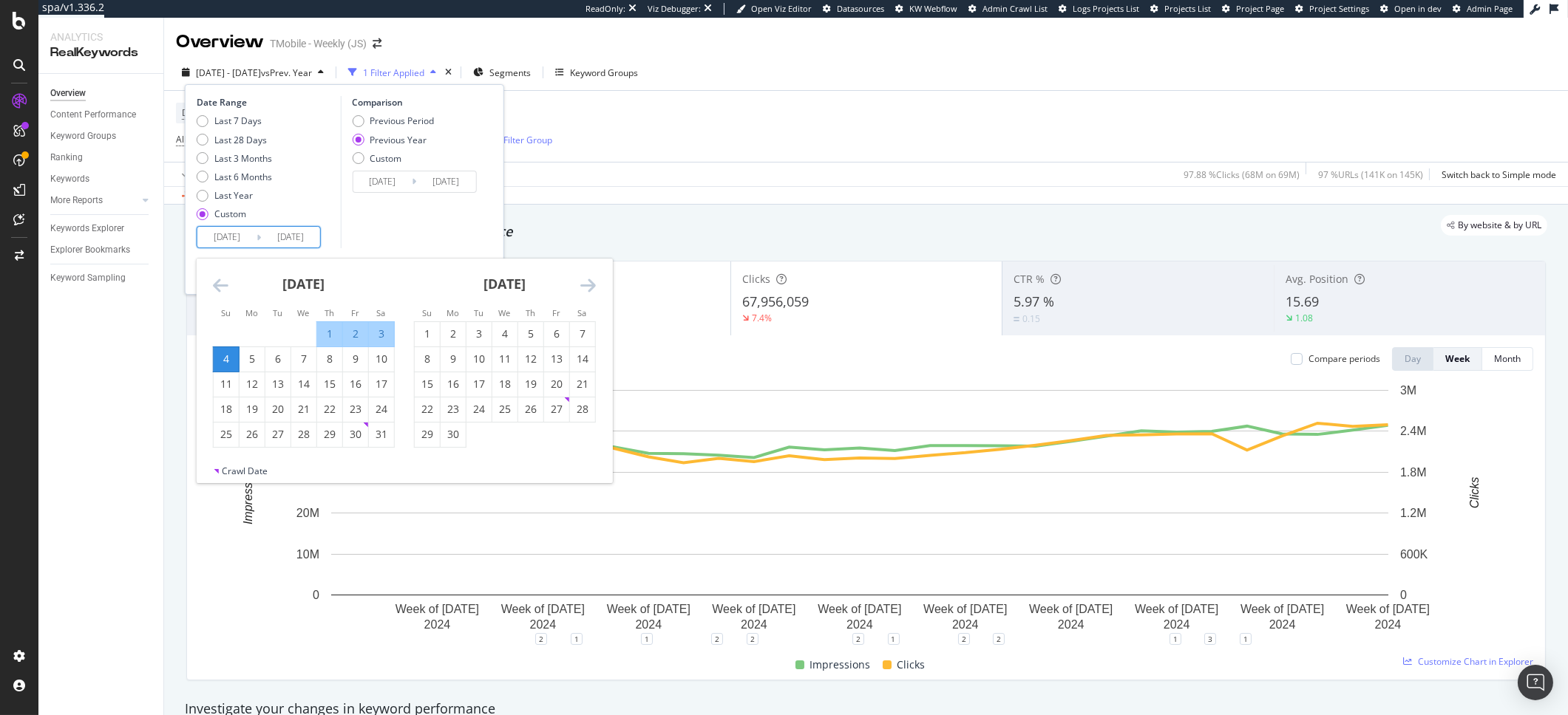
click at [584, 281] on icon "Move forward to switch to the next month." at bounding box center [588, 285] width 16 height 18
click at [853, 83] on div "[DATE] - [DATE] vs Prev. Year 1 Filter Applied Segments Keyword Groups Date Ran…" at bounding box center [867, 76] width 1404 height 30
